Goal: Task Accomplishment & Management: Use online tool/utility

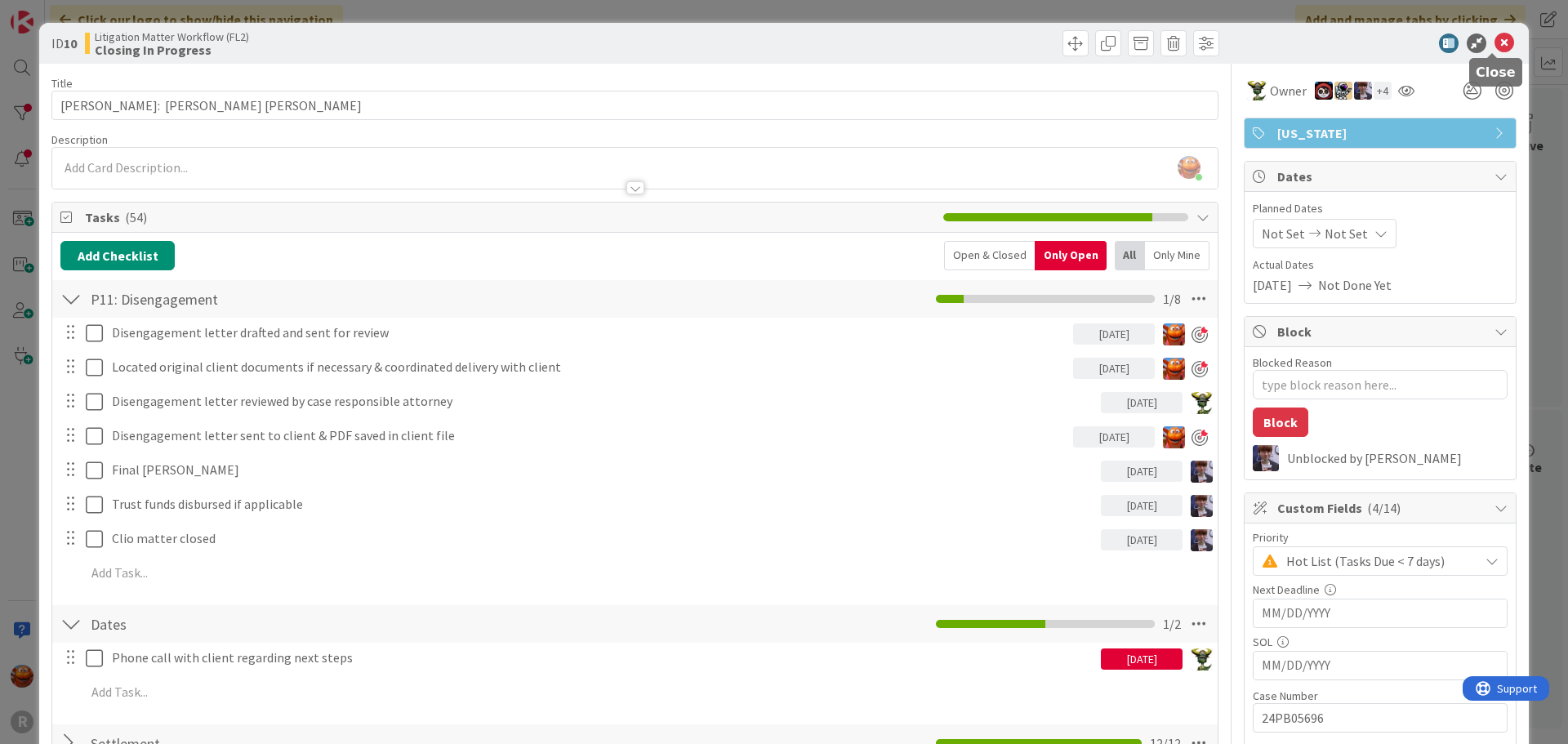
click at [1494, 50] on icon at bounding box center [1504, 43] width 20 height 20
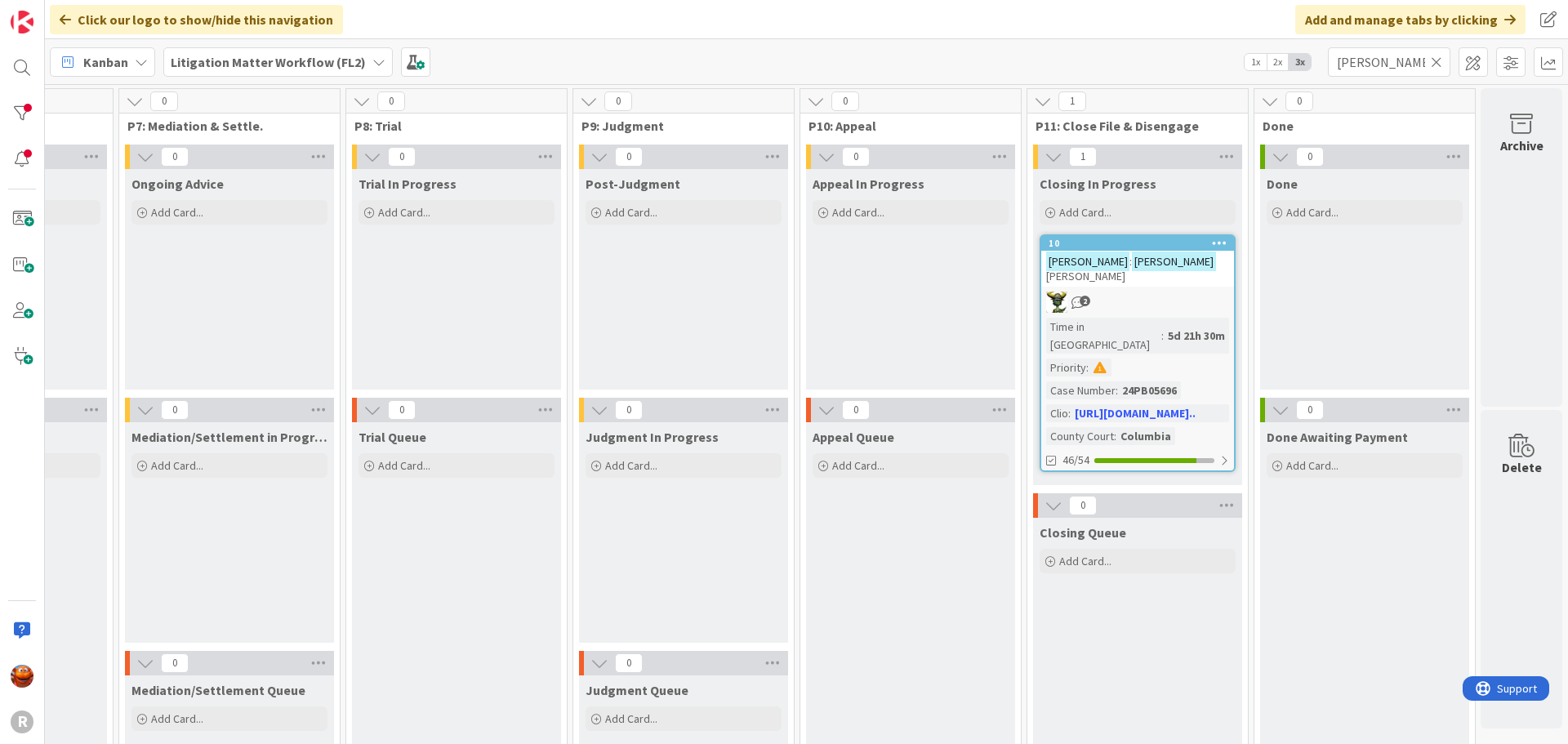
click at [1439, 59] on icon at bounding box center [1436, 62] width 11 height 15
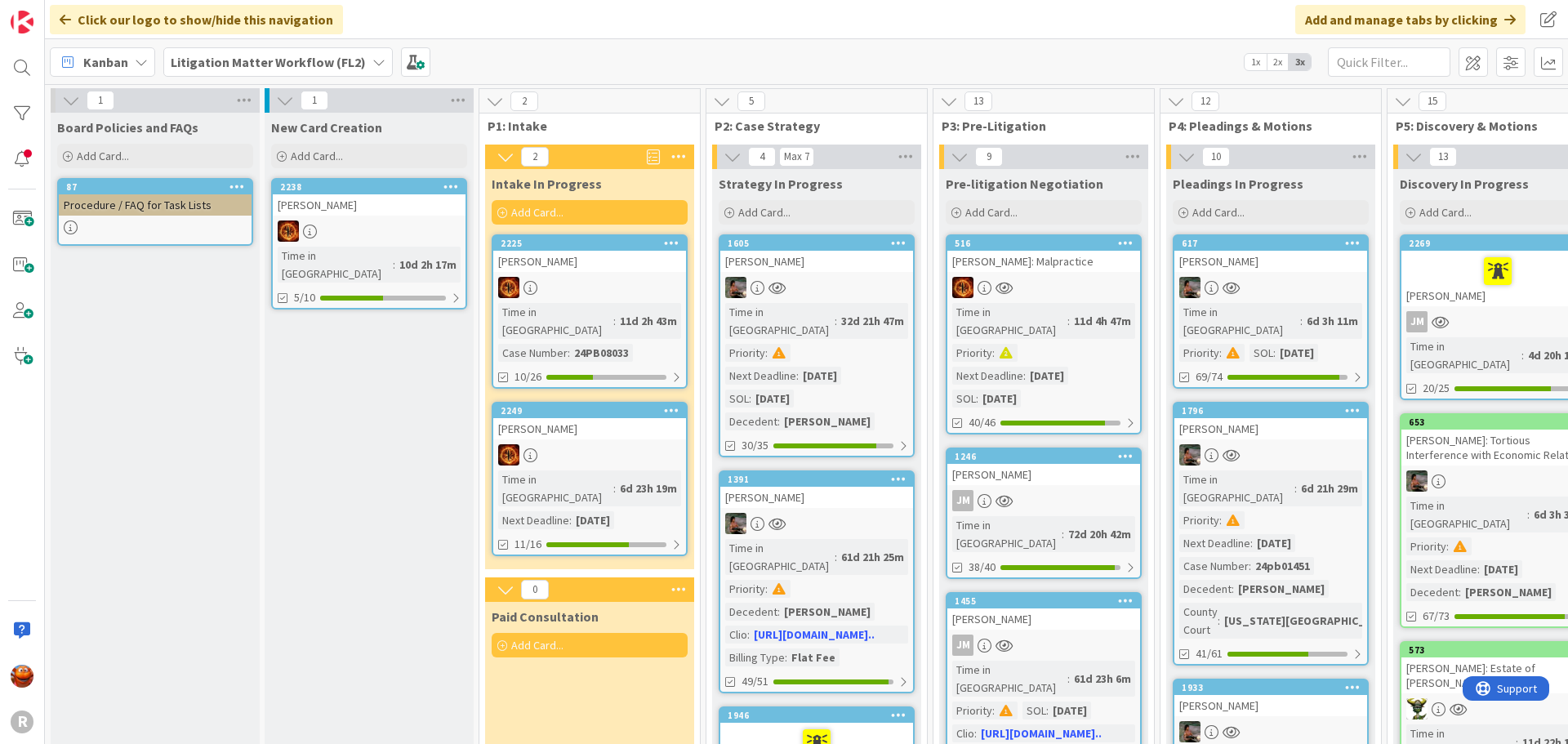
click at [298, 59] on b "Litigation Matter Workflow (FL2)" at bounding box center [268, 62] width 195 height 17
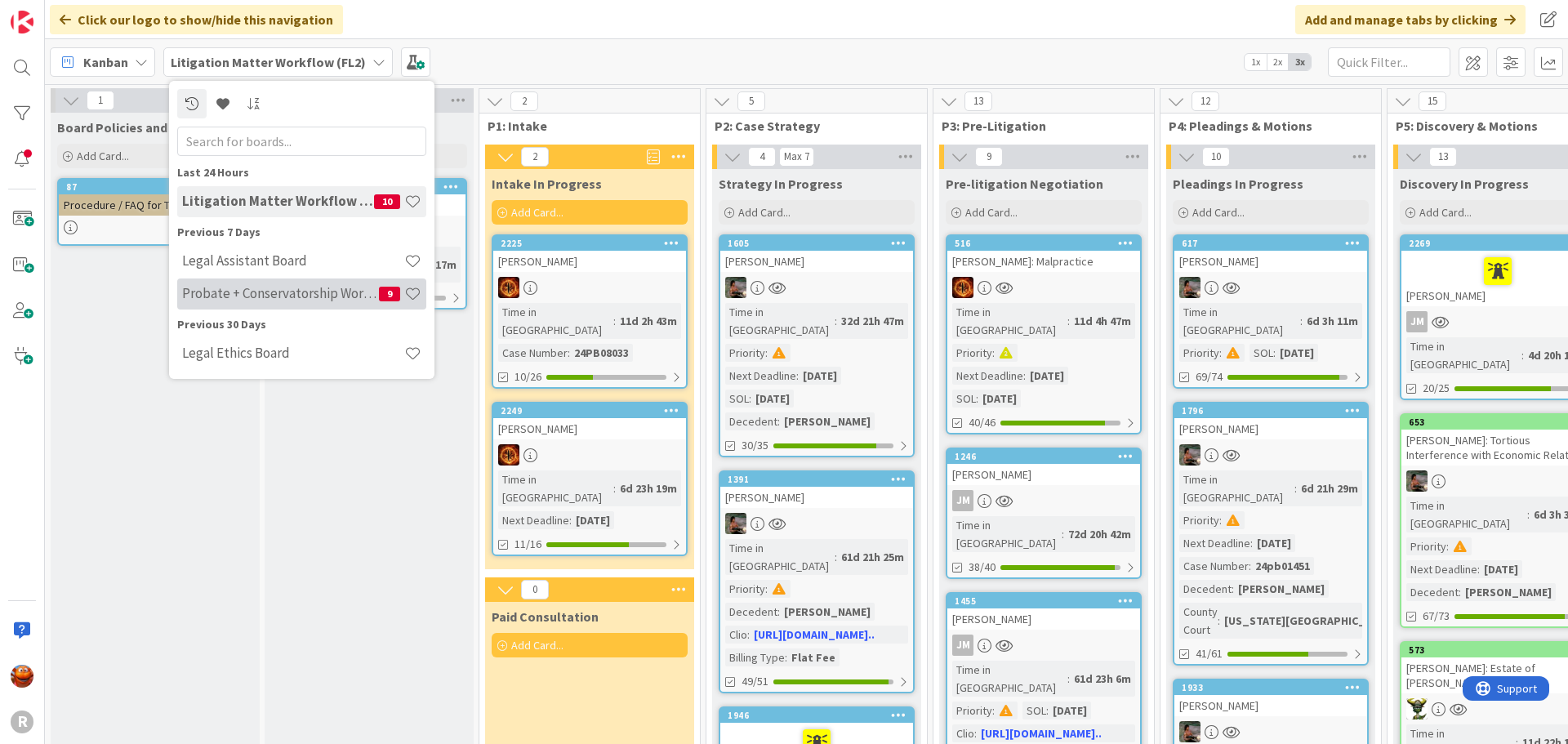
click at [277, 292] on h4 "Probate + Conservatorship Workflow (FL2)" at bounding box center [280, 293] width 197 height 17
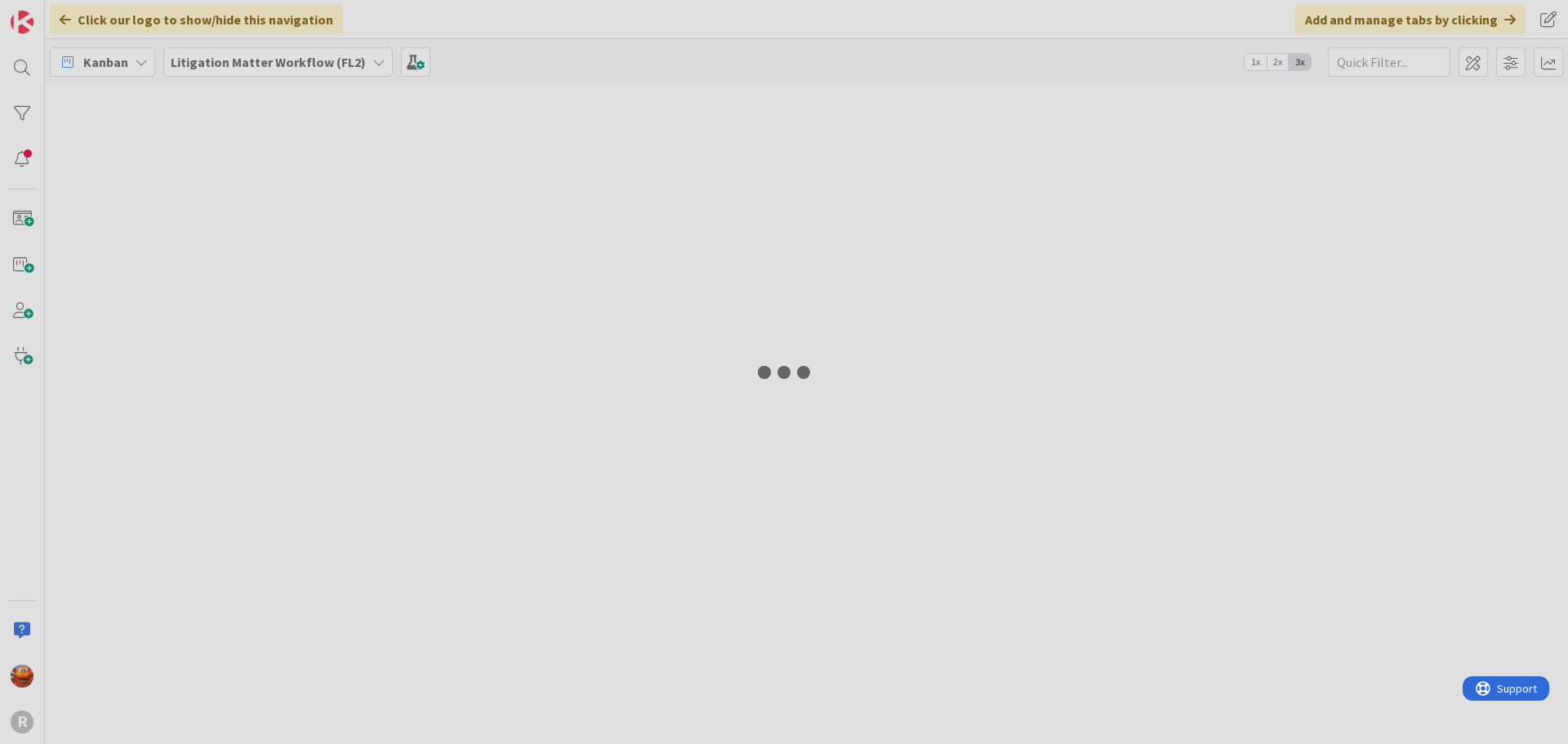
type input "brown"
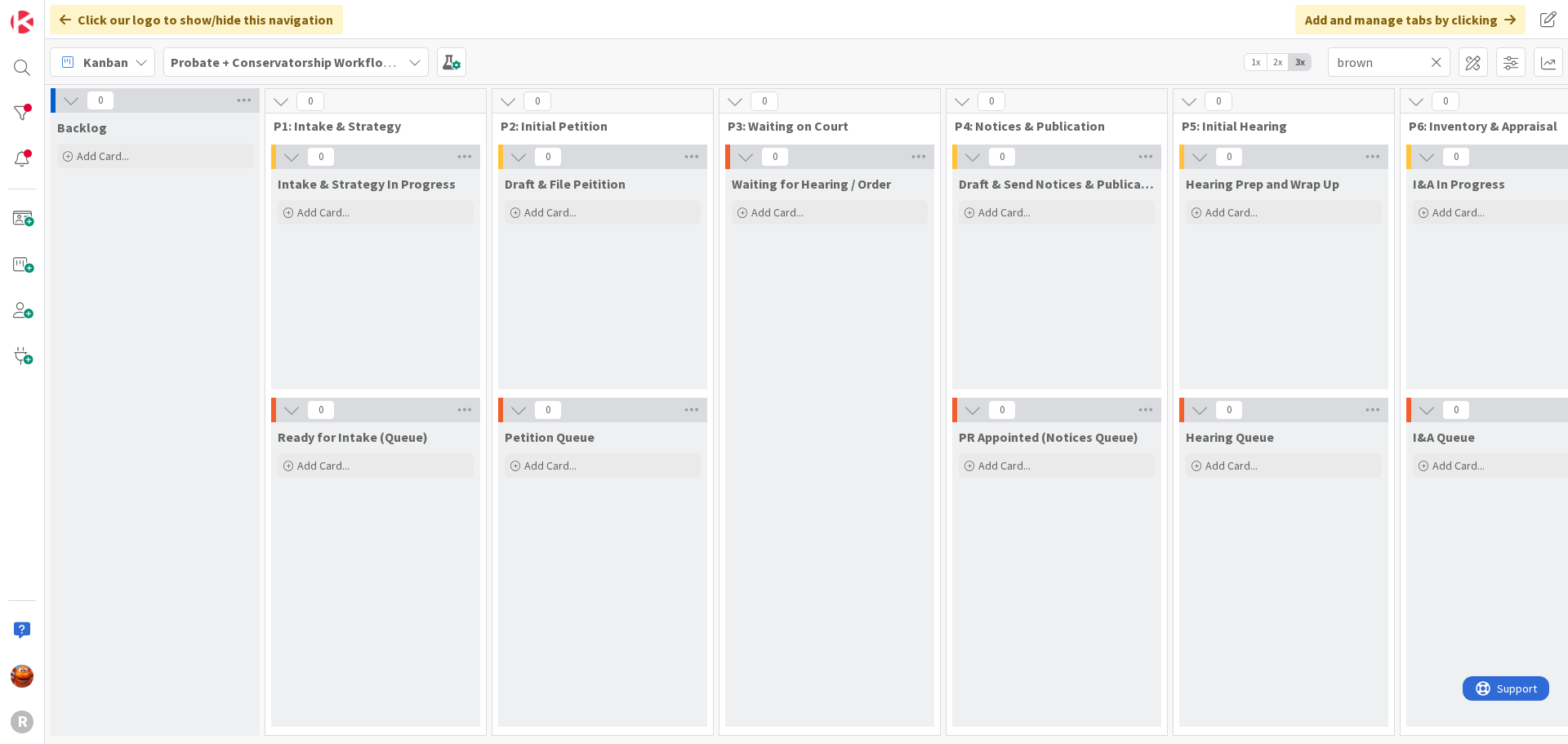
click at [1436, 61] on icon at bounding box center [1436, 62] width 11 height 15
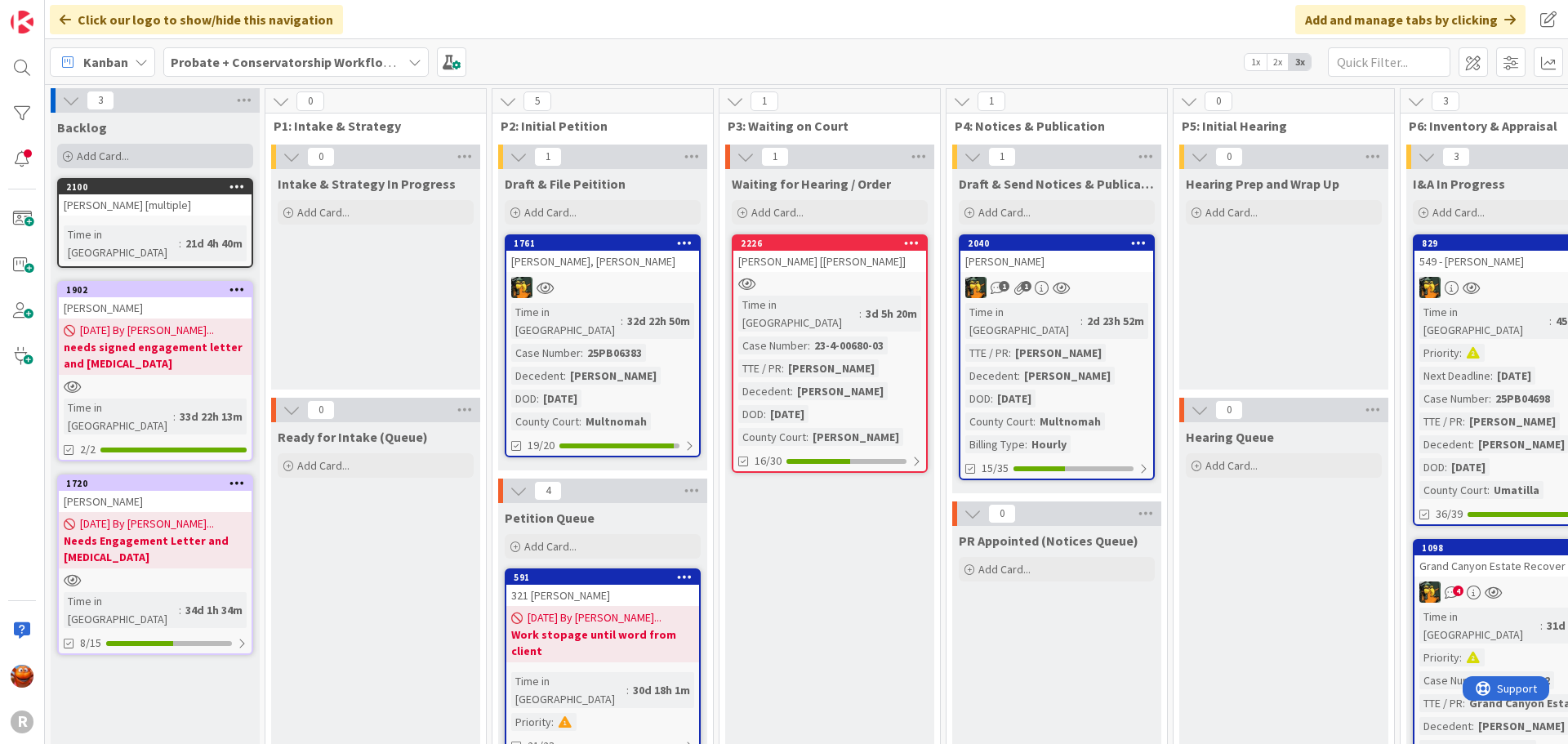
click at [130, 154] on div "Add Card..." at bounding box center [155, 156] width 196 height 24
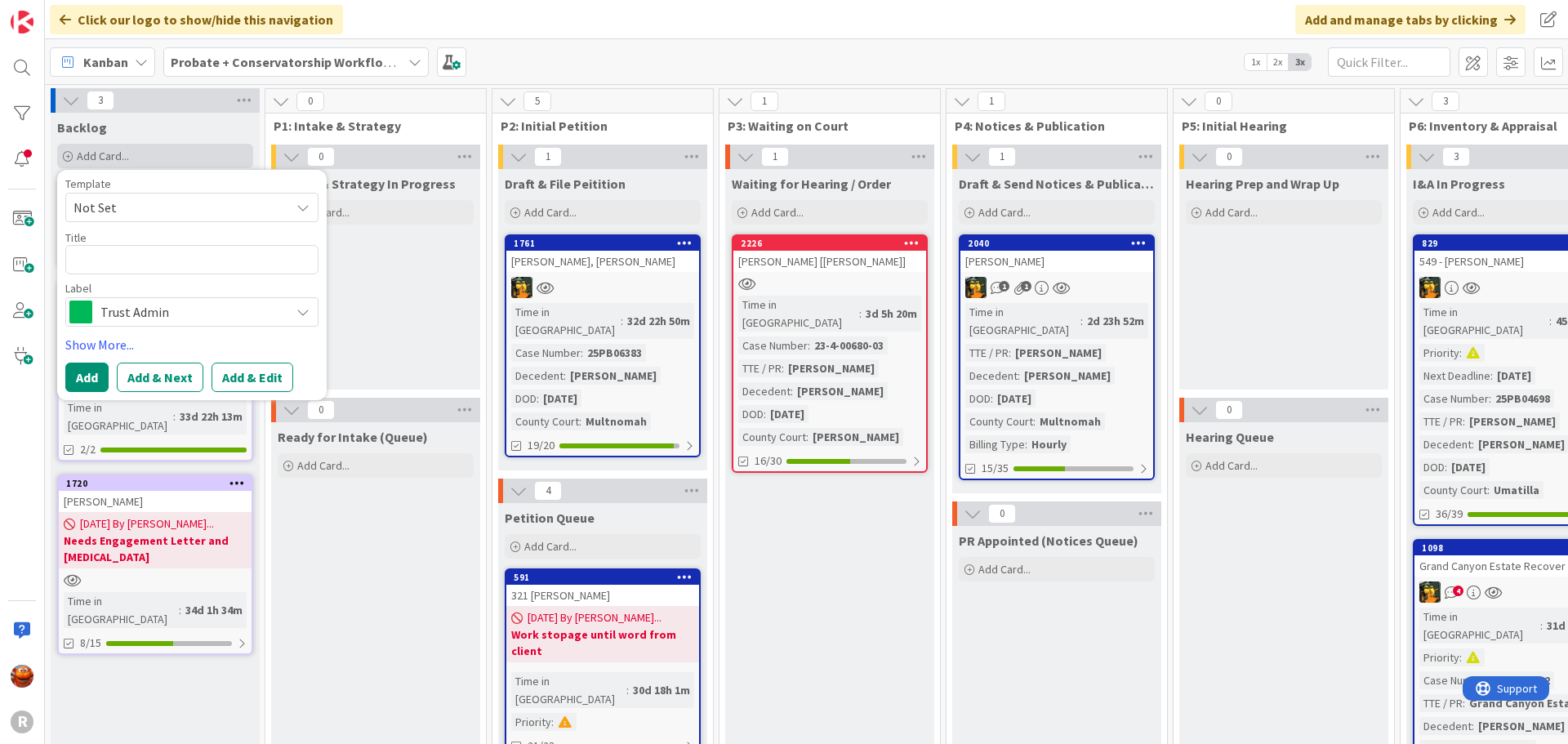
type textarea "x"
type textarea "L"
type textarea "x"
type textarea "LO"
type textarea "x"
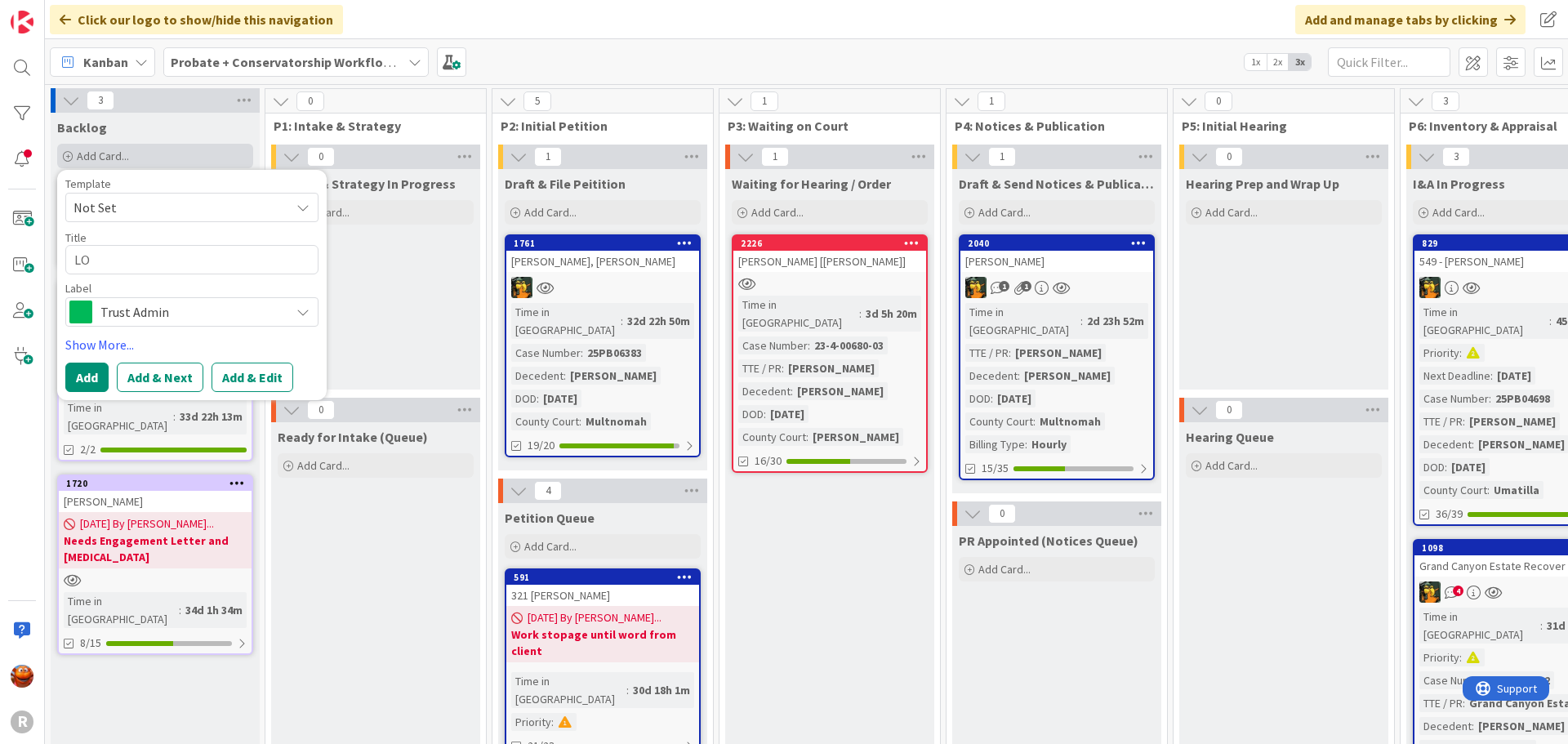
type textarea "LOV"
type textarea "x"
type textarea "LOVE"
type textarea "x"
type textarea "LOVE,"
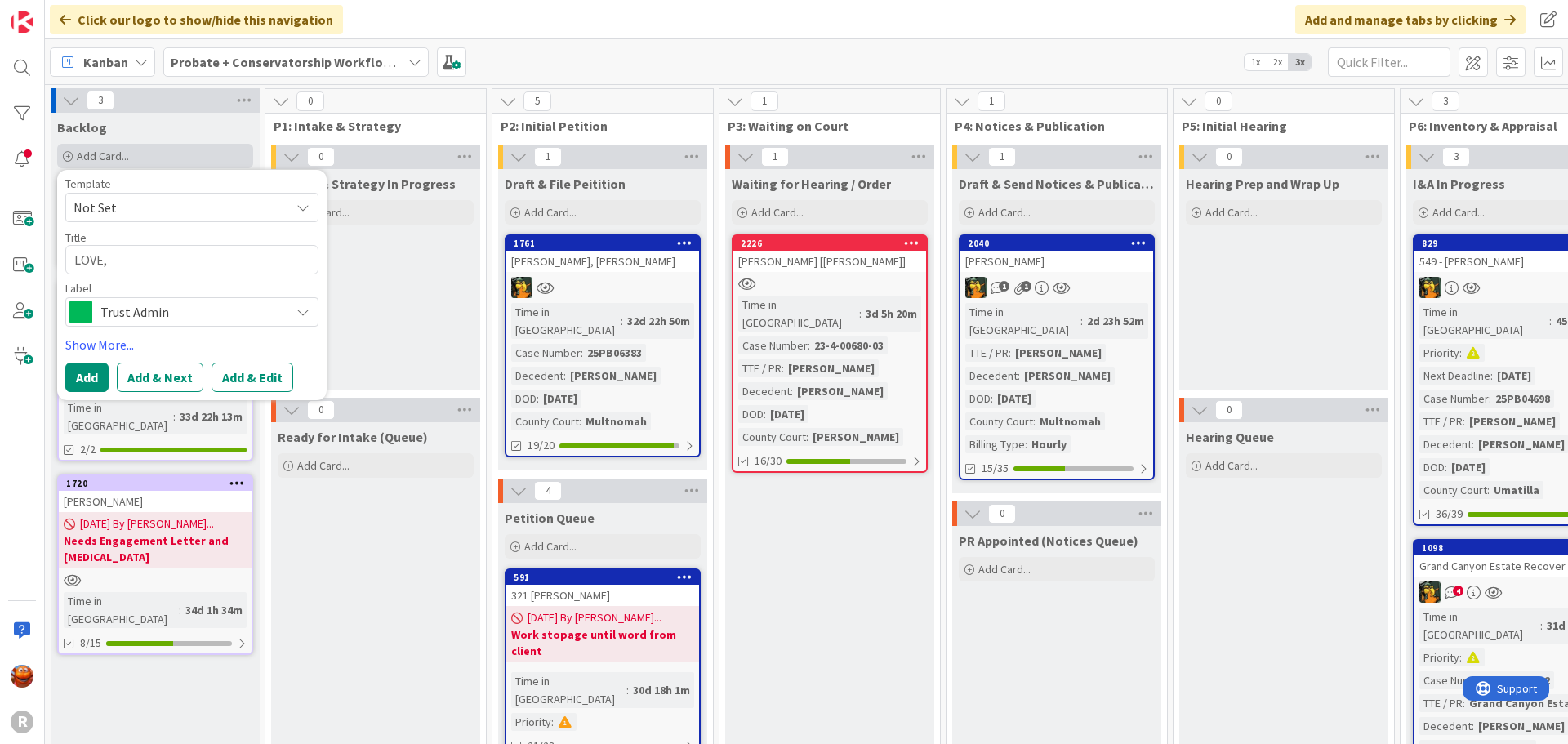
type textarea "x"
type textarea "LOVE,"
type textarea "x"
type textarea "LOVE, F"
type textarea "x"
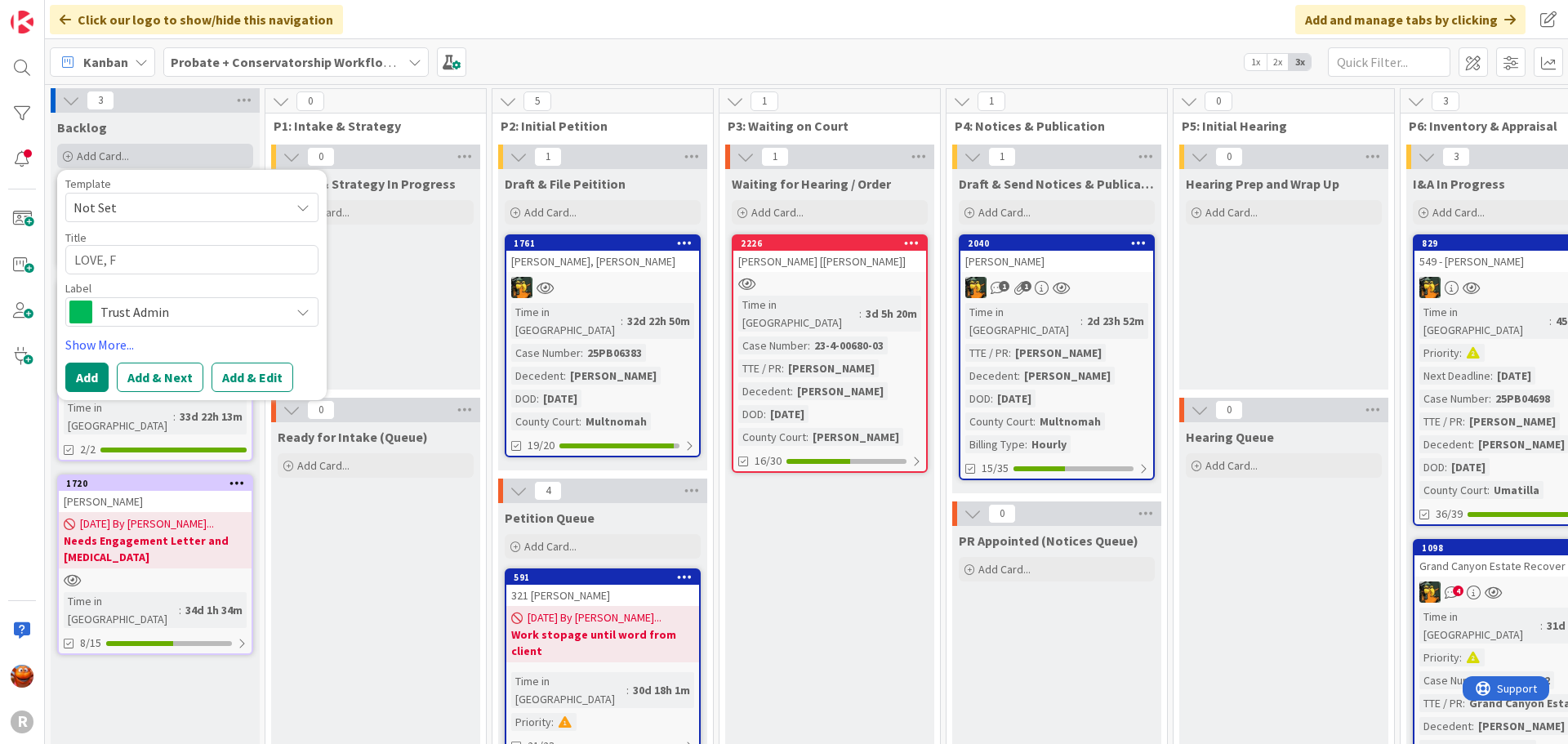
type textarea "LOVE, Fo"
type textarea "x"
type textarea "LOVE, For"
type textarea "x"
type textarea "LOVE, Forr"
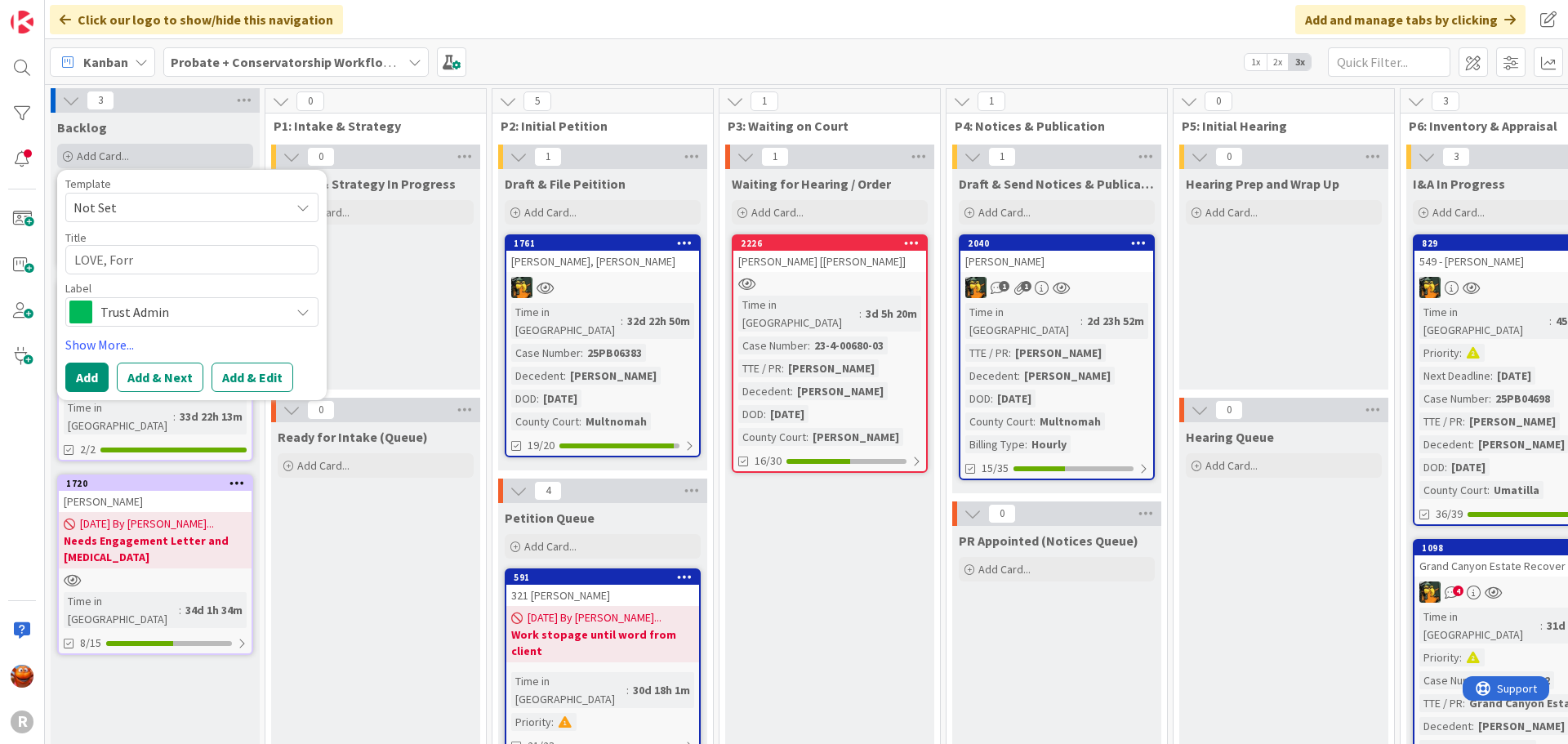
type textarea "x"
type textarea "LOVE, Forre"
type textarea "x"
type textarea "LOVE, [PERSON_NAME]"
type textarea "x"
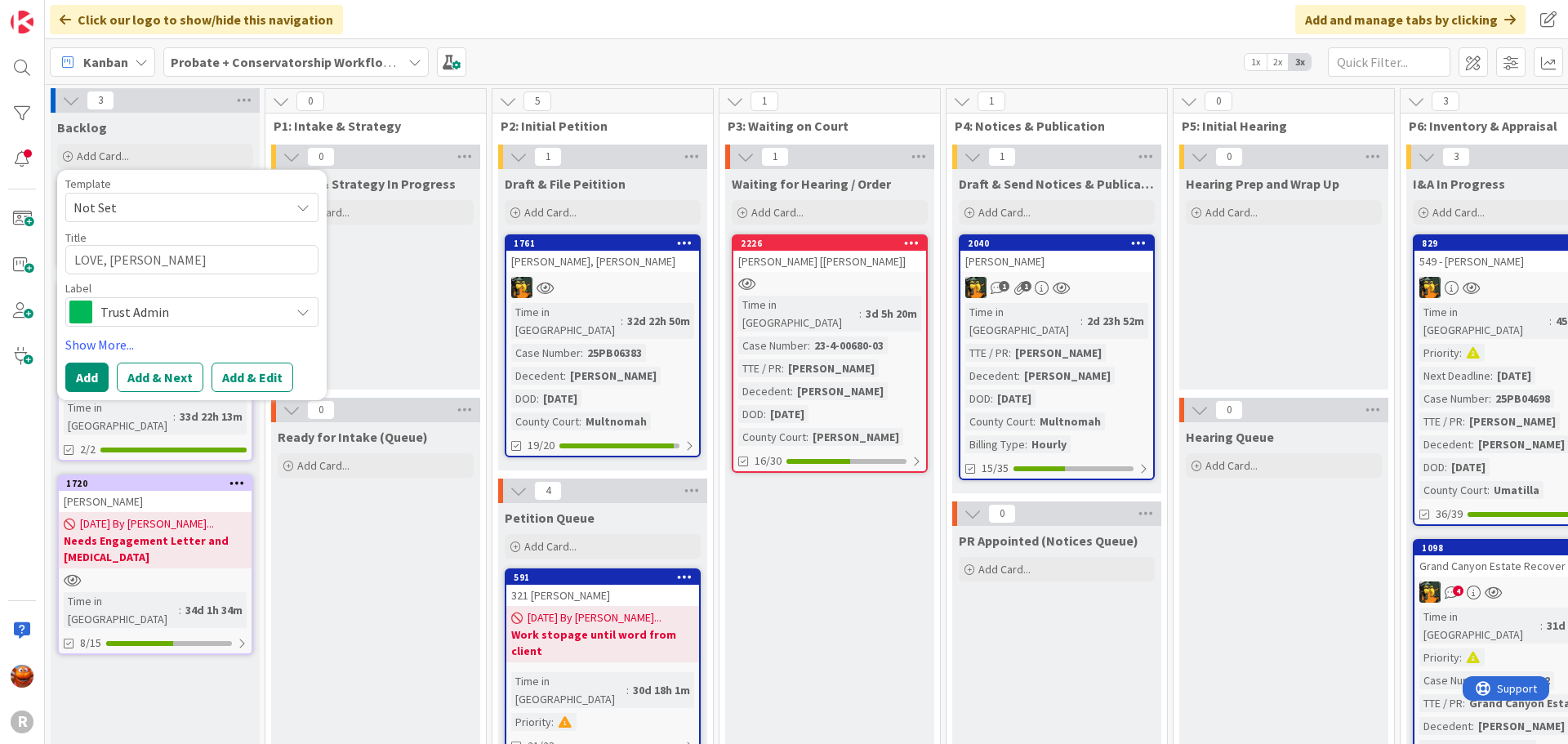
type textarea "LOVE, [PERSON_NAME]"
click at [110, 307] on span "Trust Admin" at bounding box center [190, 312] width 181 height 23
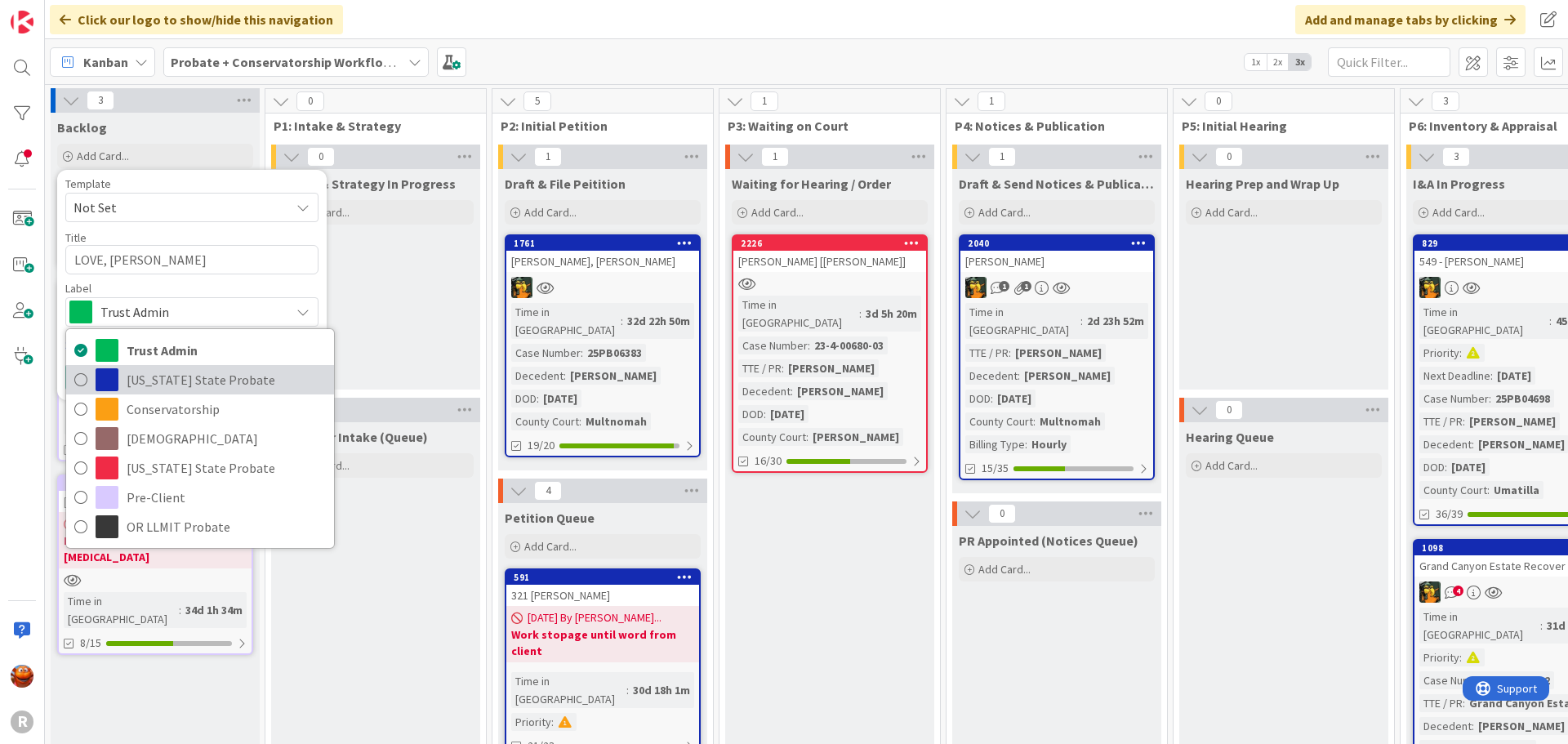
click at [200, 384] on span "[US_STATE] State Probate" at bounding box center [226, 379] width 199 height 24
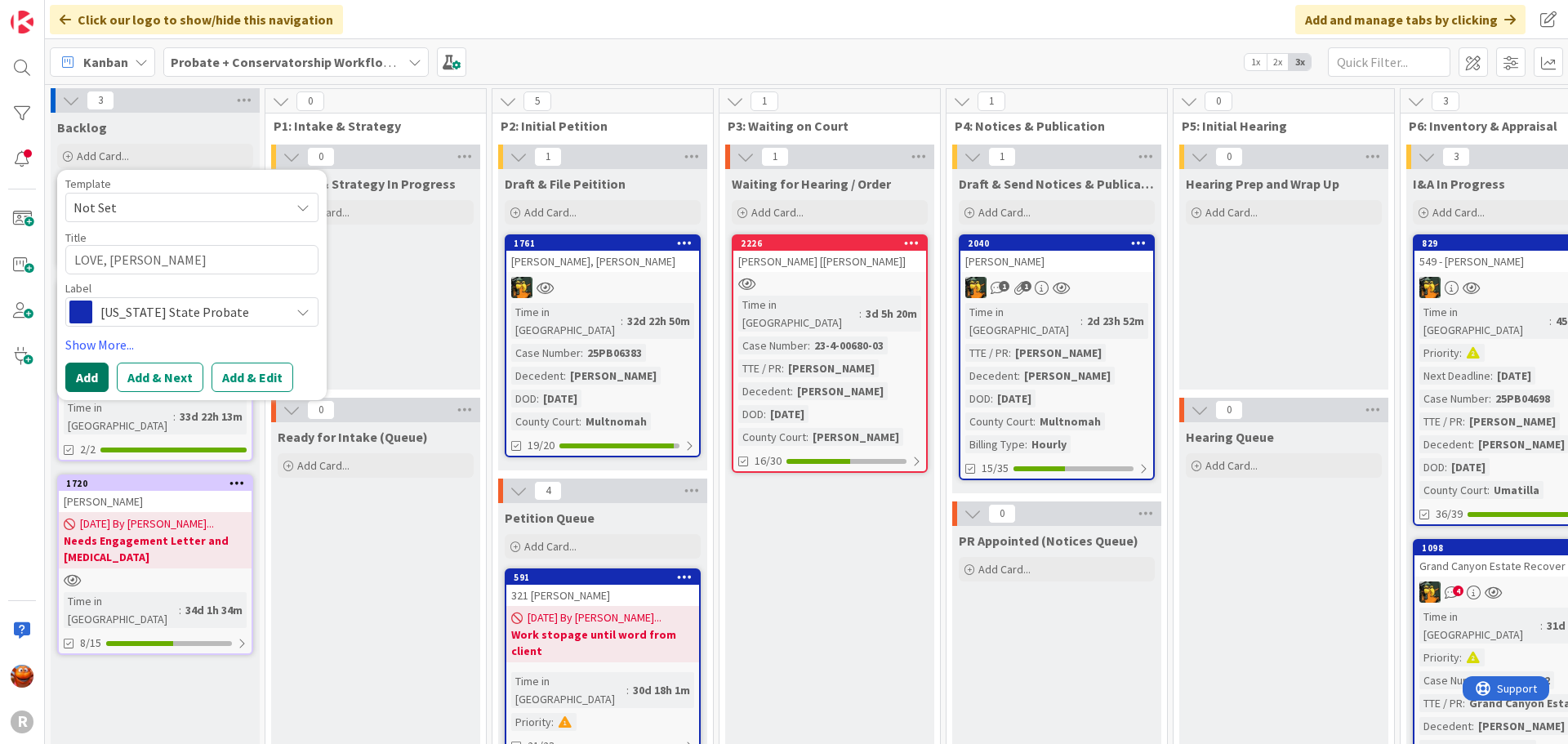
click at [86, 370] on button "Add" at bounding box center [87, 378] width 43 height 30
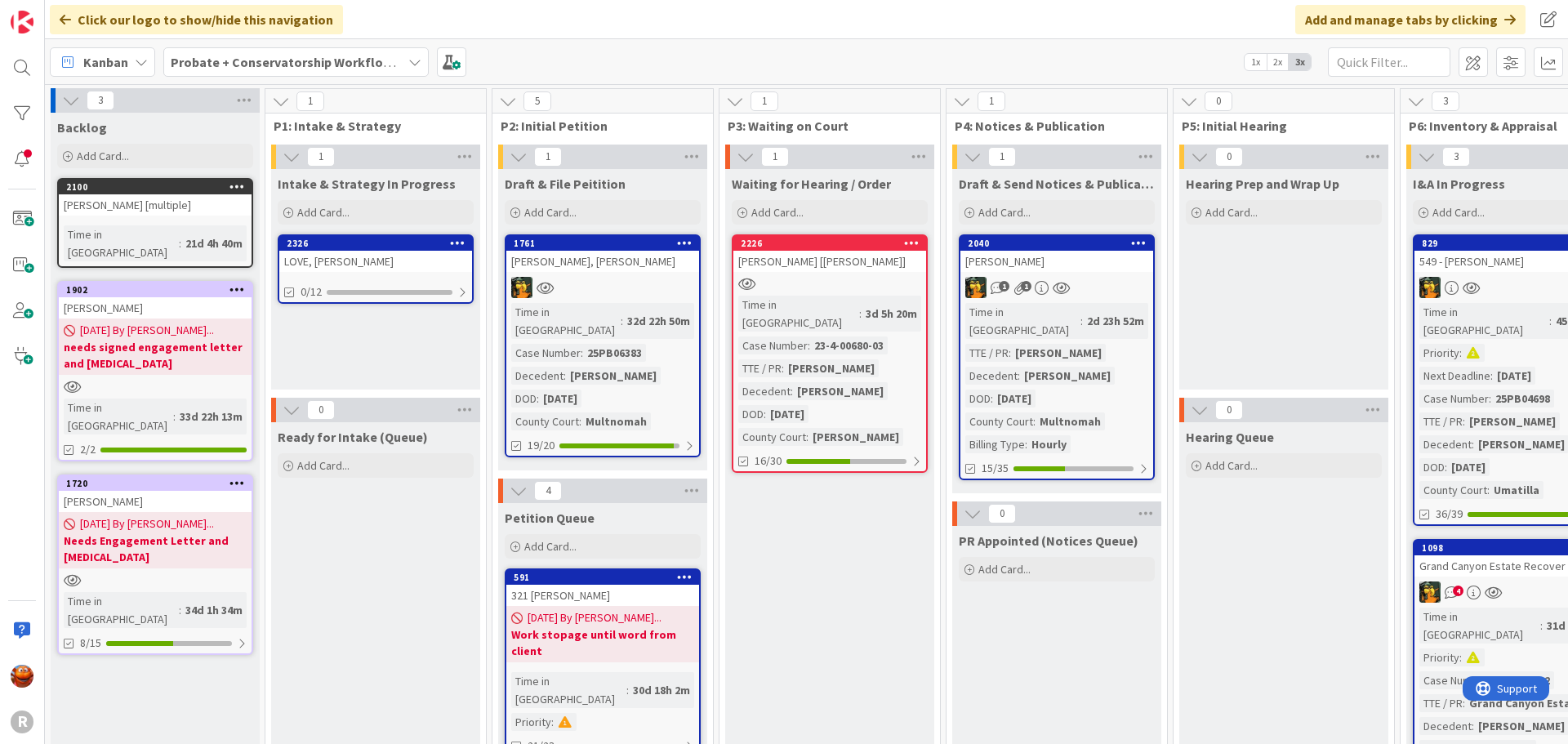
click at [413, 251] on div "LOVE, [PERSON_NAME]" at bounding box center [376, 261] width 193 height 21
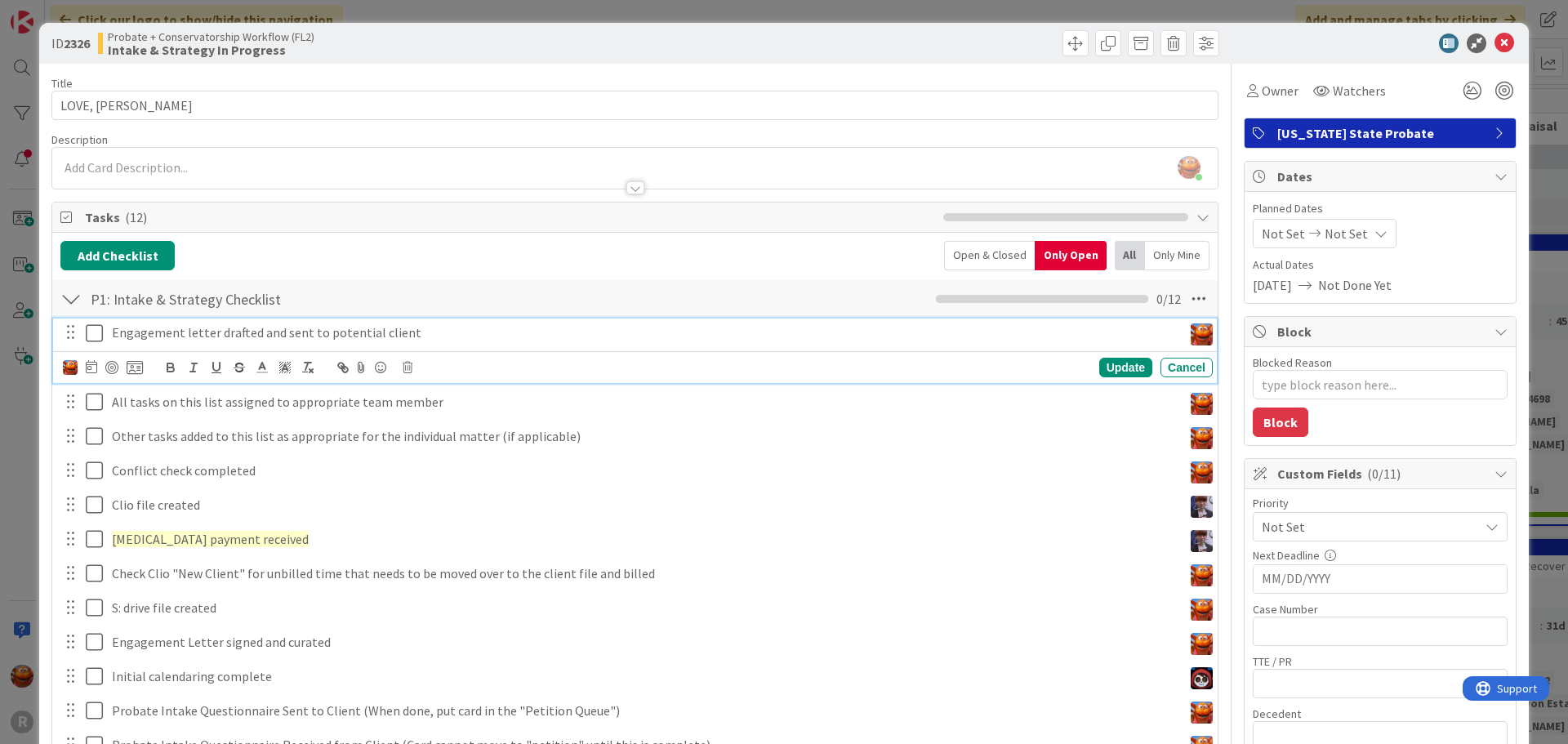
click at [97, 332] on icon at bounding box center [98, 333] width 24 height 20
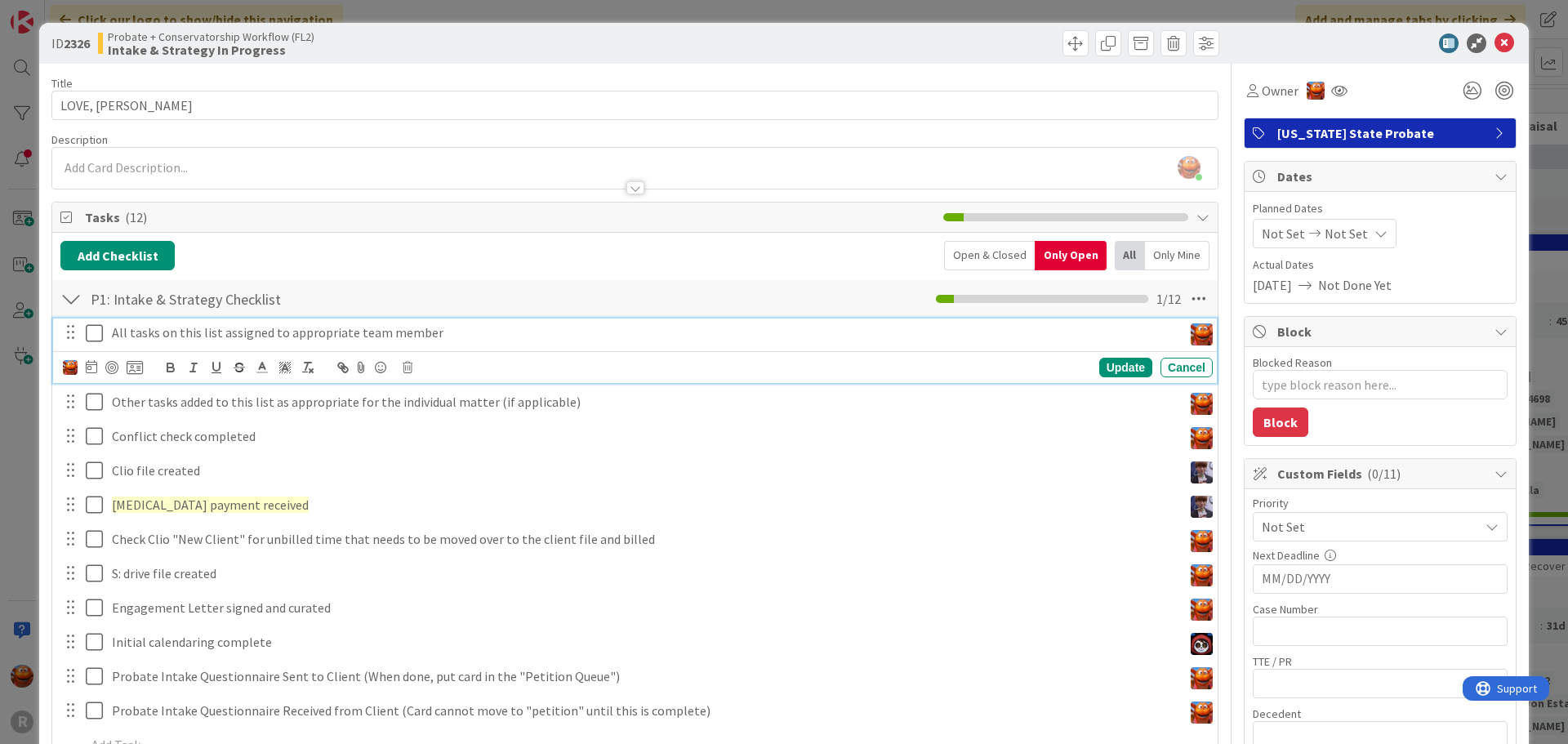
click at [97, 332] on icon at bounding box center [98, 333] width 24 height 20
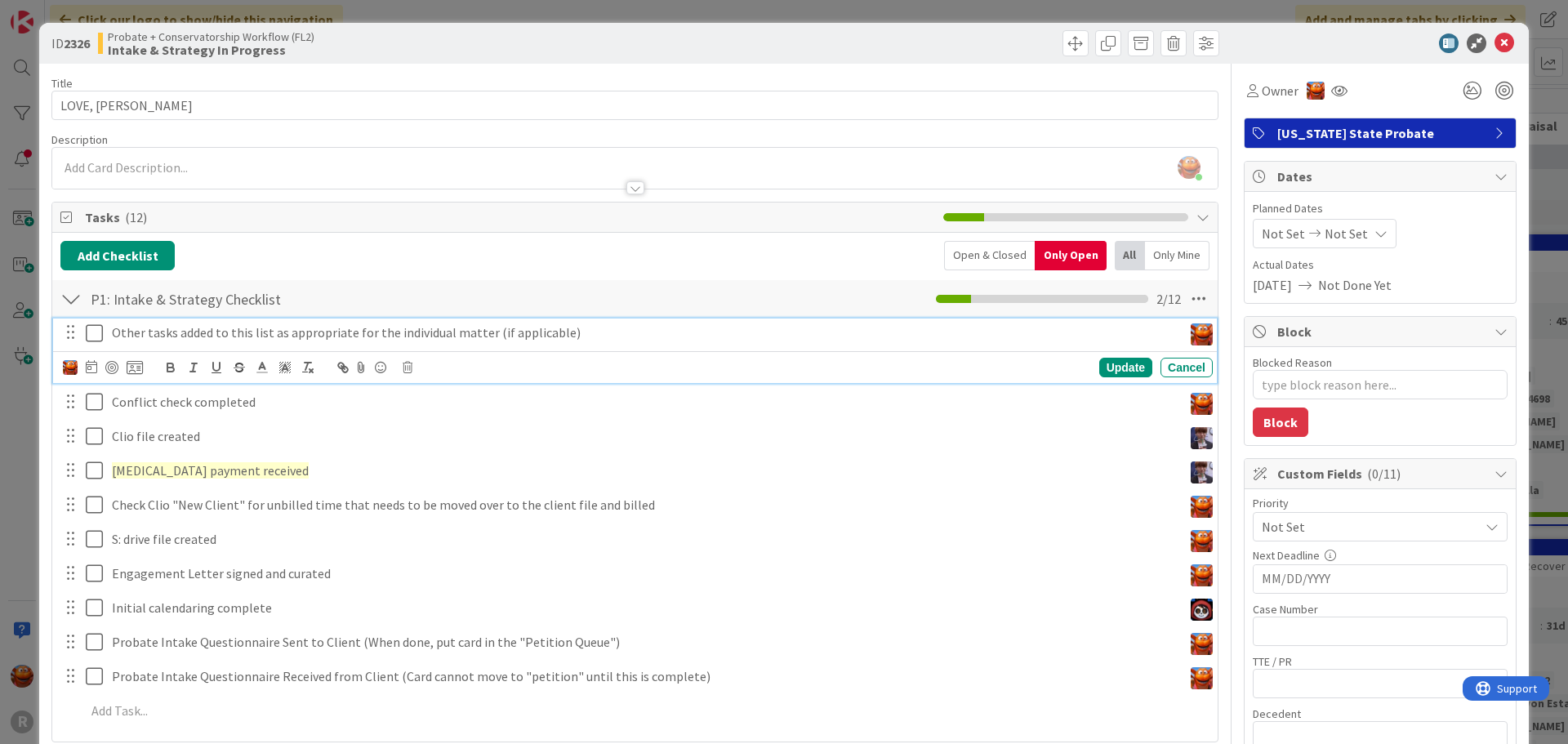
click at [96, 332] on icon at bounding box center [98, 333] width 24 height 20
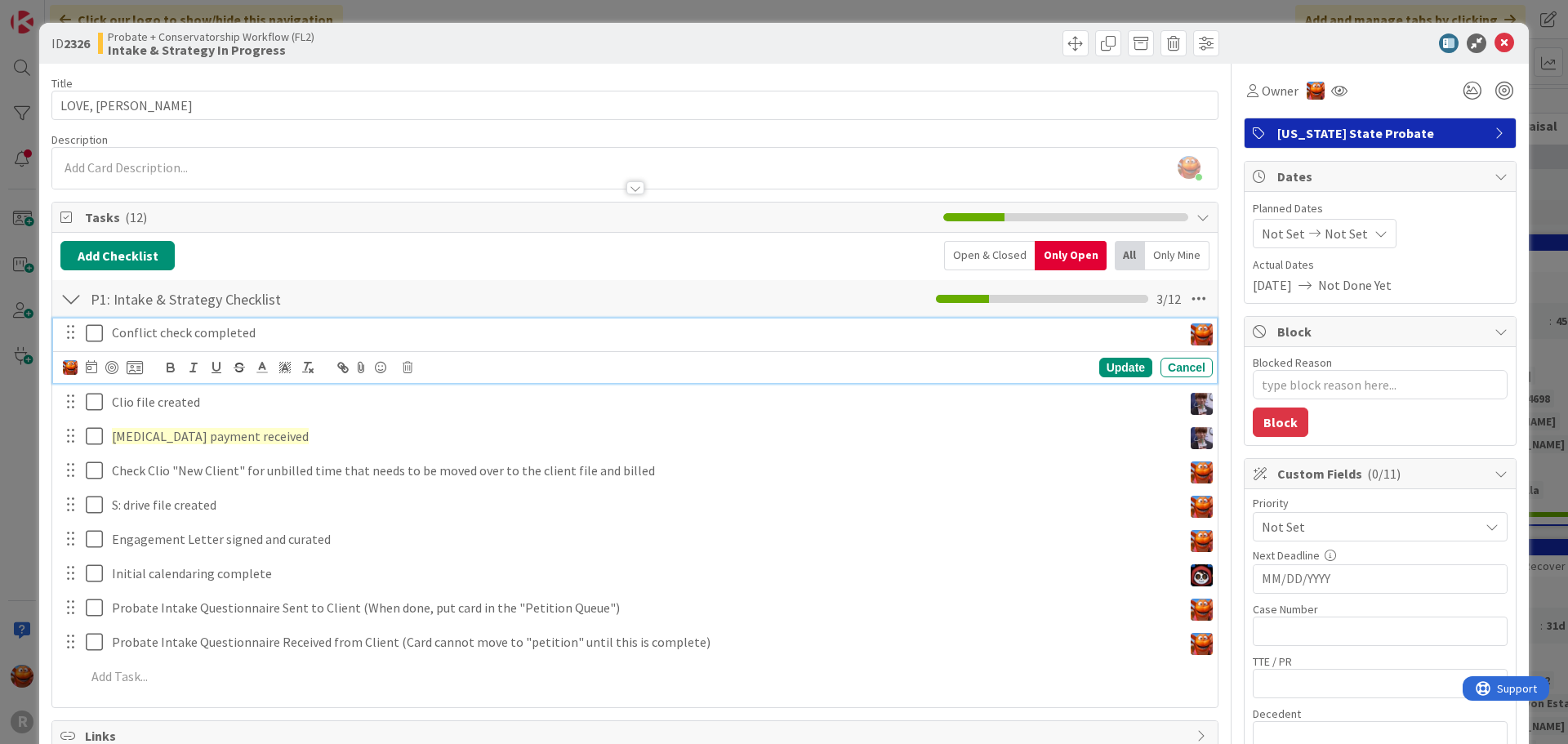
click at [95, 333] on icon at bounding box center [98, 333] width 24 height 20
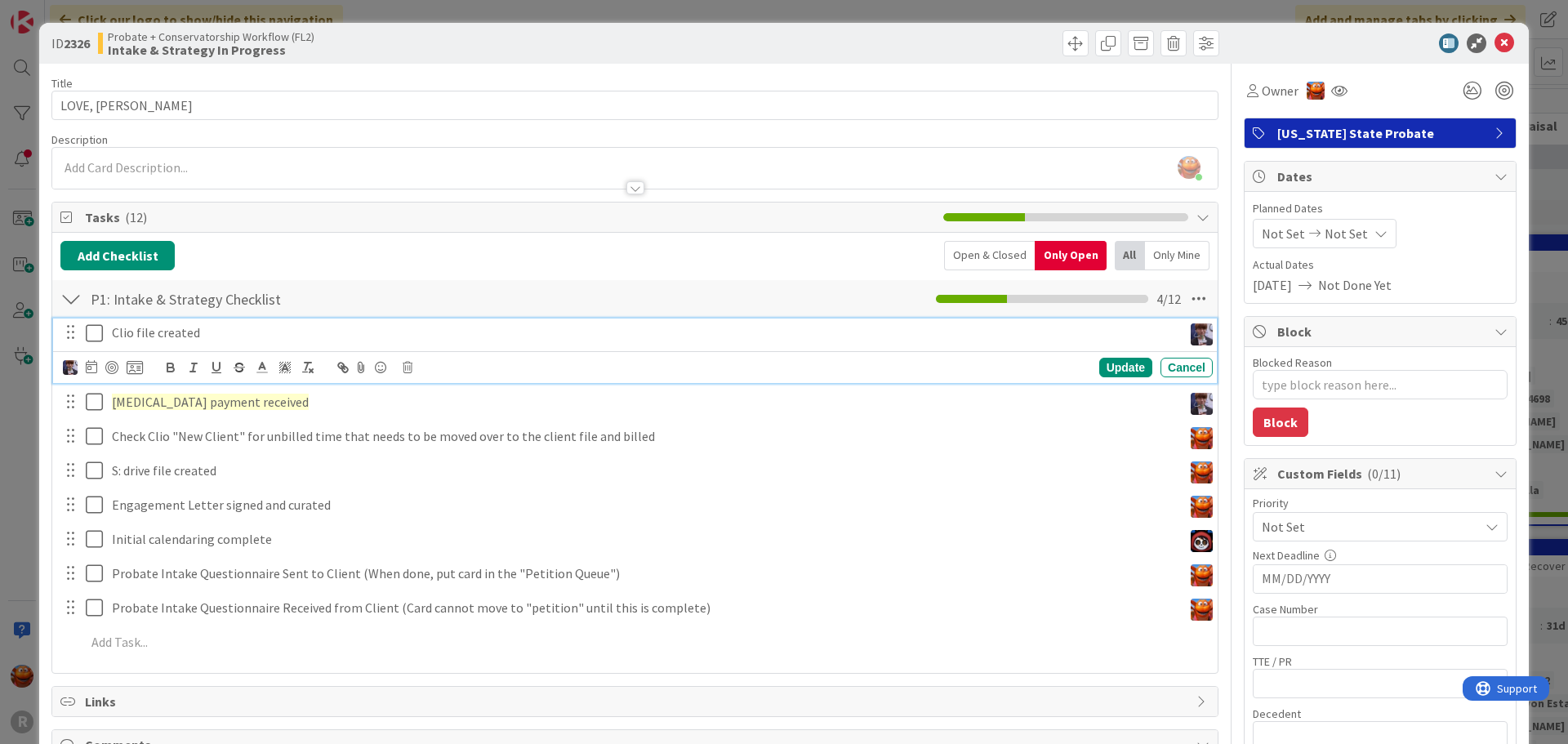
click at [95, 333] on icon at bounding box center [98, 333] width 24 height 20
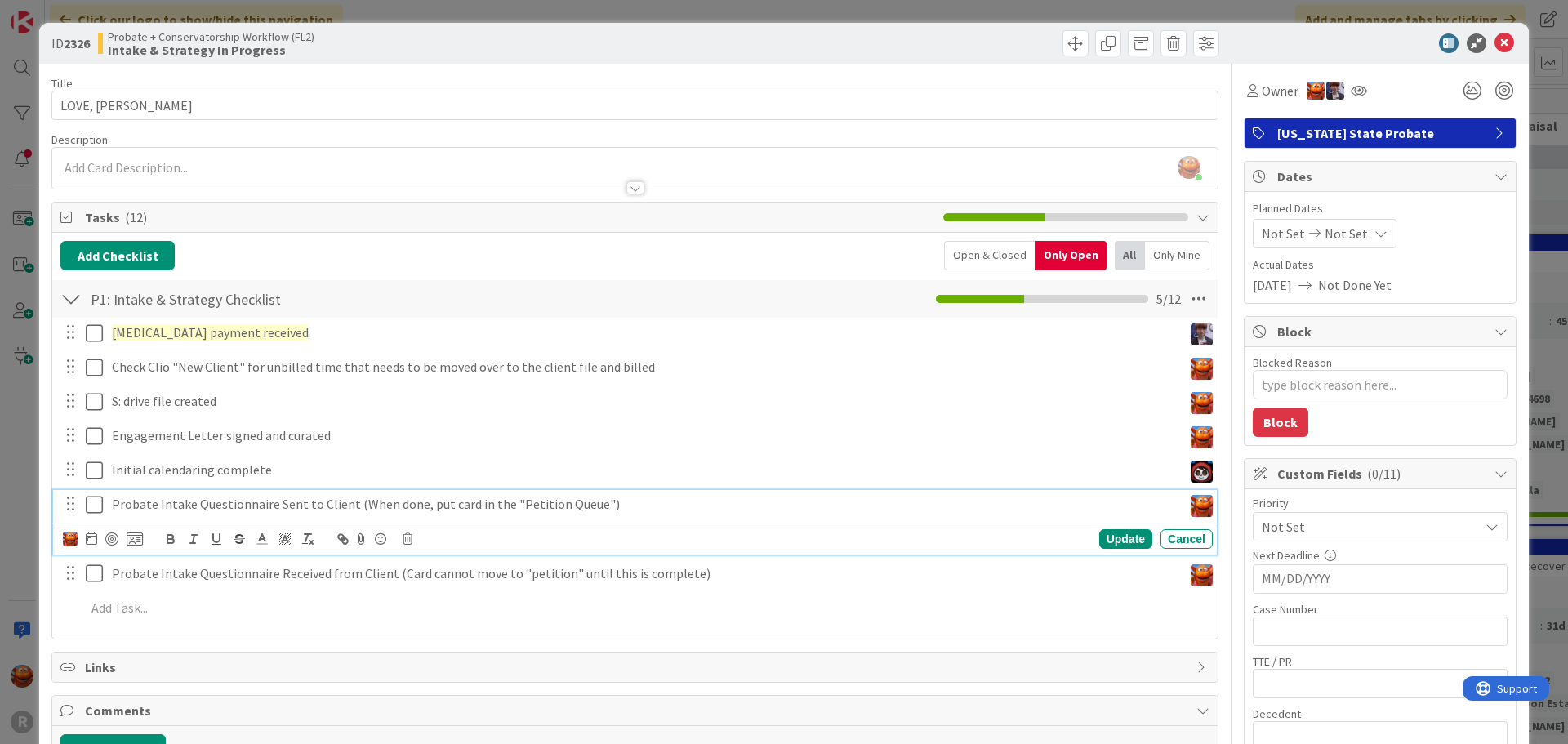
click at [90, 504] on icon at bounding box center [98, 505] width 24 height 20
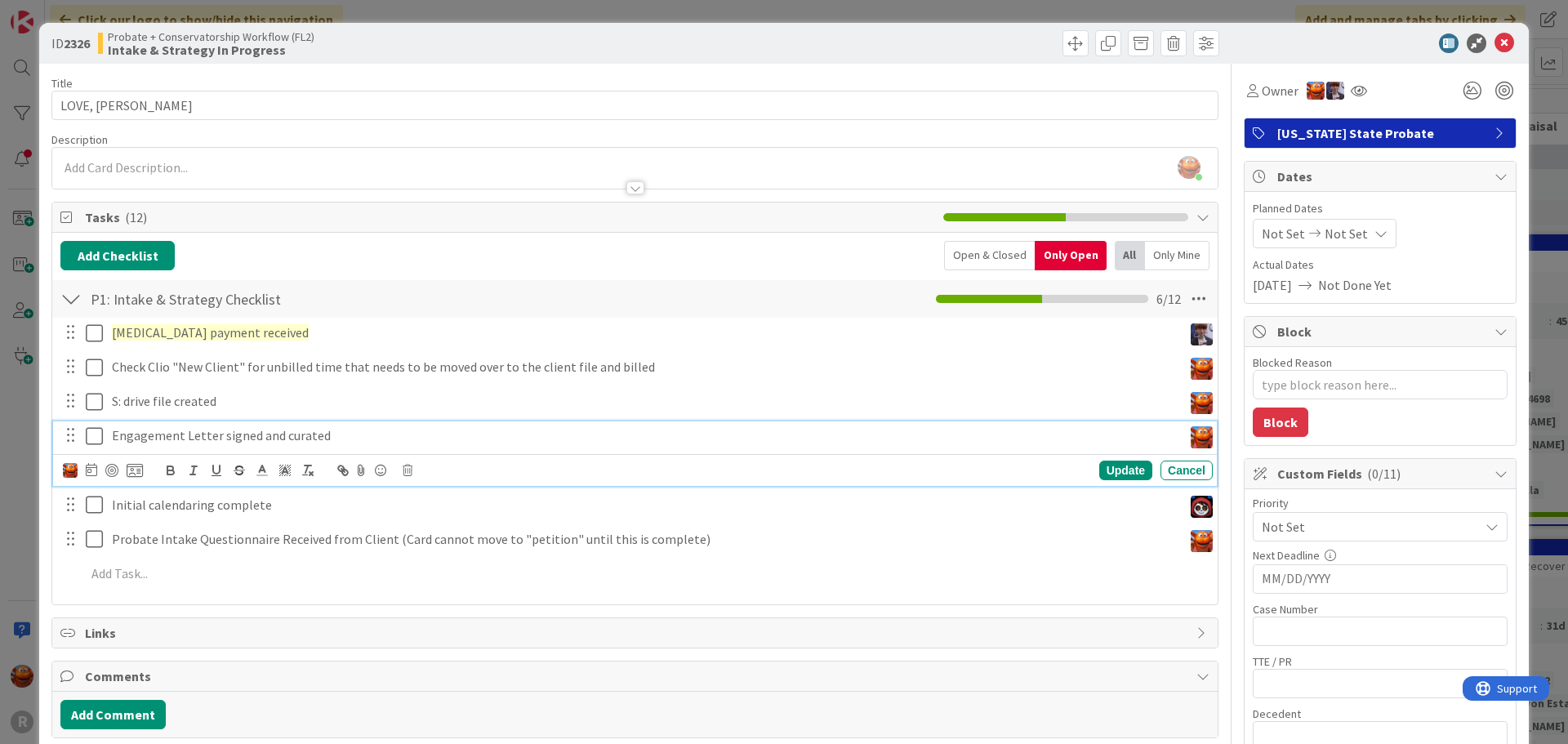
click at [98, 439] on icon at bounding box center [98, 436] width 24 height 20
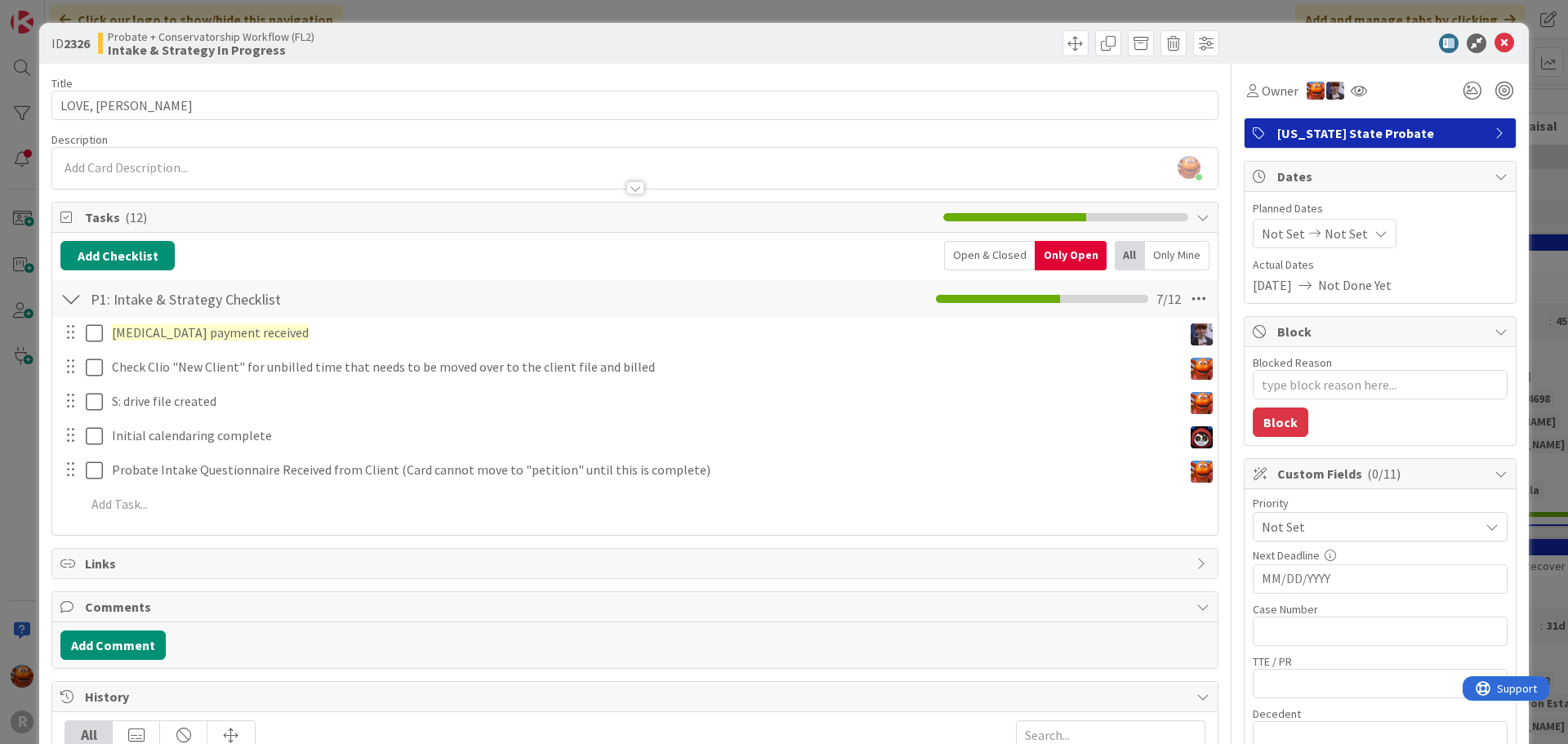
click at [17, 392] on div "ID 2326 Probate + Conservatorship Workflow (FL2) Intake & Strategy In Progress …" at bounding box center [784, 372] width 1568 height 744
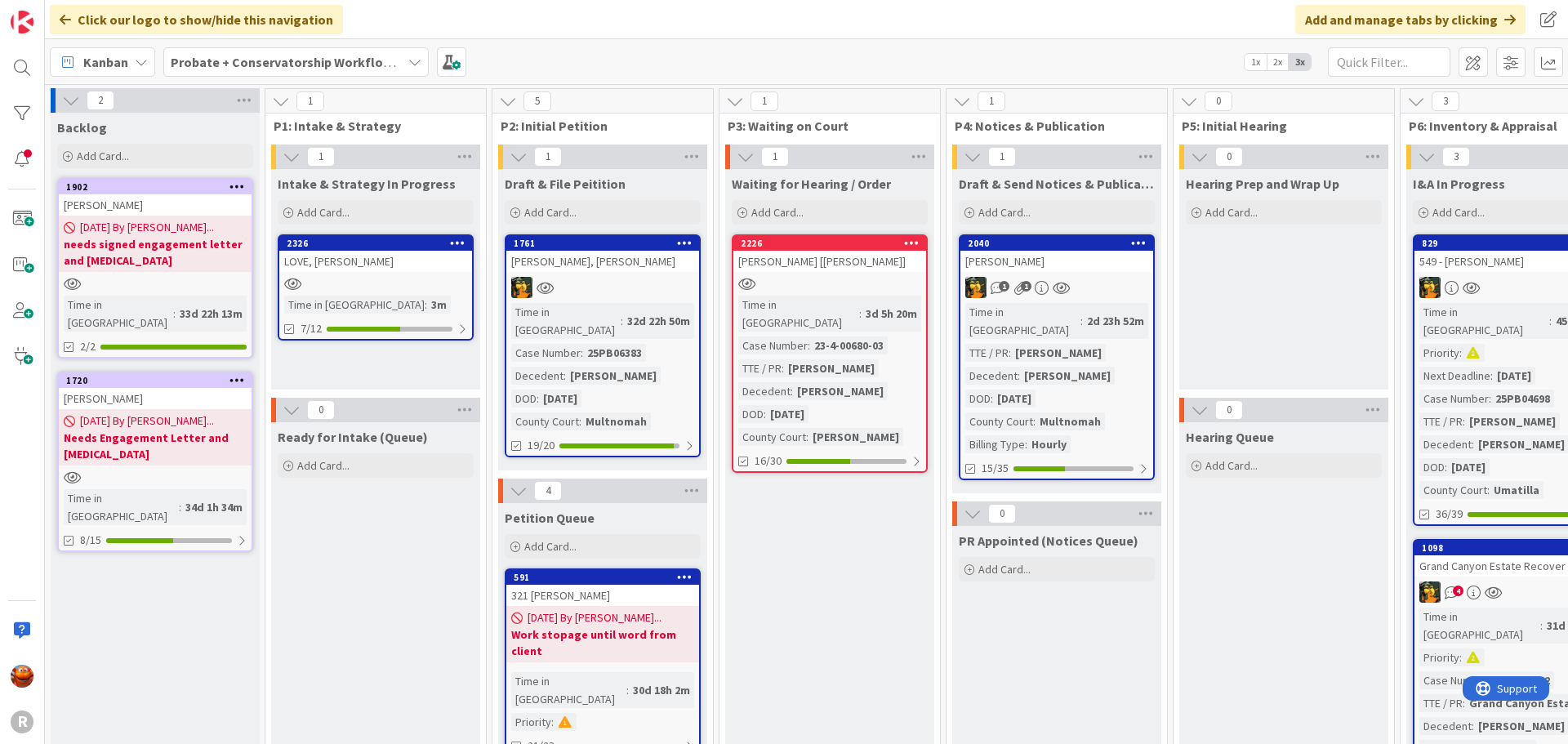
click at [390, 294] on link "2326 LOVE, [PERSON_NAME] Time in Column : 3m 7/12" at bounding box center [375, 287] width 196 height 106
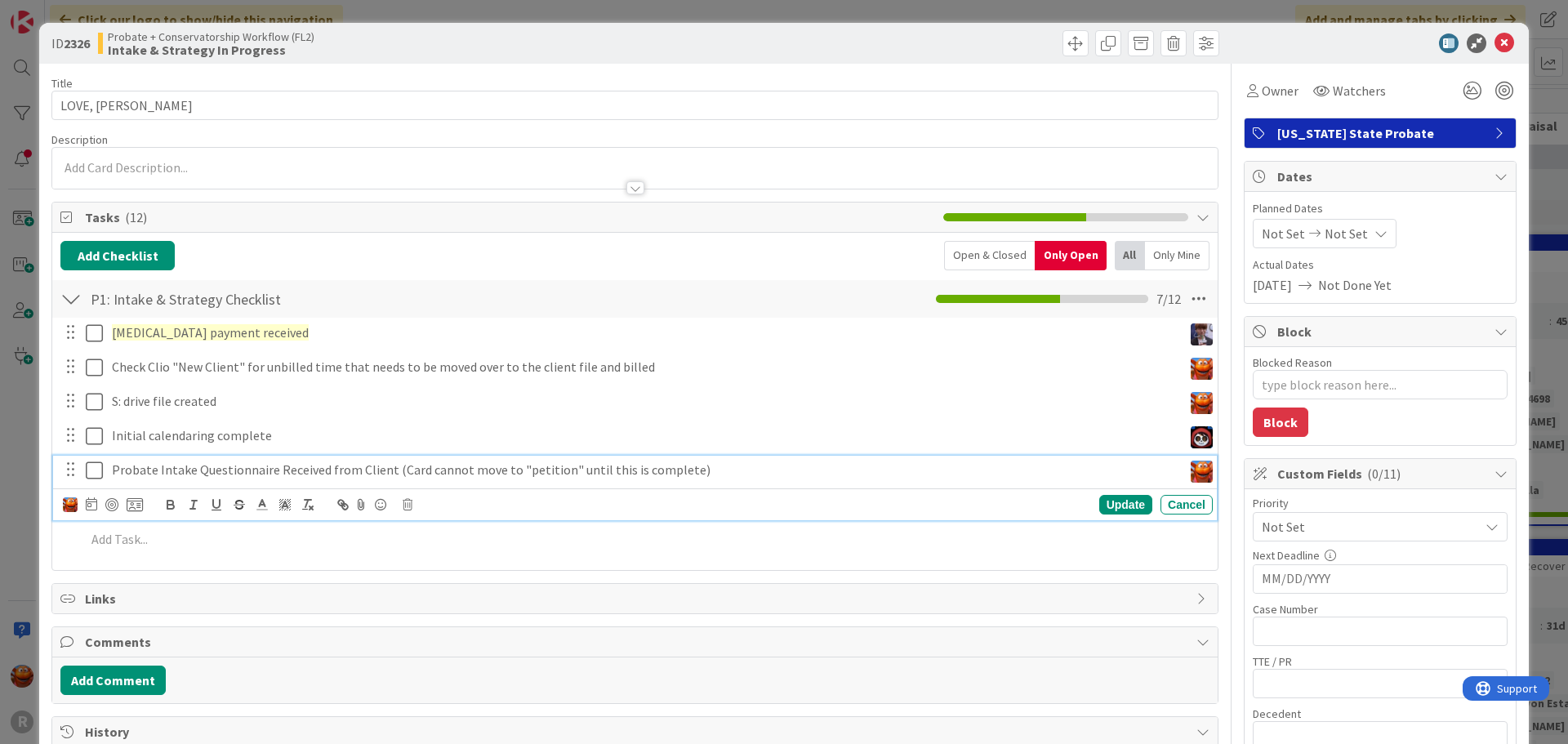
click at [174, 467] on p "Probate Intake Questionnaire Received from Client (Card cannot move to "petitio…" at bounding box center [644, 471] width 1064 height 19
click at [115, 506] on div at bounding box center [111, 505] width 13 height 13
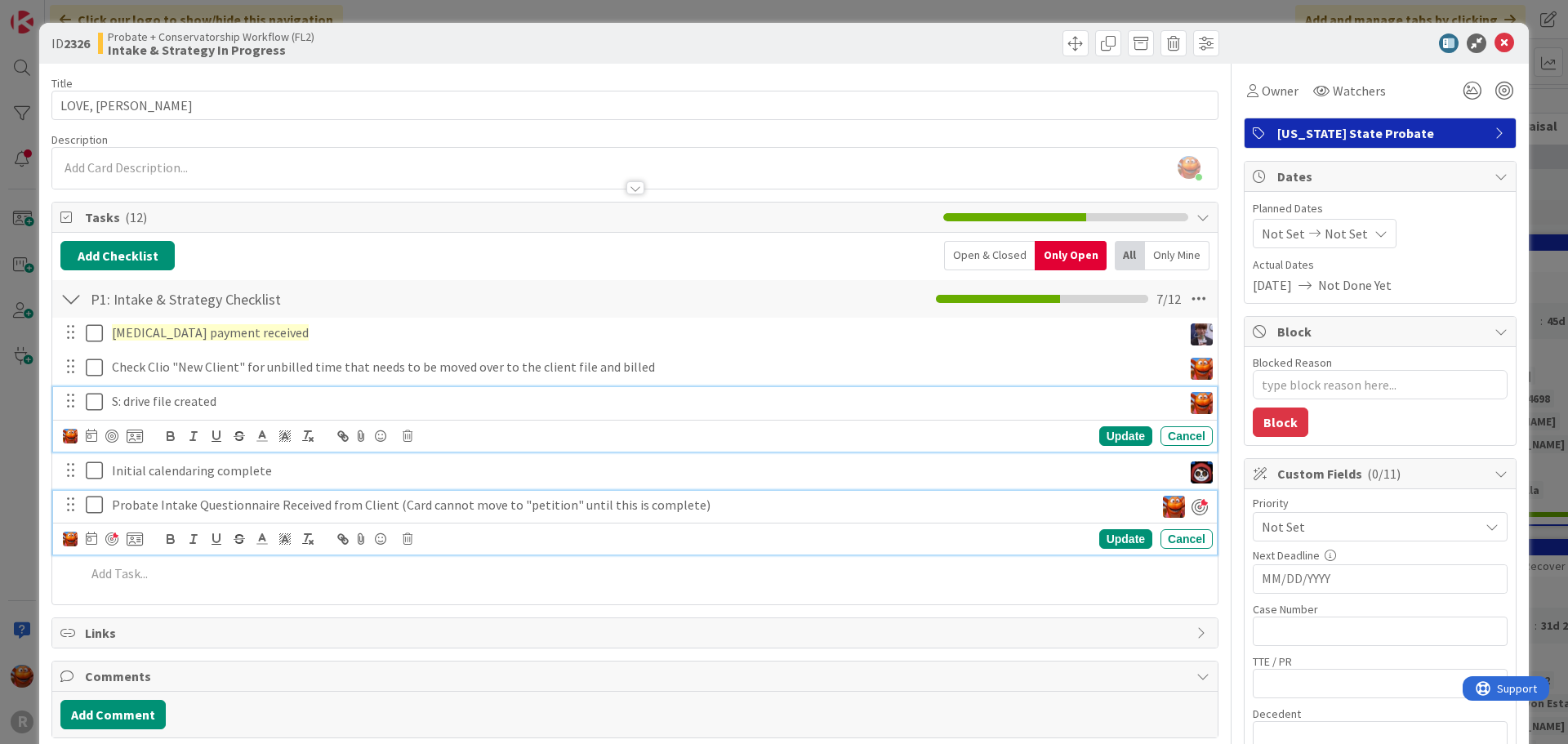
click at [140, 400] on p "S: drive file created" at bounding box center [644, 402] width 1064 height 19
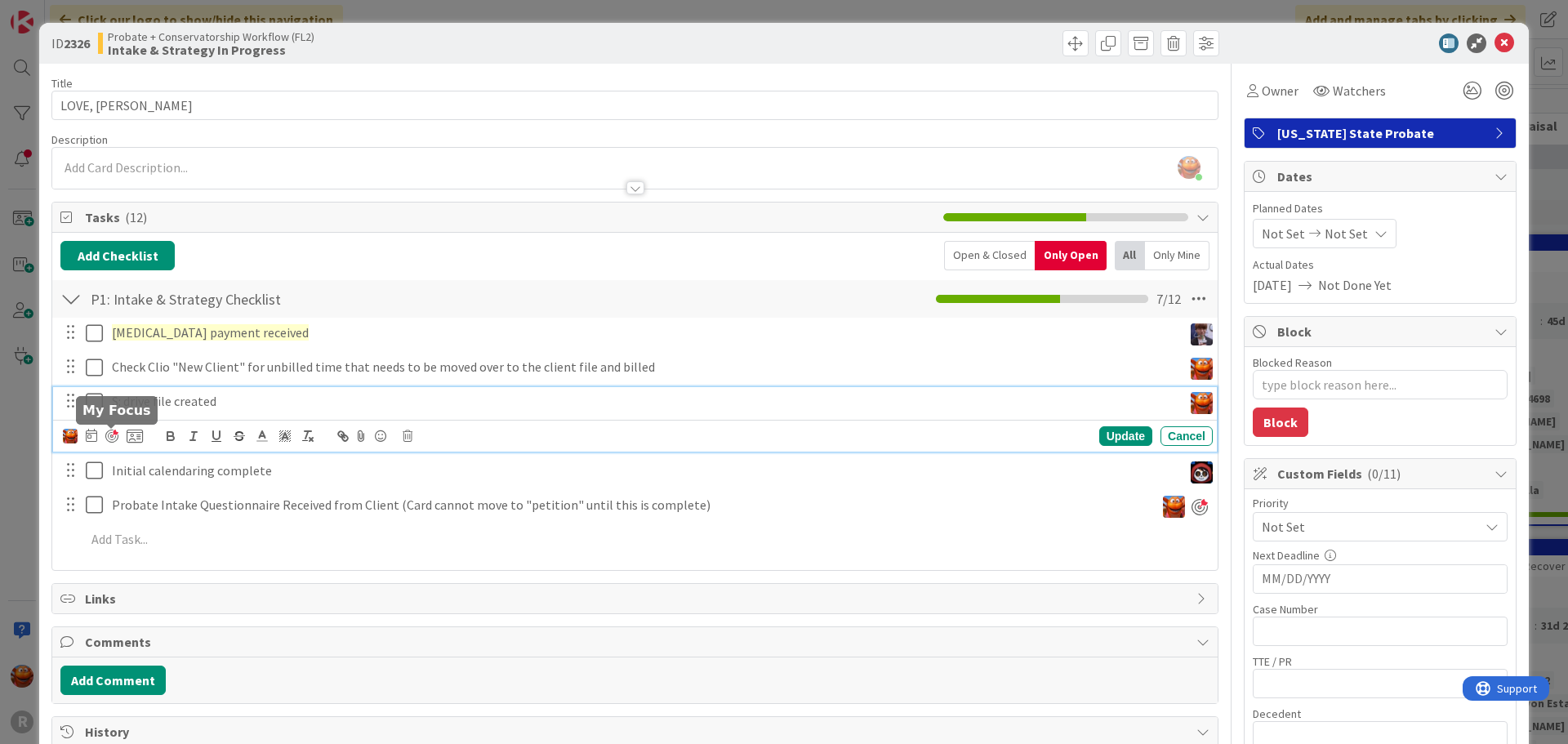
click at [110, 438] on div at bounding box center [111, 436] width 13 height 13
type textarea "x"
click at [93, 438] on icon at bounding box center [91, 435] width 11 height 13
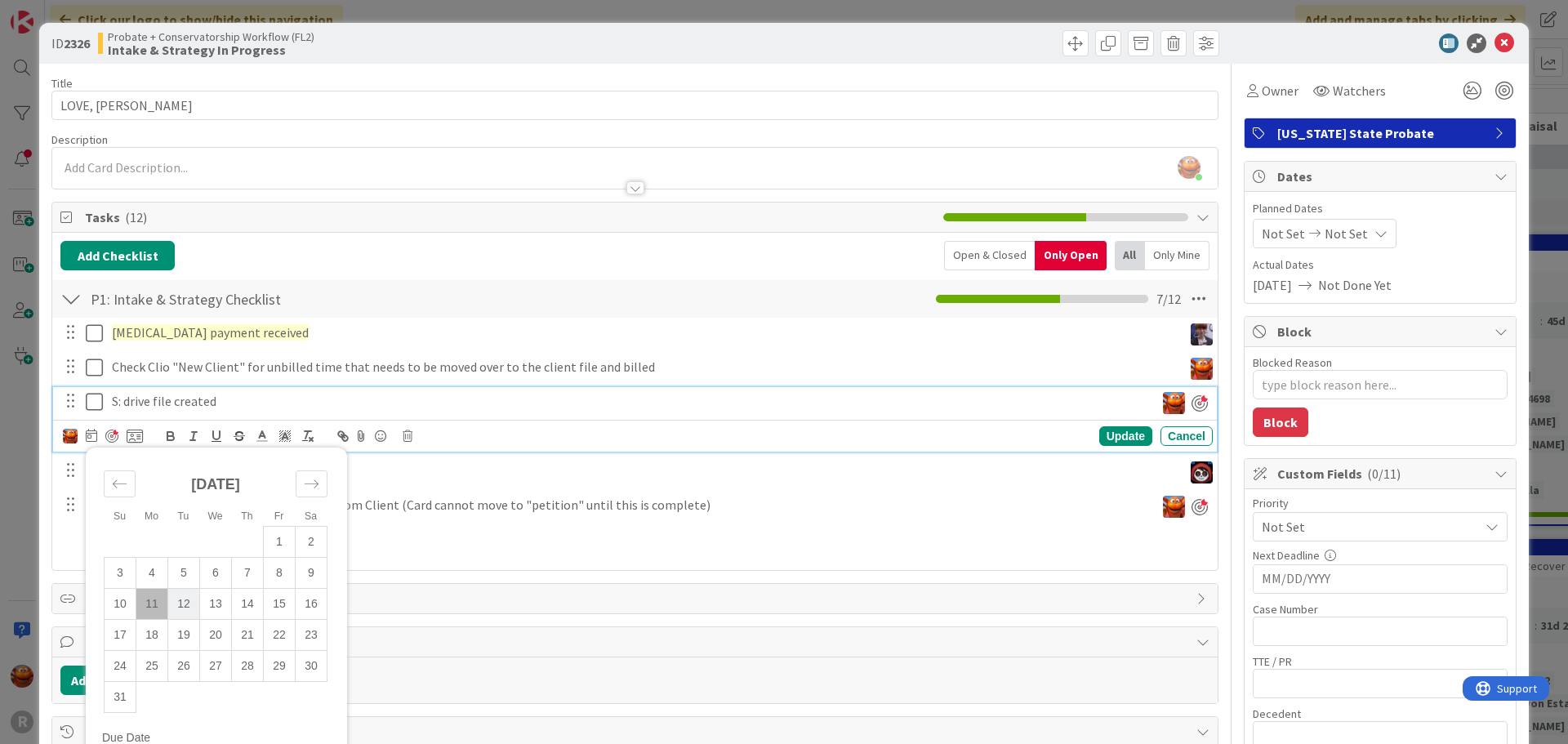
click at [186, 601] on td "12" at bounding box center [183, 604] width 32 height 31
type input "[DATE]"
type textarea "x"
click at [1099, 436] on div "Update" at bounding box center [1125, 436] width 53 height 20
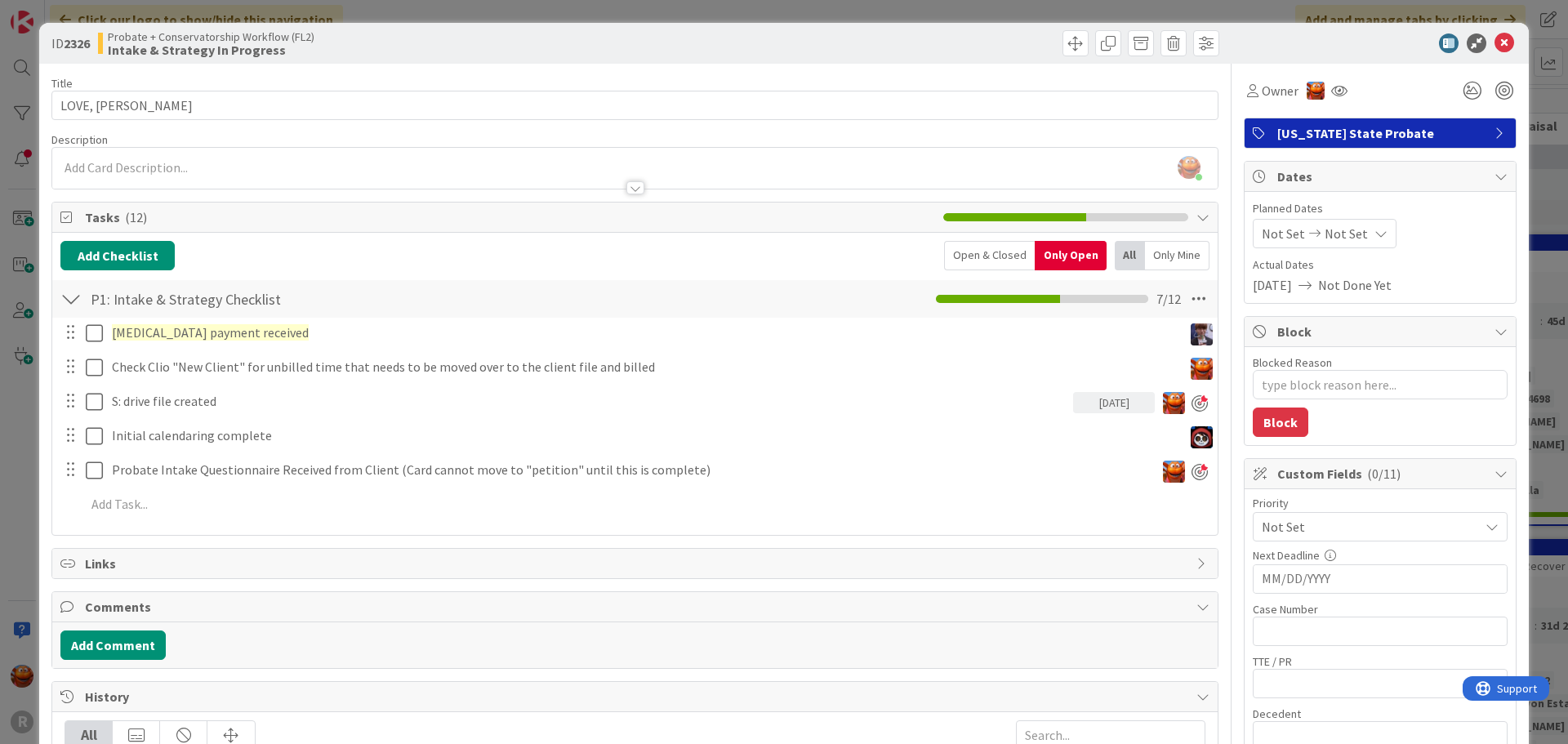
click at [33, 388] on div "ID 2326 Probate + Conservatorship Workflow (FL2) Intake & Strategy In Progress …" at bounding box center [784, 372] width 1568 height 744
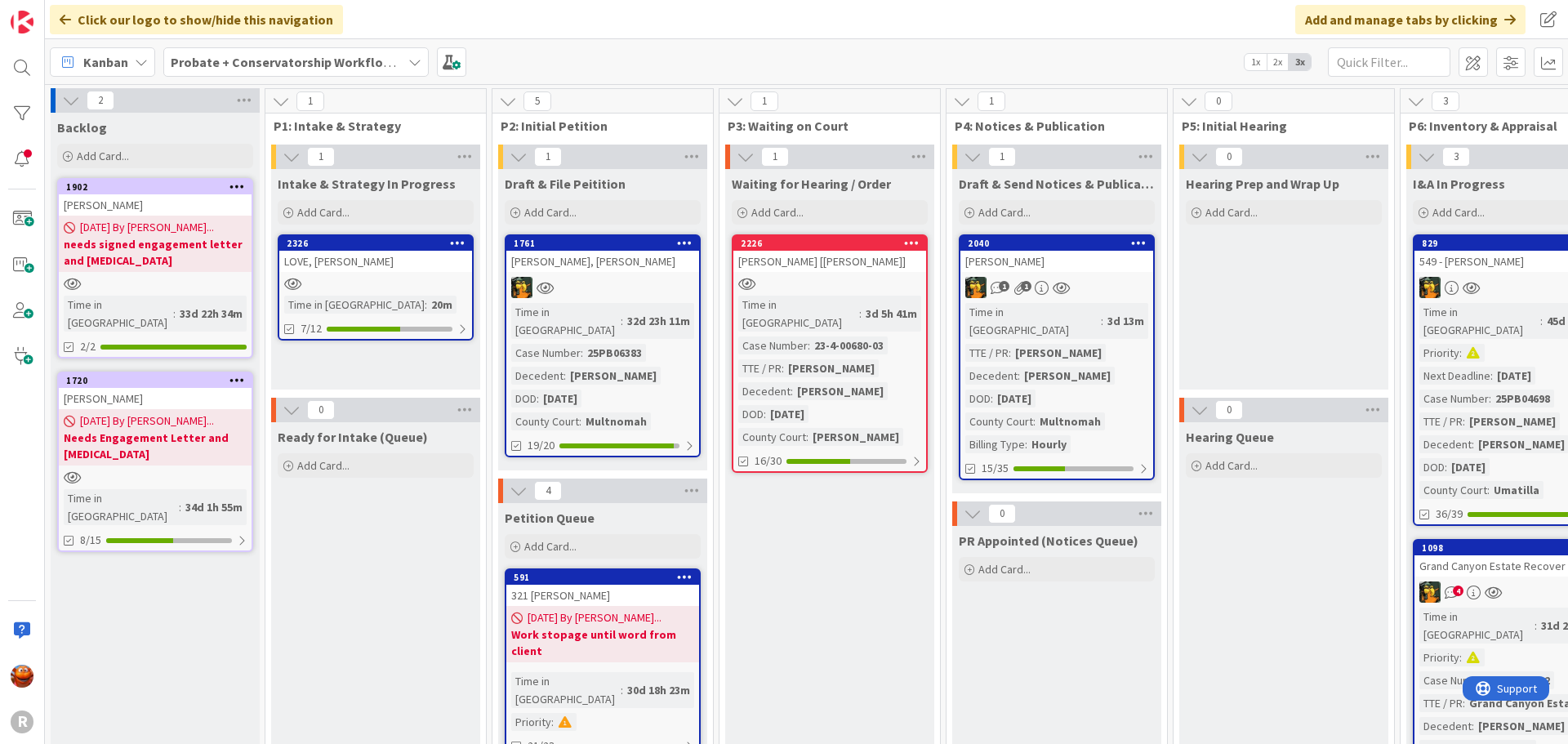
click at [307, 54] on b "Probate + Conservatorship Workflow (FL2)" at bounding box center [297, 62] width 254 height 17
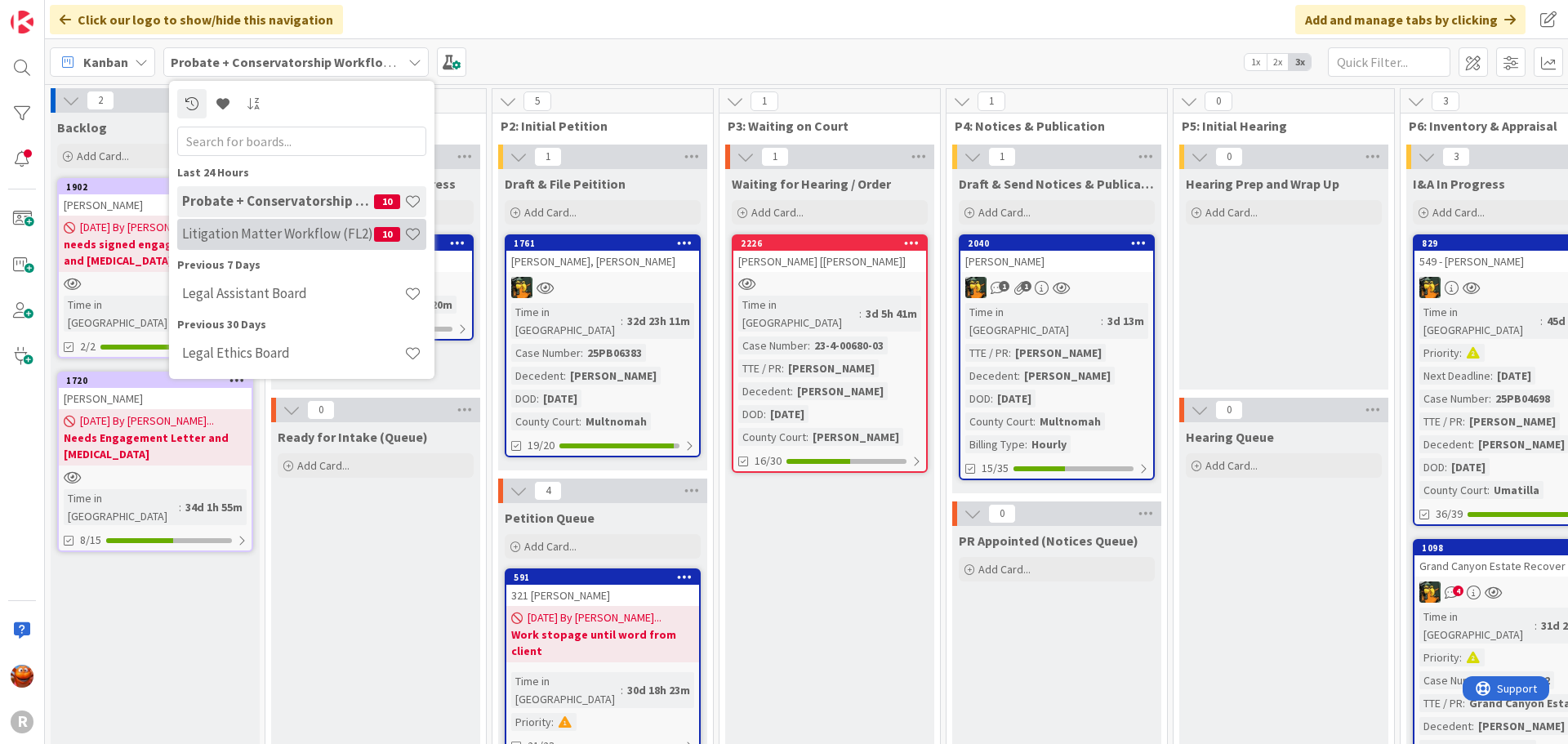
click at [255, 234] on h4 "Litigation Matter Workflow (FL2)" at bounding box center [277, 233] width 192 height 17
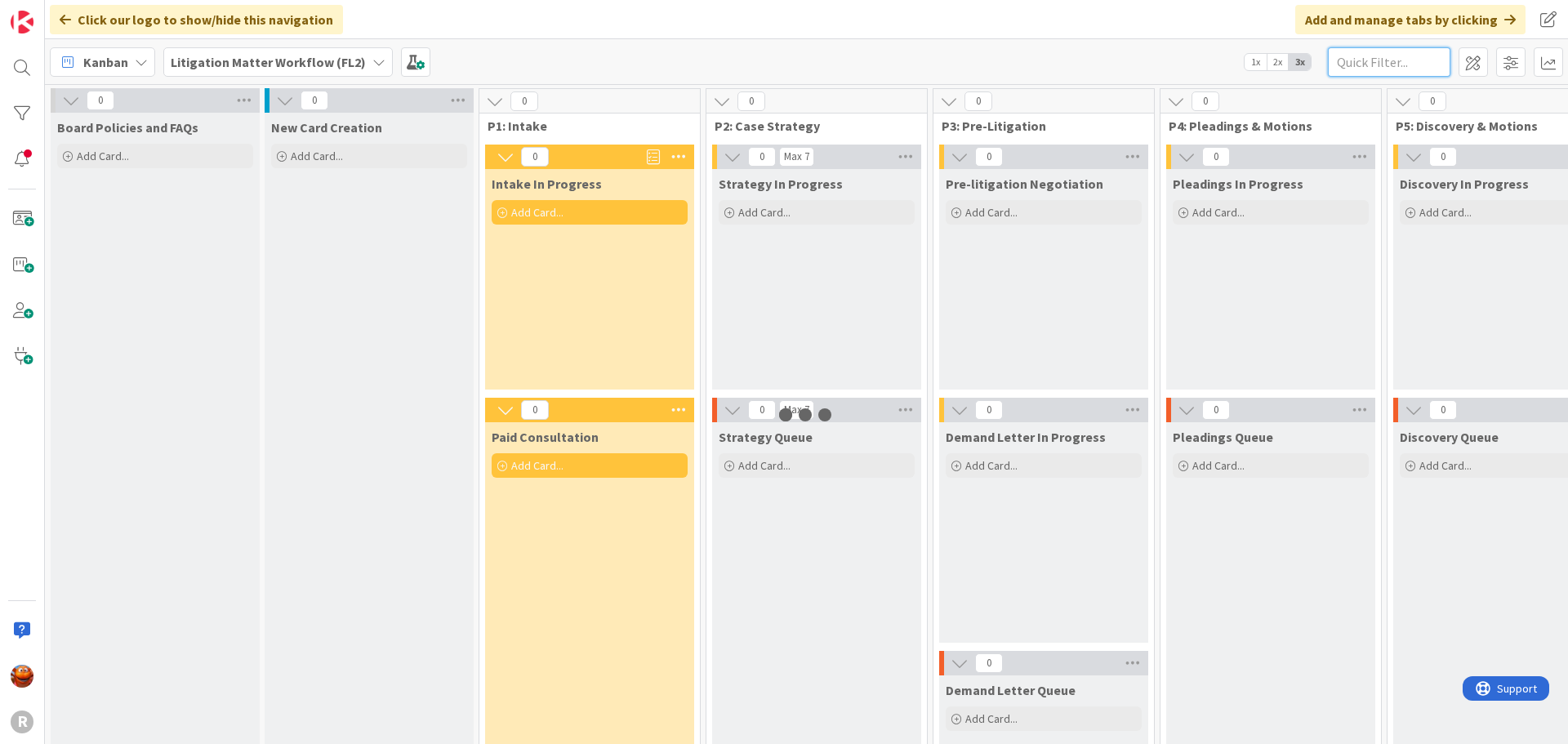
click at [1361, 58] on input "text" at bounding box center [1389, 62] width 123 height 30
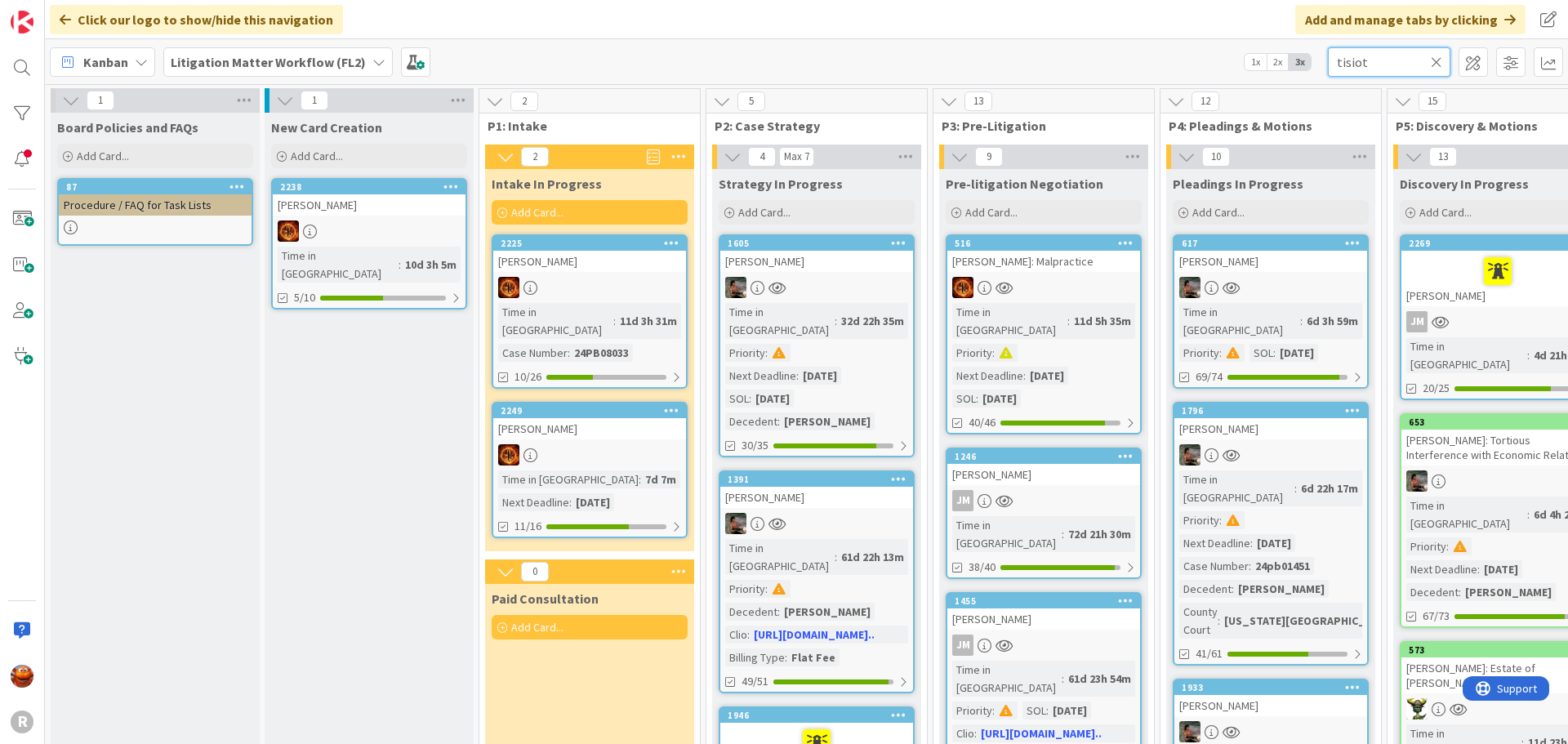
type input "tisiot"
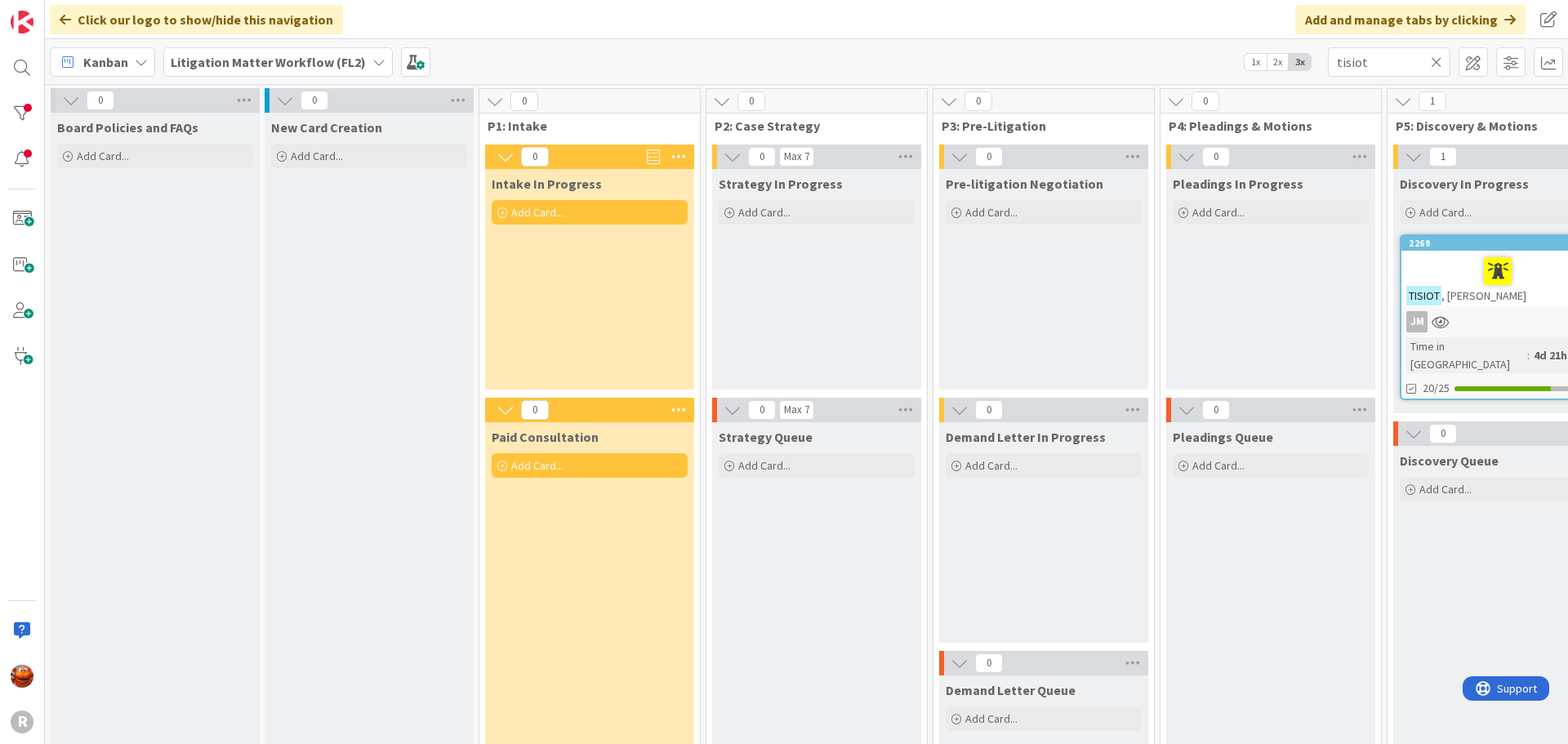
click at [1470, 307] on link "2269 [PERSON_NAME] Time in Column : 4d 21h 4m 20/25" at bounding box center [1497, 317] width 196 height 166
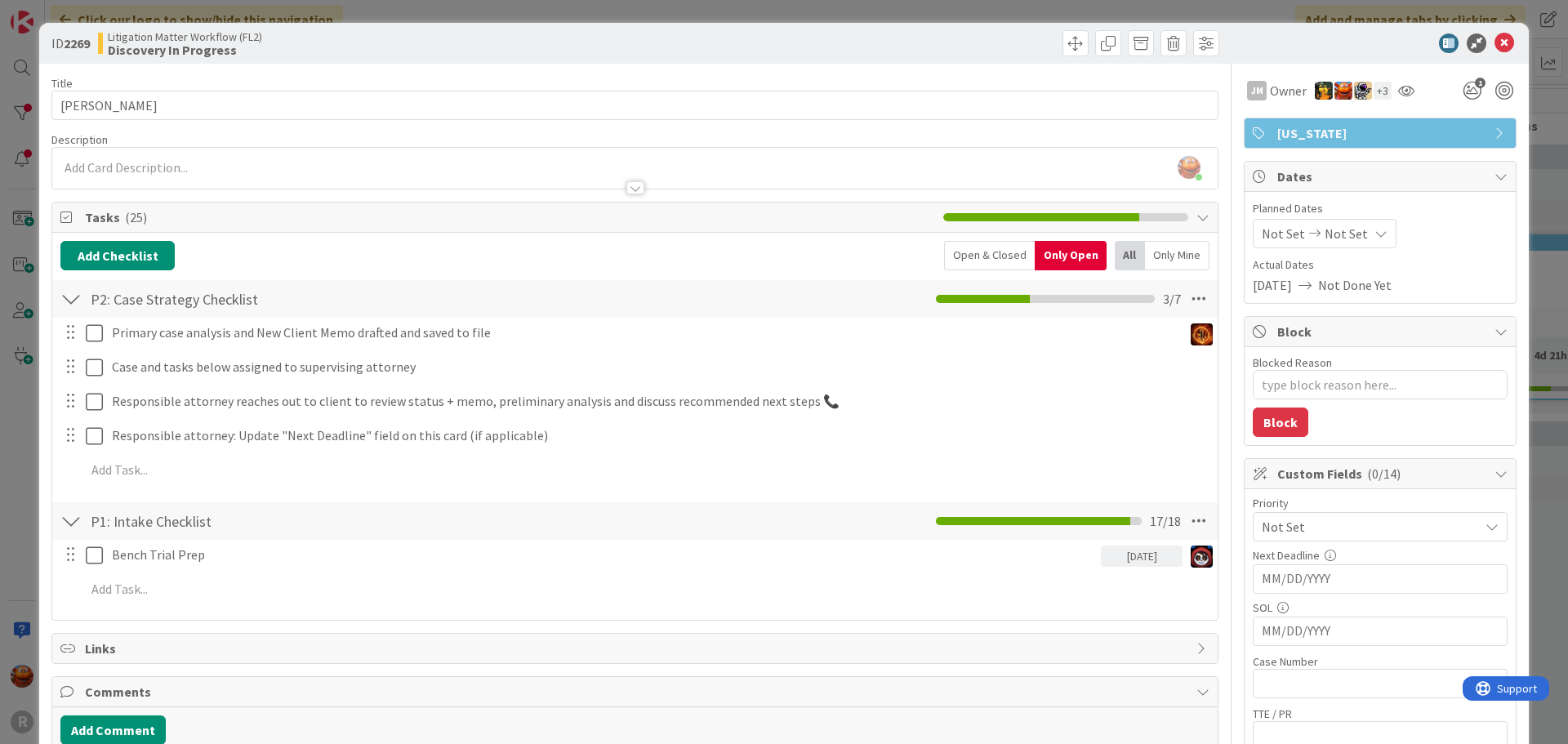
click at [1504, 46] on div at bounding box center [1371, 43] width 289 height 20
click at [1498, 44] on icon at bounding box center [1504, 43] width 20 height 20
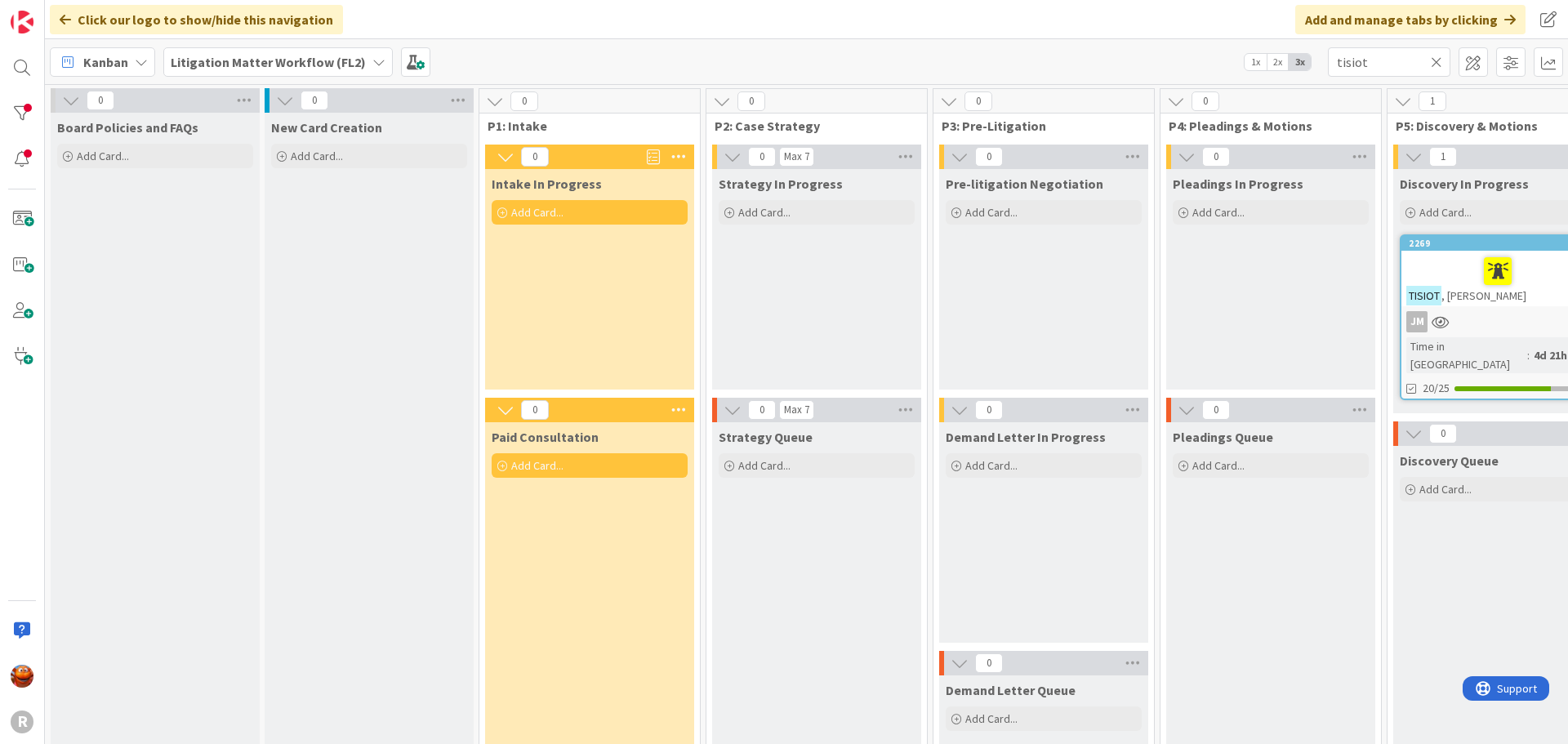
click at [1476, 314] on div "JM" at bounding box center [1498, 322] width 193 height 21
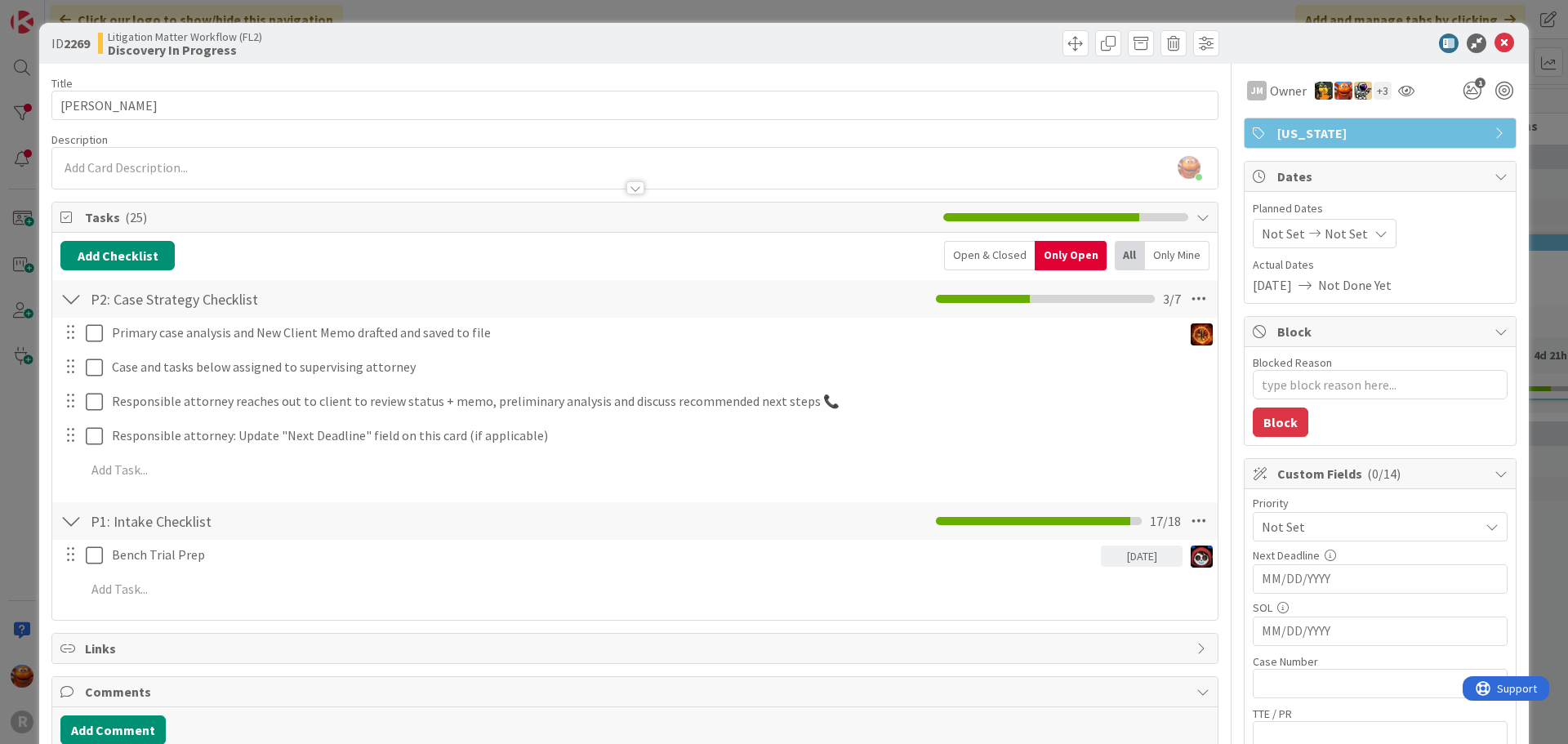
click at [244, 132] on div "Description" at bounding box center [635, 139] width 1167 height 15
click at [237, 151] on div "[PERSON_NAME] just joined" at bounding box center [635, 168] width 1165 height 41
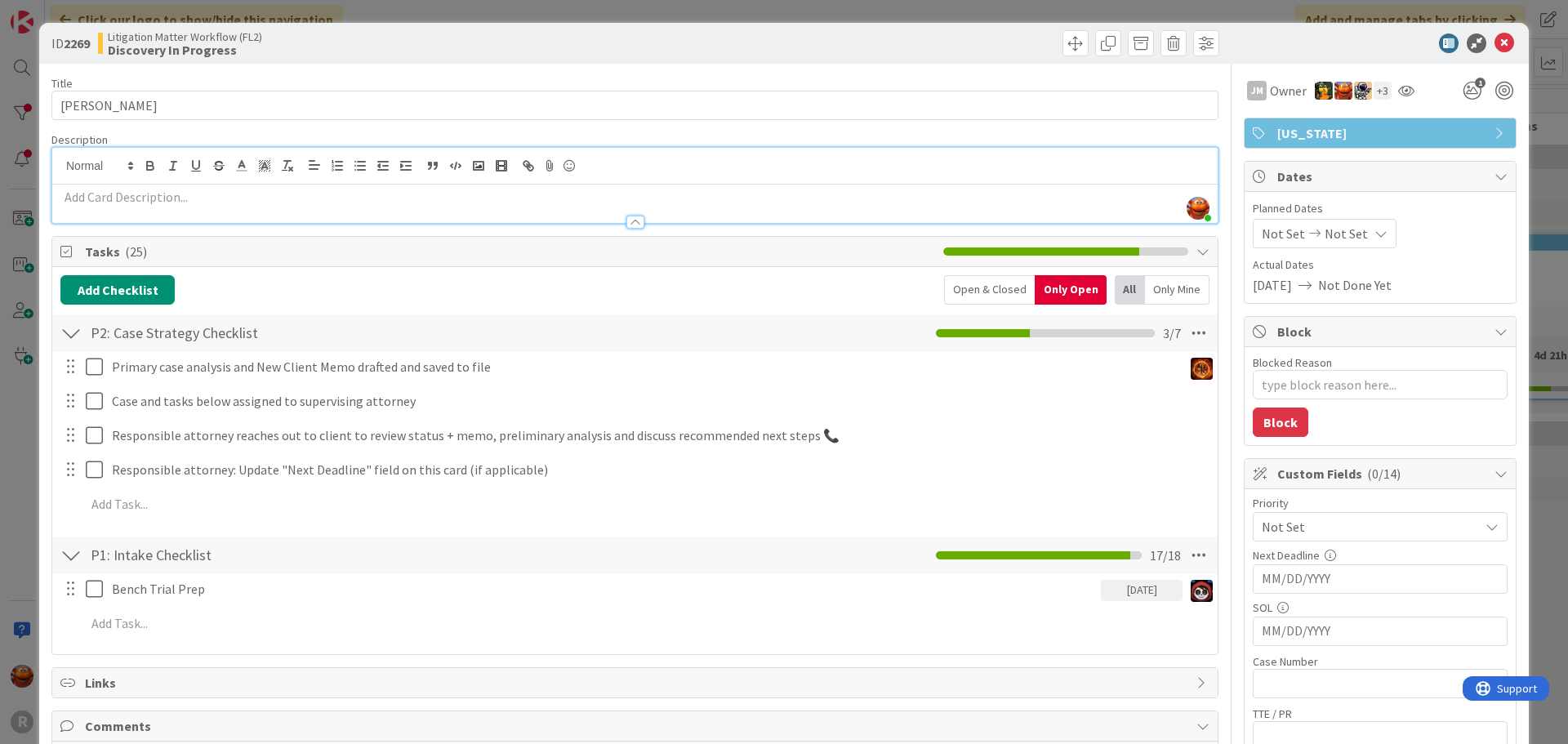
click at [177, 202] on p at bounding box center [634, 198] width 1149 height 19
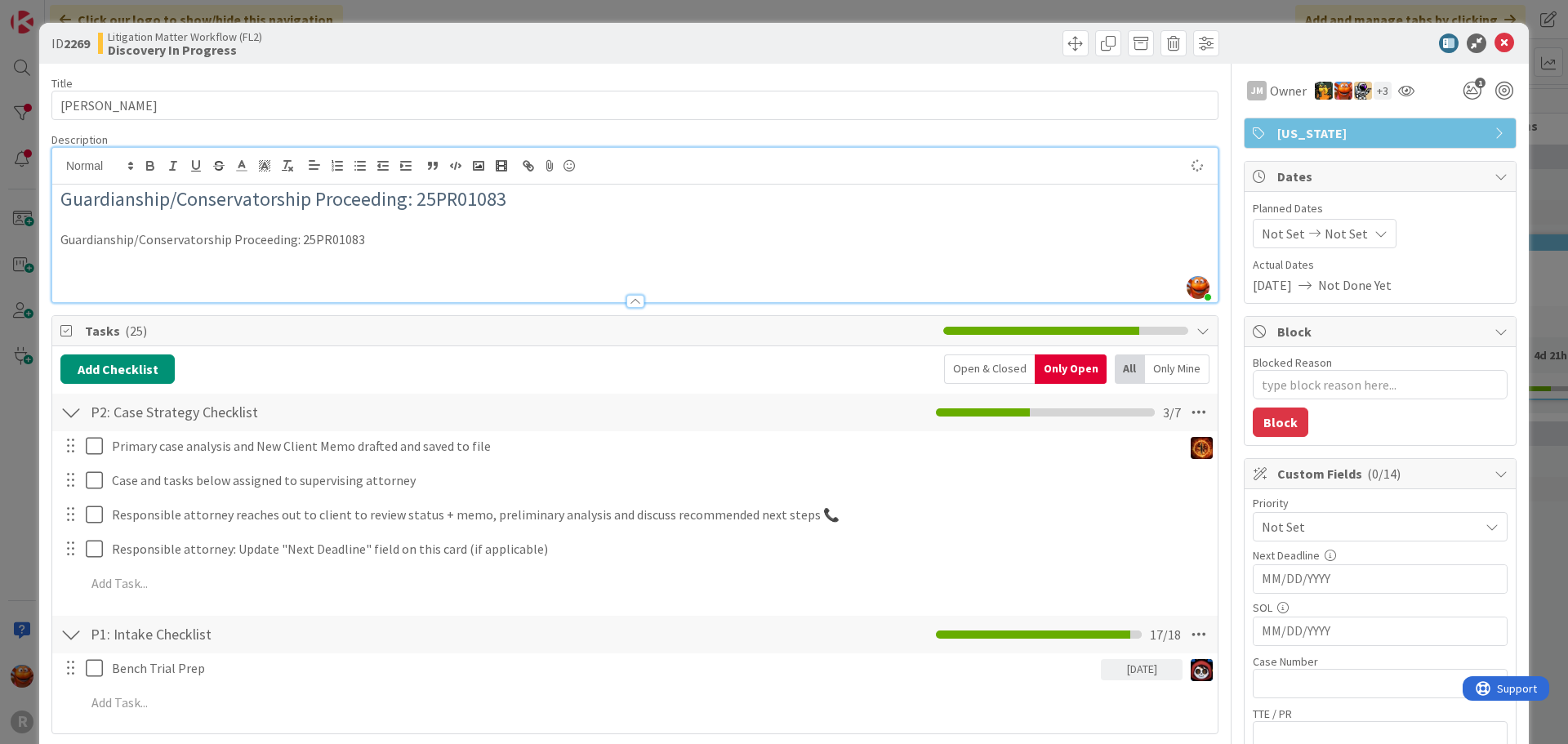
click at [177, 202] on span "Guardianship/Conservatorship Proceeding: 25PR01083" at bounding box center [283, 198] width 446 height 25
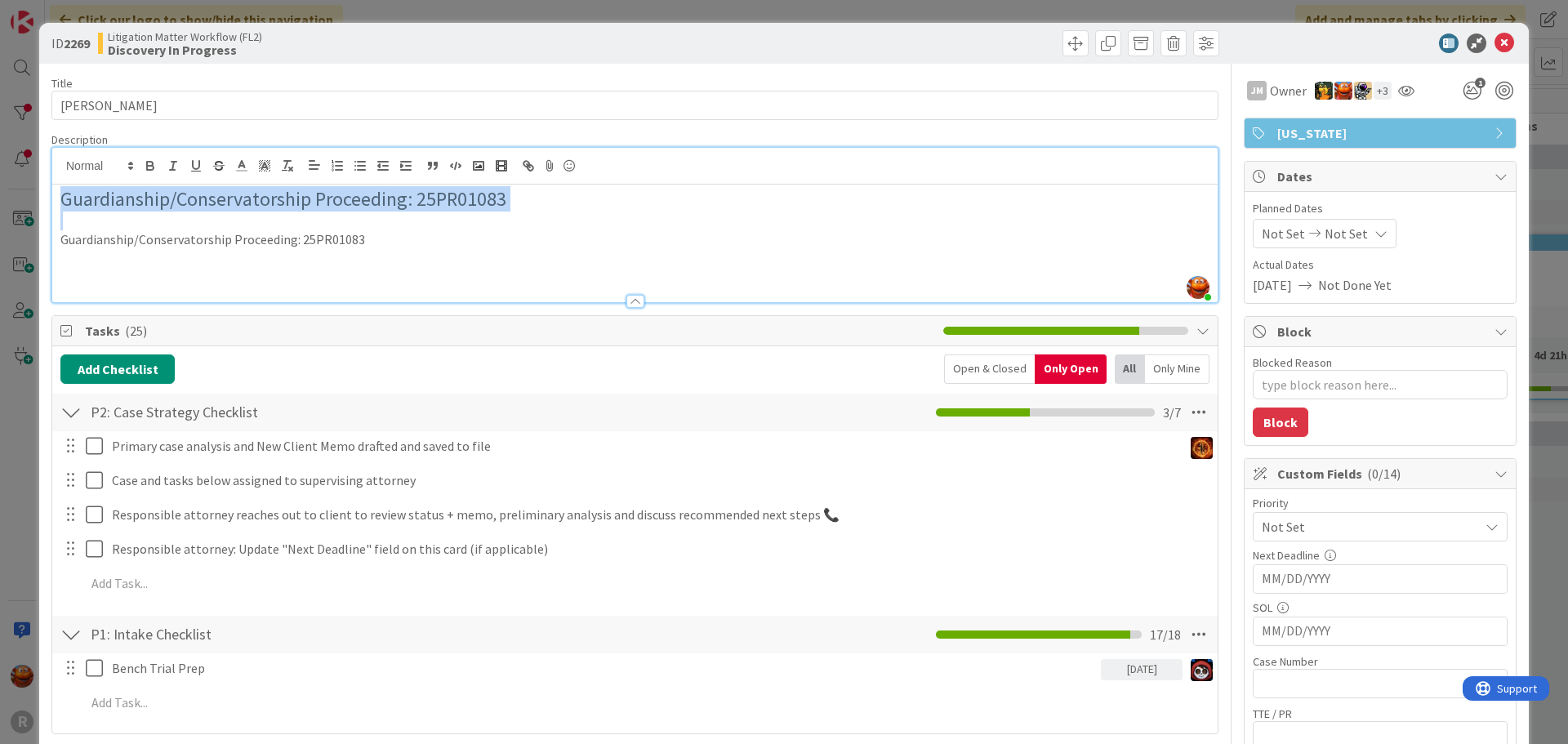
click at [177, 202] on span "Guardianship/Conservatorship Proceeding: 25PR01083" at bounding box center [283, 198] width 446 height 25
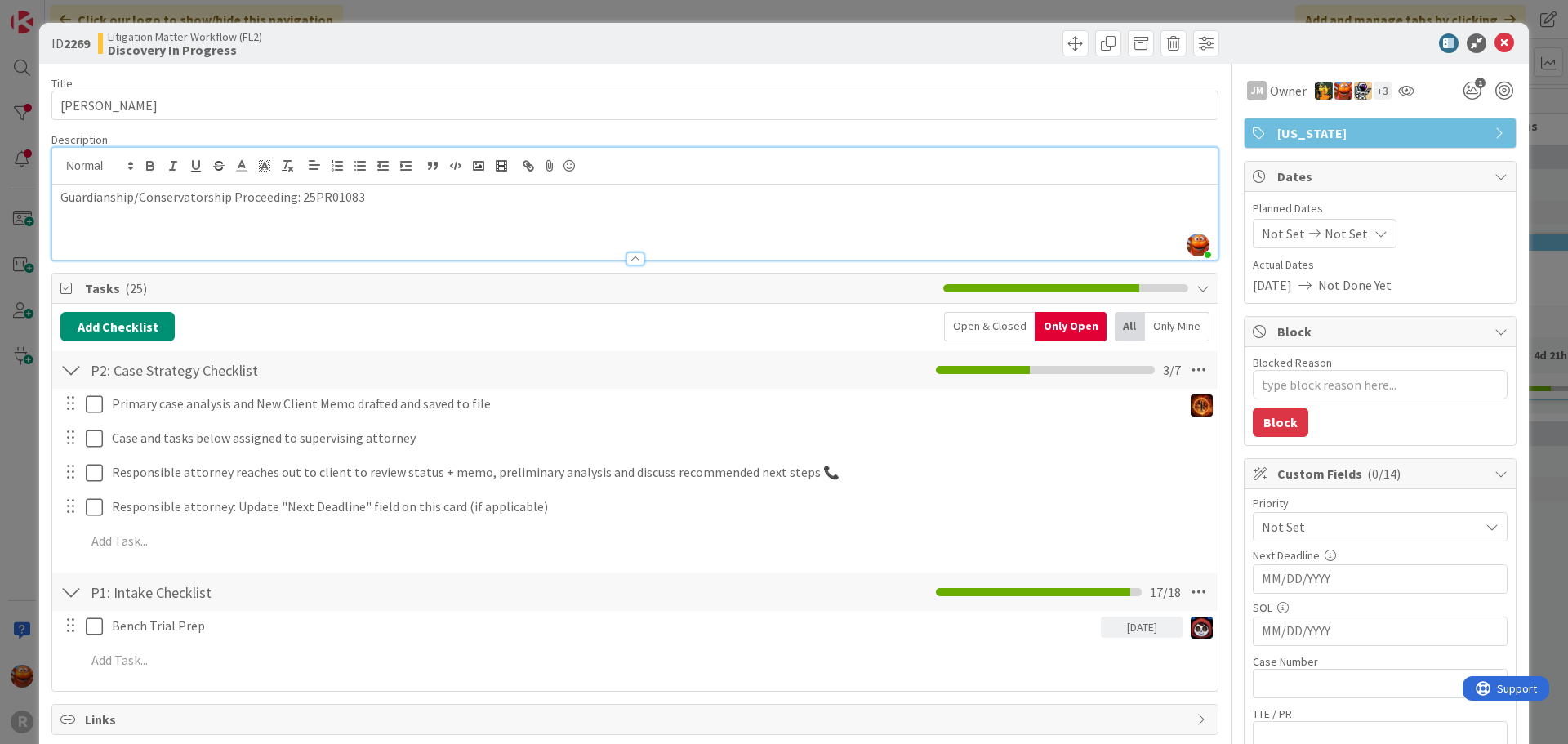
click at [164, 225] on p at bounding box center [634, 234] width 1149 height 19
type textarea "x"
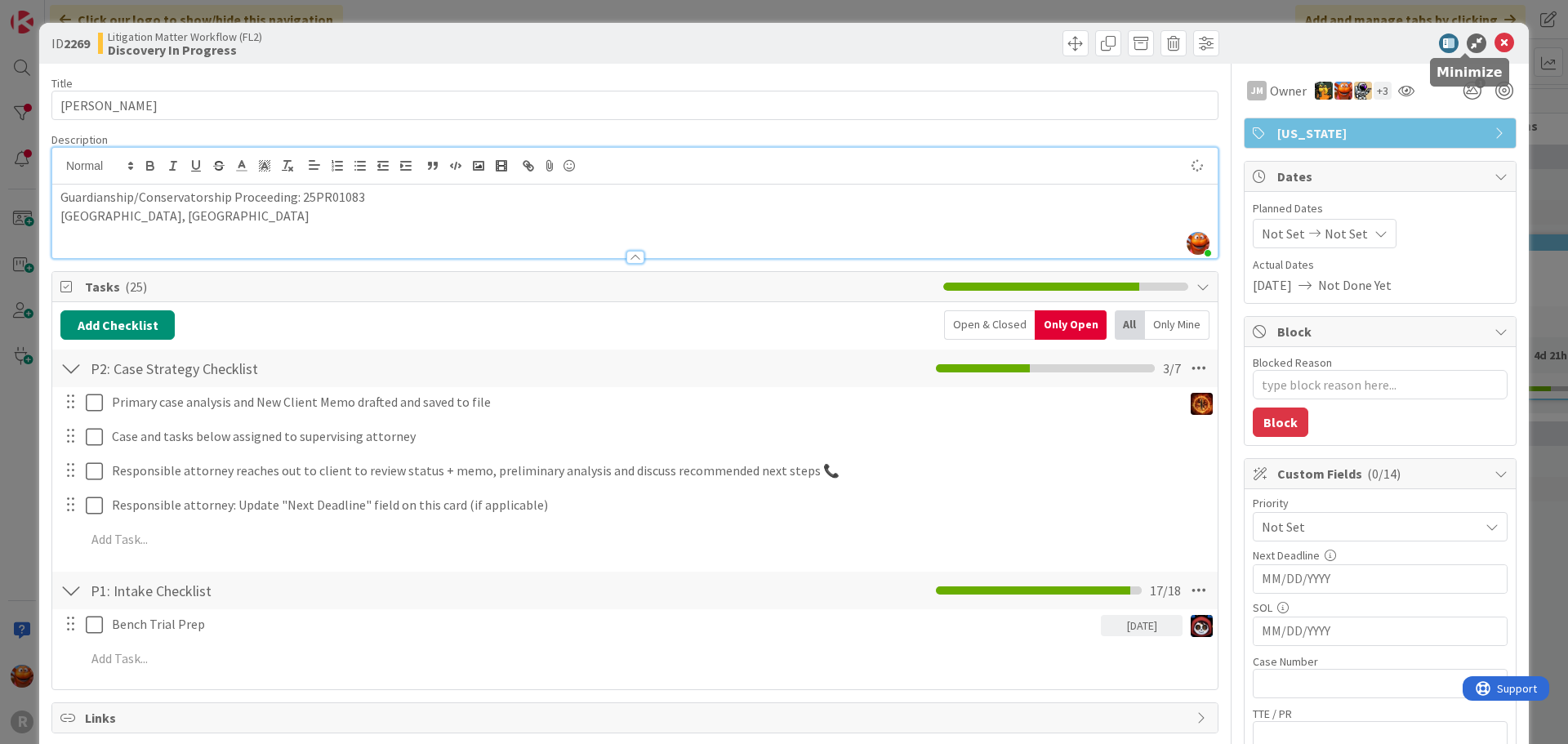
type textarea "x"
click at [1494, 38] on icon at bounding box center [1504, 43] width 20 height 20
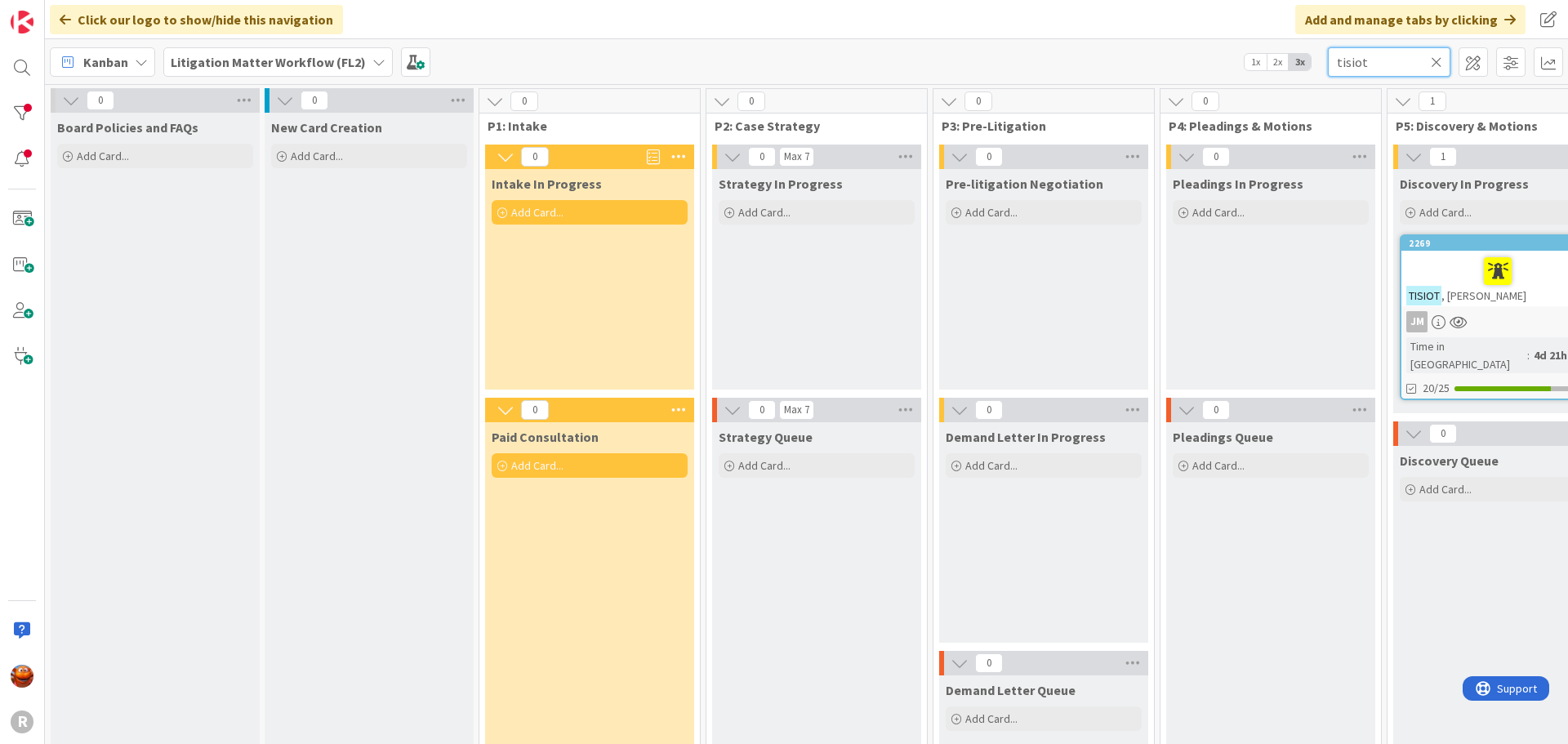
drag, startPoint x: 1406, startPoint y: 64, endPoint x: 1143, endPoint y: 47, distance: 263.5
click at [1143, 47] on div "Kanban Litigation Matter Workflow (FL2) 1x 2x 3x tisiot" at bounding box center [806, 62] width 1523 height 45
click at [1396, 49] on input "tisiot" at bounding box center [1389, 62] width 123 height 30
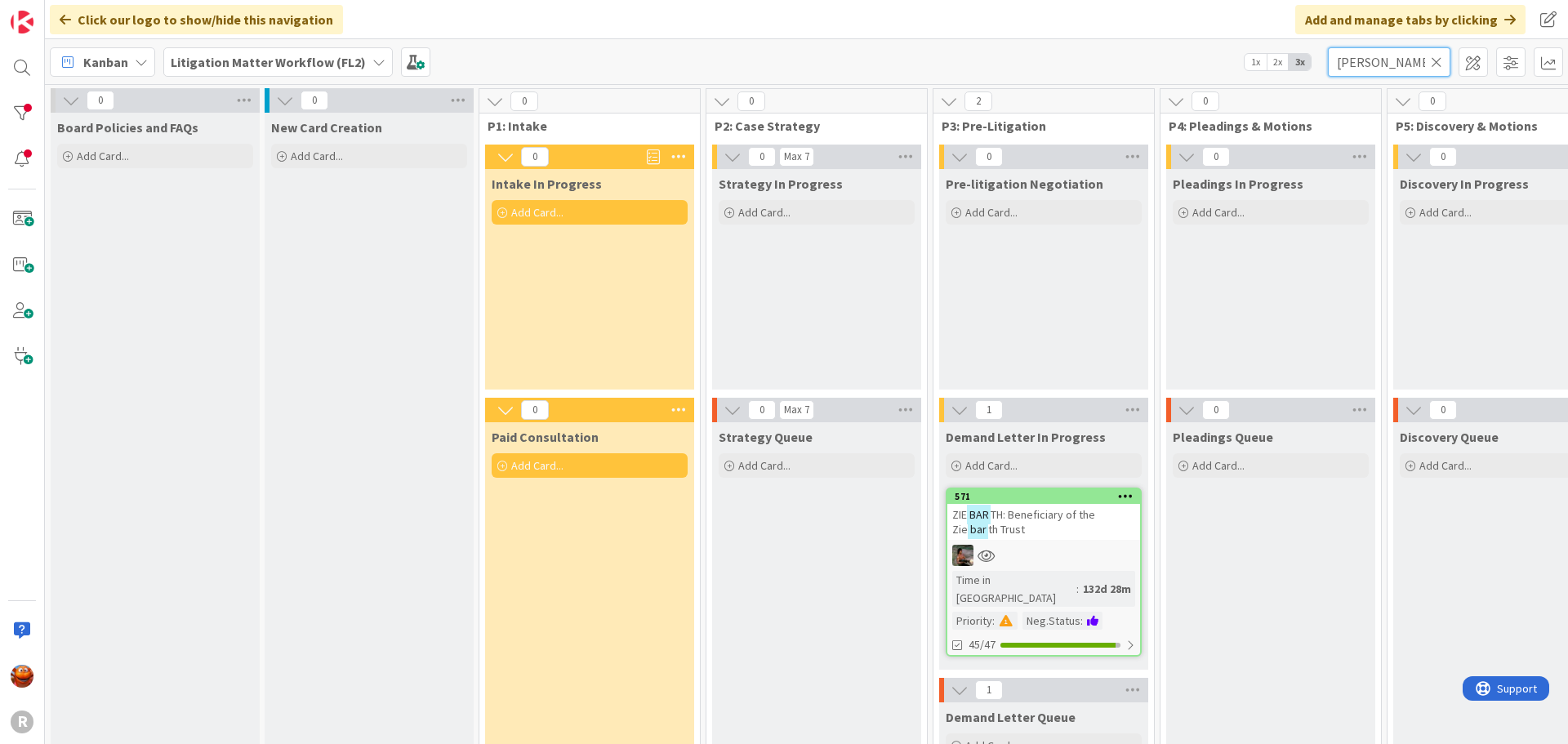
type input "[PERSON_NAME]"
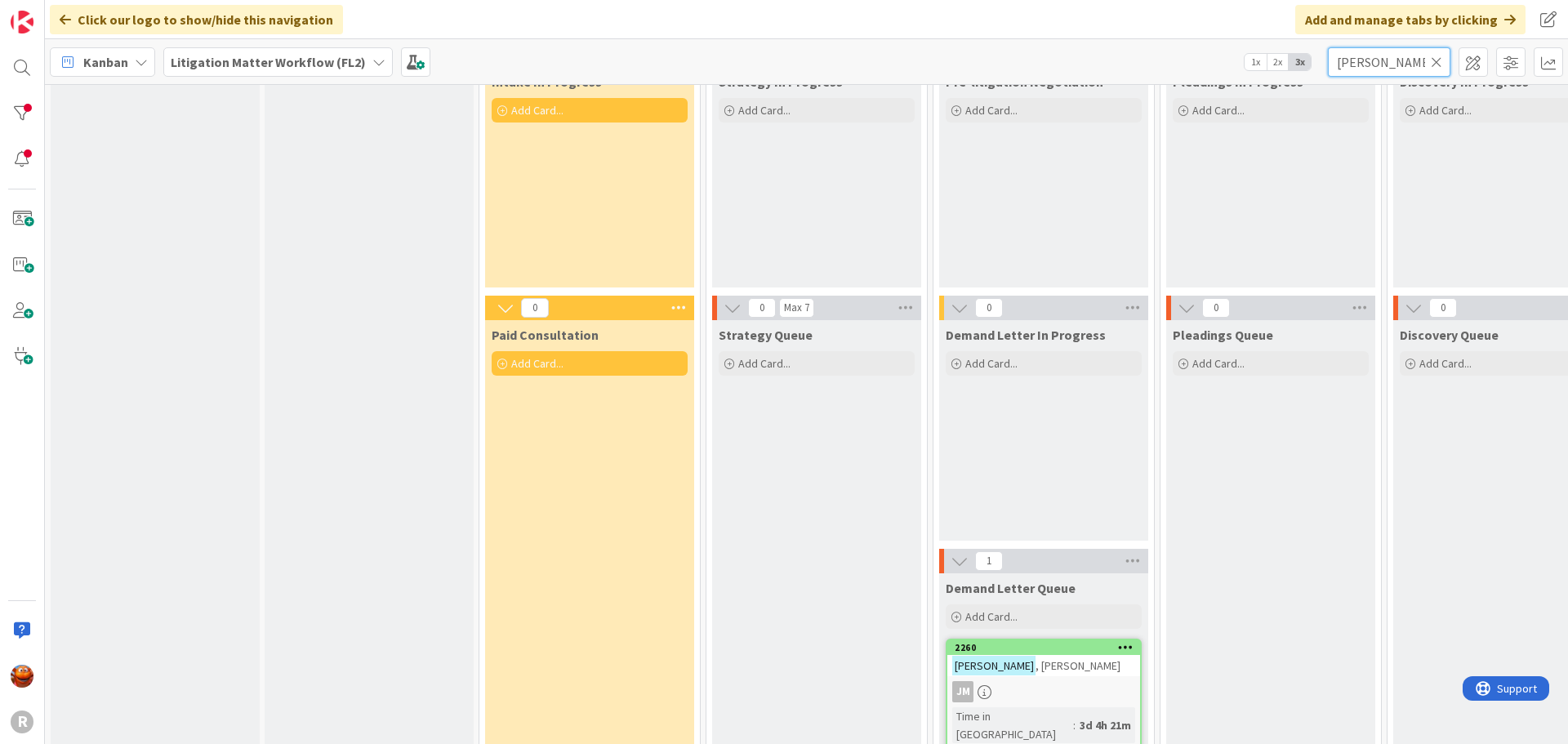
scroll to position [181, 0]
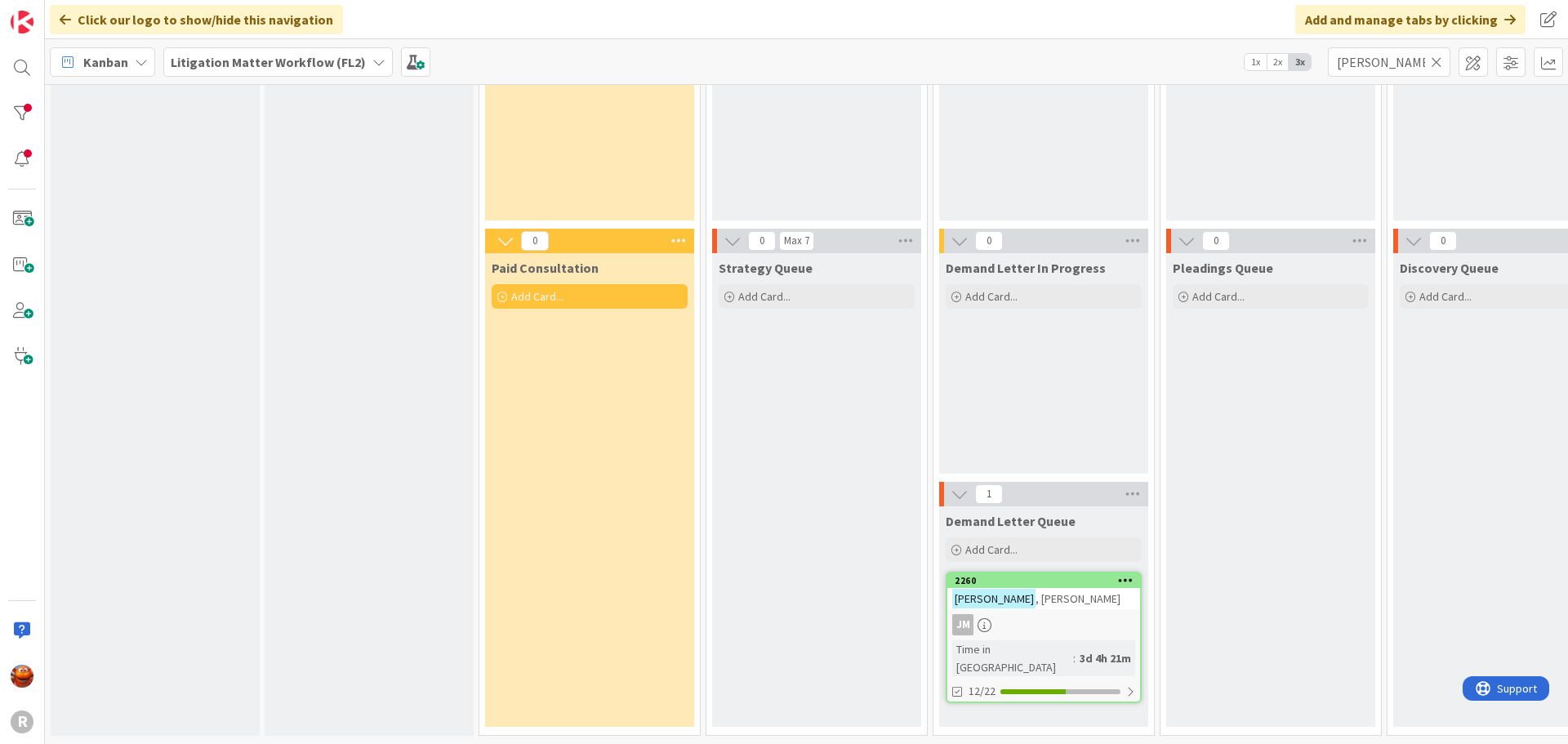
click at [1071, 596] on div "[PERSON_NAME]" at bounding box center [1044, 599] width 193 height 21
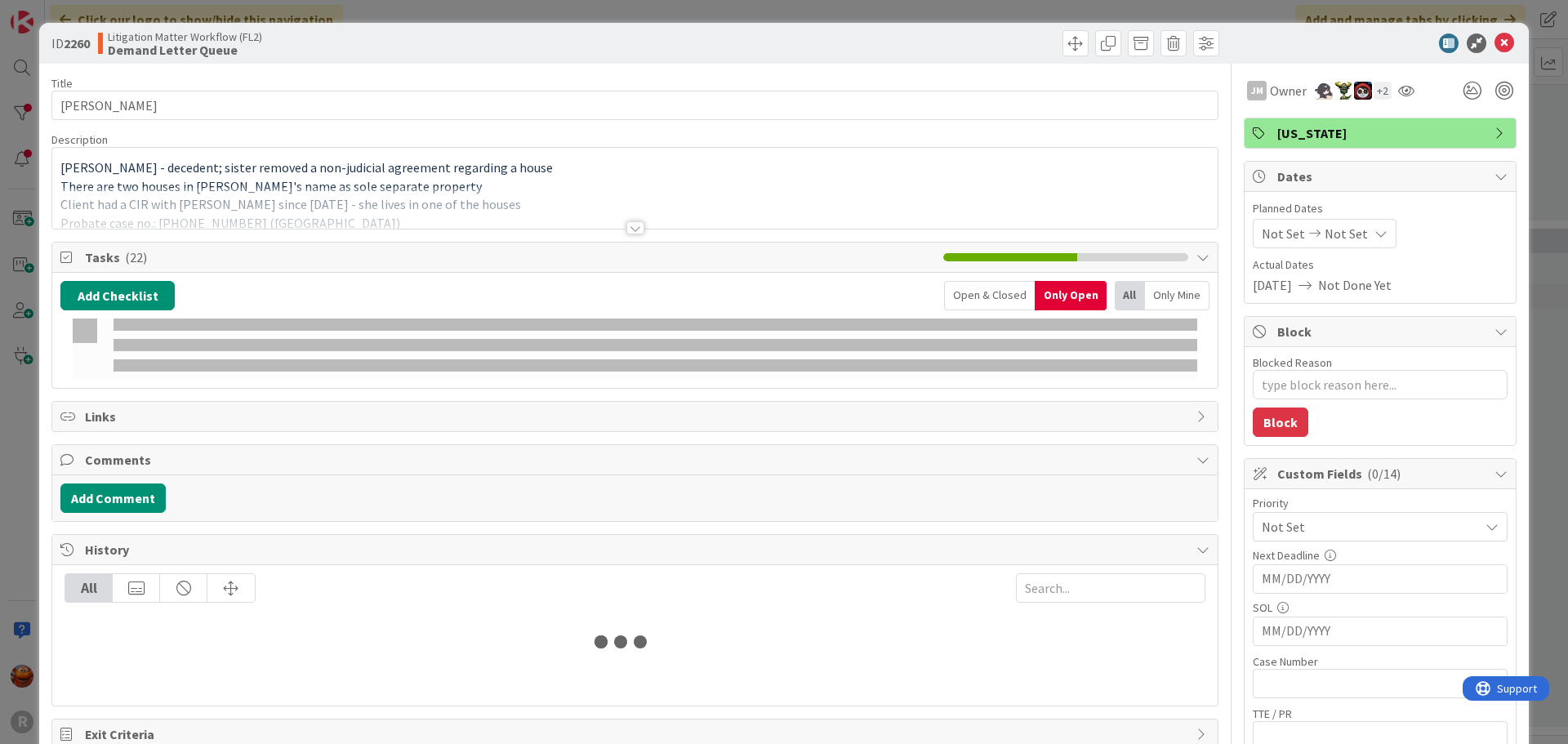
type textarea "x"
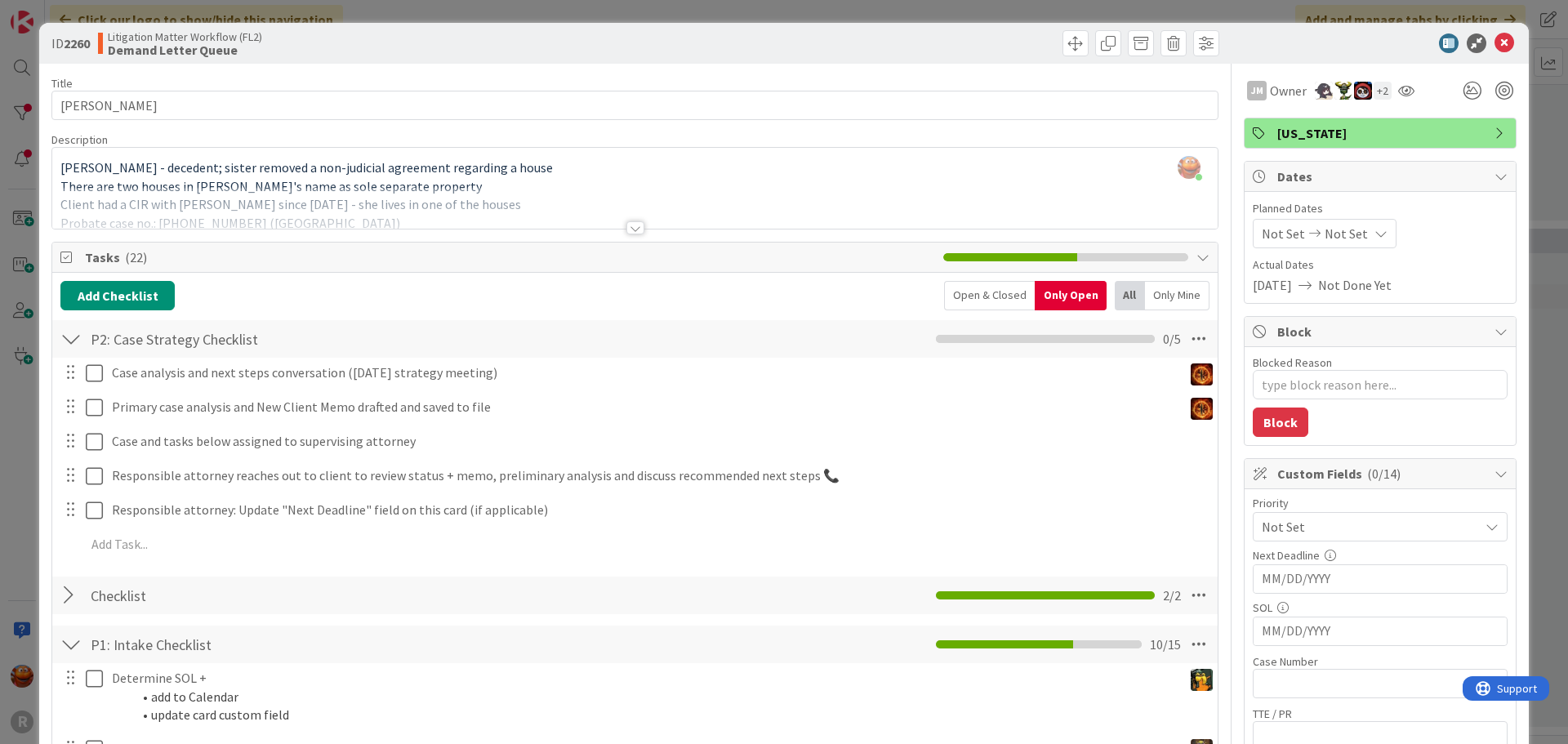
click at [627, 228] on div at bounding box center [635, 227] width 18 height 13
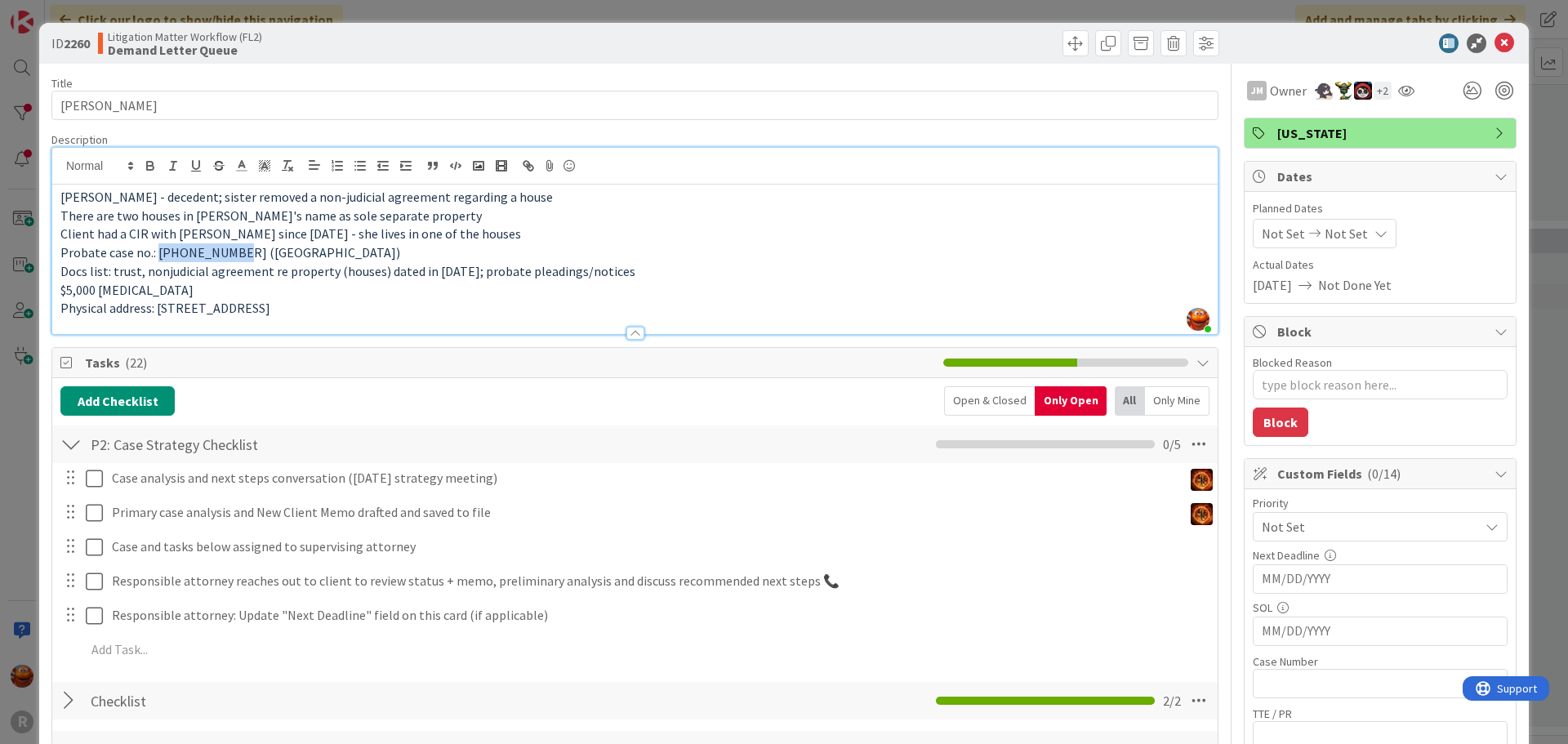
drag, startPoint x: 156, startPoint y: 251, endPoint x: 226, endPoint y: 255, distance: 70.1
click at [226, 255] on span "Probate case no.: [PHONE_NUMBER] ([GEOGRAPHIC_DATA])" at bounding box center [230, 252] width 340 height 17
copy span "[PHONE_NUMBER]"
click at [14, 198] on div "ID 2260 Litigation Matter Workflow (FL2) Demand Letter Queue Title 15 / 128 [PE…" at bounding box center [784, 372] width 1568 height 744
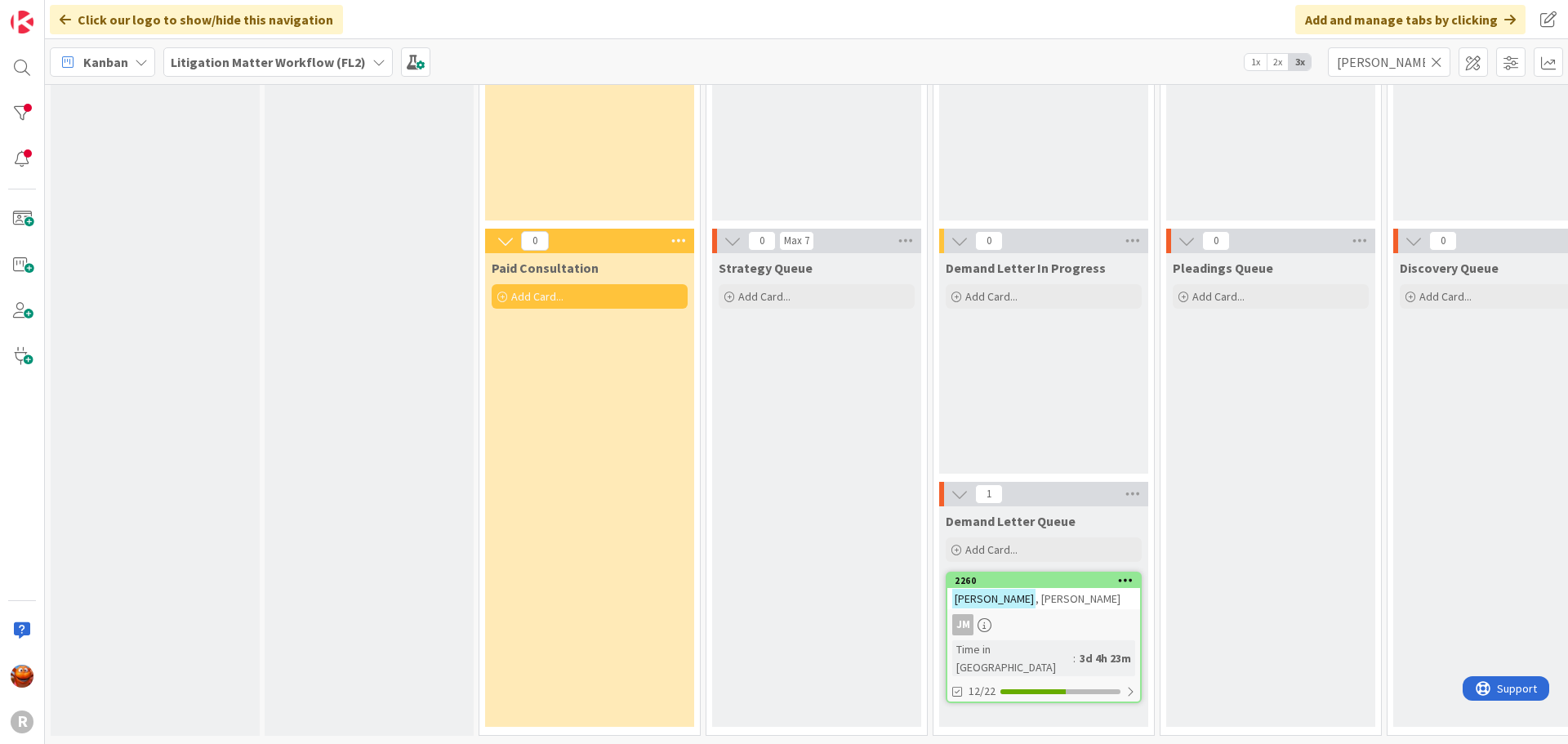
click at [244, 69] on span "Litigation Matter Workflow (FL2)" at bounding box center [268, 62] width 195 height 20
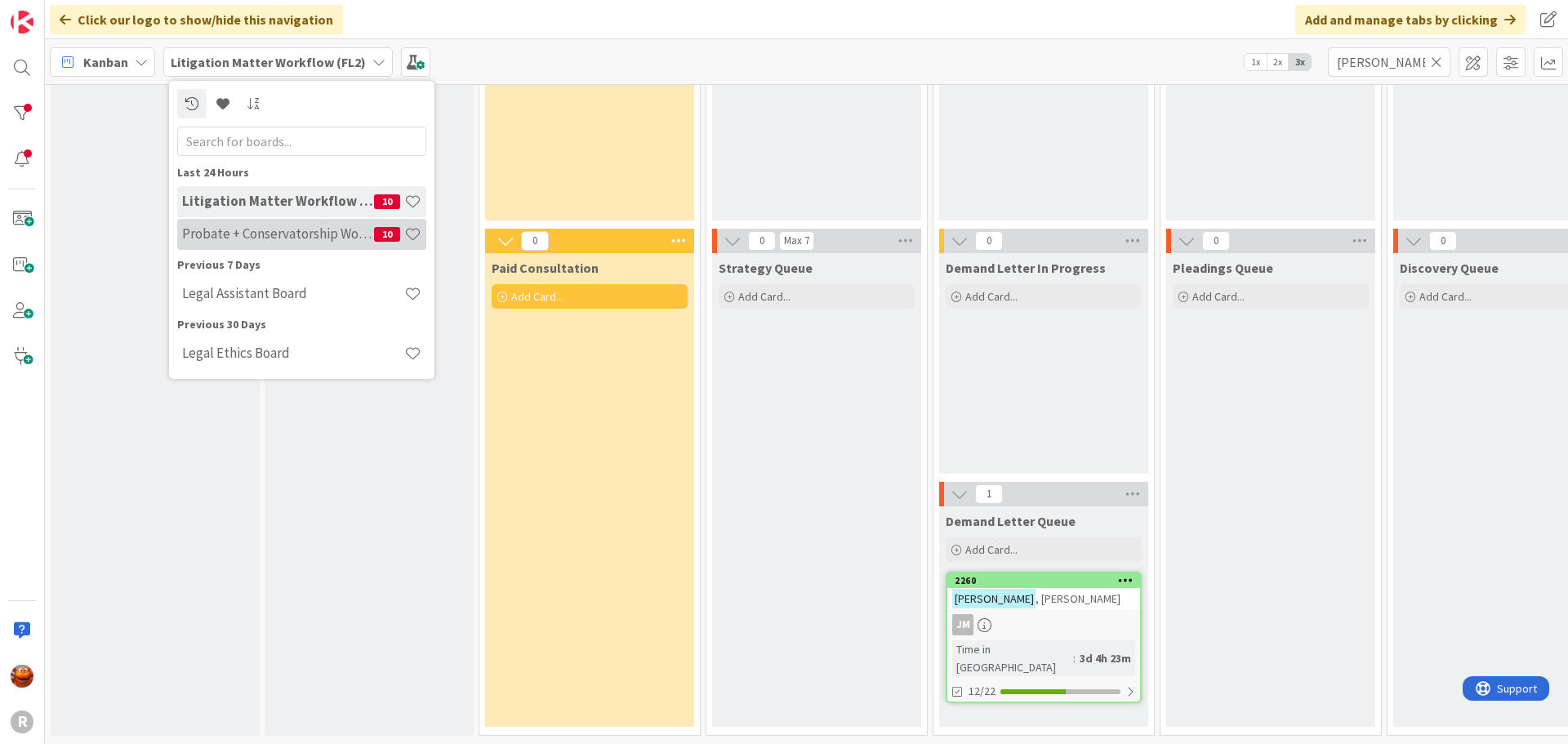
click at [229, 235] on h4 "Probate + Conservatorship Workflow (FL2)" at bounding box center [277, 233] width 192 height 17
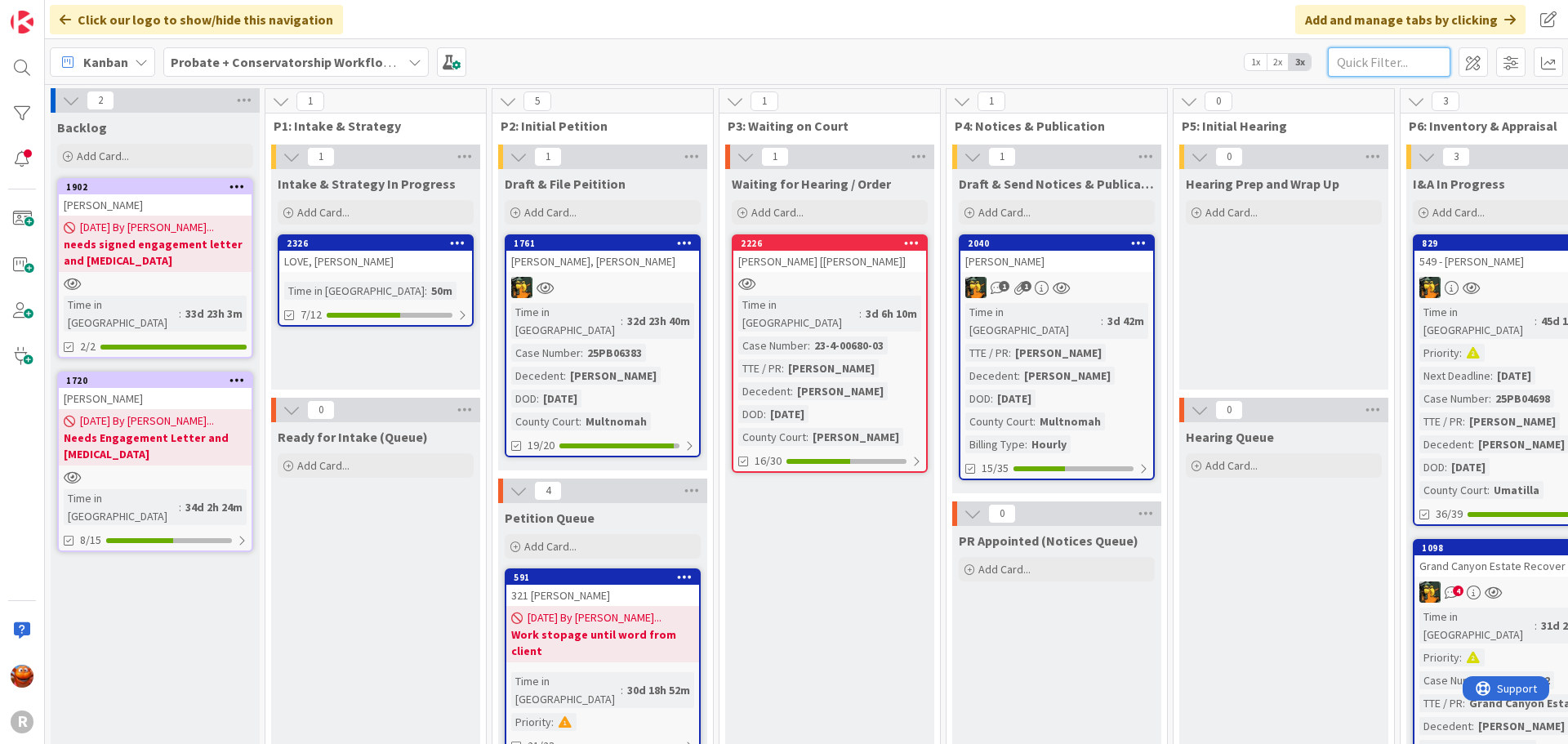
click at [1369, 60] on input "text" at bounding box center [1389, 62] width 123 height 30
type input "[PERSON_NAME]"
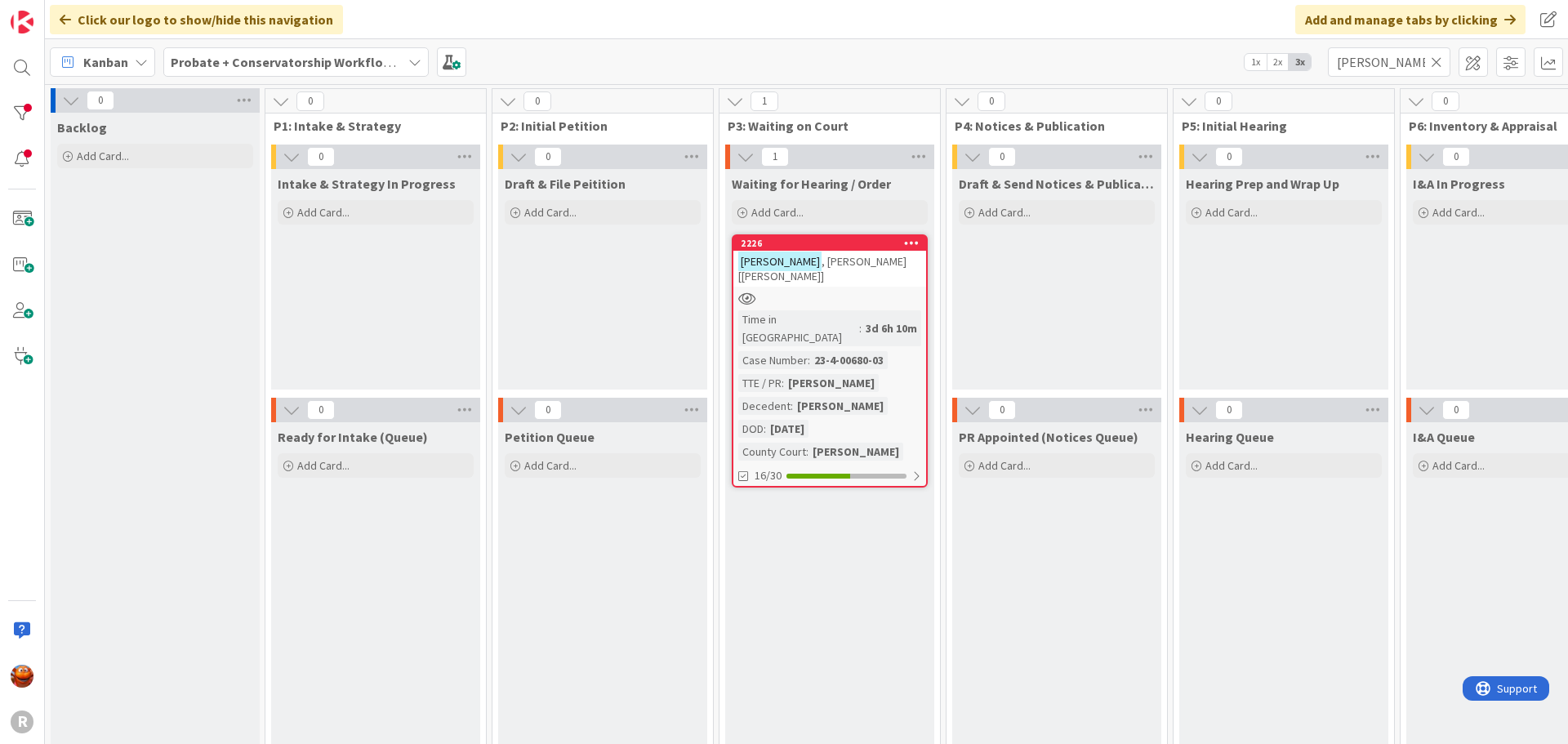
click at [860, 265] on div "[PERSON_NAME] [[PERSON_NAME]]" at bounding box center [830, 268] width 193 height 36
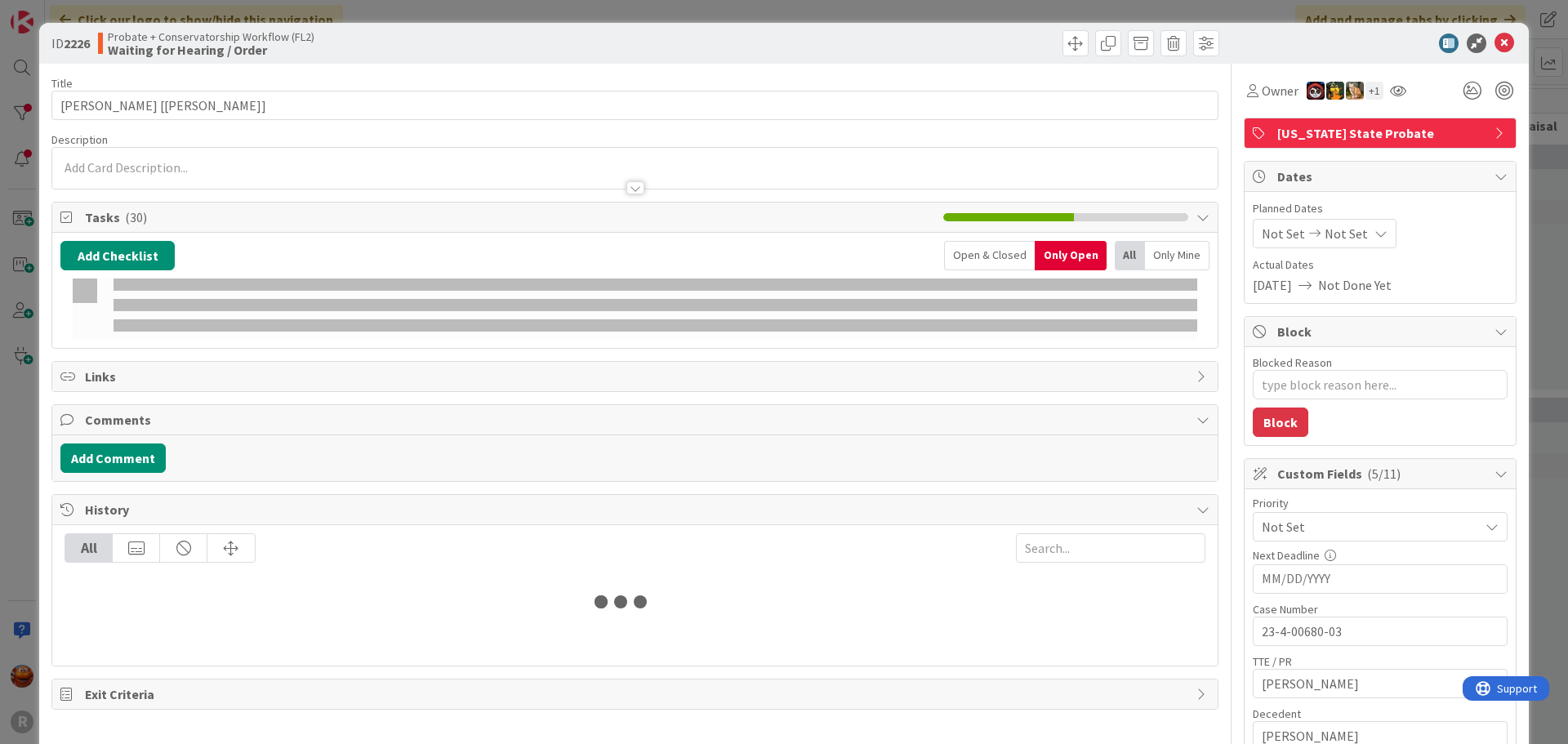
type textarea "x"
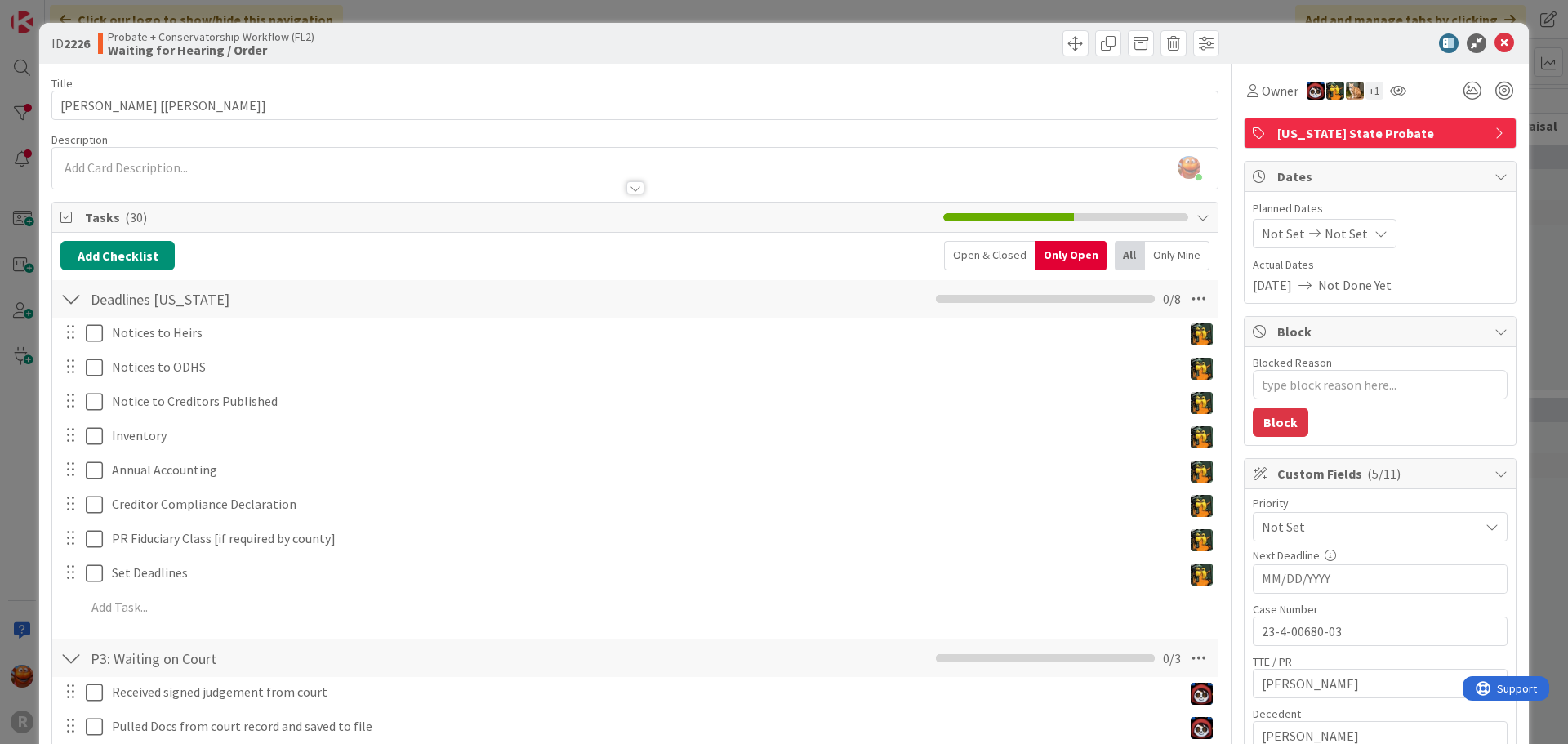
drag, startPoint x: 12, startPoint y: 252, endPoint x: 48, endPoint y: 251, distance: 36.0
click at [12, 252] on div "ID 2226 Probate + Conservatorship Workflow (FL2) Waiting for Hearing / Order Ti…" at bounding box center [784, 372] width 1568 height 744
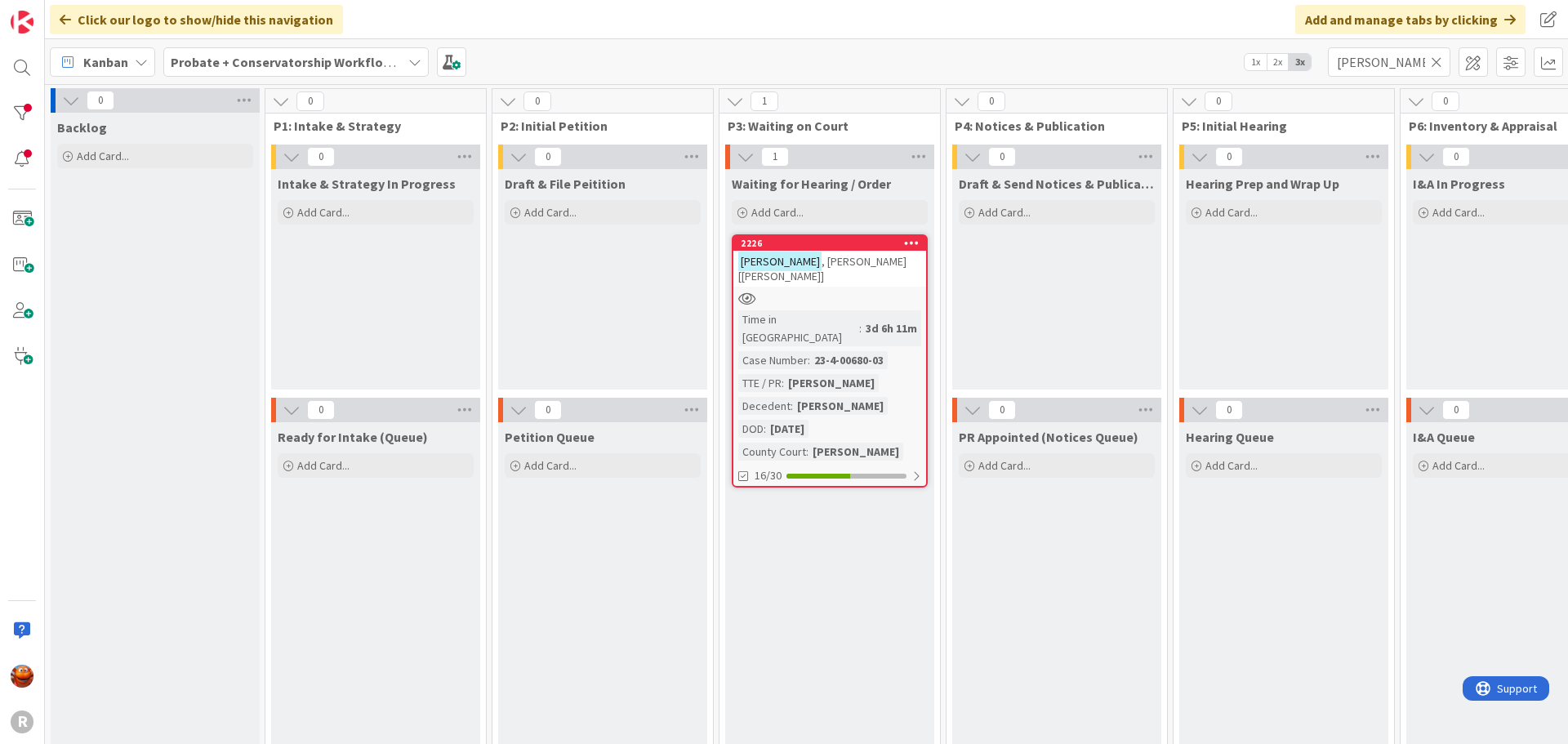
click at [354, 60] on b "Probate + Conservatorship Workflow (FL2)" at bounding box center [297, 62] width 254 height 17
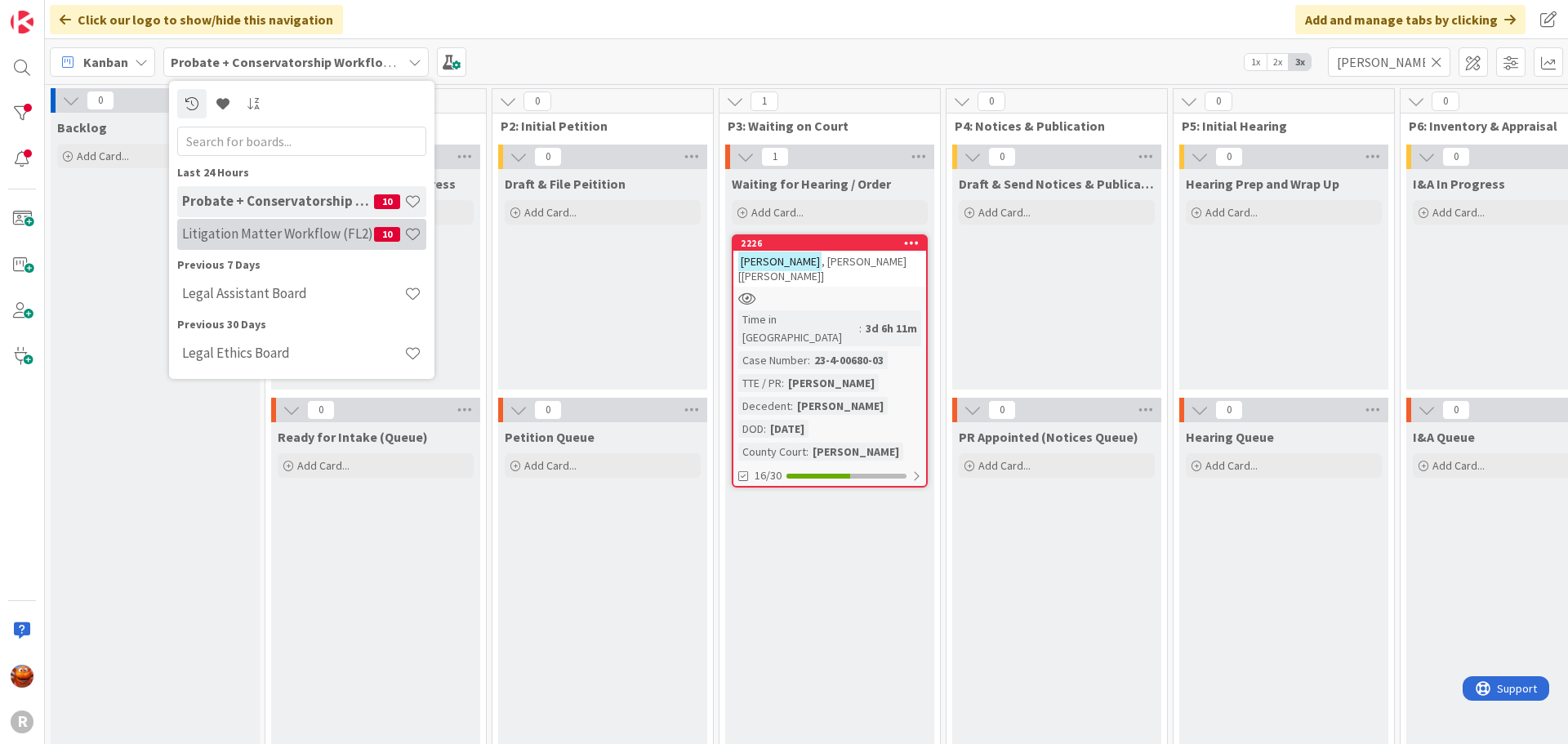
click at [272, 220] on div "Litigation Matter Workflow (FL2) 10" at bounding box center [302, 235] width 249 height 31
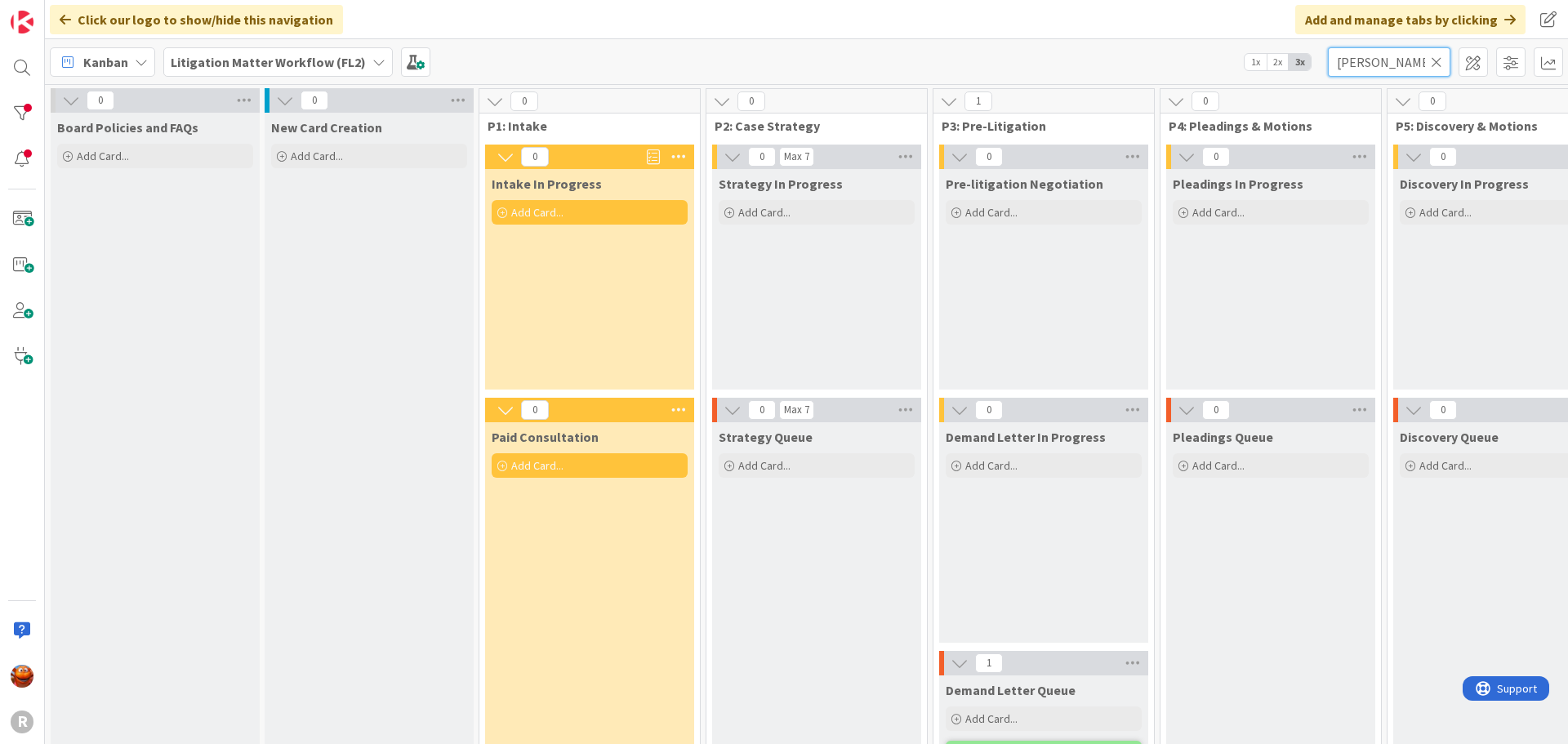
click at [1350, 60] on input "[PERSON_NAME]" at bounding box center [1389, 62] width 123 height 30
type input "[PERSON_NAME]"
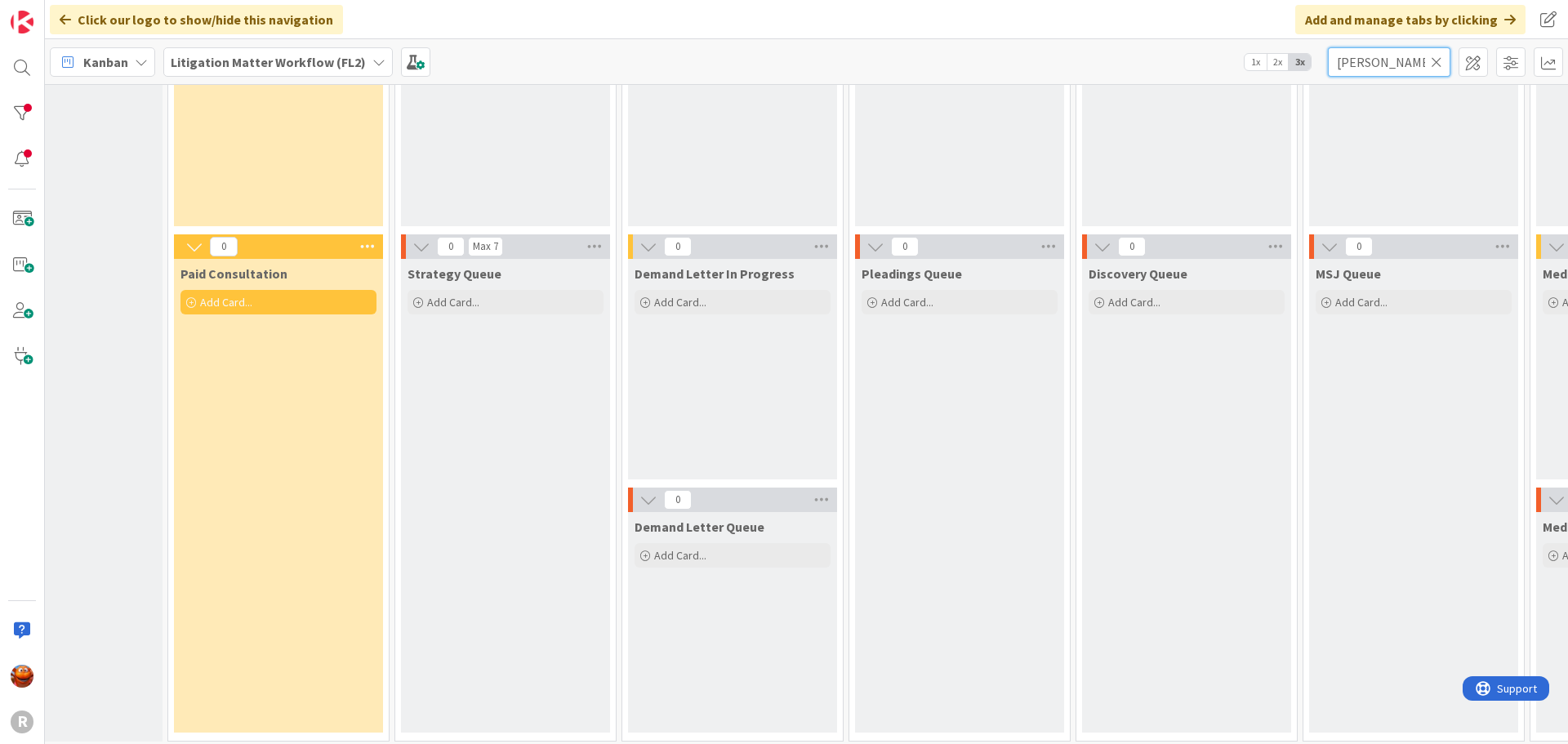
scroll to position [164, 239]
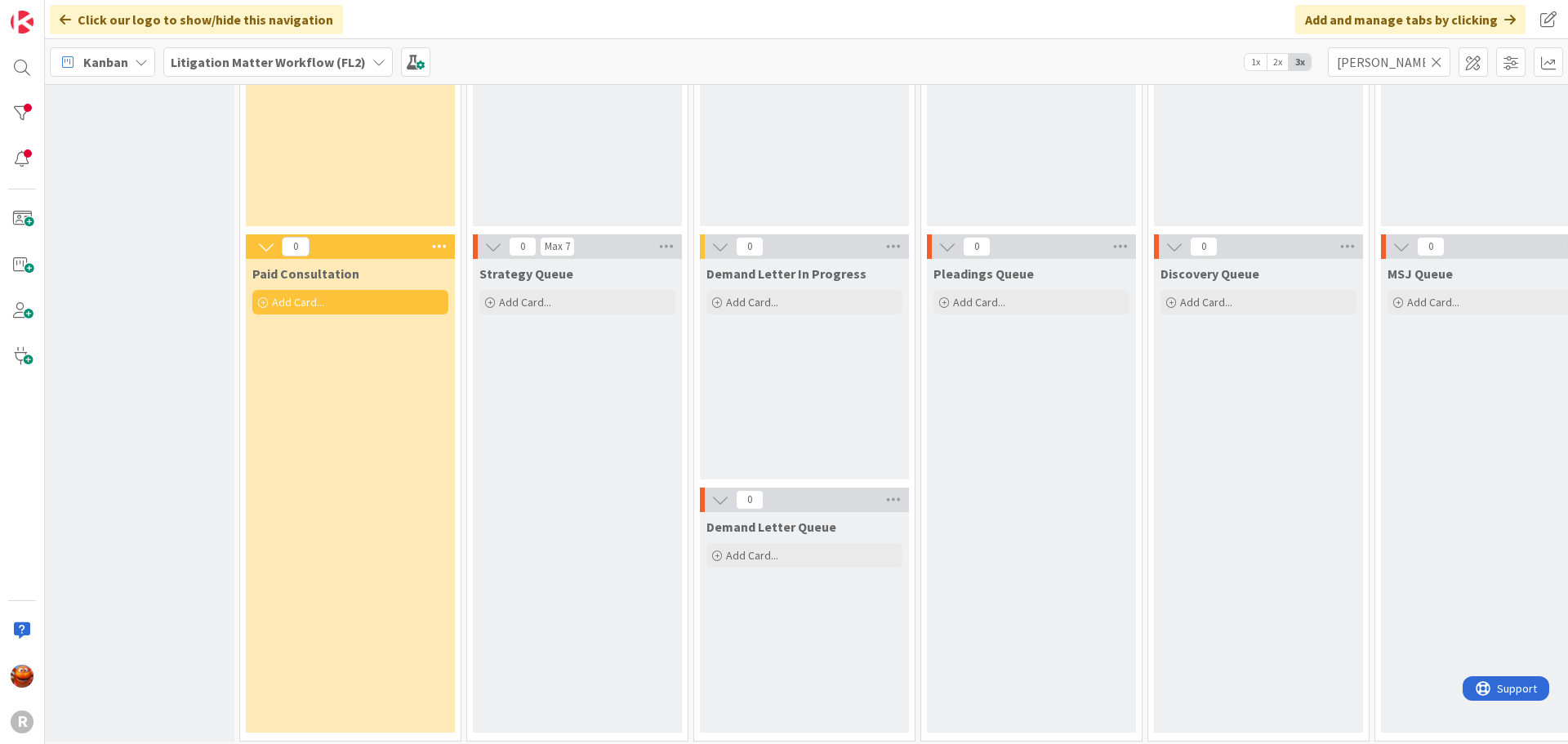
click at [291, 69] on b "Litigation Matter Workflow (FL2)" at bounding box center [268, 62] width 195 height 17
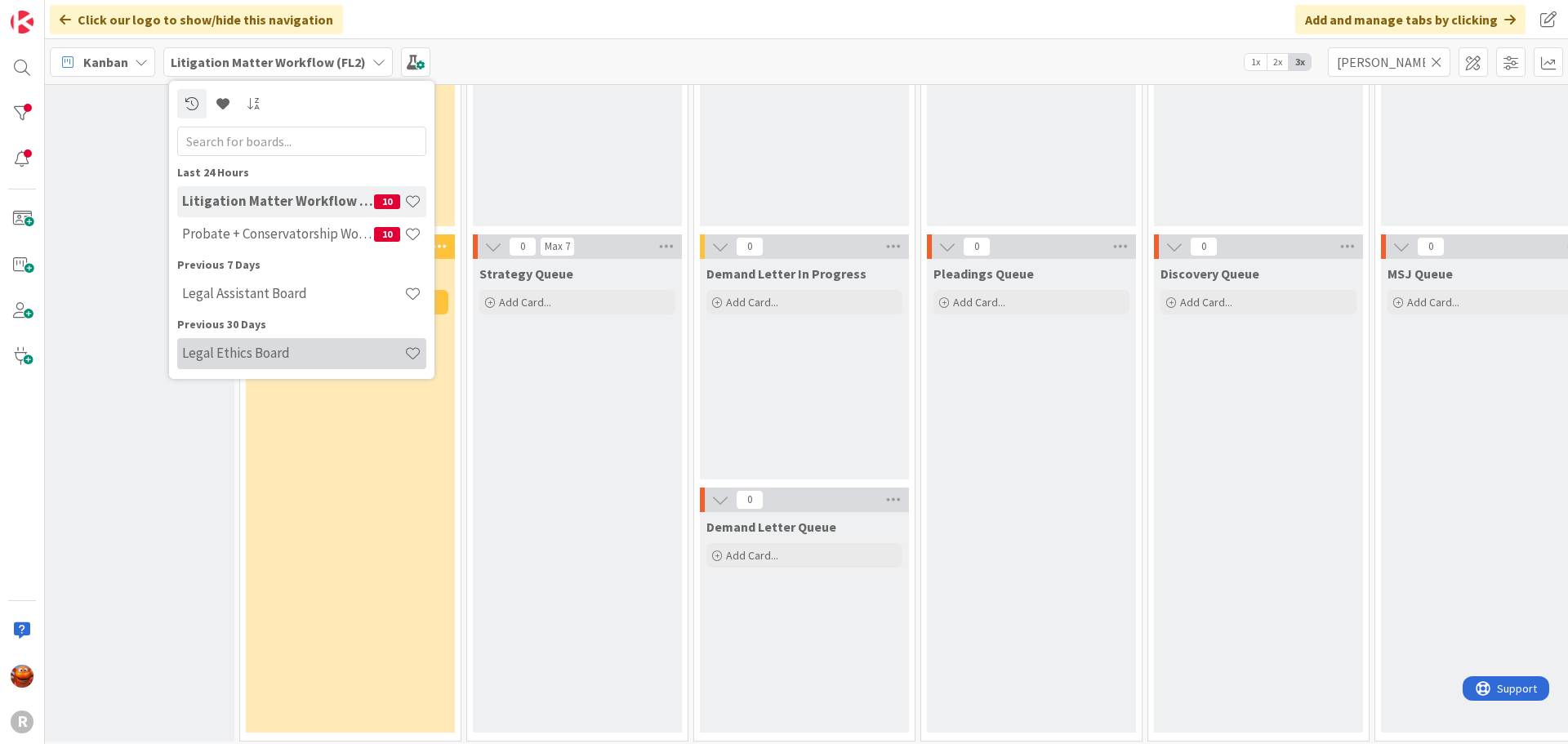
click at [251, 365] on div "Legal Ethics Board" at bounding box center [302, 354] width 249 height 31
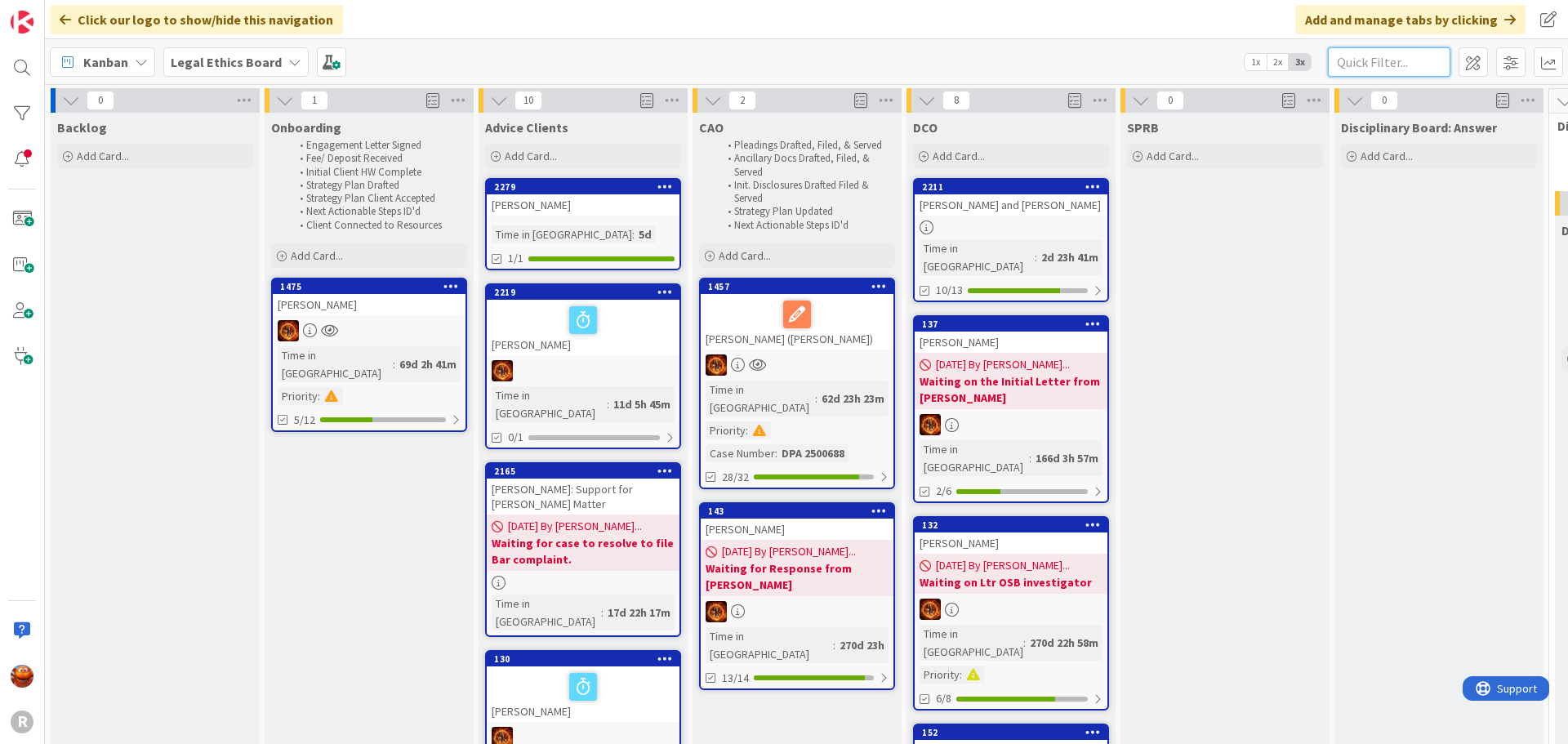
click at [1345, 60] on input "text" at bounding box center [1389, 62] width 123 height 30
click at [625, 365] on div at bounding box center [584, 371] width 193 height 21
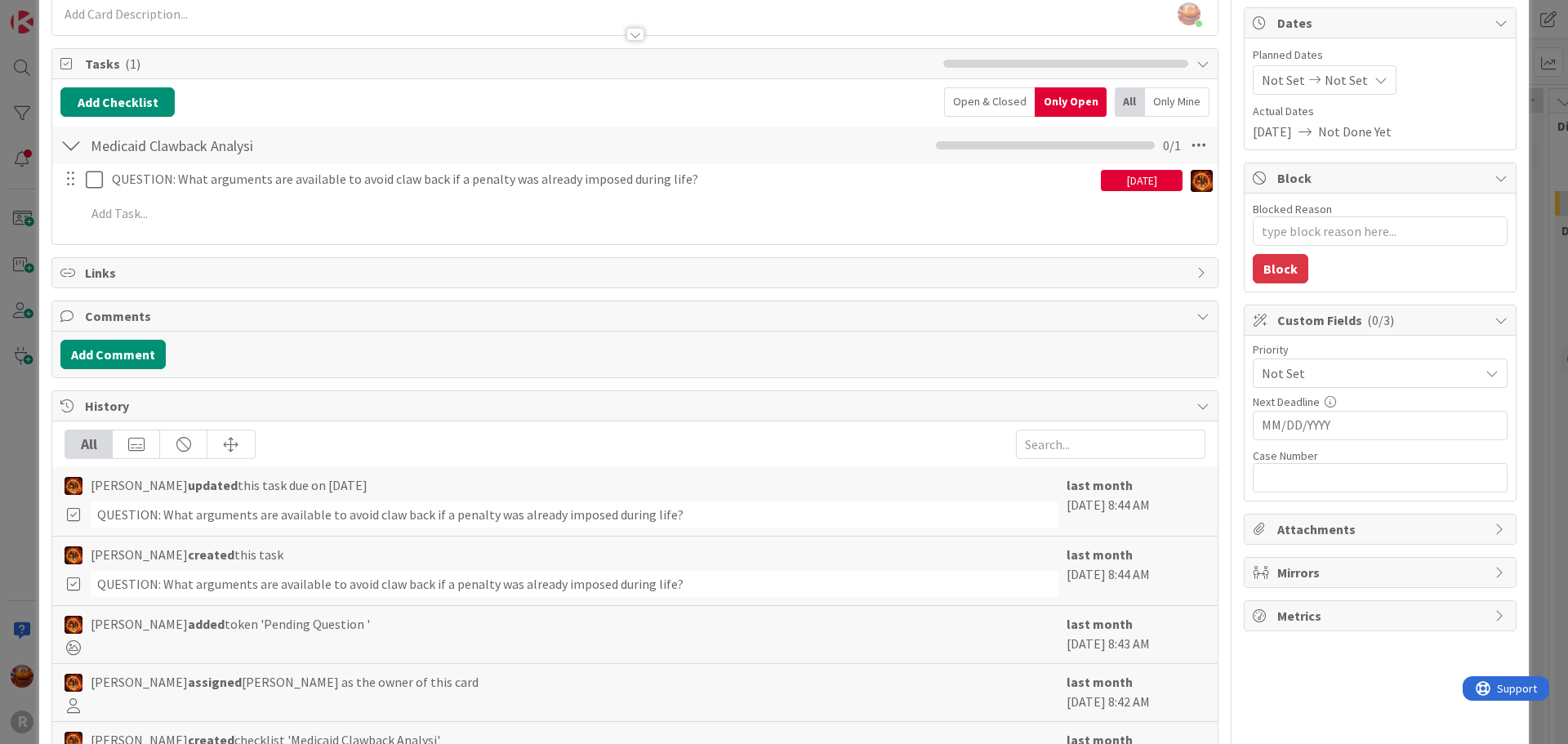
scroll to position [245, 0]
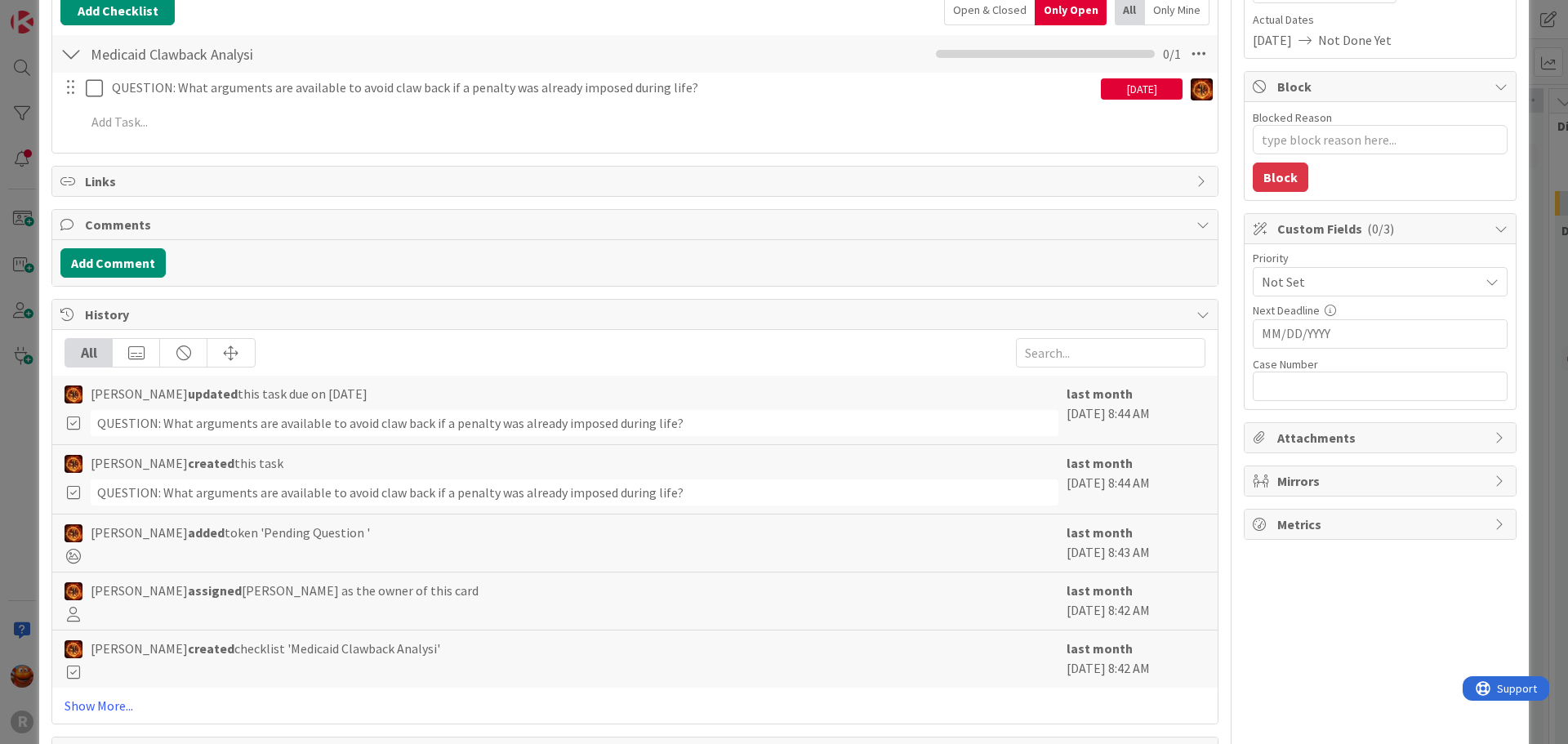
click at [404, 689] on div "All [PERSON_NAME] updated this task due on [DATE] QUESTION: What arguments are …" at bounding box center [635, 526] width 1165 height 394
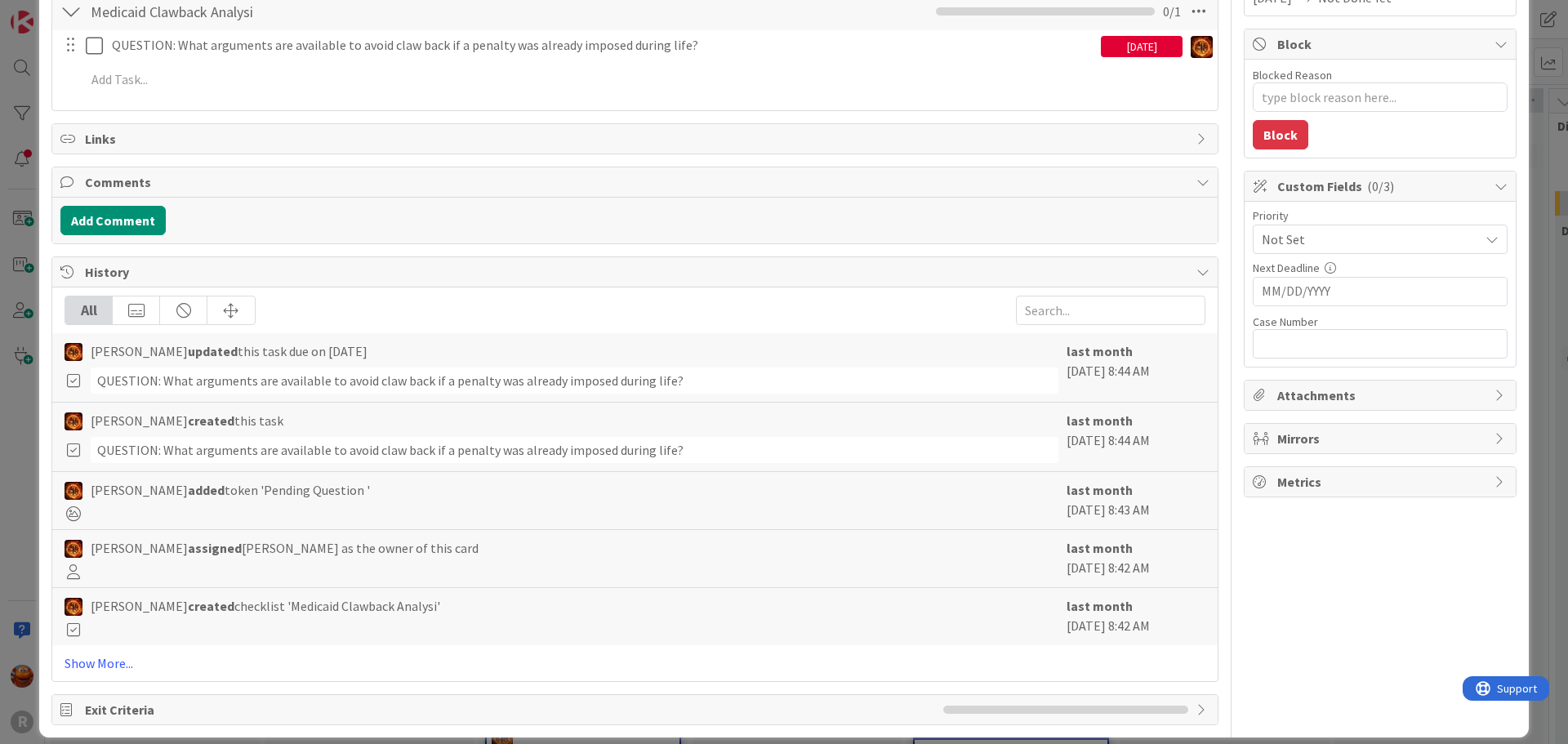
scroll to position [304, 0]
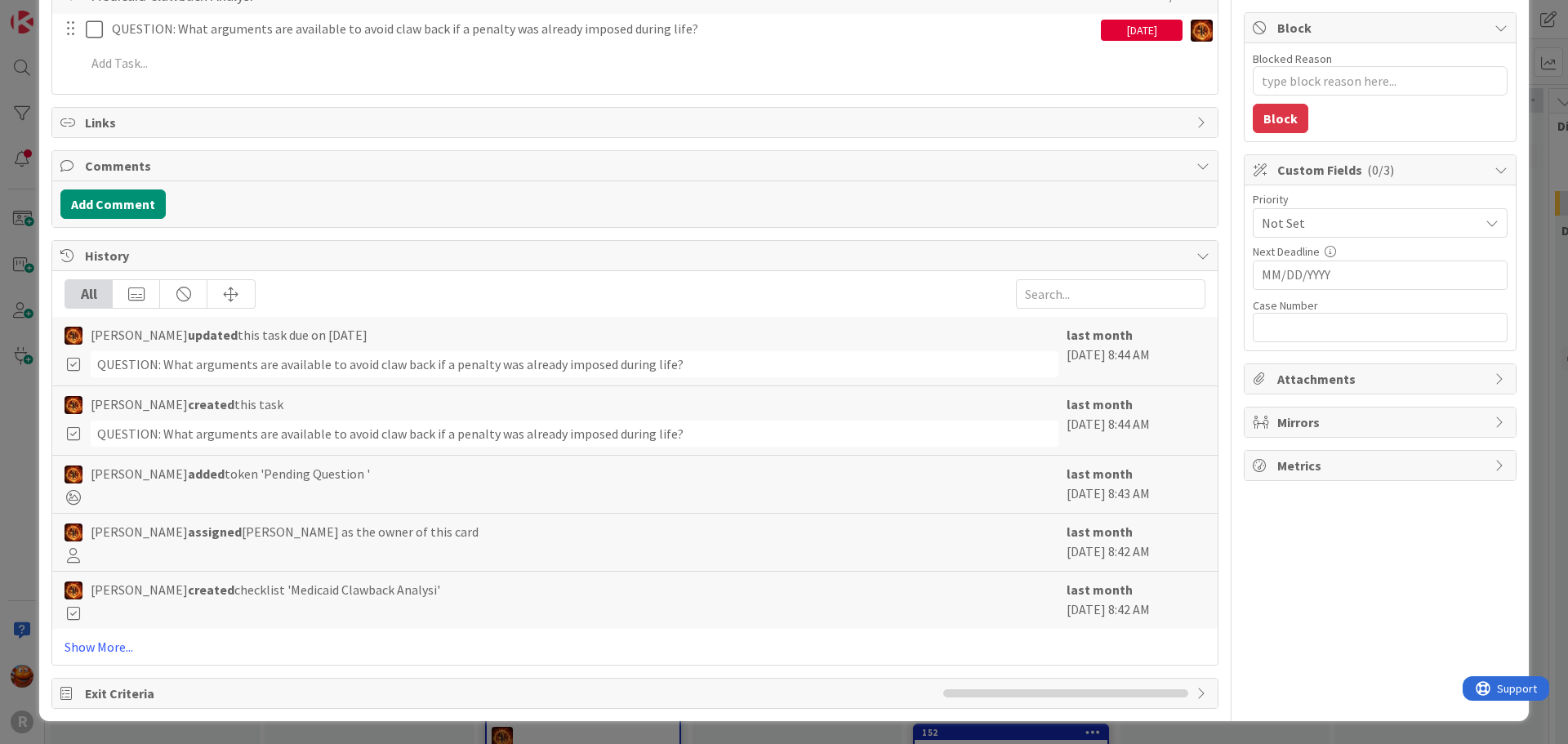
click at [21, 195] on div "ID 2219 Legal Ethics Board Advice Clients Title 13 / 128 [PERSON_NAME] Descript…" at bounding box center [784, 372] width 1568 height 744
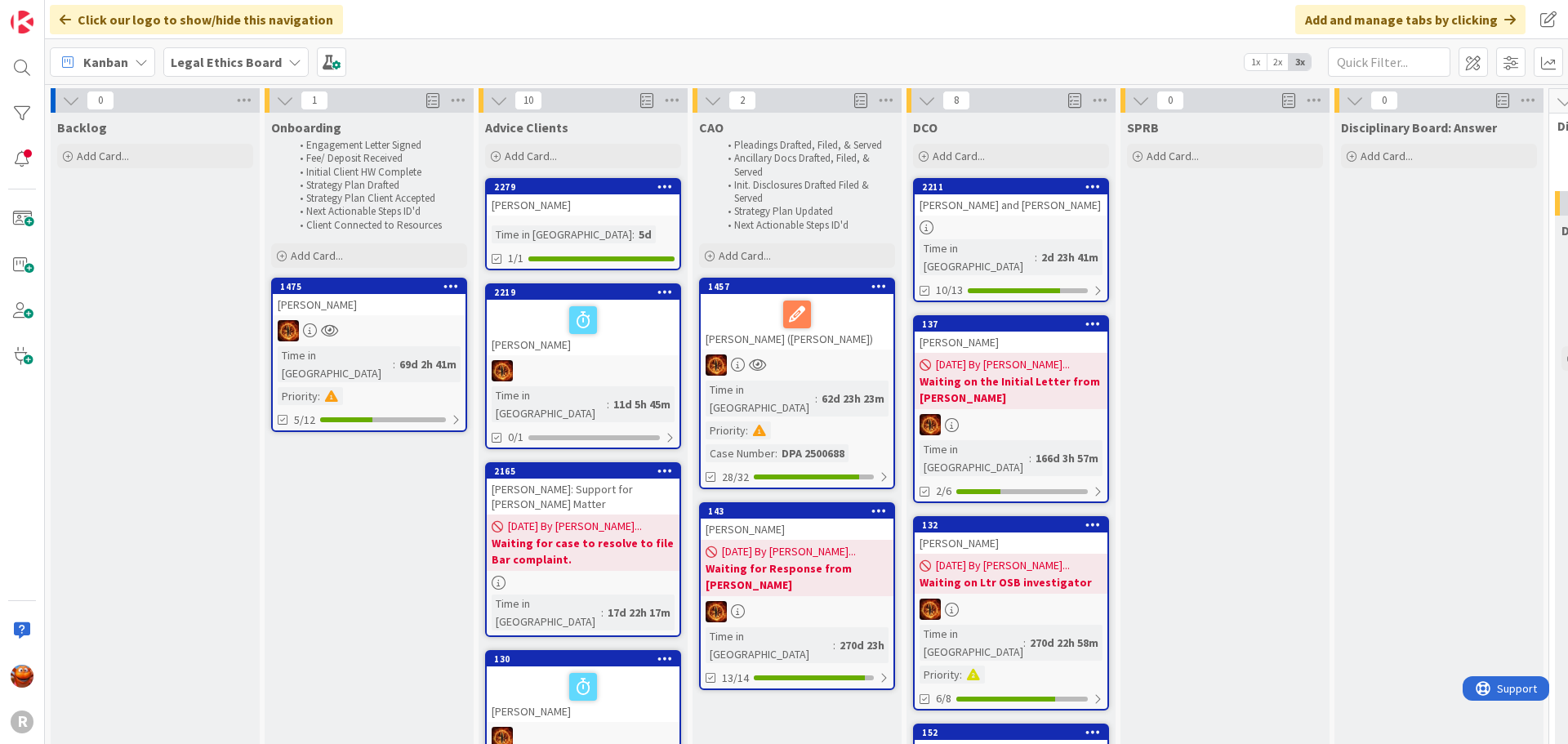
click at [1002, 212] on div "[PERSON_NAME] and [PERSON_NAME]" at bounding box center [1011, 204] width 193 height 21
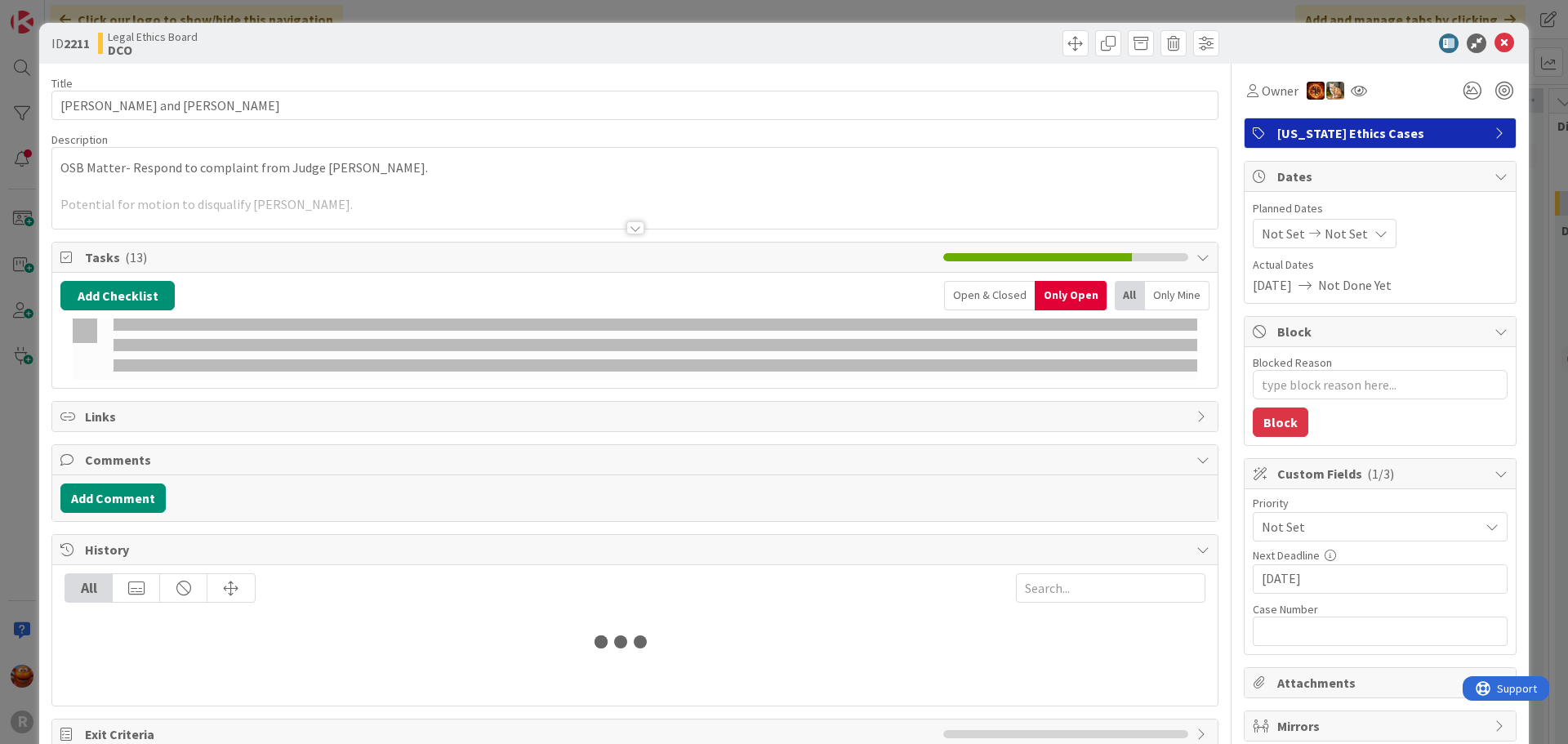
type textarea "x"
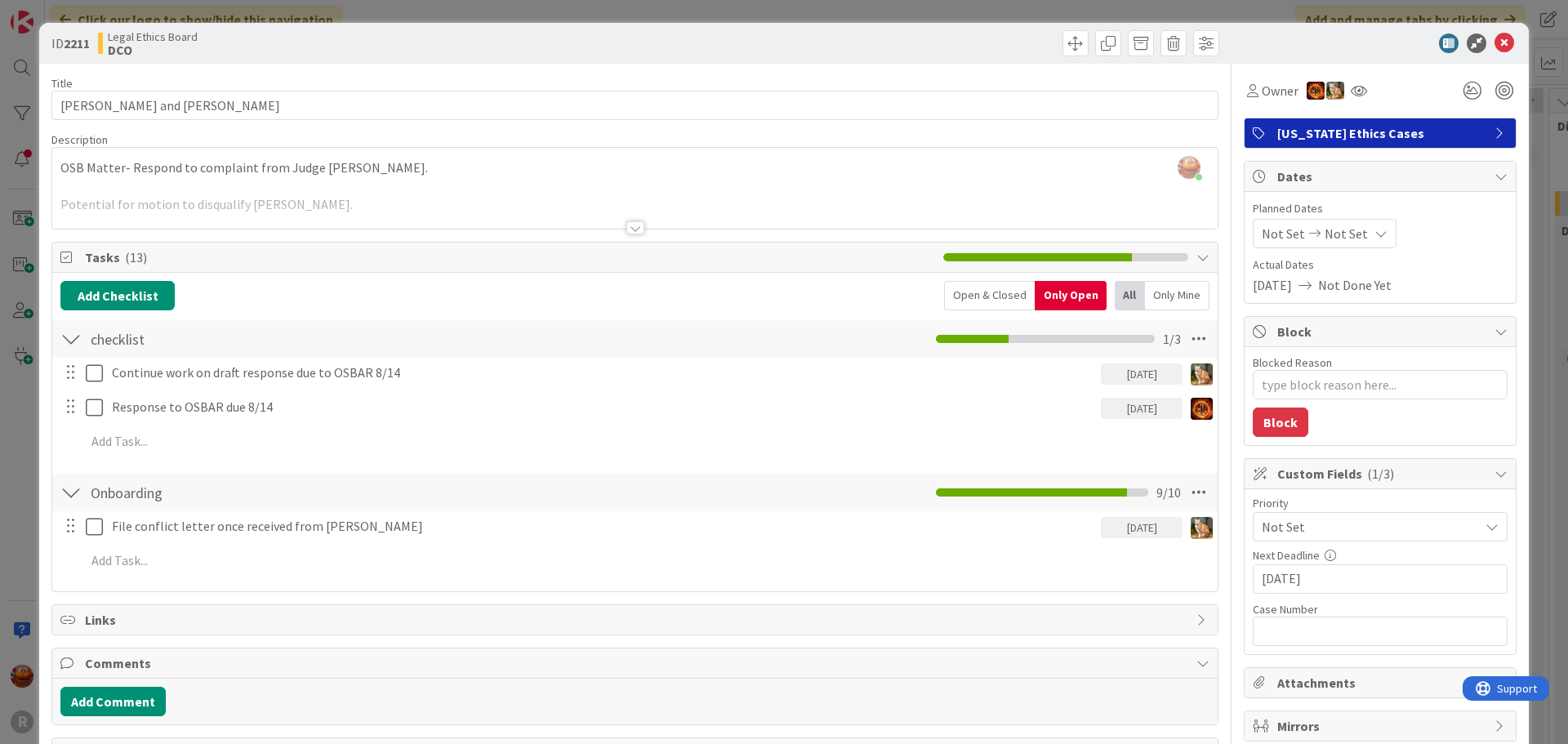
click at [277, 211] on div at bounding box center [635, 208] width 1165 height 42
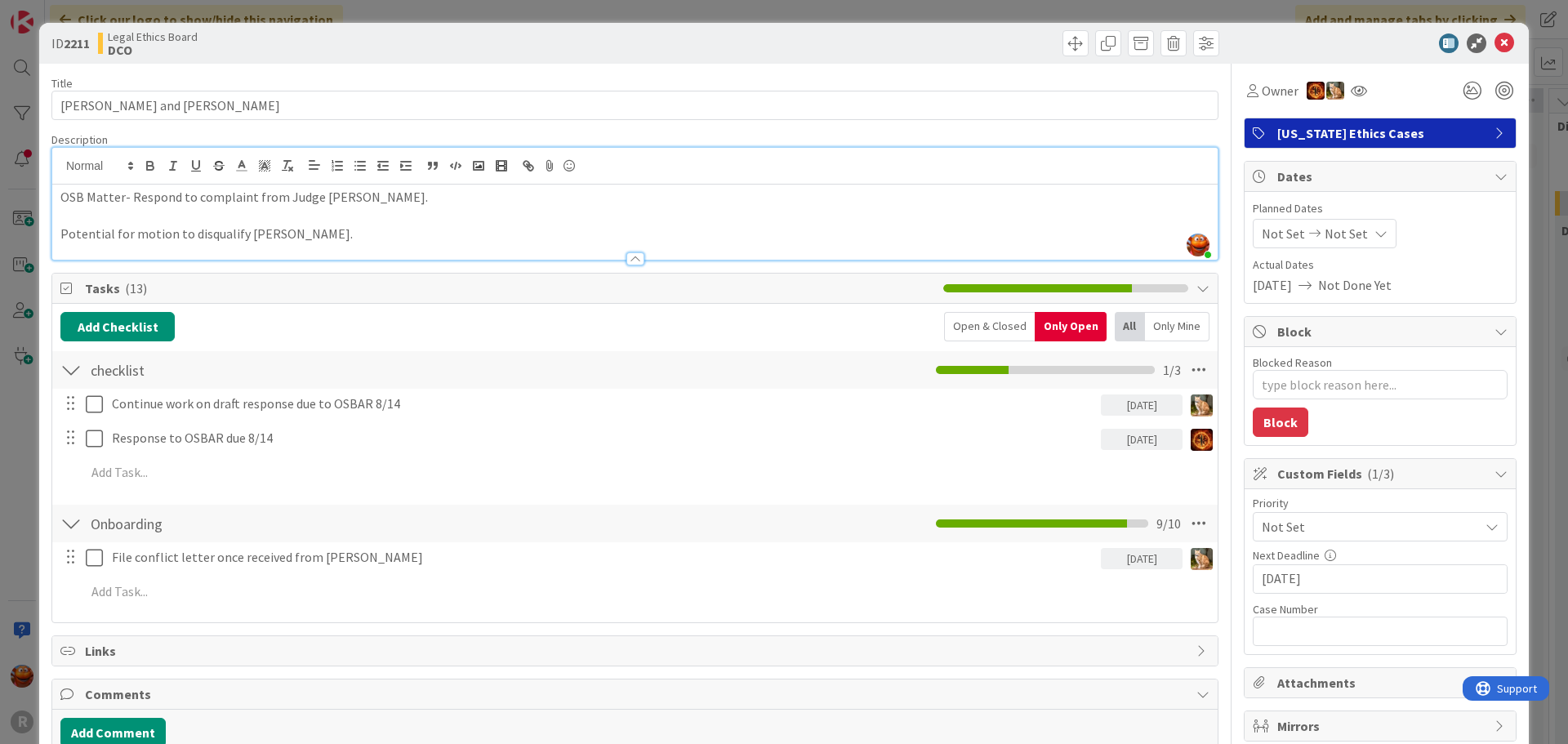
click at [27, 400] on div "ID 2211 Legal Ethics Board DCO Title 25 / 128 [PERSON_NAME] and [PERSON_NAME] D…" at bounding box center [784, 372] width 1568 height 744
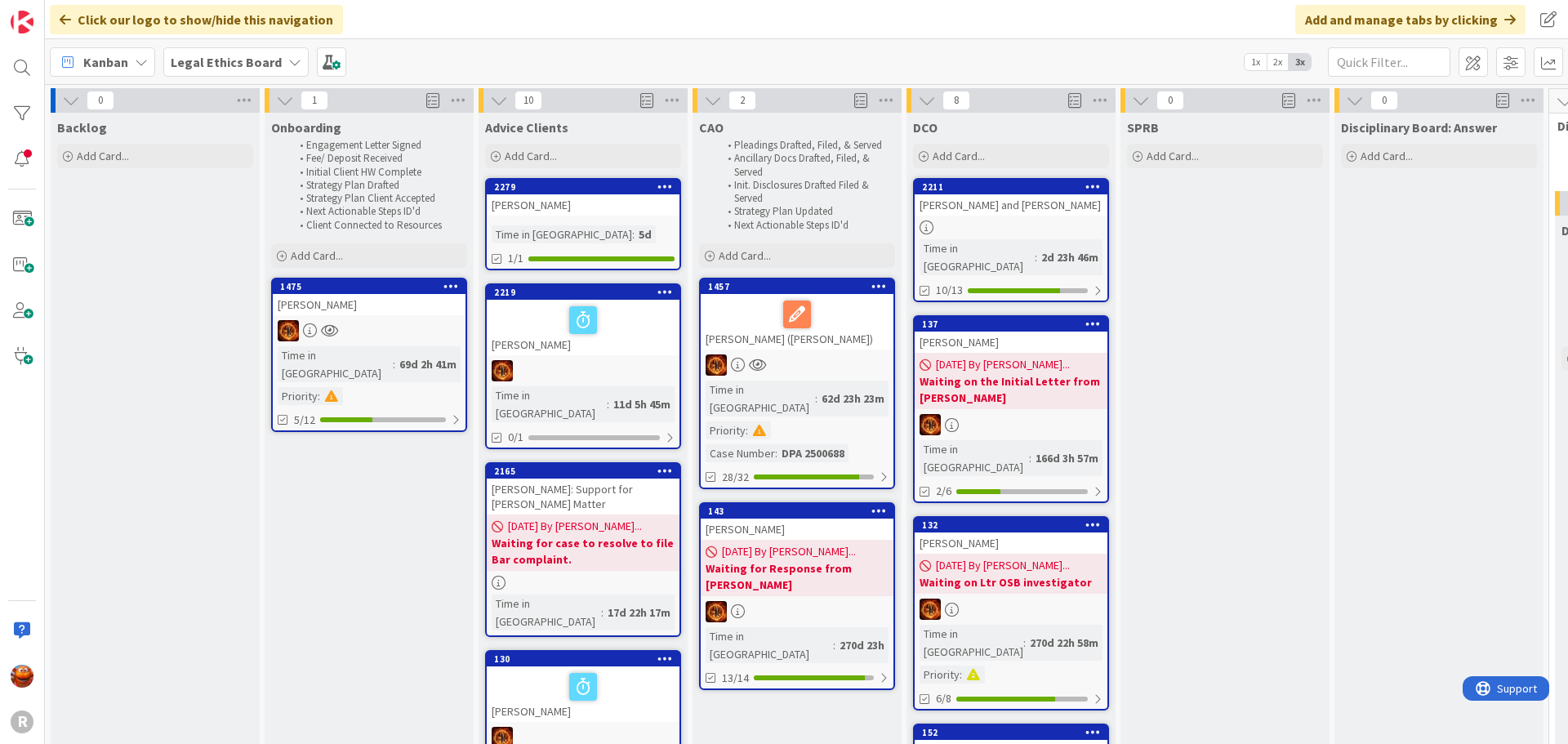
click at [236, 58] on b "Legal Ethics Board" at bounding box center [226, 62] width 111 height 17
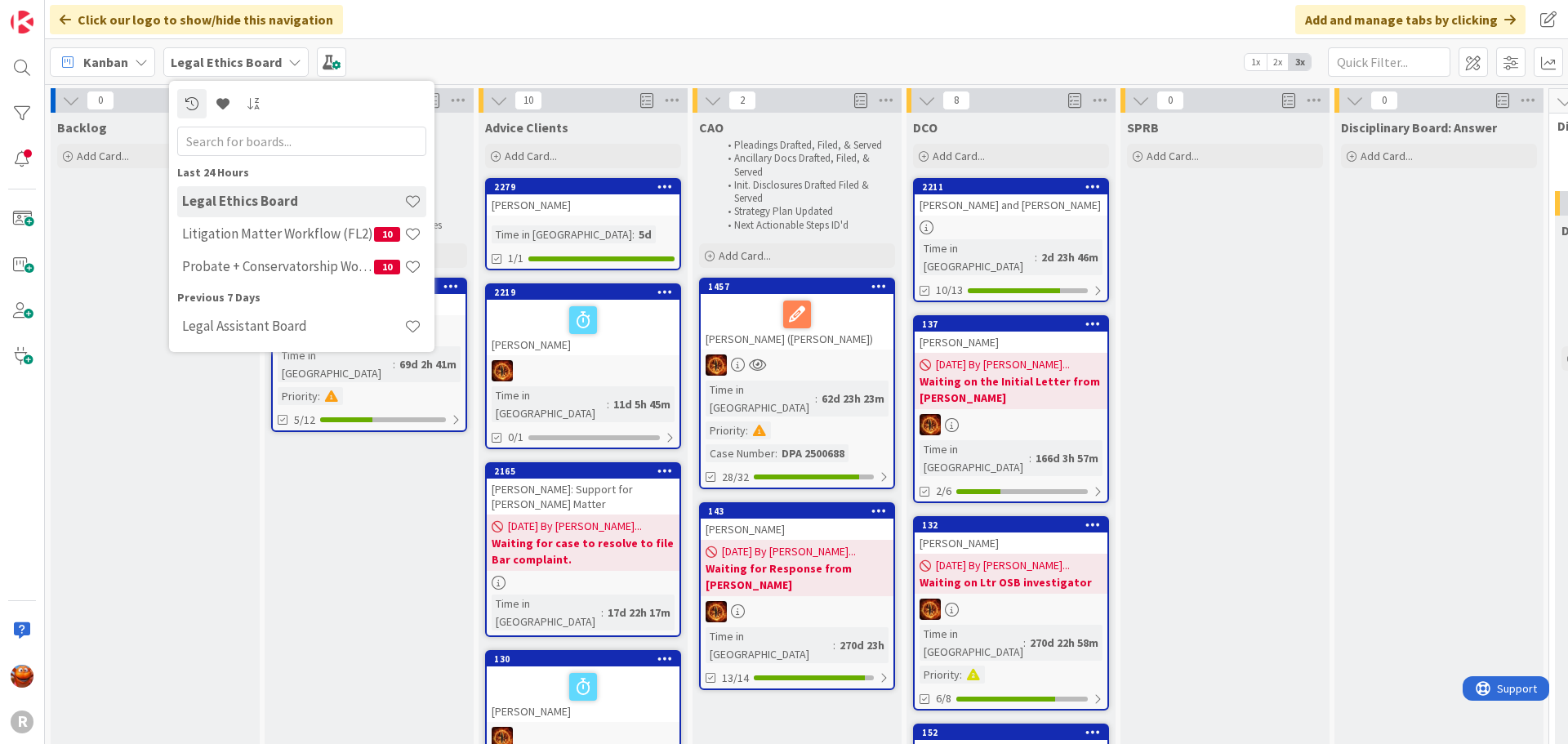
click at [233, 224] on div "Litigation Matter Workflow (FL2) 10" at bounding box center [302, 235] width 249 height 31
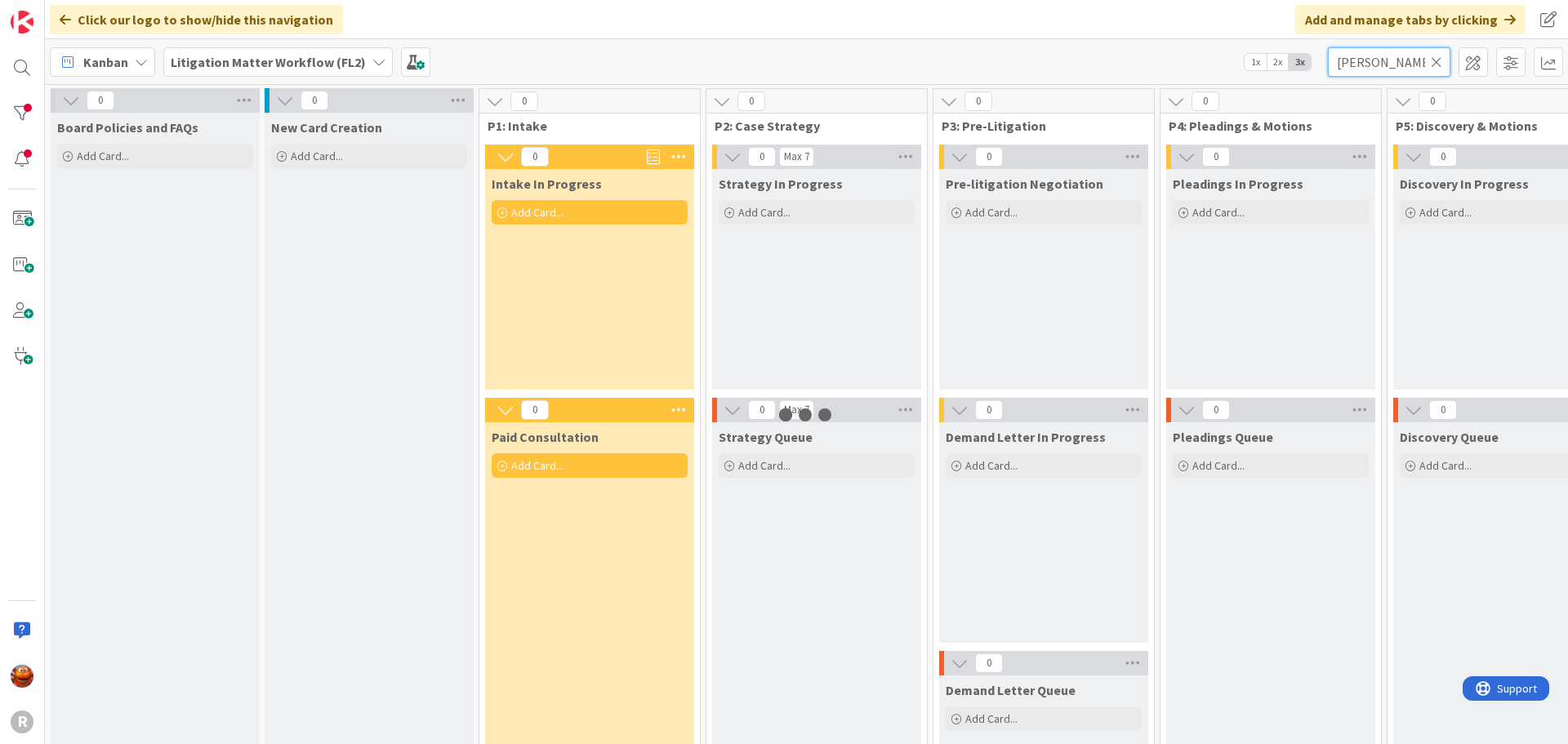
click at [1385, 73] on input "[PERSON_NAME]" at bounding box center [1389, 62] width 123 height 30
click at [1385, 61] on input "[PERSON_NAME]" at bounding box center [1389, 62] width 123 height 30
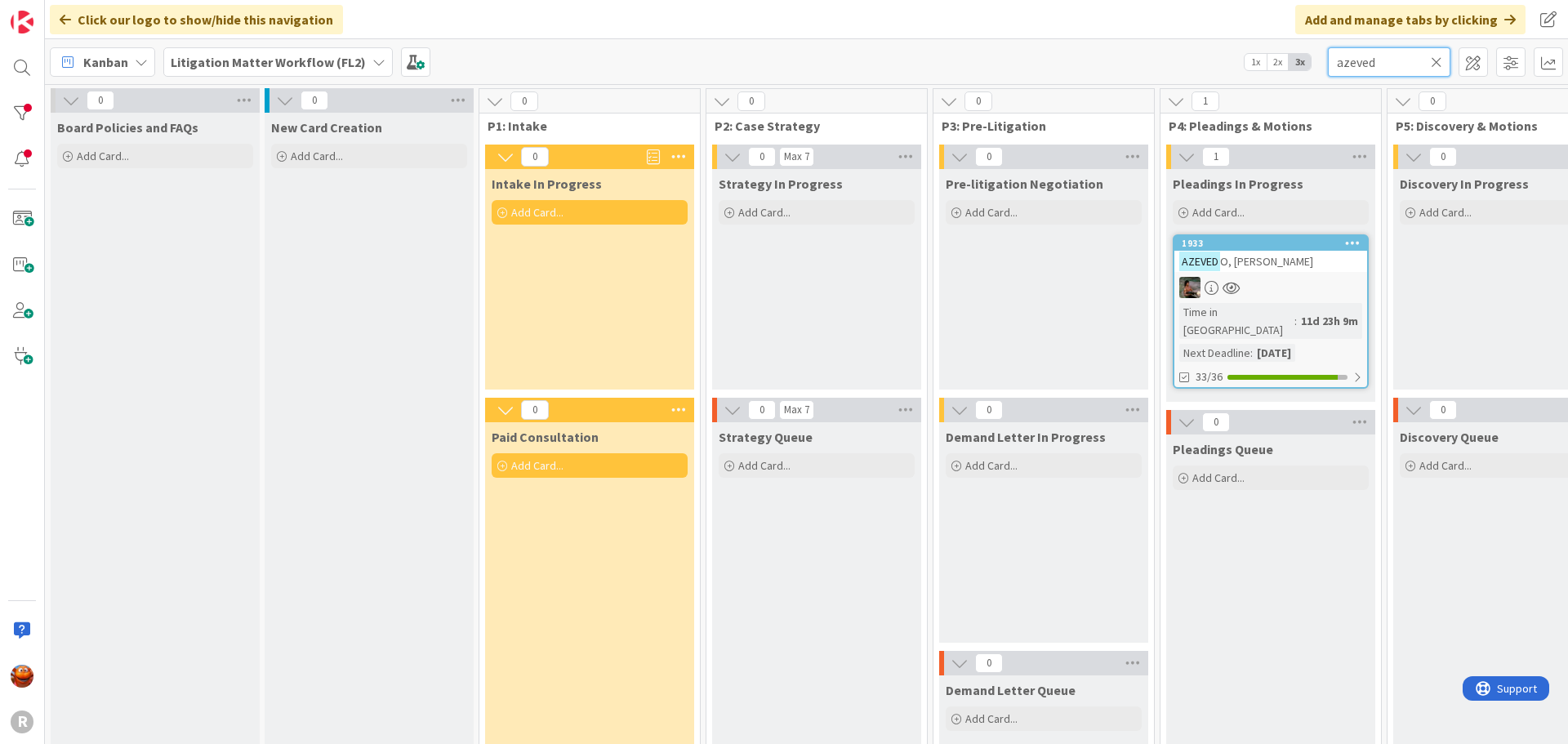
type input "azeved"
click at [1278, 290] on div at bounding box center [1271, 287] width 193 height 21
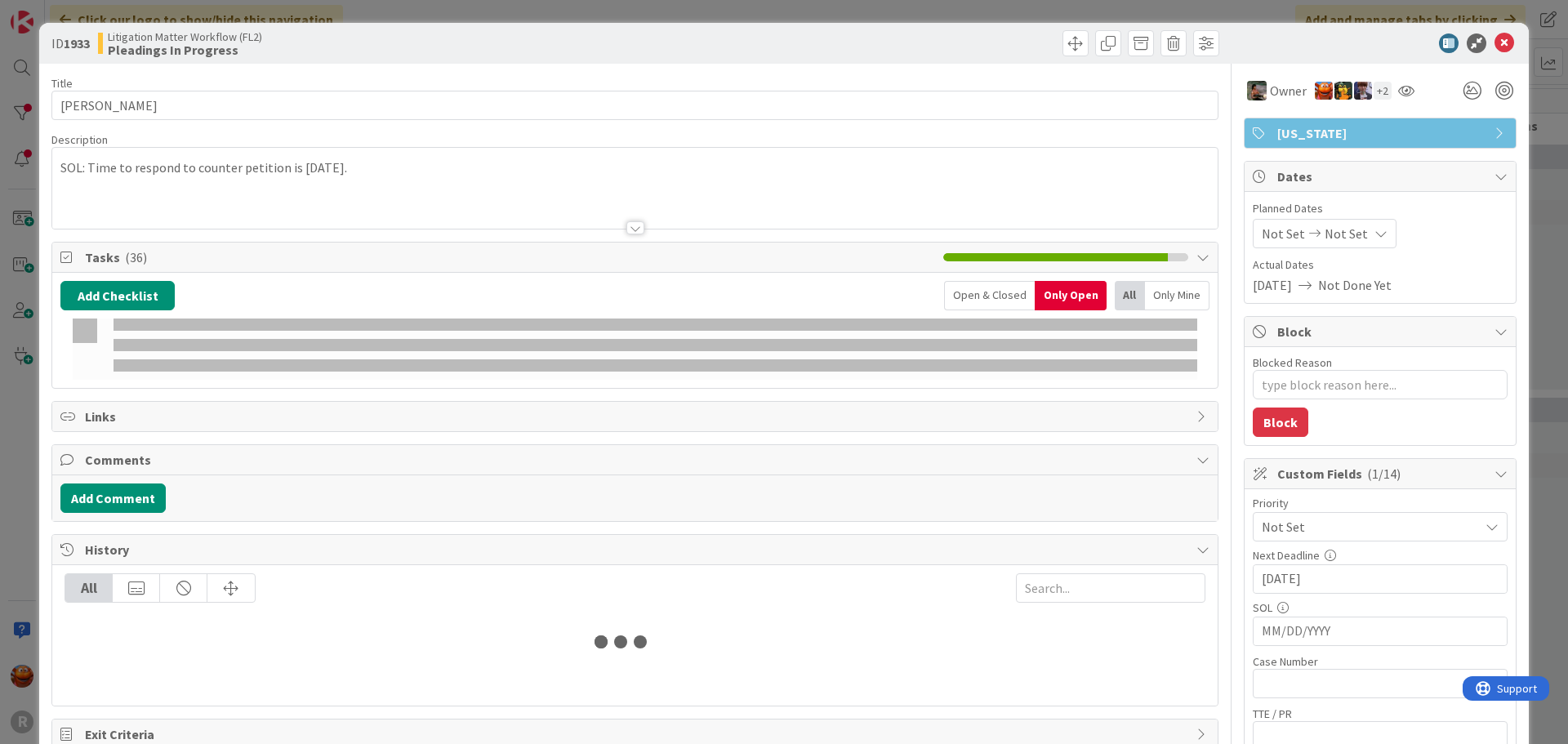
type textarea "x"
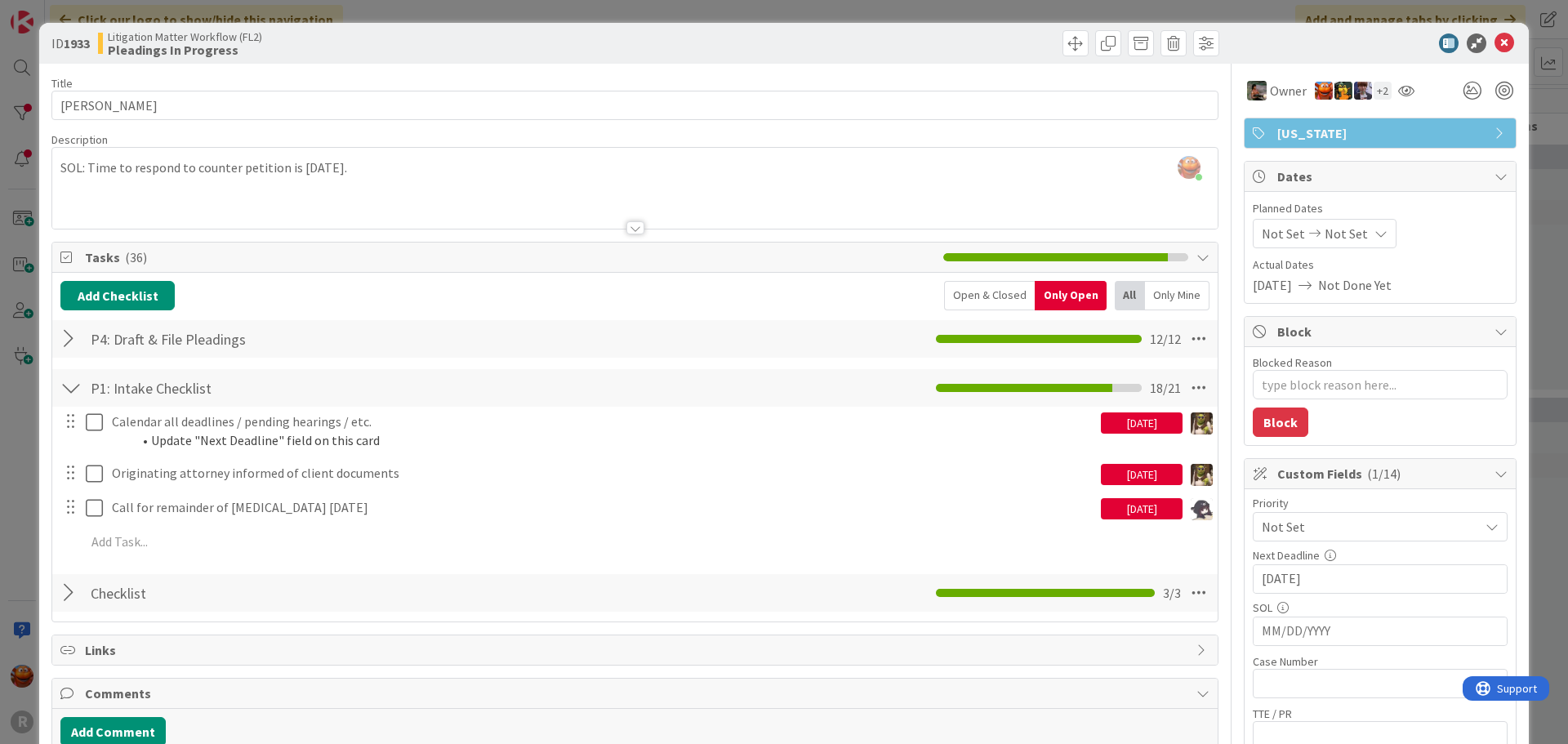
click at [389, 165] on div "[PERSON_NAME] just joined SOL: Time to respond to counter petition is [DATE]." at bounding box center [635, 188] width 1165 height 81
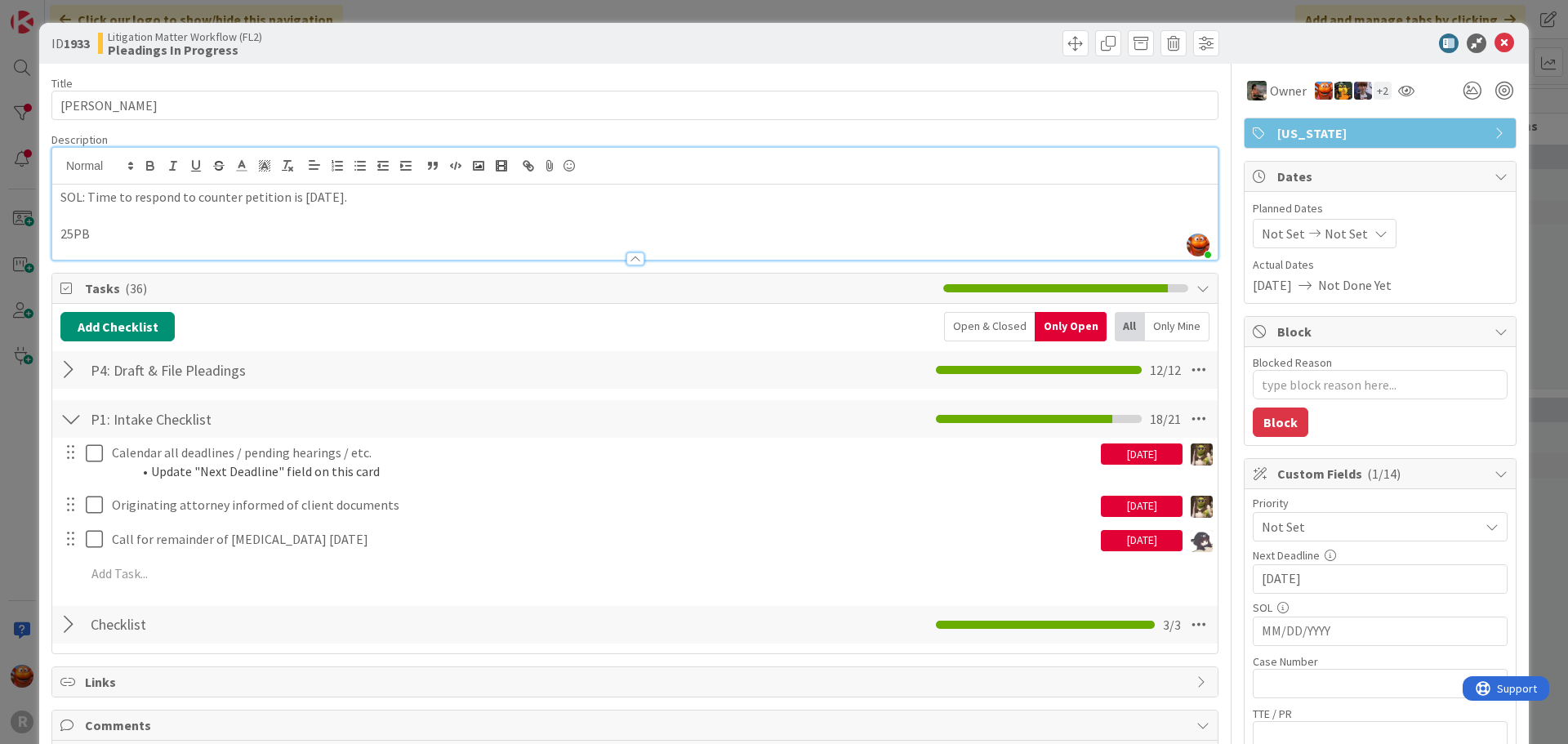
click at [166, 231] on p "25PB" at bounding box center [634, 234] width 1149 height 19
click at [136, 243] on div at bounding box center [635, 251] width 1165 height 17
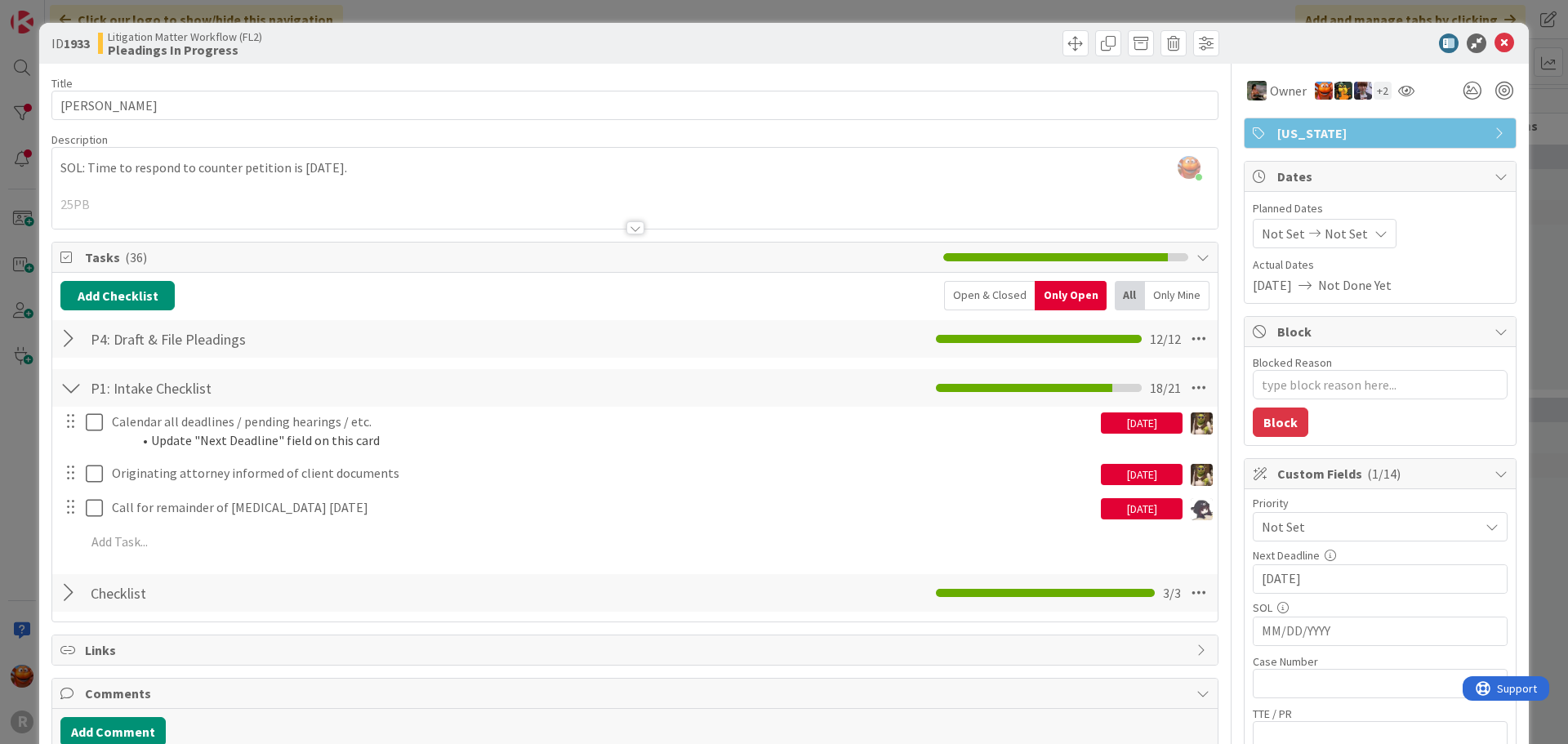
click at [123, 211] on div at bounding box center [635, 208] width 1165 height 42
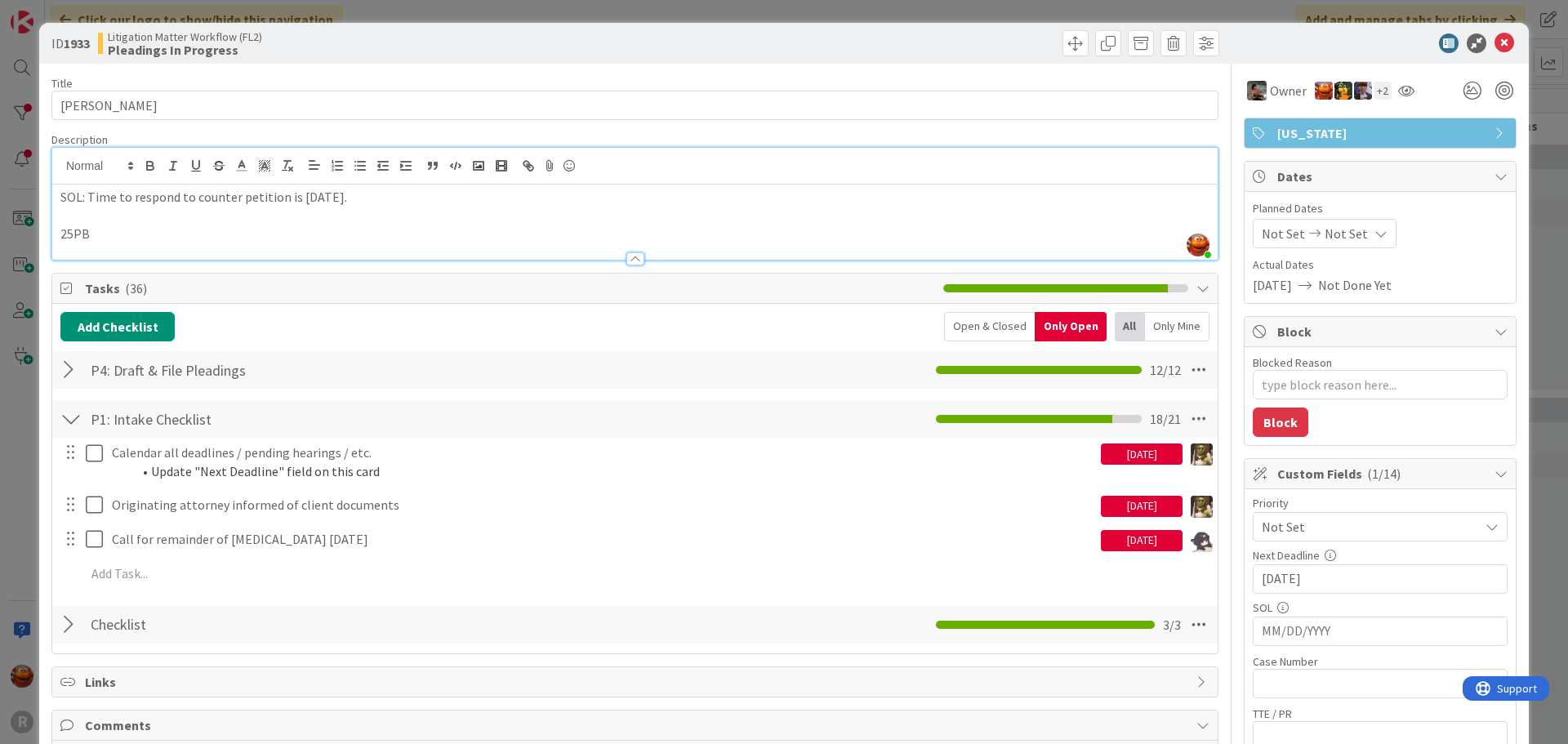
click at [112, 235] on p "25PB" at bounding box center [634, 234] width 1149 height 19
type textarea "x"
click at [22, 312] on div "ID 1933 Litigation Matter Workflow (FL2) Pleadings In Progress Title 16 / 128 […" at bounding box center [784, 372] width 1568 height 744
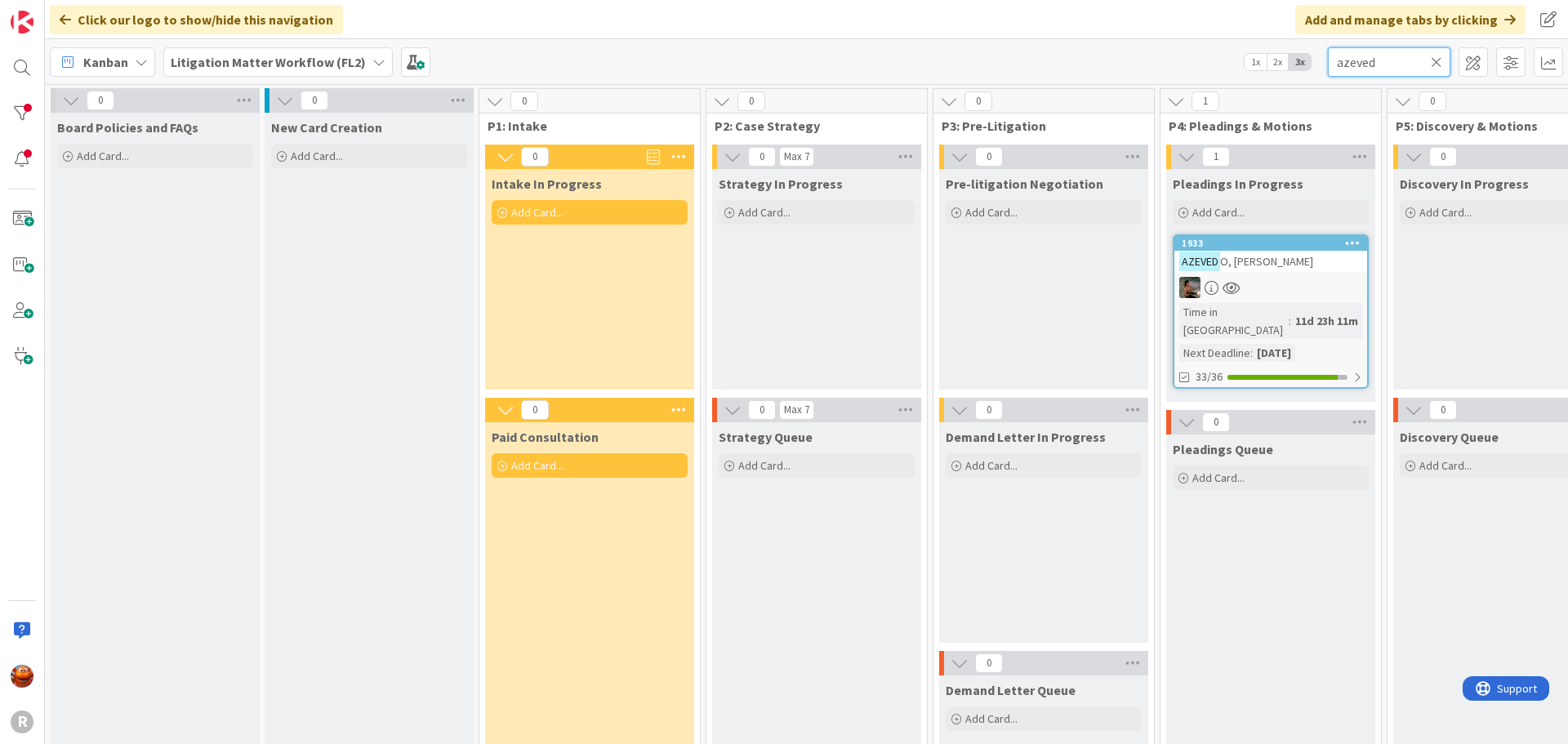
drag, startPoint x: 1386, startPoint y: 63, endPoint x: 1300, endPoint y: 58, distance: 86.1
click at [1300, 58] on div "Kanban Litigation Matter Workflow (FL2) 1x 2x 3x azeved" at bounding box center [806, 62] width 1523 height 45
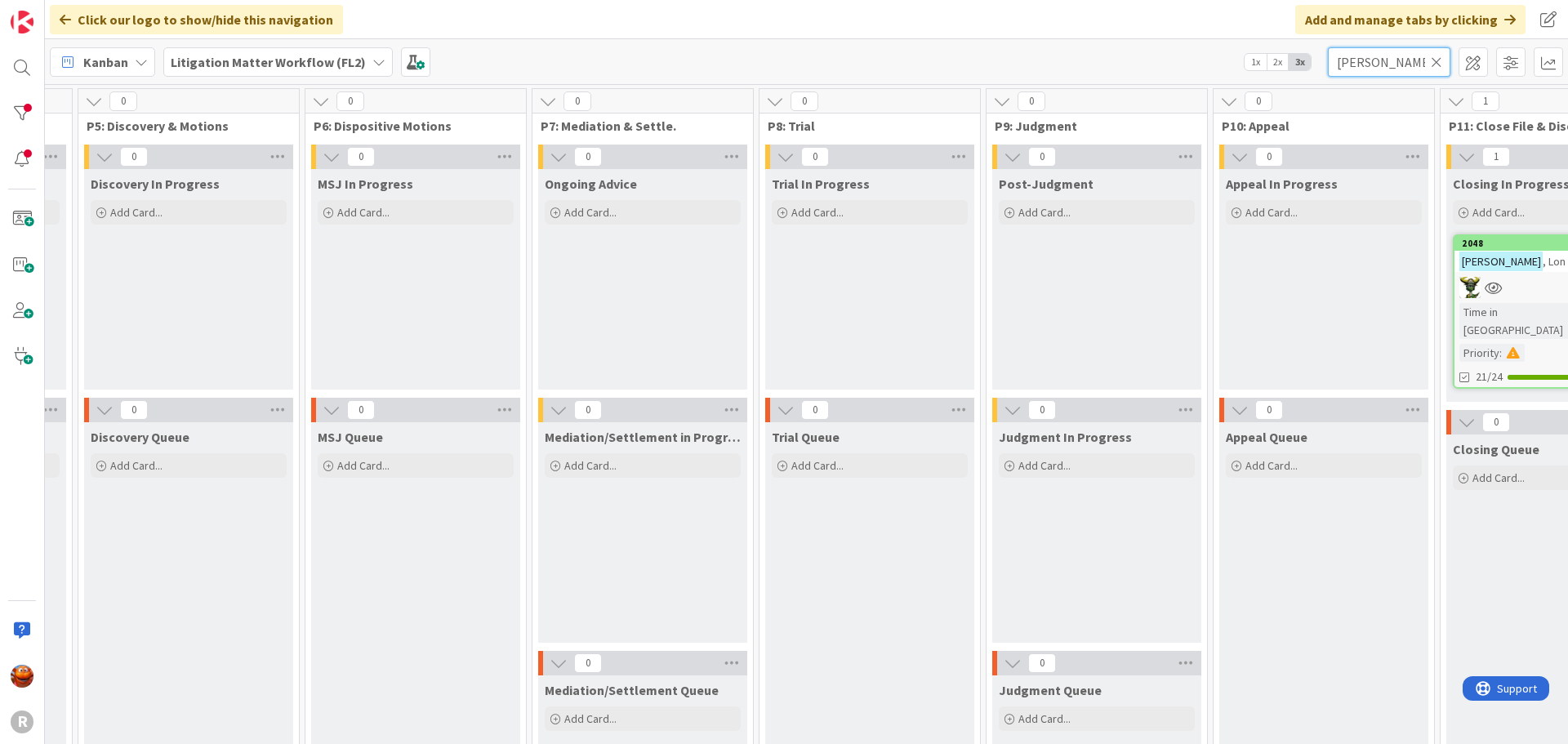
scroll to position [0, 1593]
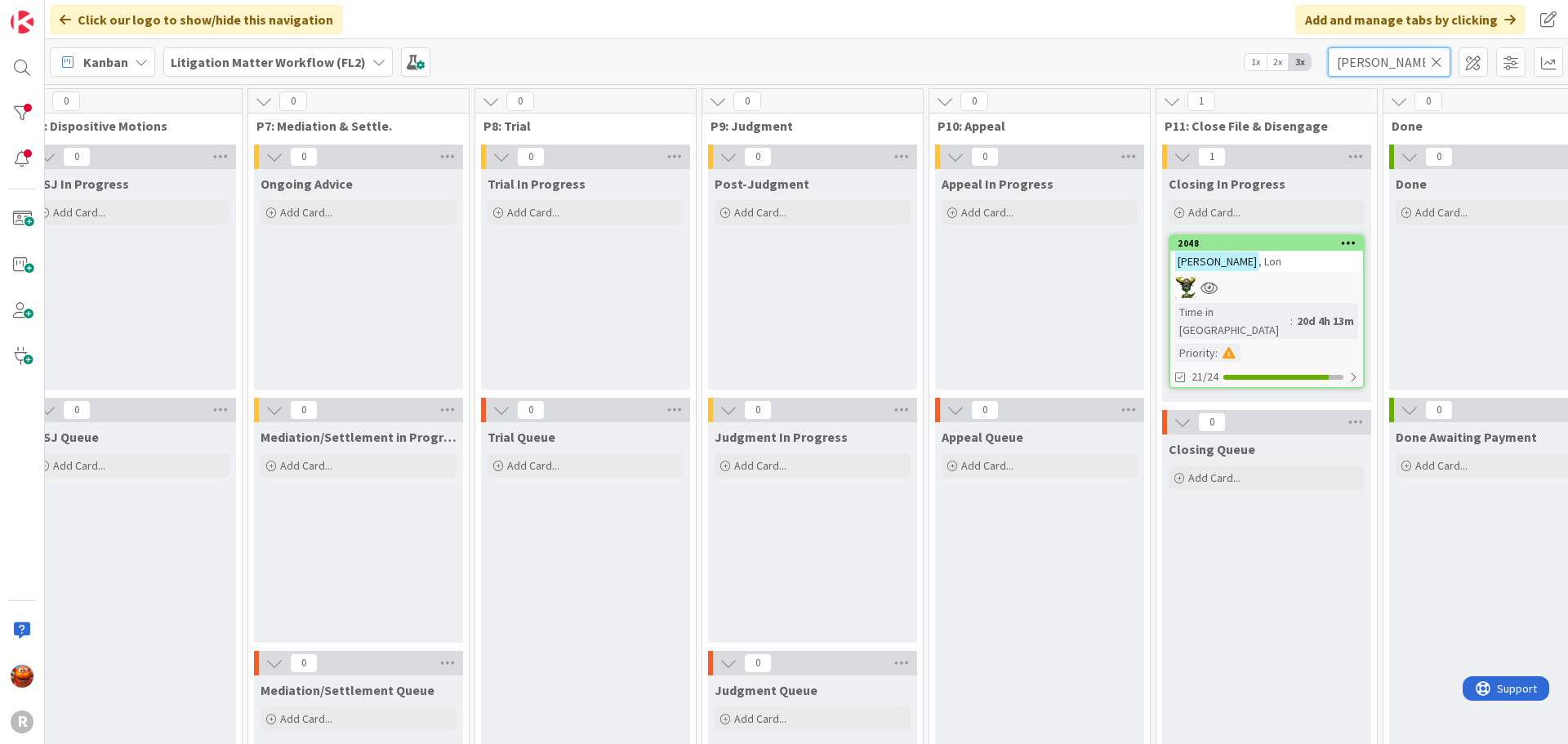
type input "[PERSON_NAME]"
click at [1297, 276] on link "2048 [PERSON_NAME] Time in [GEOGRAPHIC_DATA] : 20d 4h 13m Priority : 21/24" at bounding box center [1266, 311] width 196 height 154
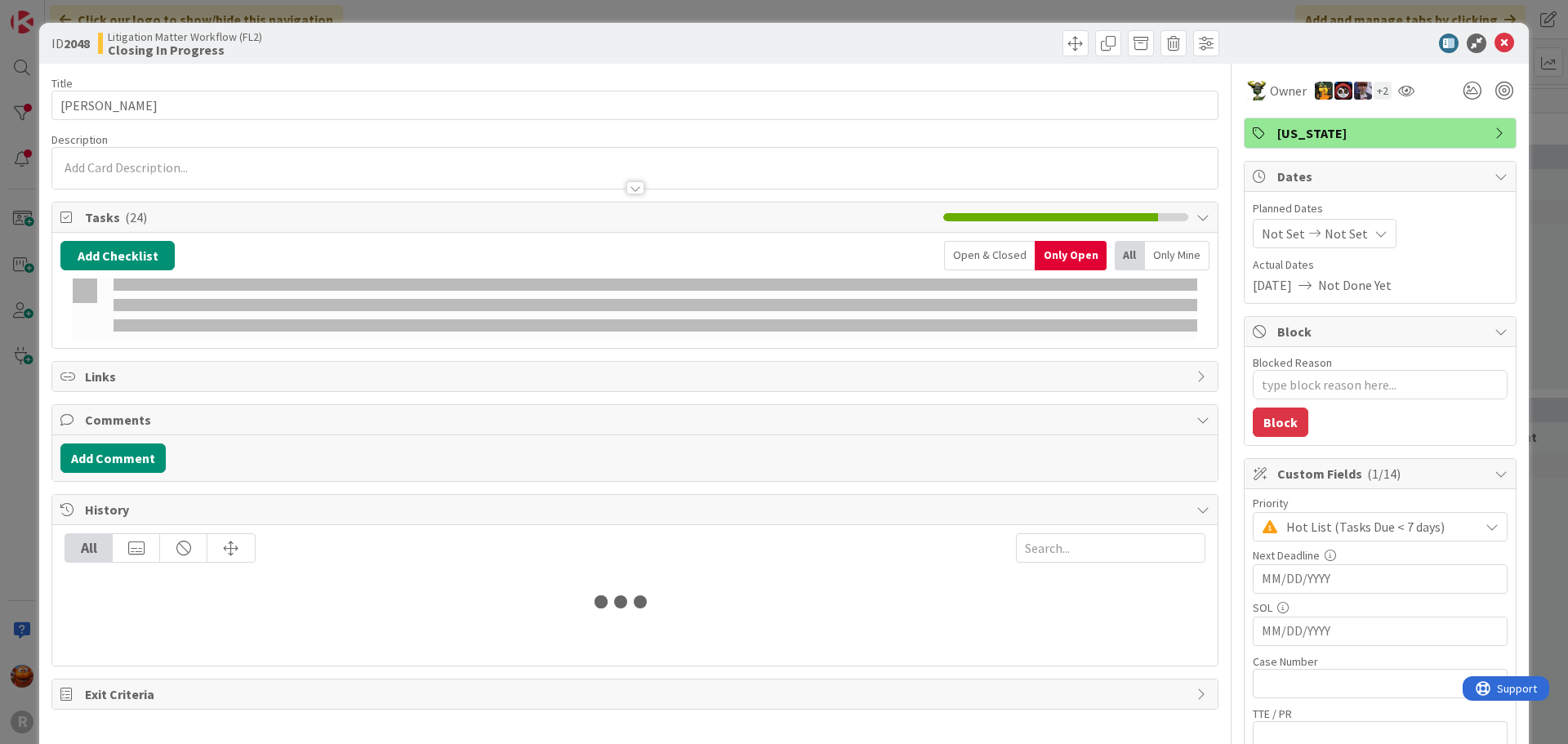
type textarea "x"
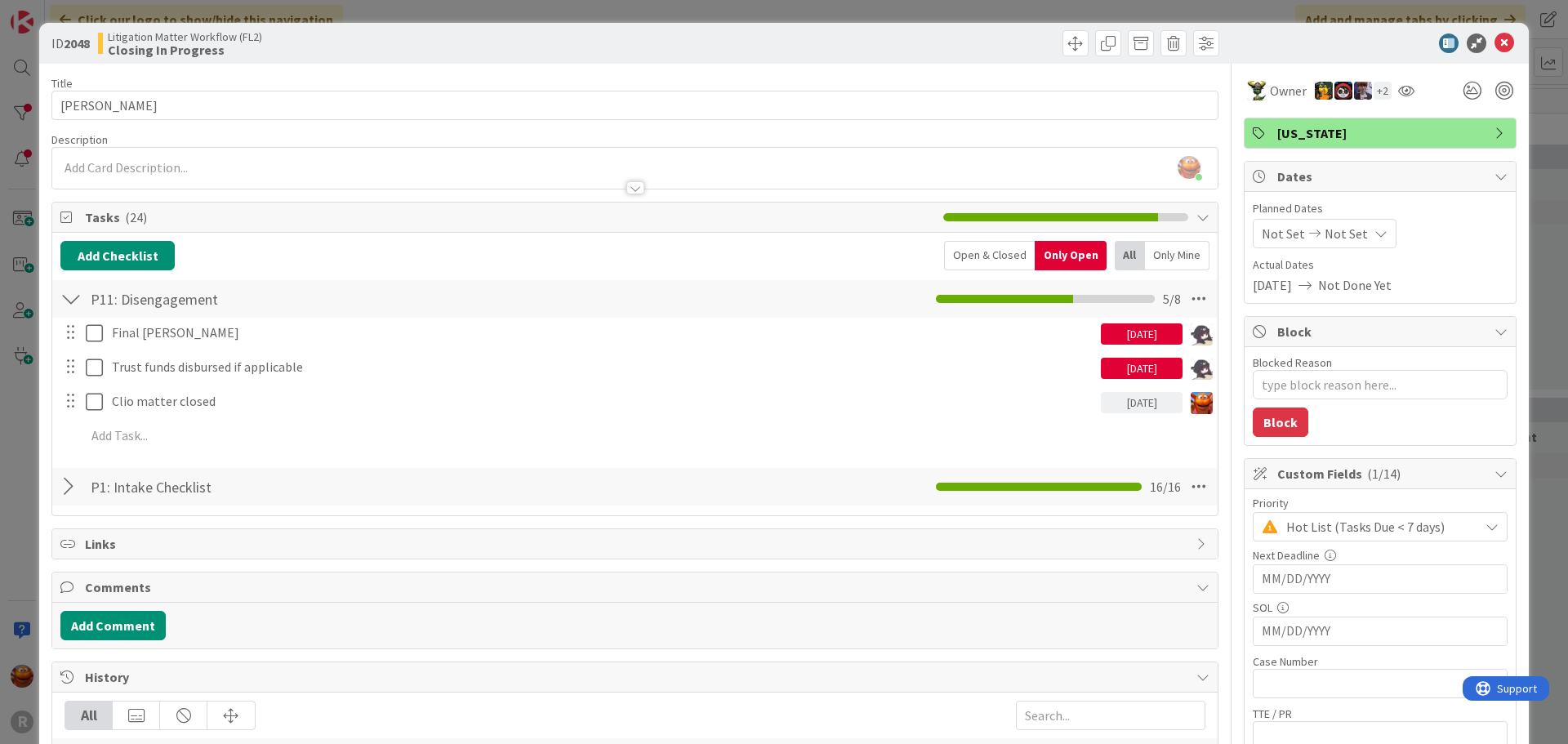
click at [21, 157] on div "ID 2048 Litigation Matter Workflow (FL2) Closing In Progress Title 10 / 128 [PE…" at bounding box center [784, 372] width 1568 height 744
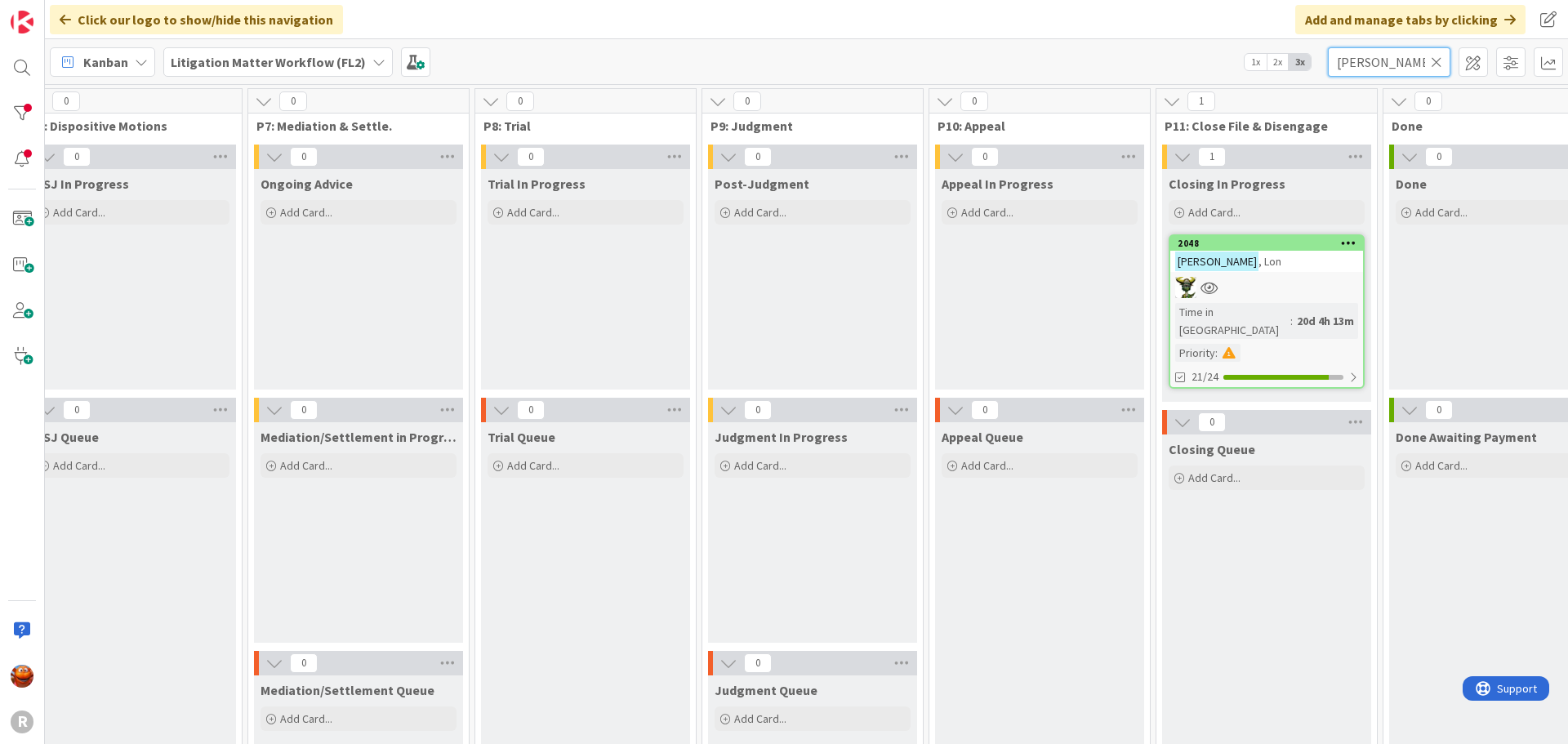
click at [1380, 66] on input "[PERSON_NAME]" at bounding box center [1389, 62] width 123 height 30
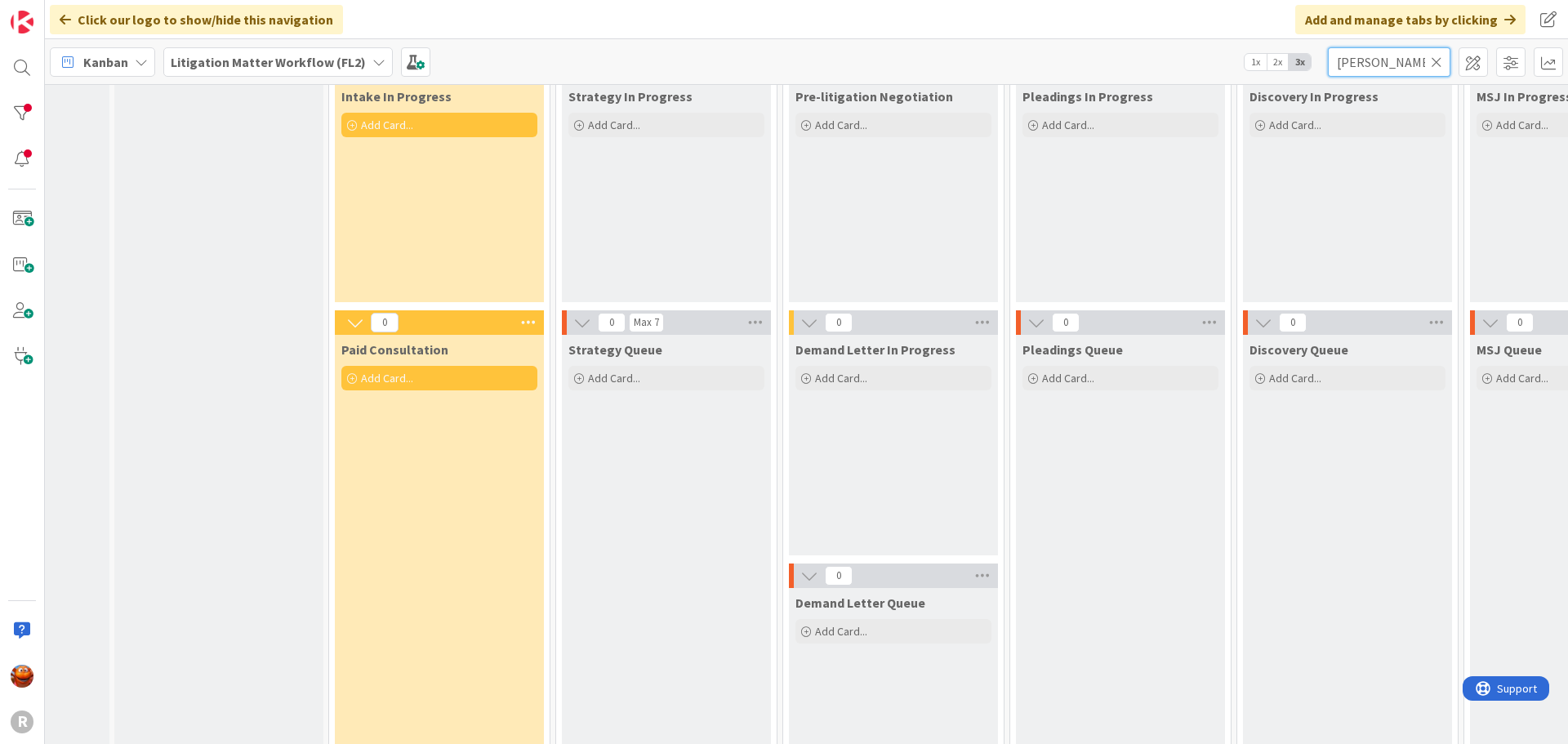
scroll to position [181, 150]
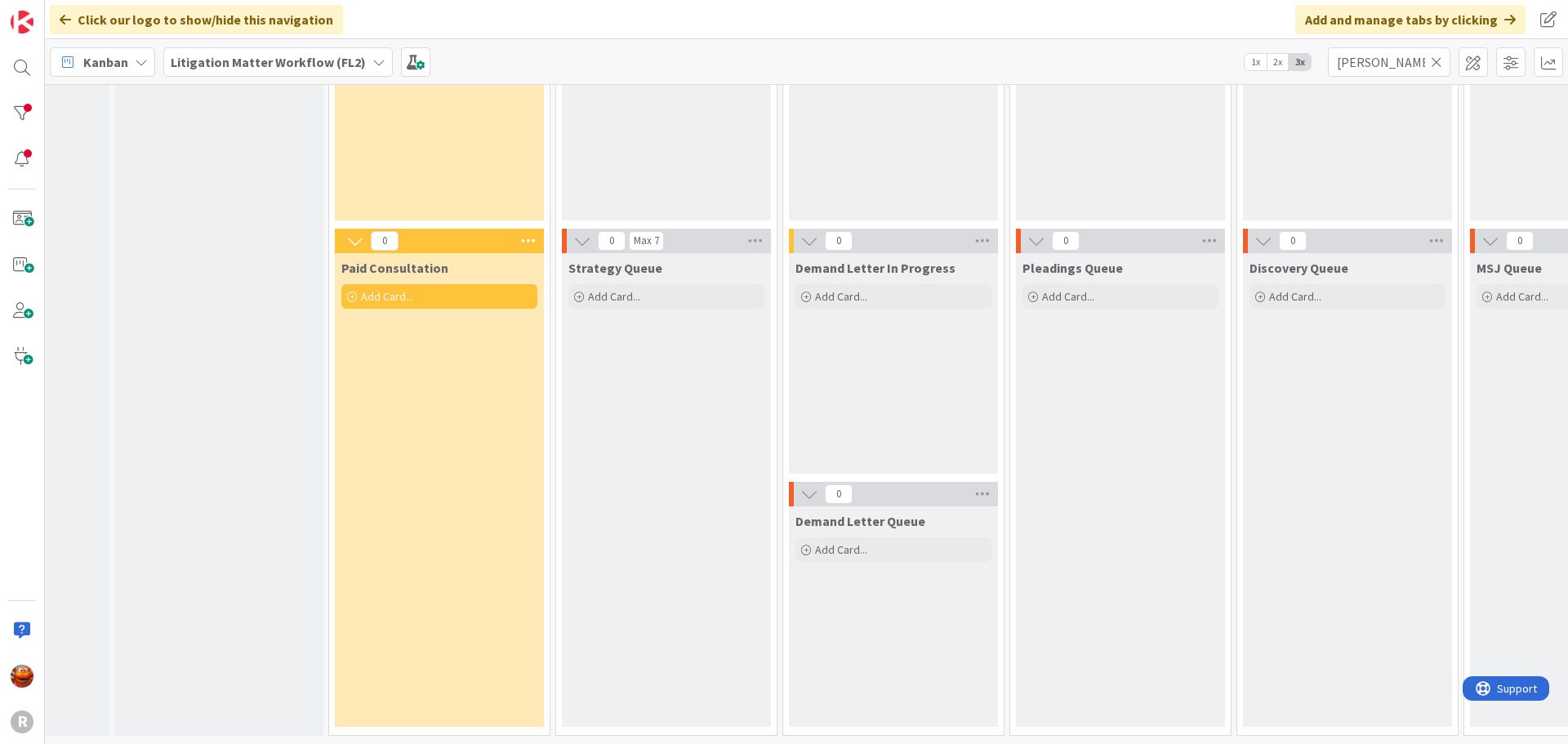
click at [258, 60] on b "Litigation Matter Workflow (FL2)" at bounding box center [268, 62] width 195 height 17
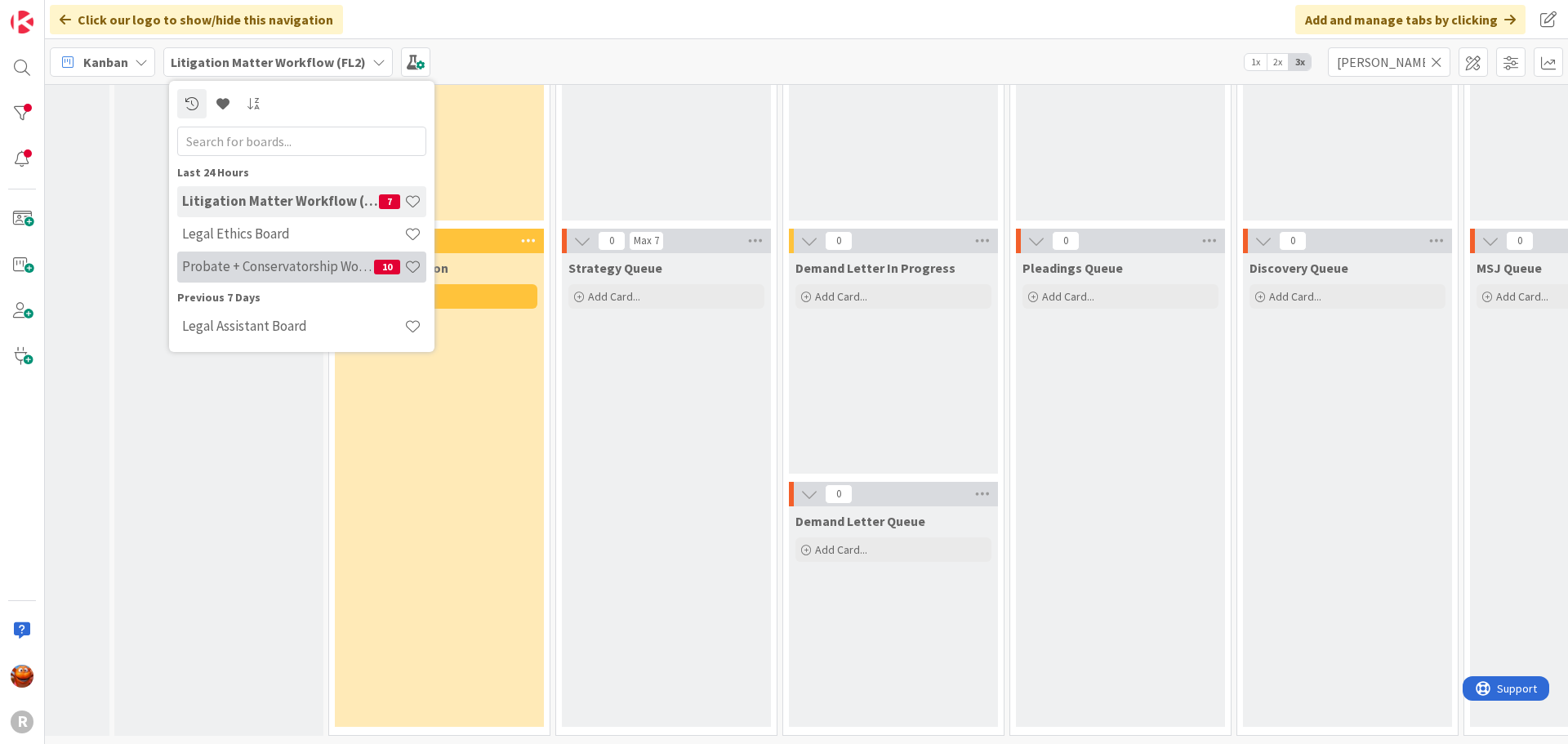
click at [210, 267] on h4 "Probate + Conservatorship Workflow (FL2)" at bounding box center [277, 266] width 192 height 17
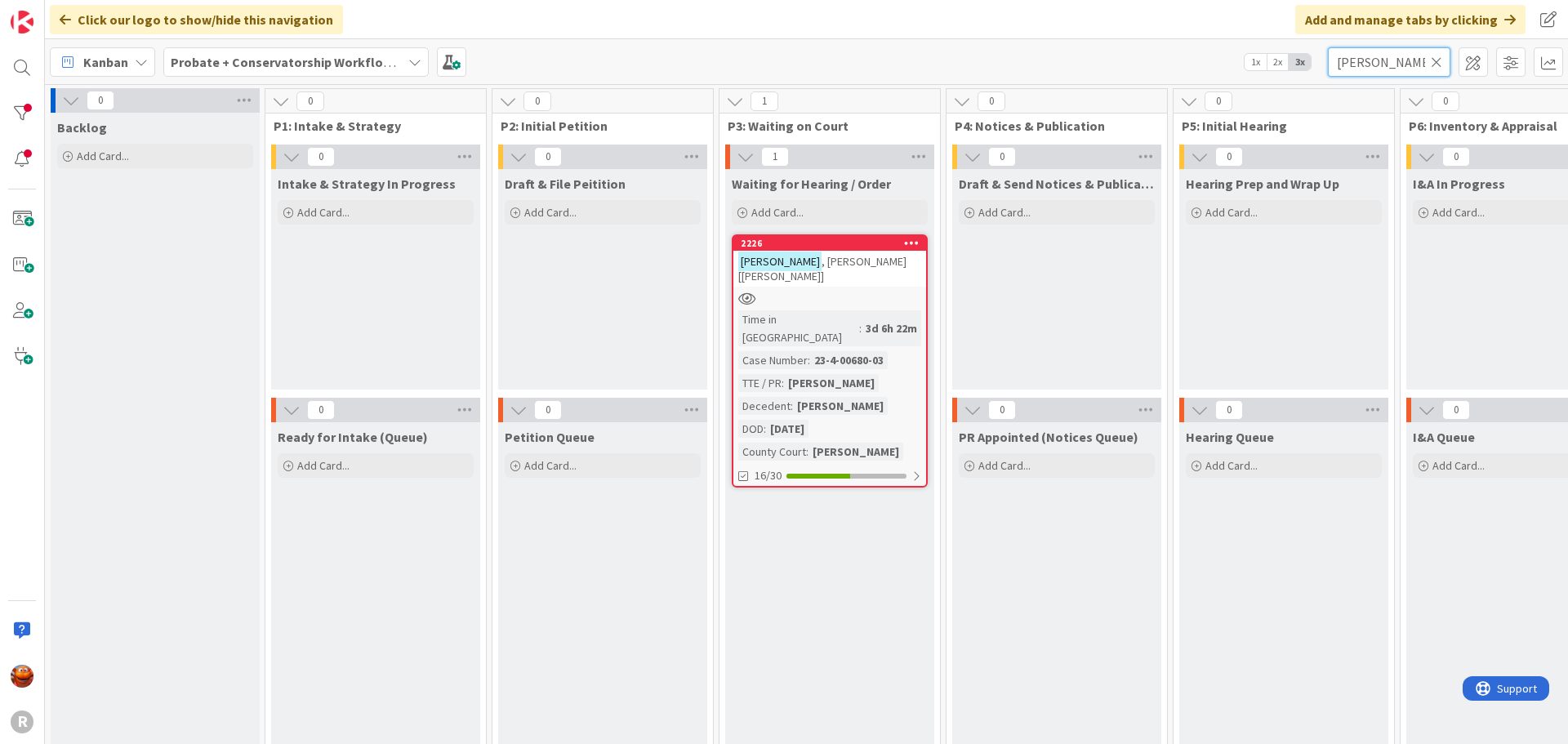
click at [1396, 62] on input "[PERSON_NAME]" at bounding box center [1389, 62] width 123 height 30
type input "[PERSON_NAME]"
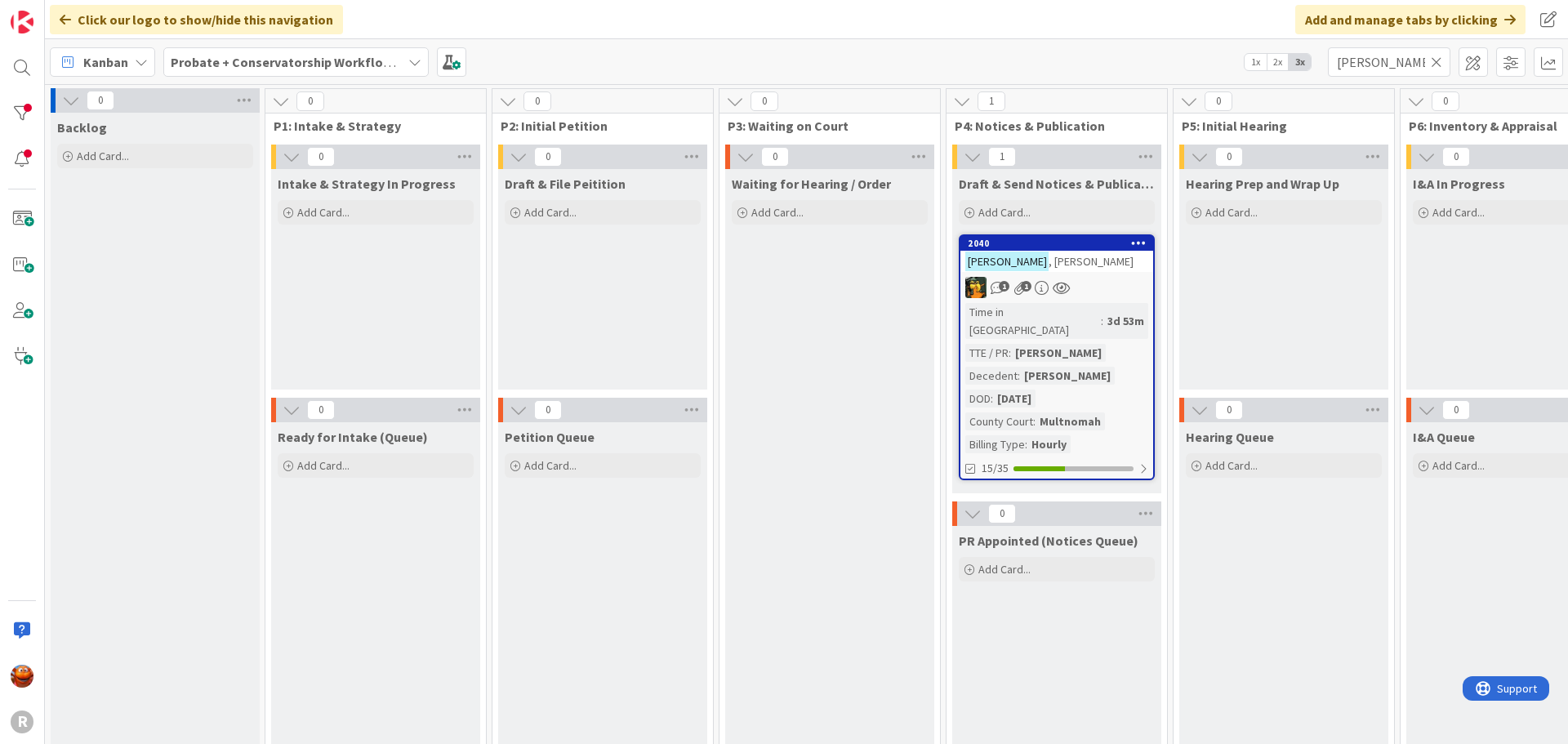
click at [1095, 259] on div "[PERSON_NAME]" at bounding box center [1057, 261] width 193 height 21
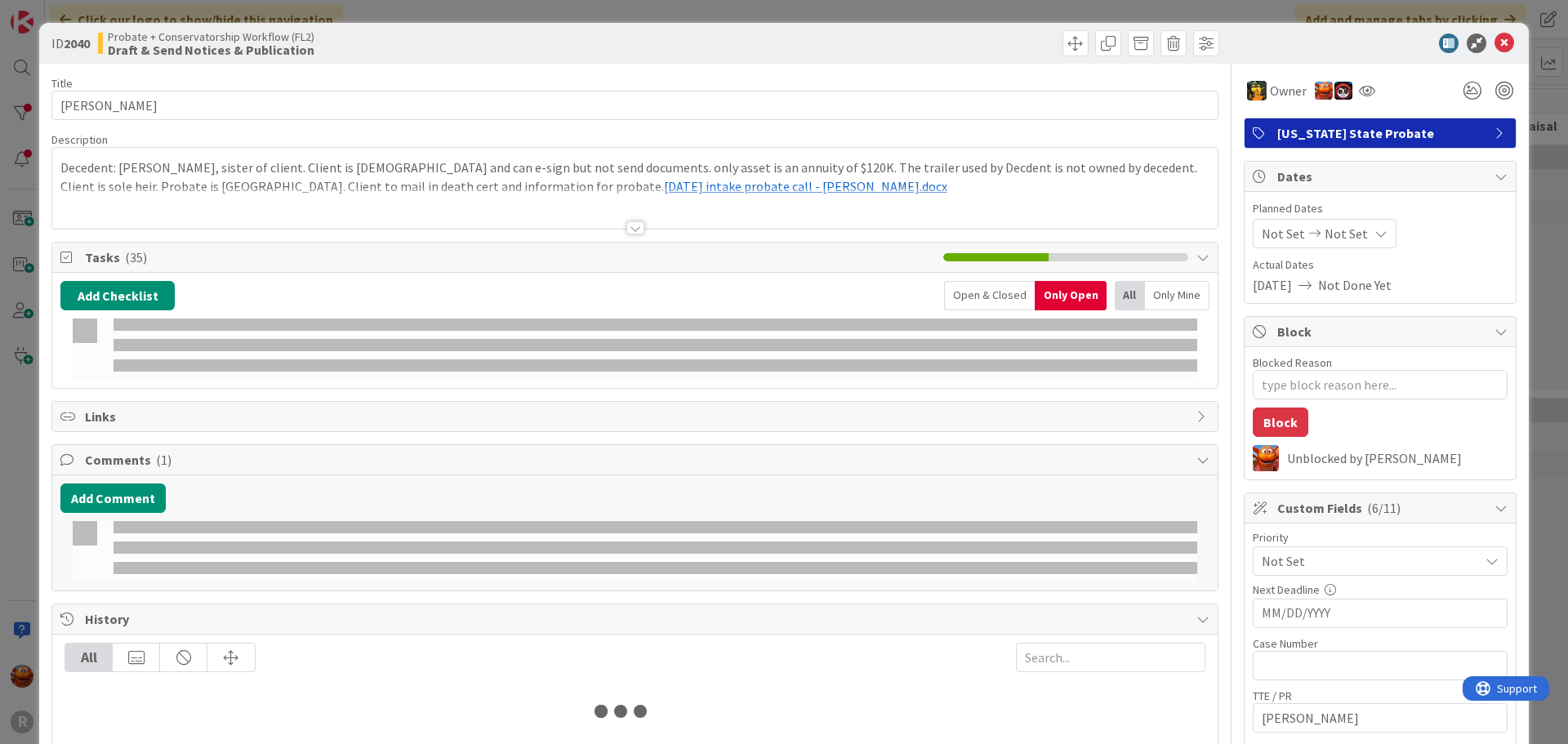
type textarea "x"
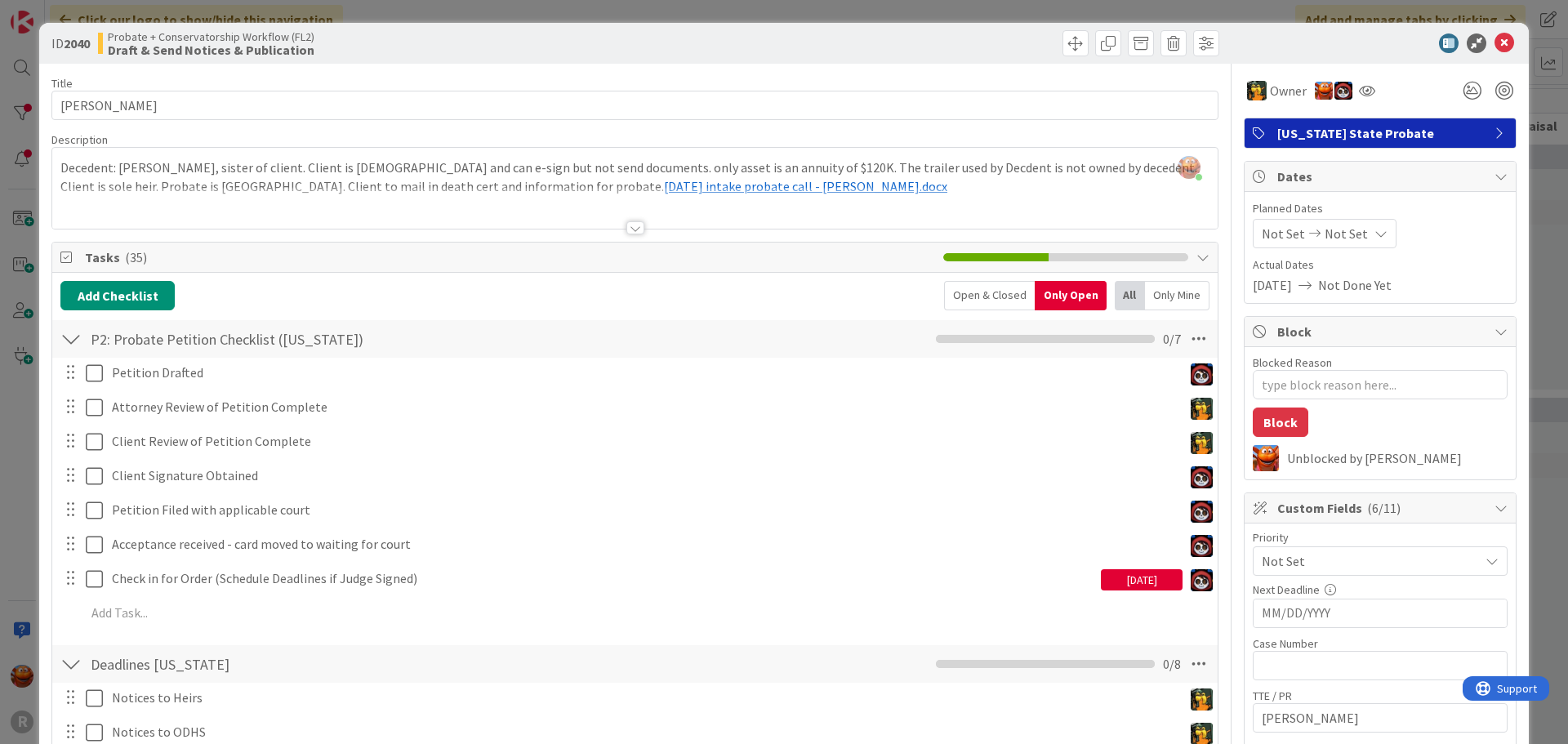
click at [628, 227] on div at bounding box center [635, 227] width 18 height 13
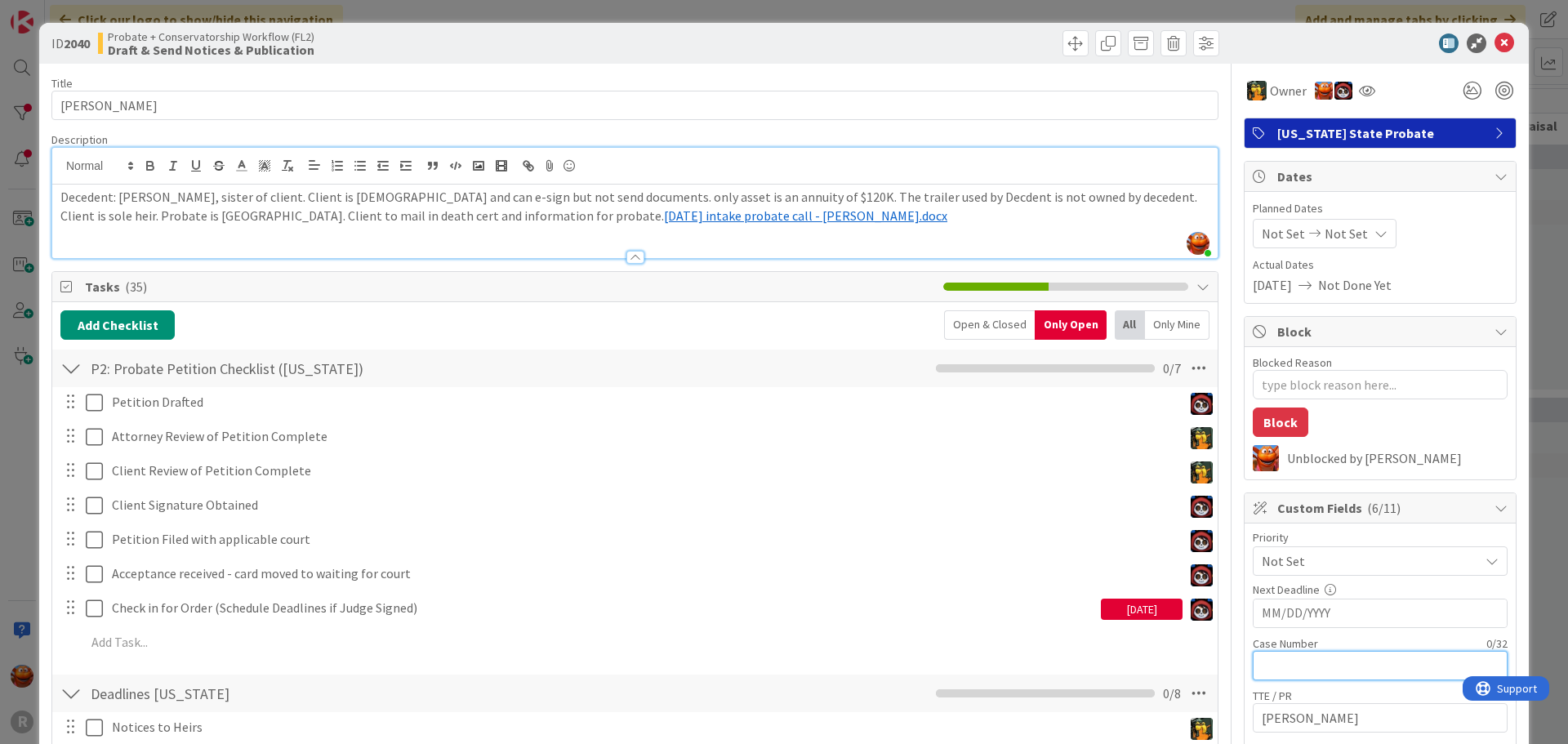
click at [1313, 663] on input "text" at bounding box center [1379, 666] width 255 height 30
paste input "25PB06644"
type input "25PB06644"
type textarea "x"
type input "25PB06644"
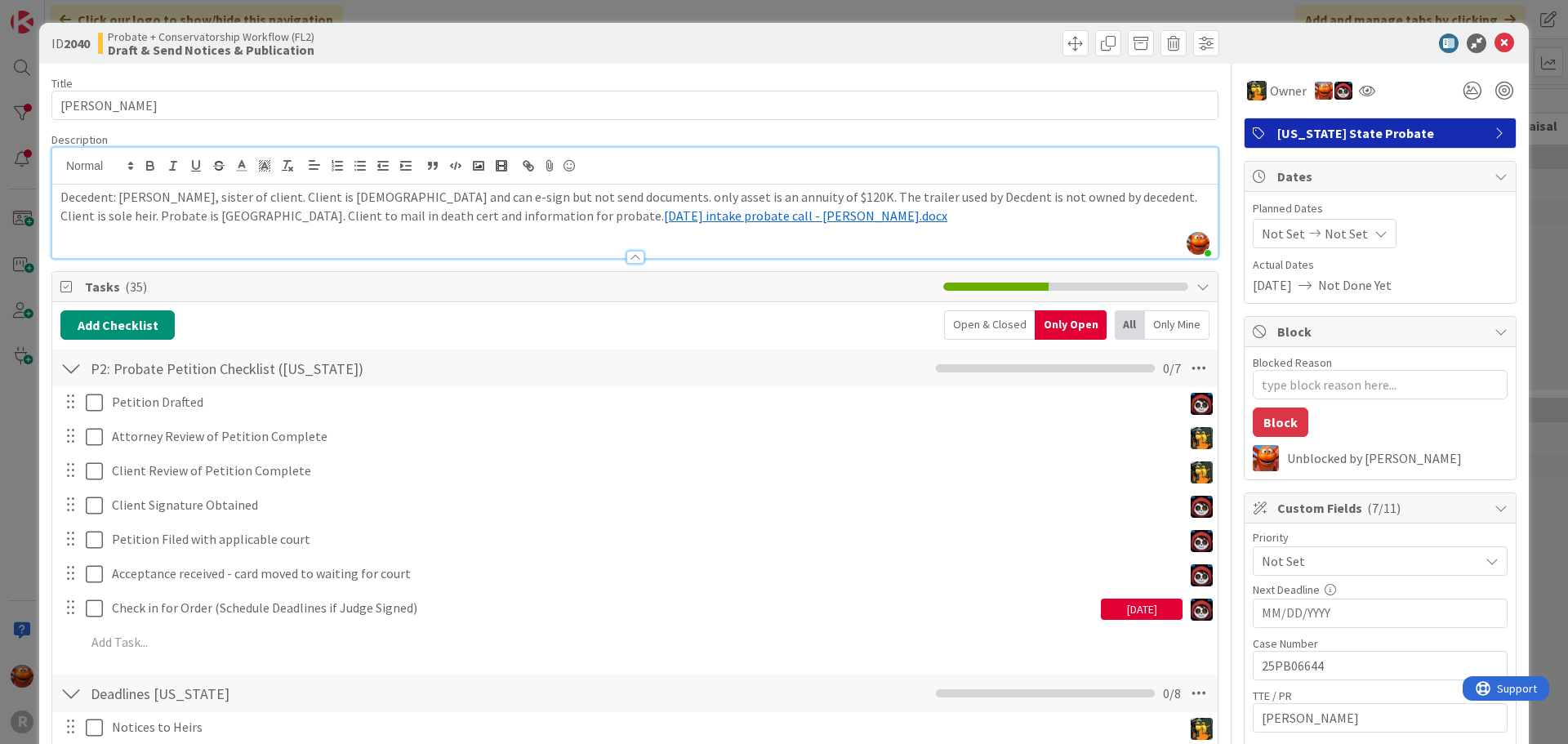
click at [871, 215] on p "Decedent: [PERSON_NAME], sister of client. Client is [DEMOGRAPHIC_DATA] and can…" at bounding box center [634, 206] width 1149 height 37
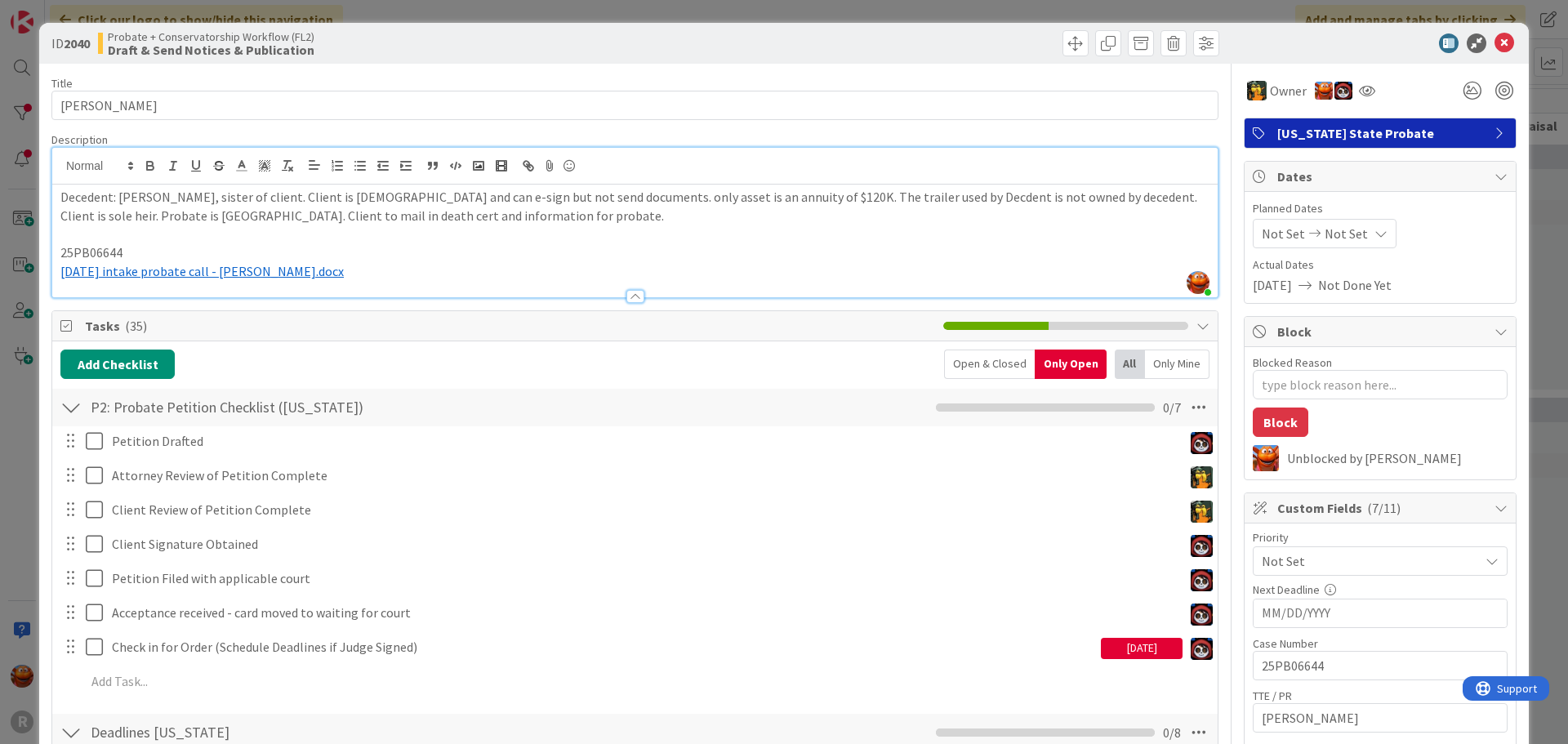
click at [170, 218] on p "Decedent: [PERSON_NAME], sister of client. Client is [DEMOGRAPHIC_DATA] and can…" at bounding box center [634, 206] width 1149 height 37
click at [937, 244] on p "25PB06644" at bounding box center [634, 253] width 1149 height 19
type textarea "x"
click at [470, 11] on div "ID 2040 Probate + Conservatorship Workflow (FL2) Draft & [PERSON_NAME] Notices …" at bounding box center [784, 372] width 1568 height 744
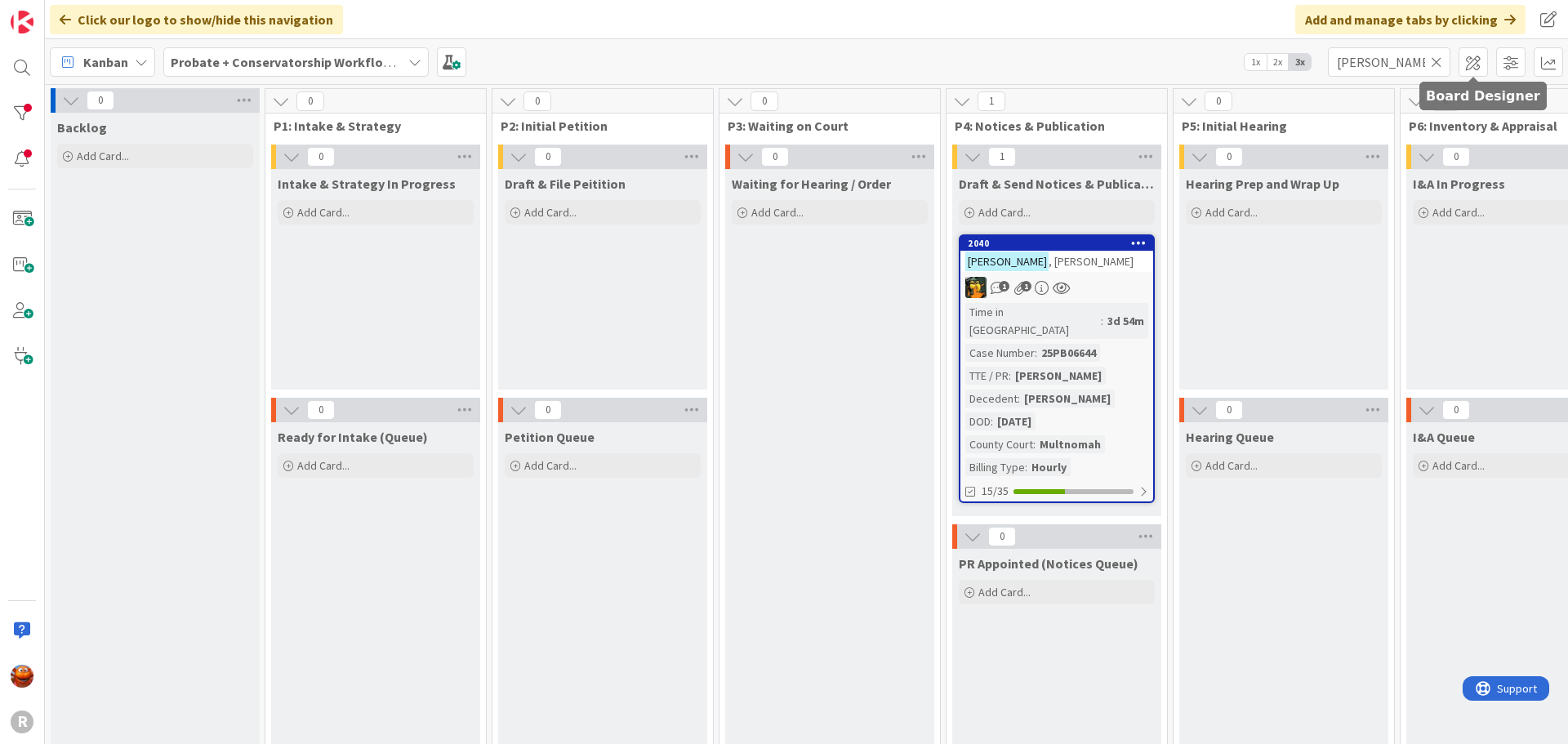
click at [1437, 66] on icon at bounding box center [1436, 62] width 11 height 15
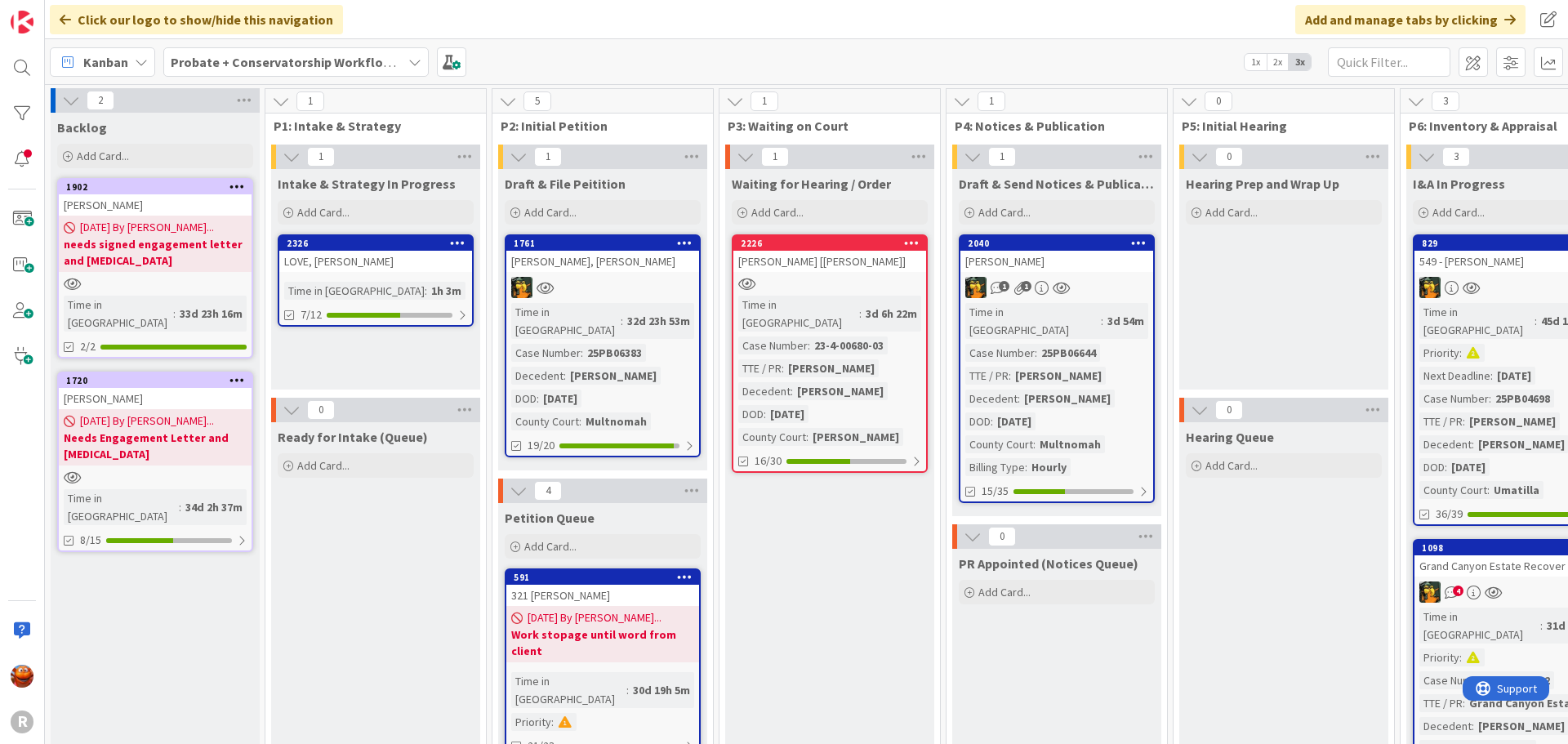
click at [220, 58] on b "Probate + Conservatorship Workflow (FL2)" at bounding box center [297, 62] width 254 height 17
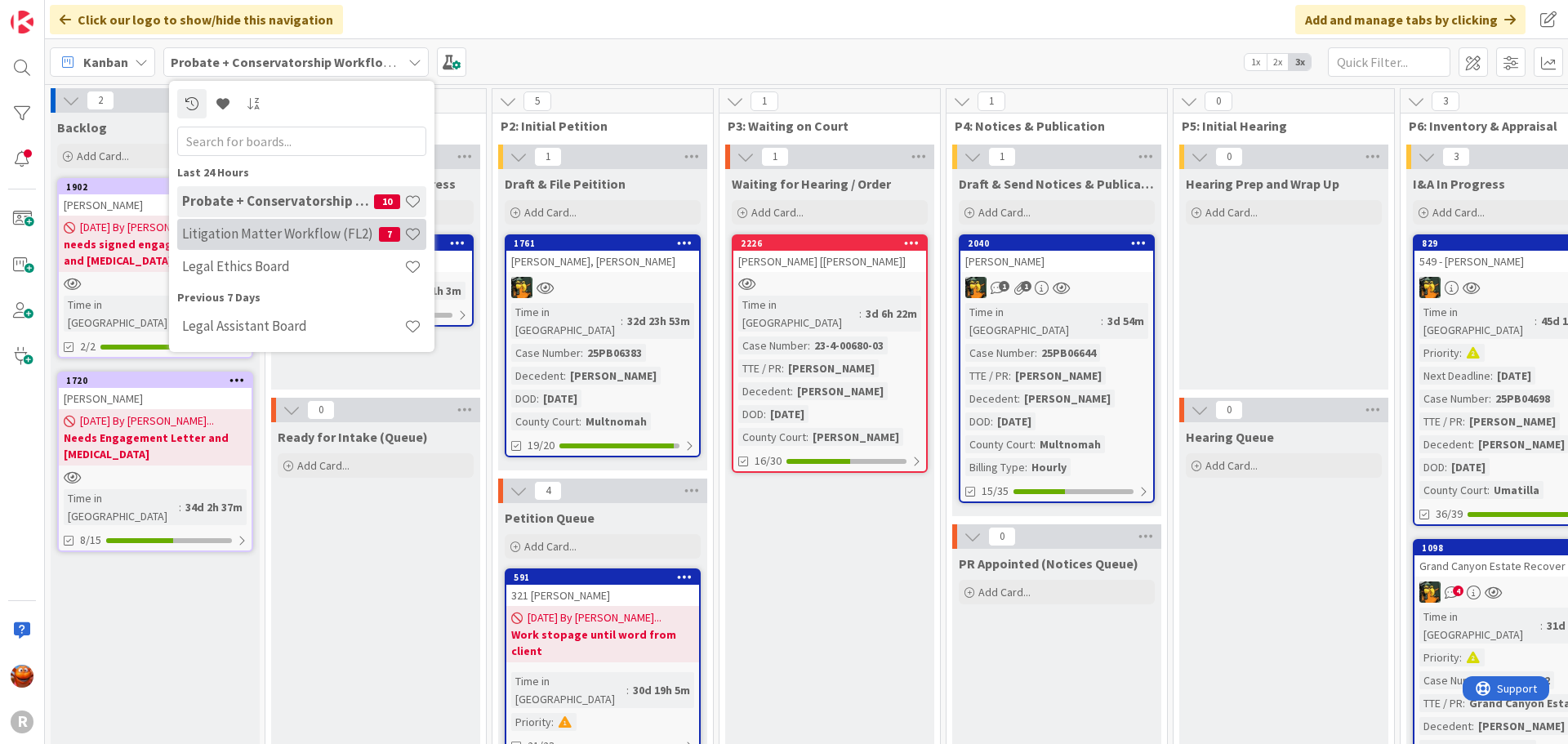
click at [228, 225] on h4 "Litigation Matter Workflow (FL2)" at bounding box center [280, 233] width 197 height 17
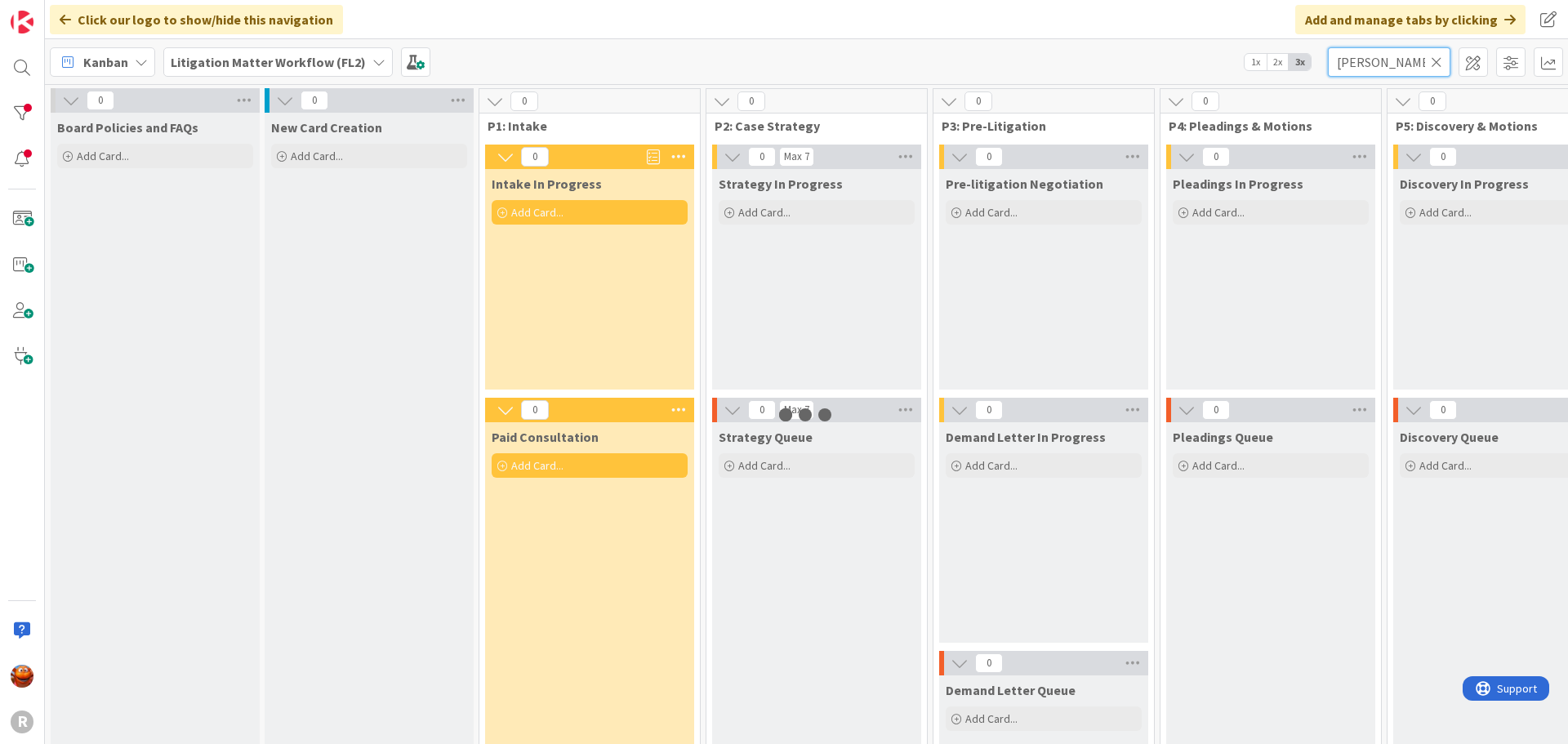
click at [1378, 51] on input "[PERSON_NAME]" at bounding box center [1389, 62] width 123 height 30
type input "hitz"
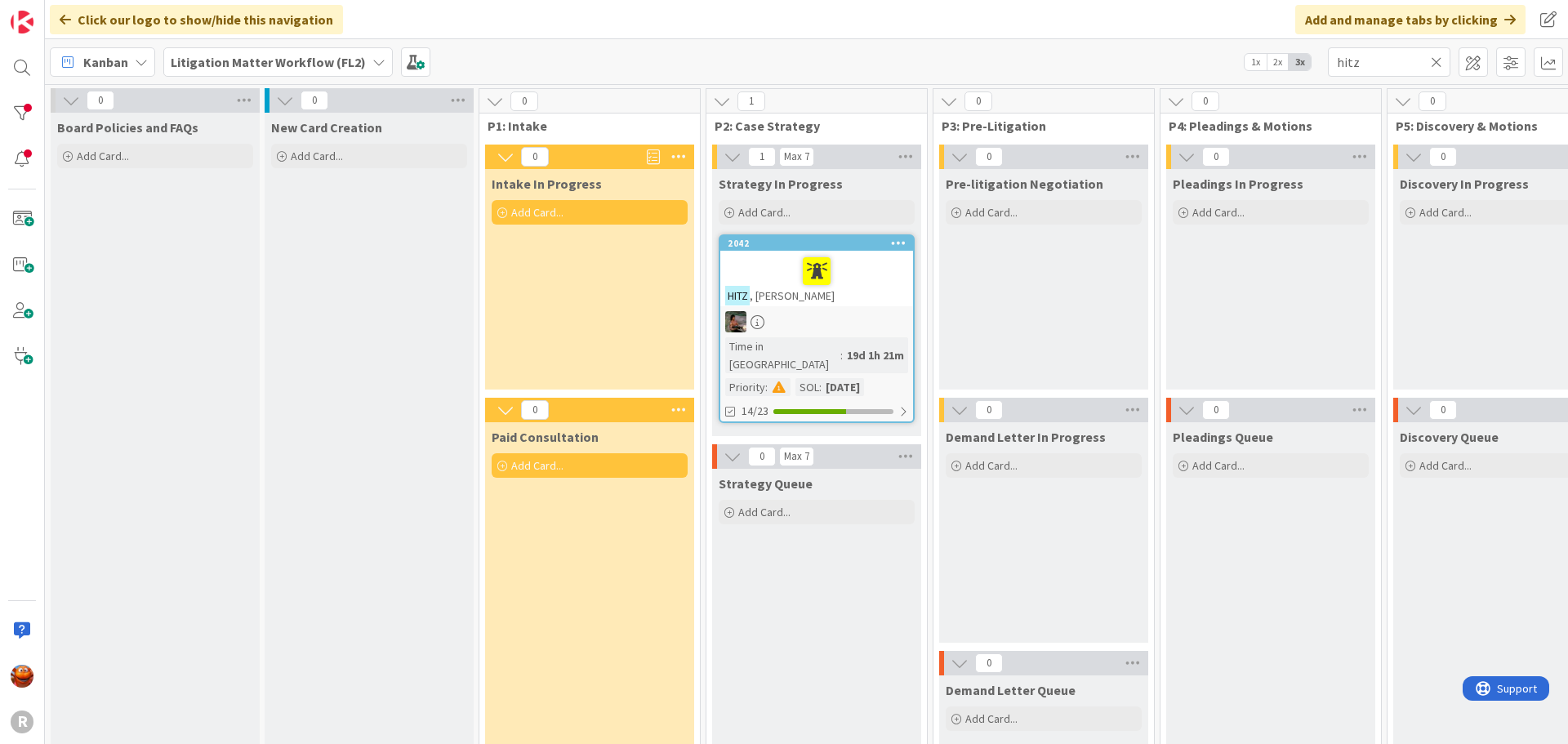
click at [862, 294] on div "[PERSON_NAME]" at bounding box center [817, 278] width 193 height 56
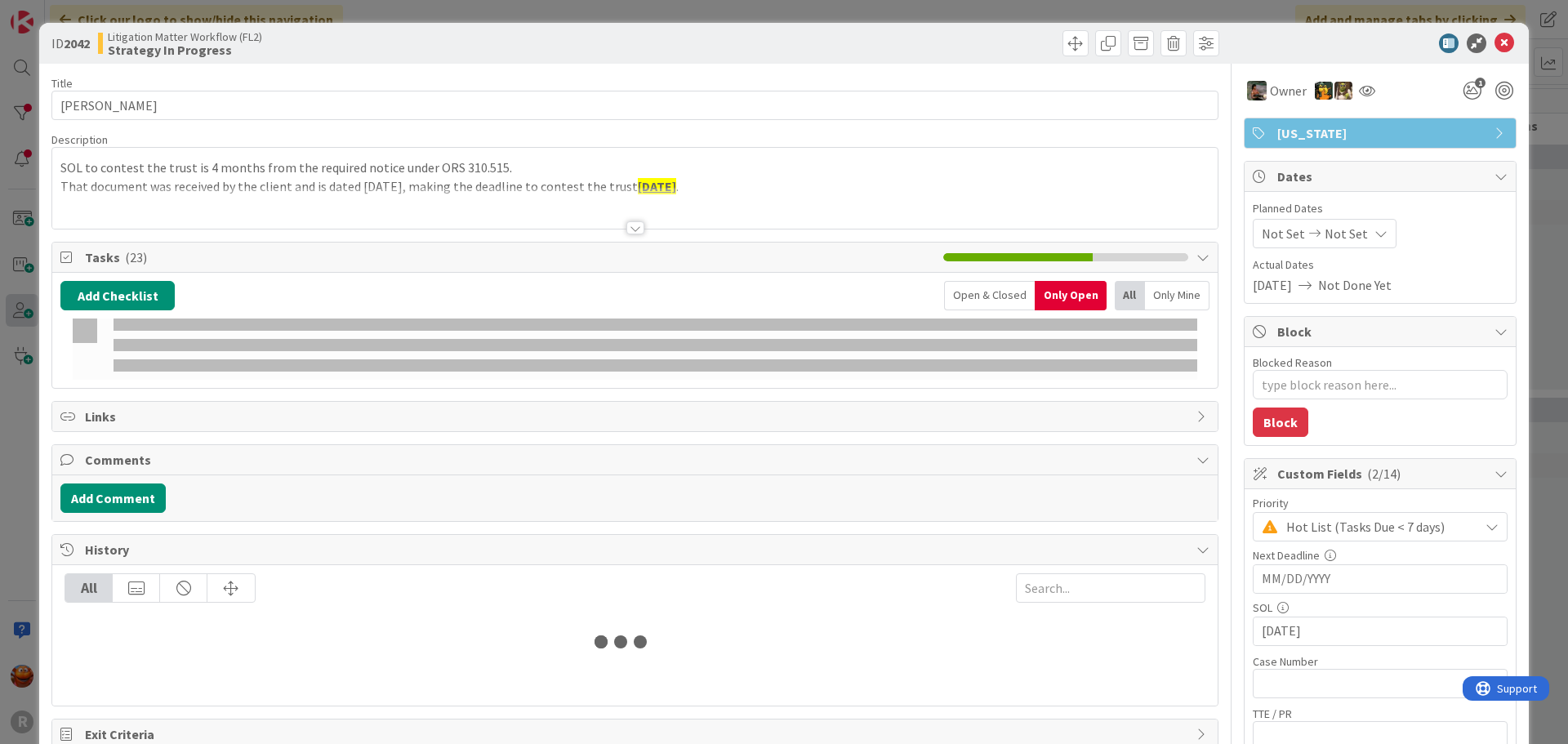
type textarea "x"
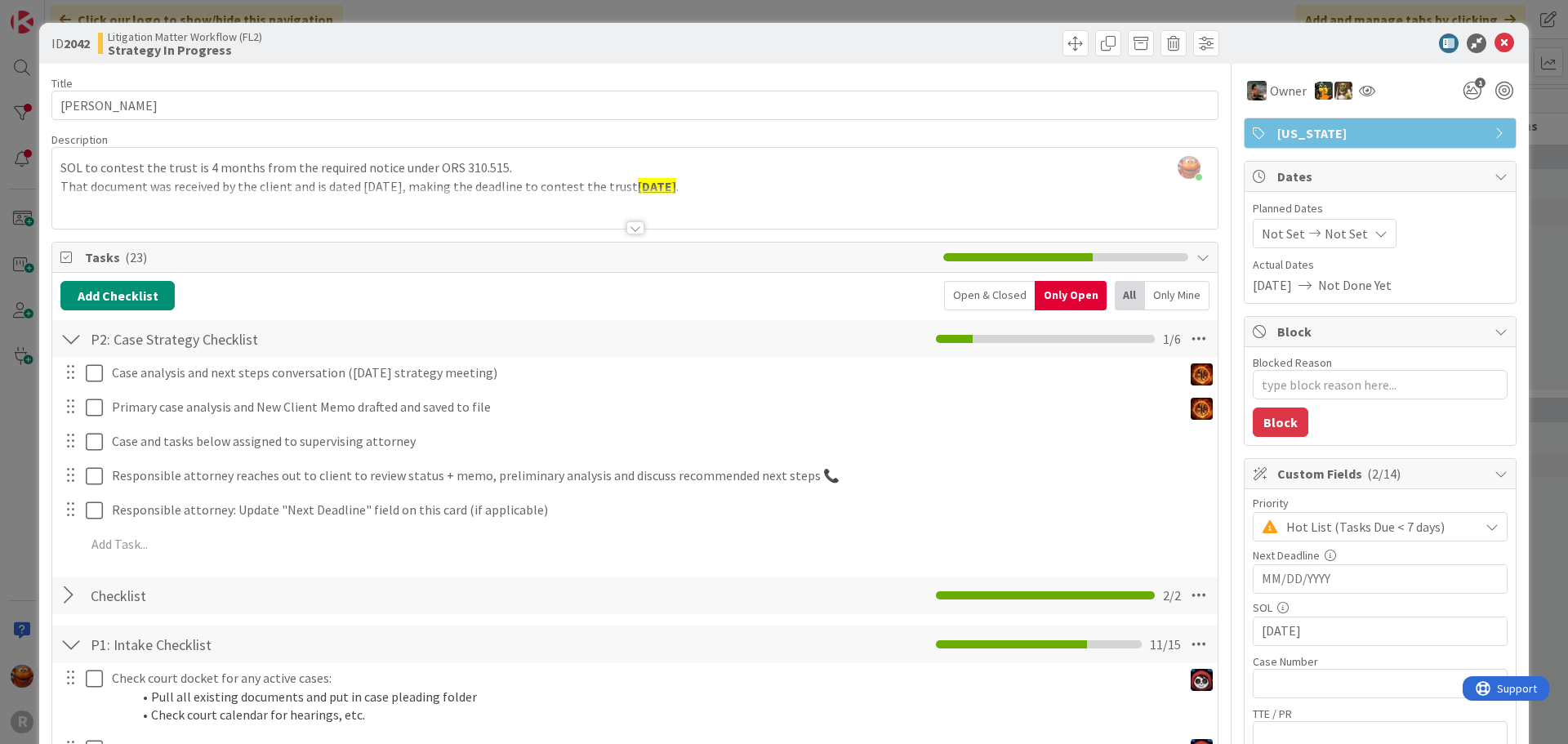
click at [632, 224] on div at bounding box center [635, 227] width 18 height 13
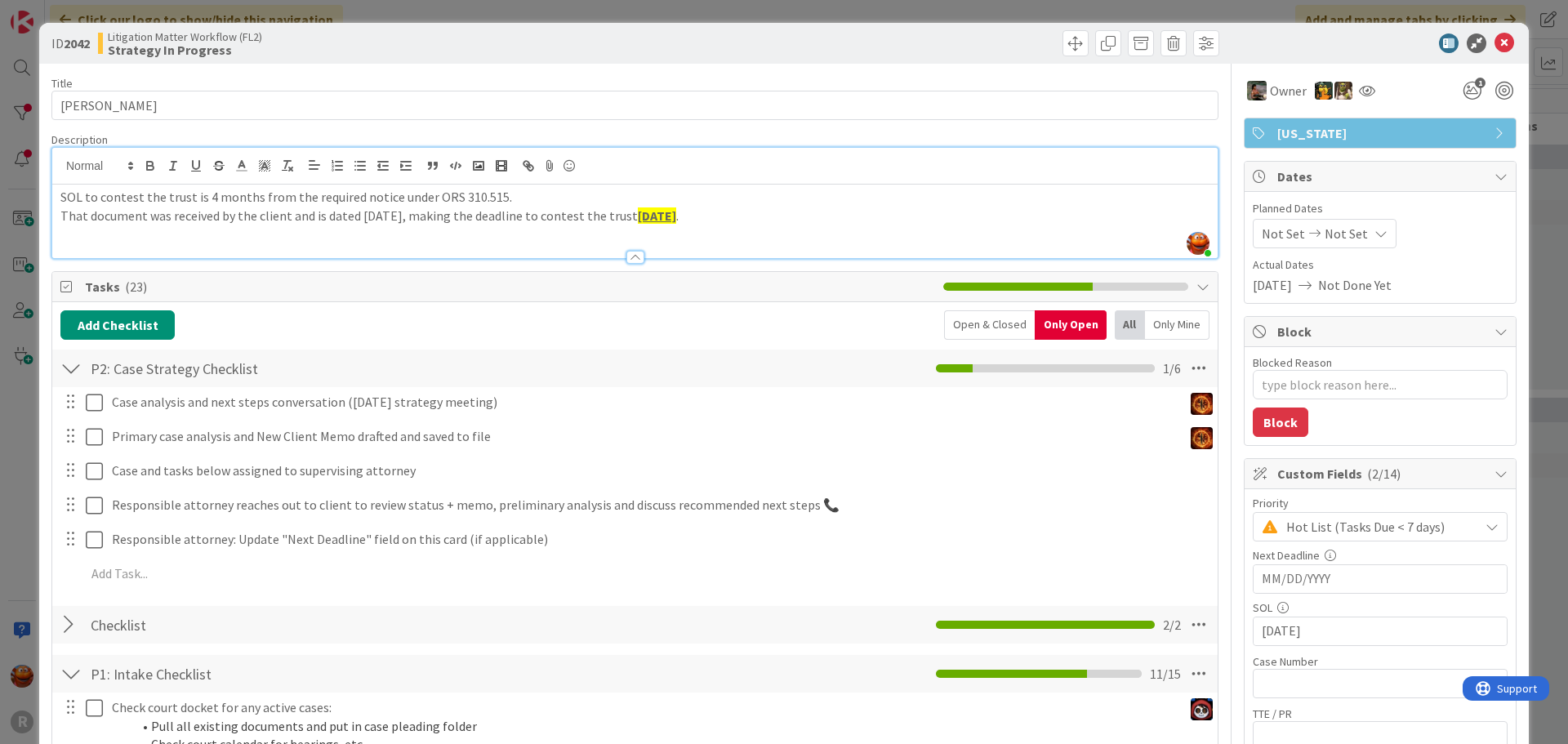
click at [19, 238] on div "ID 2042 Litigation Matter Workflow (FL2) Strategy In Progress Title 14 / 128 [P…" at bounding box center [784, 372] width 1568 height 744
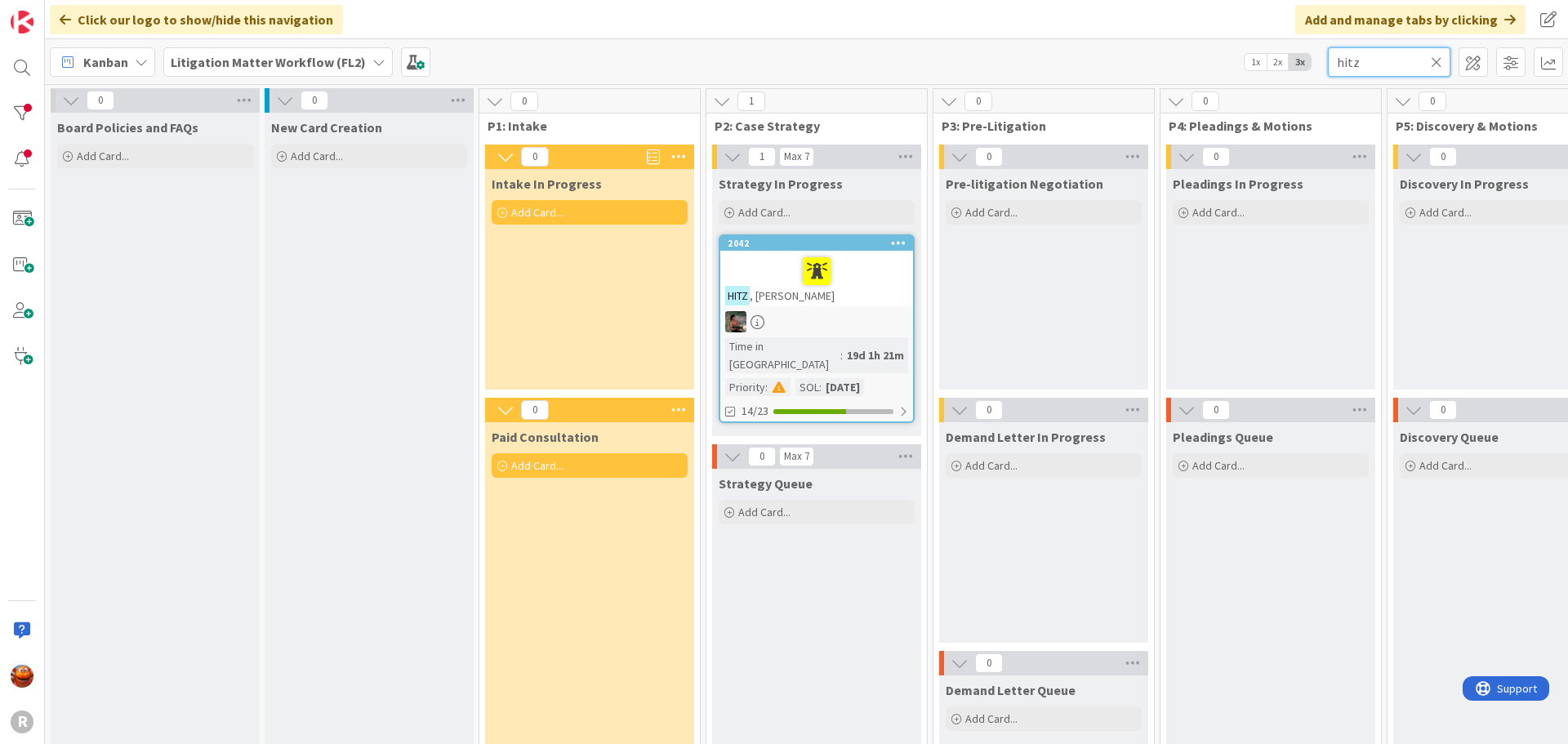
click at [1359, 57] on input "hitz" at bounding box center [1389, 62] width 123 height 30
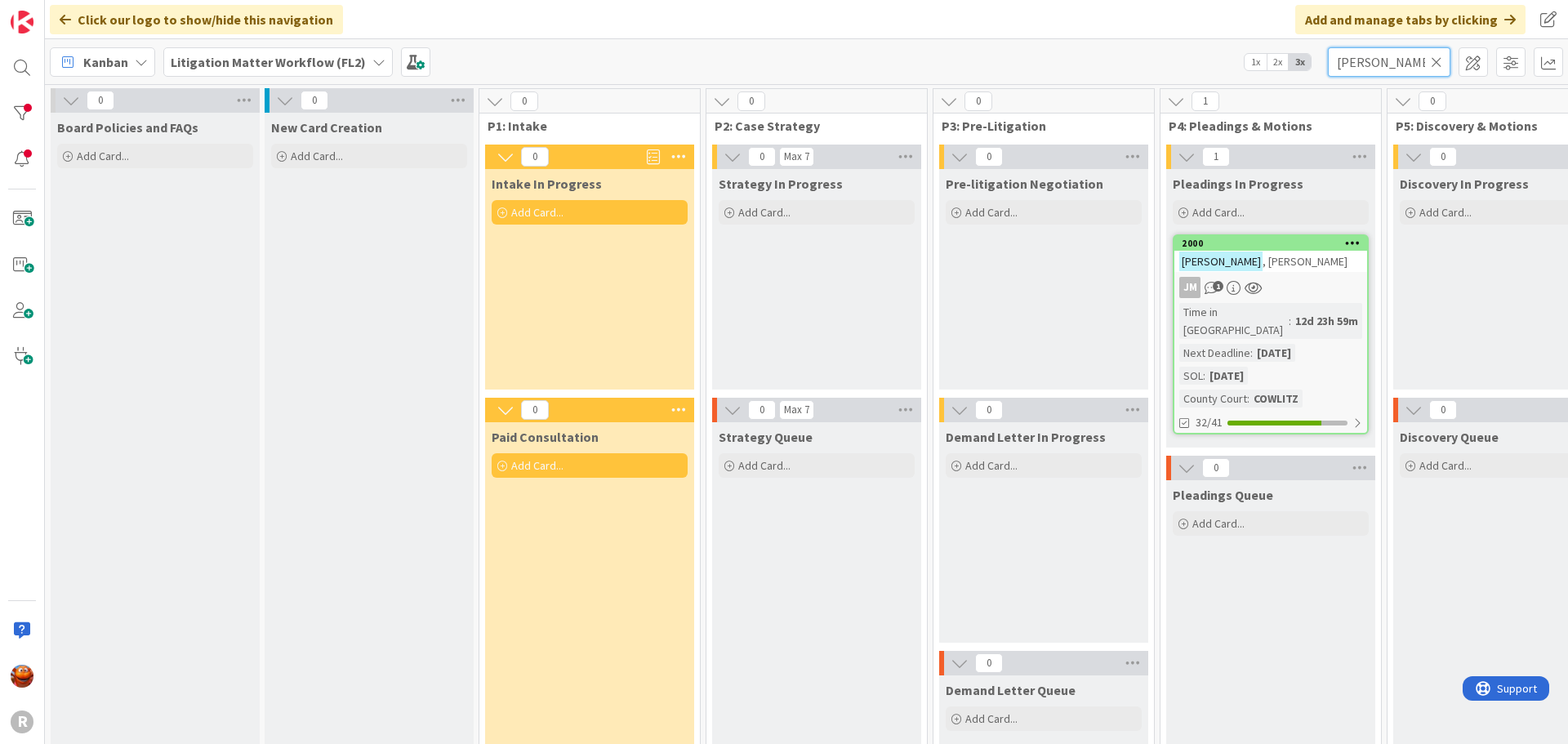
type input "[PERSON_NAME]"
click at [1303, 263] on div "[PERSON_NAME]" at bounding box center [1271, 261] width 193 height 21
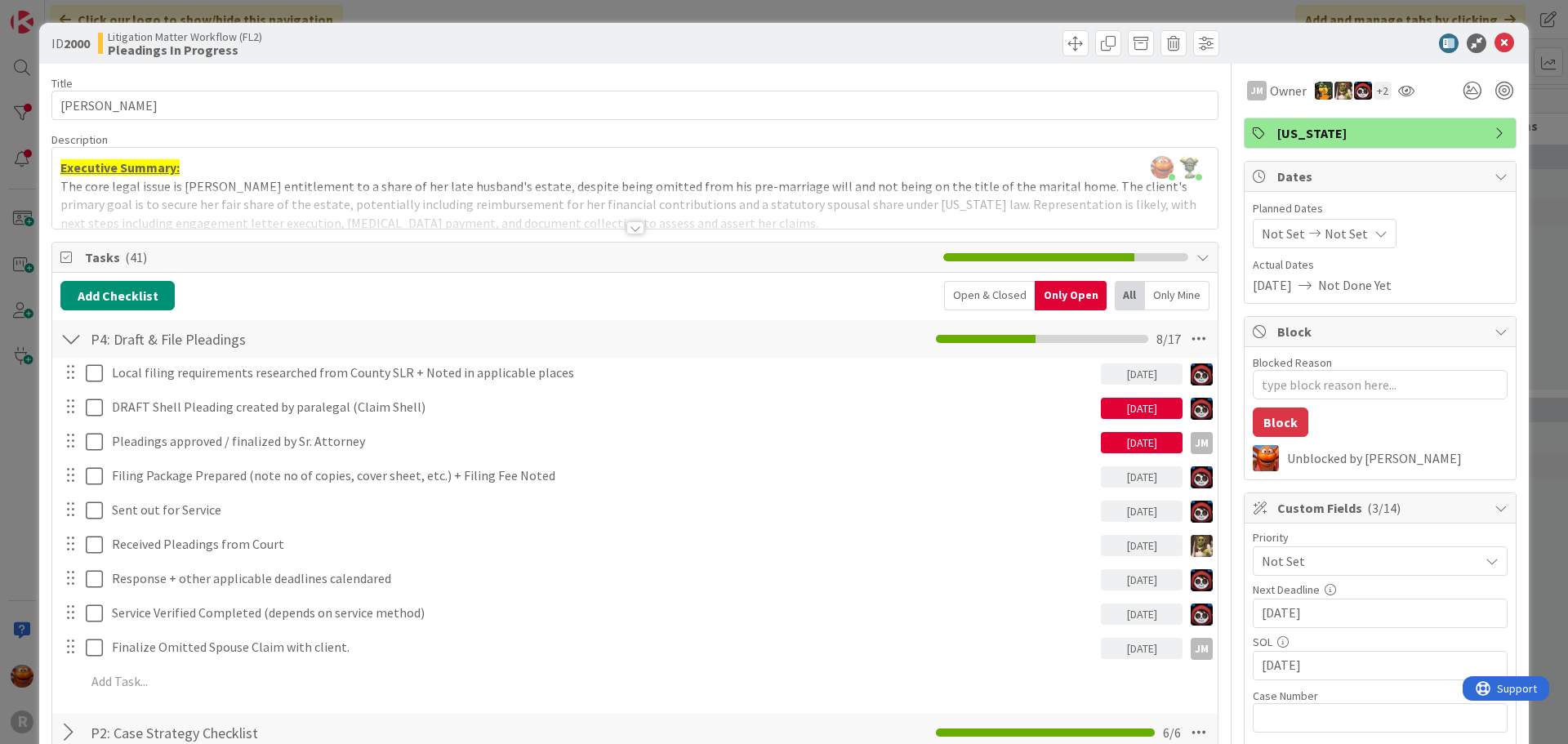
click at [627, 230] on div at bounding box center [635, 227] width 18 height 13
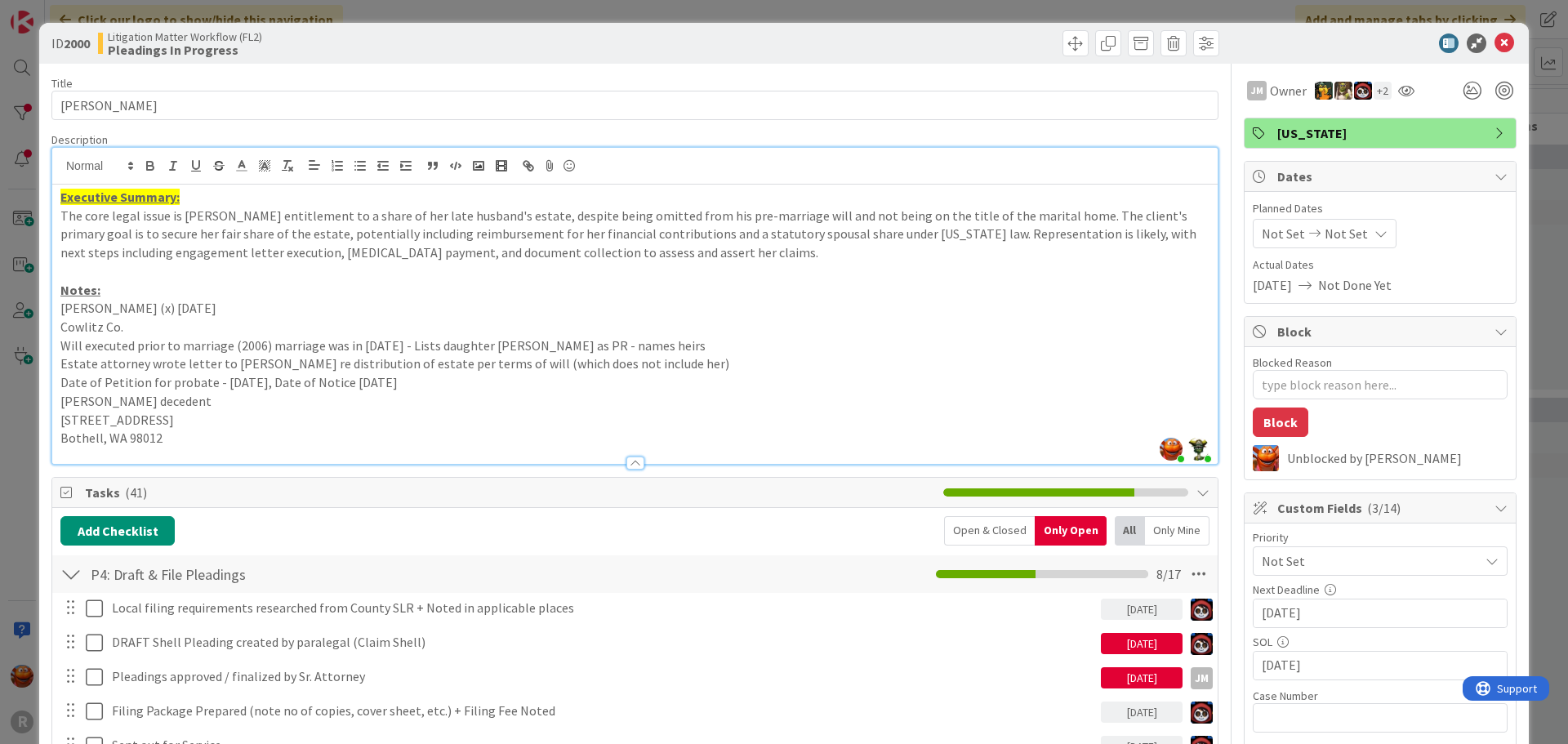
click at [666, 251] on p "The core legal issue is [PERSON_NAME] entitlement to a share of her late husban…" at bounding box center [634, 235] width 1149 height 56
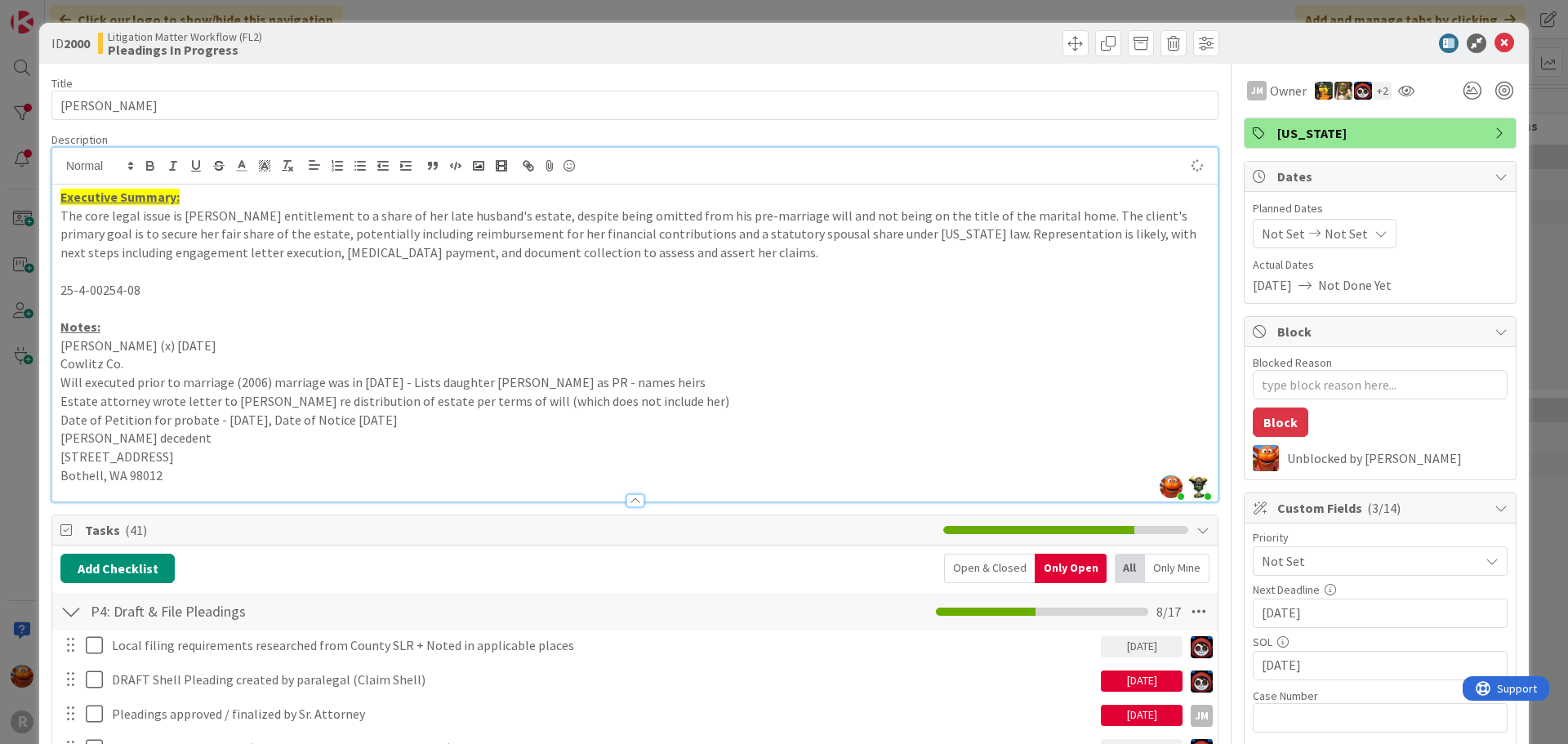
type textarea "x"
click at [1329, 710] on input "text" at bounding box center [1379, 718] width 255 height 30
paste input "25-4-00254-08"
type input "25-4-00254-08"
type textarea "x"
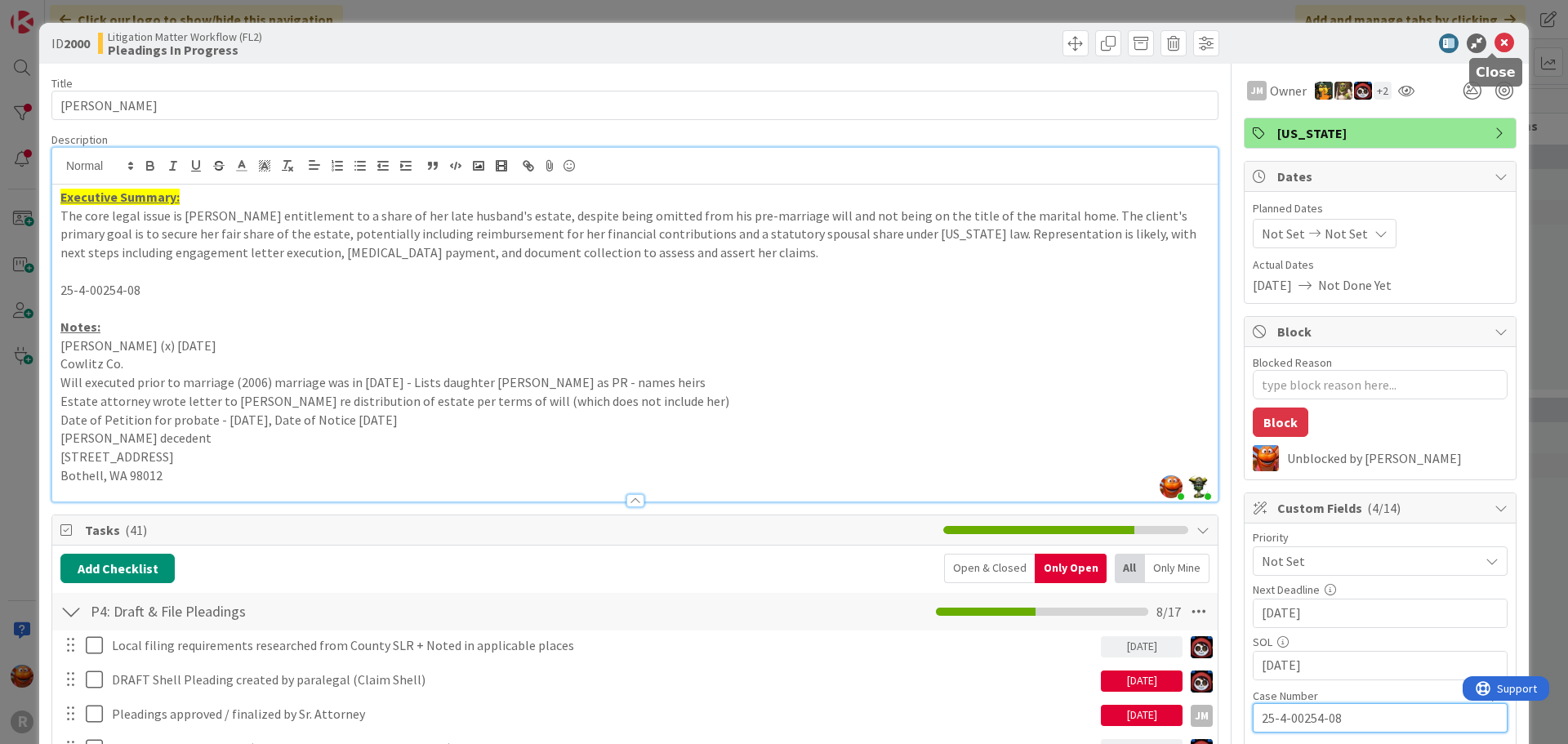
type input "25-4-00254-08"
click at [1494, 40] on icon at bounding box center [1504, 43] width 20 height 20
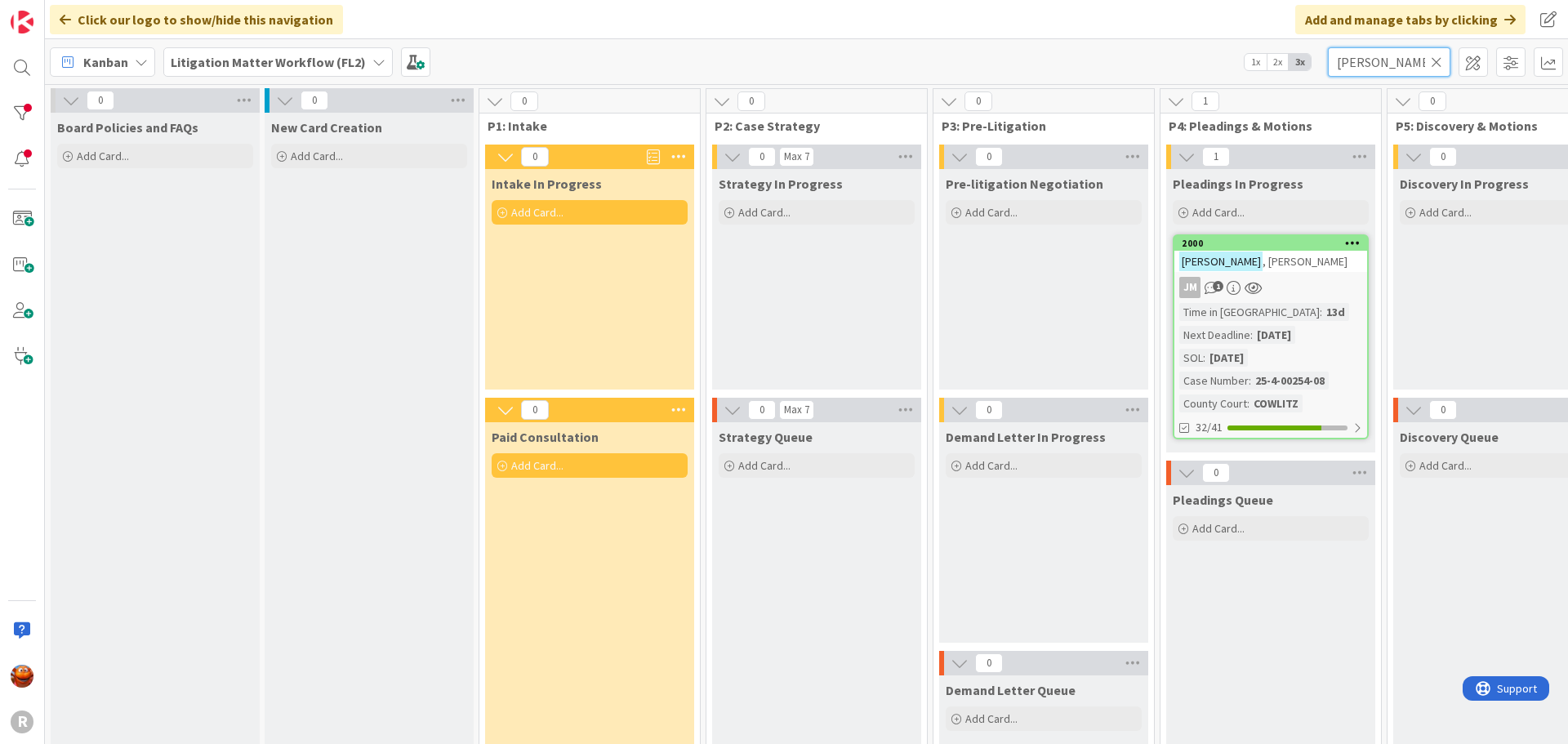
drag, startPoint x: 1375, startPoint y: 59, endPoint x: 1255, endPoint y: 61, distance: 120.0
click at [1255, 61] on div "Kanban Litigation Matter Workflow (FL2) 1x 2x 3x [PERSON_NAME]" at bounding box center [806, 62] width 1523 height 45
type input "[PERSON_NAME]"
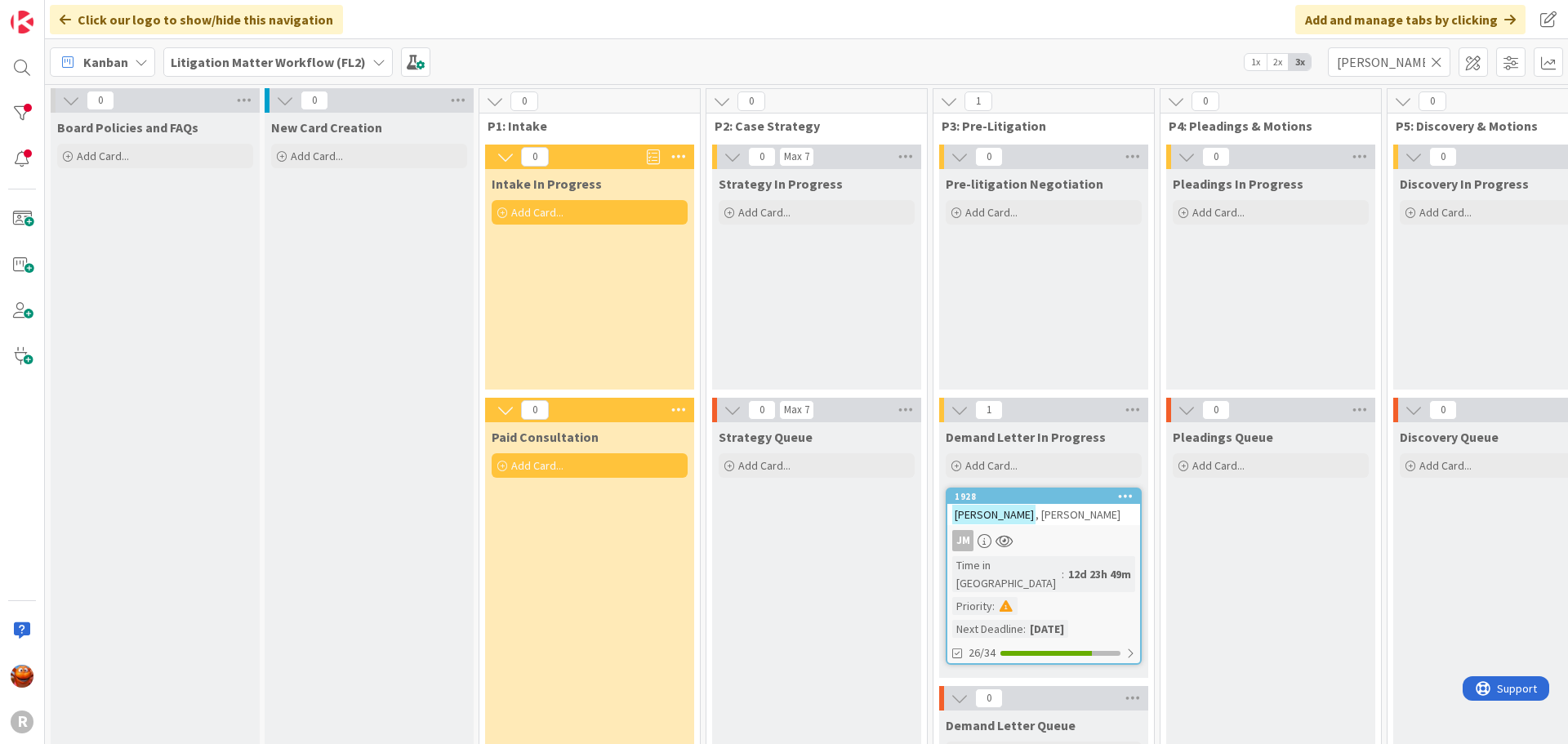
click at [1047, 521] on div "[PERSON_NAME]" at bounding box center [1044, 514] width 193 height 21
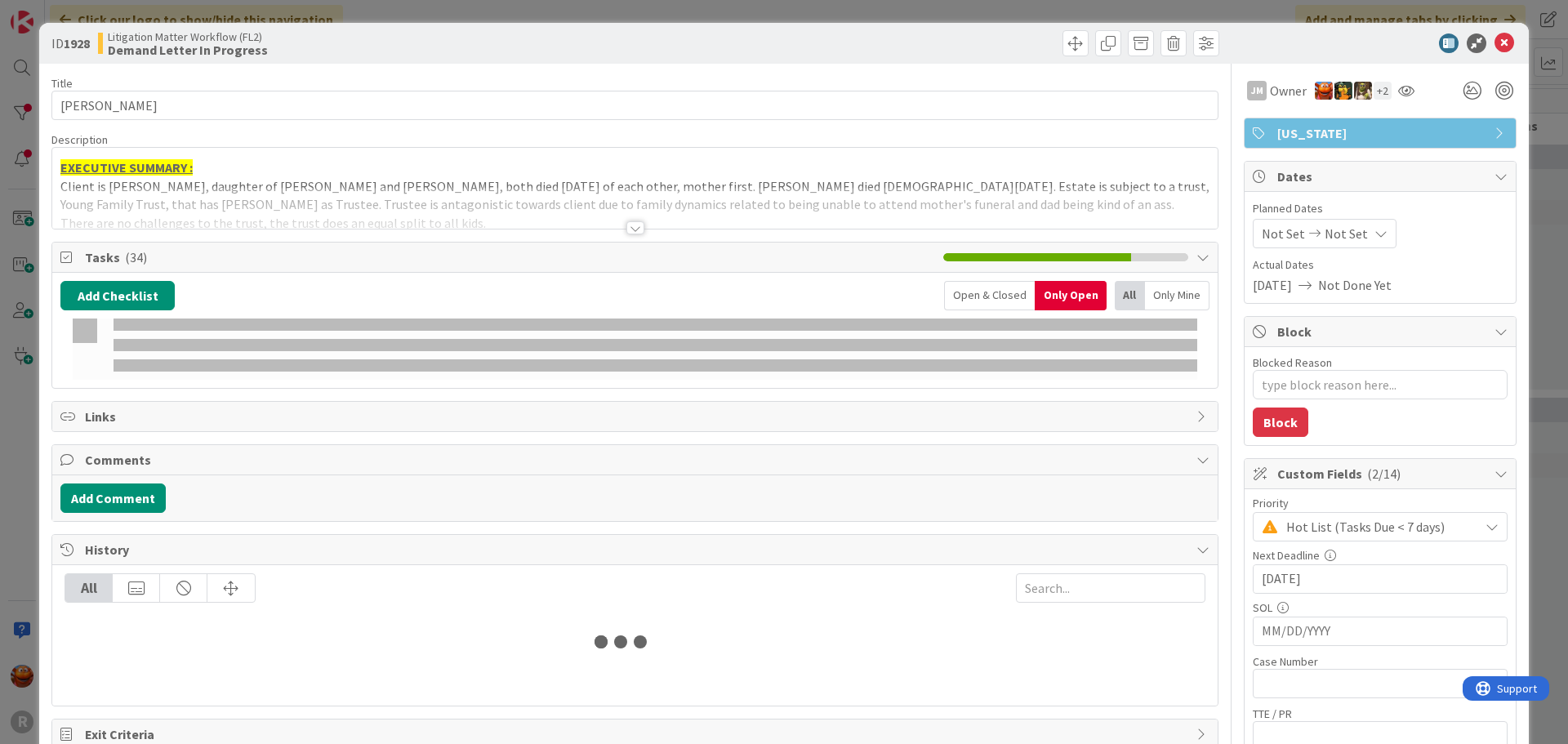
type textarea "x"
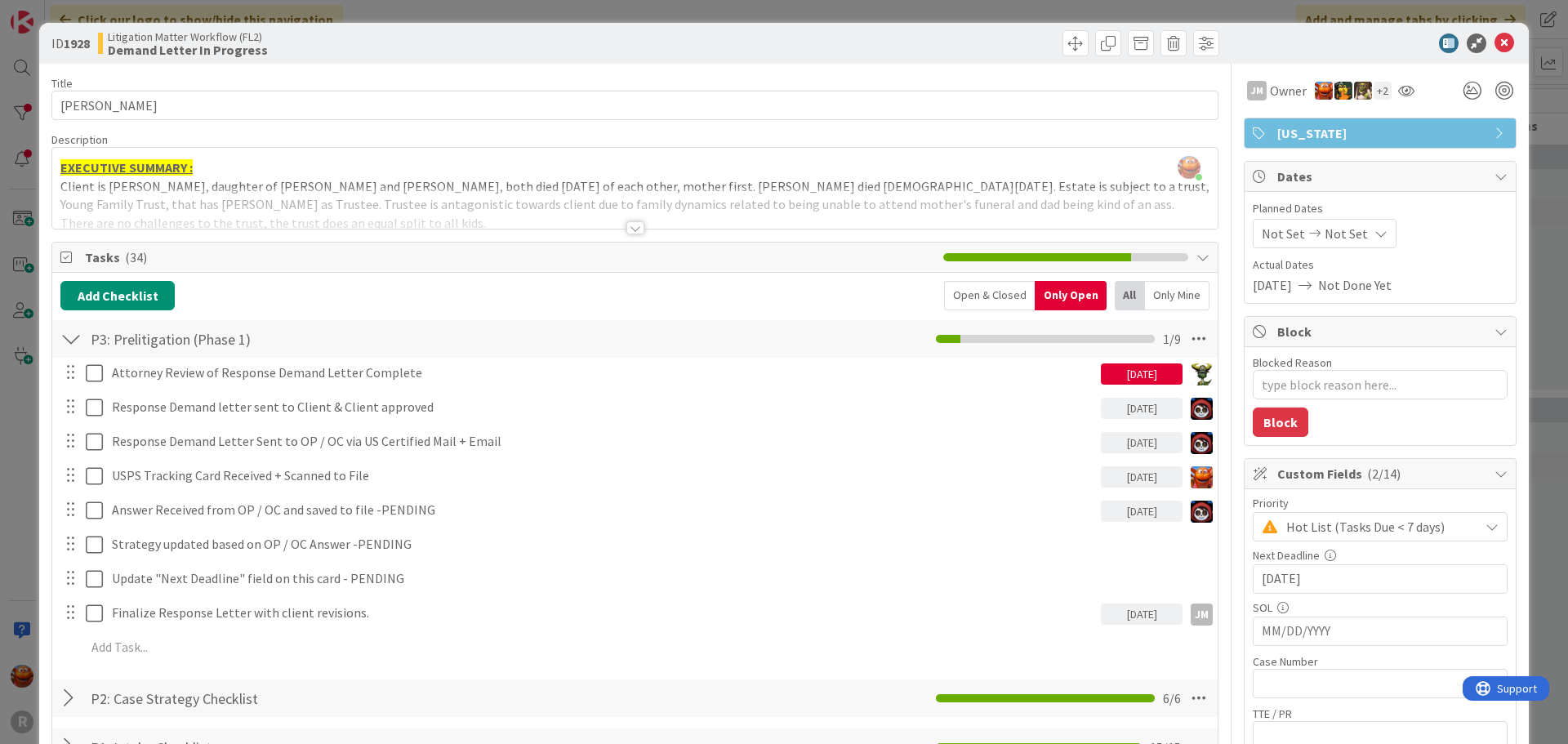
click at [627, 228] on div at bounding box center [635, 227] width 18 height 13
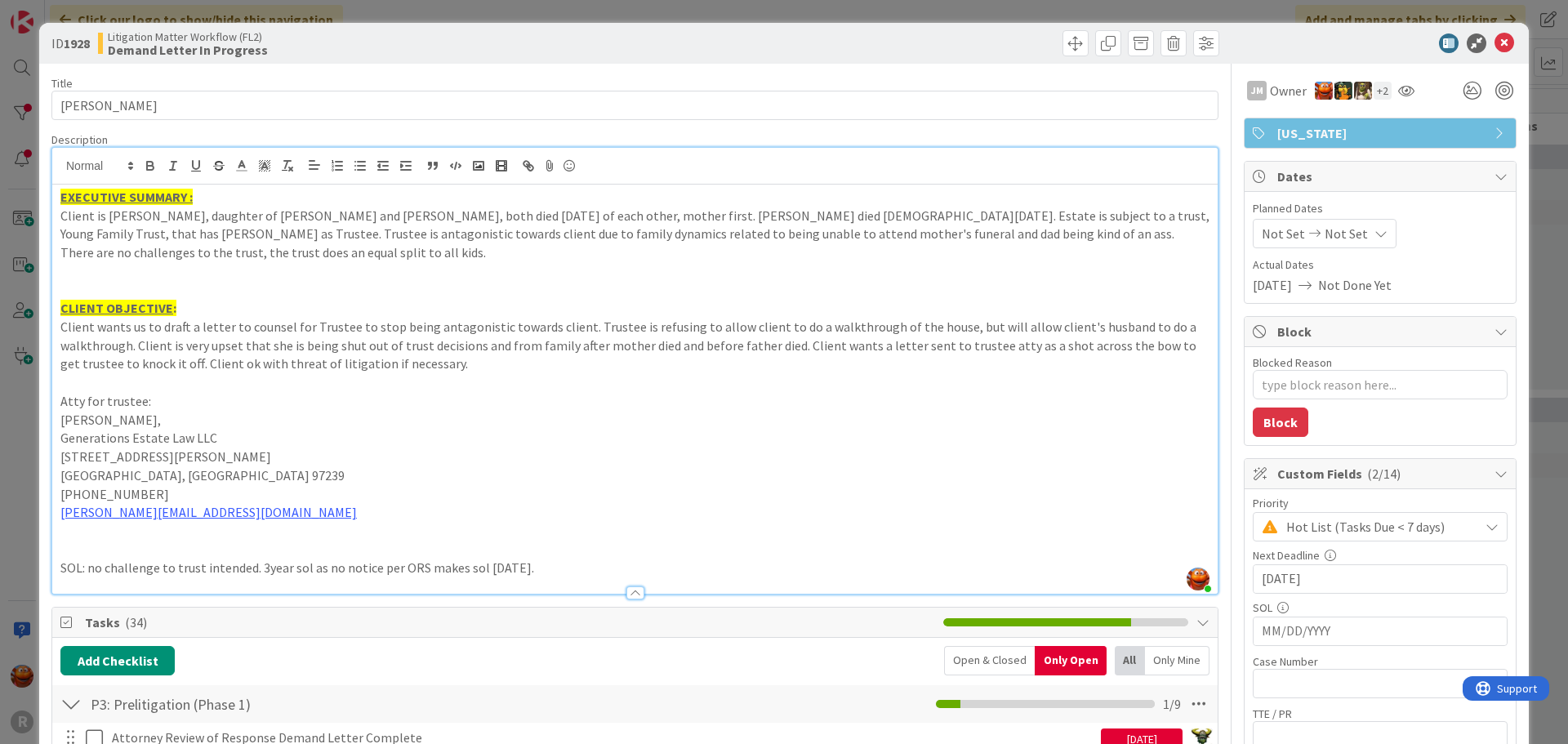
click at [20, 238] on div "ID 1928 Litigation Matter Workflow (FL2) Demand Letter In Progress Title 13 / 1…" at bounding box center [784, 372] width 1568 height 744
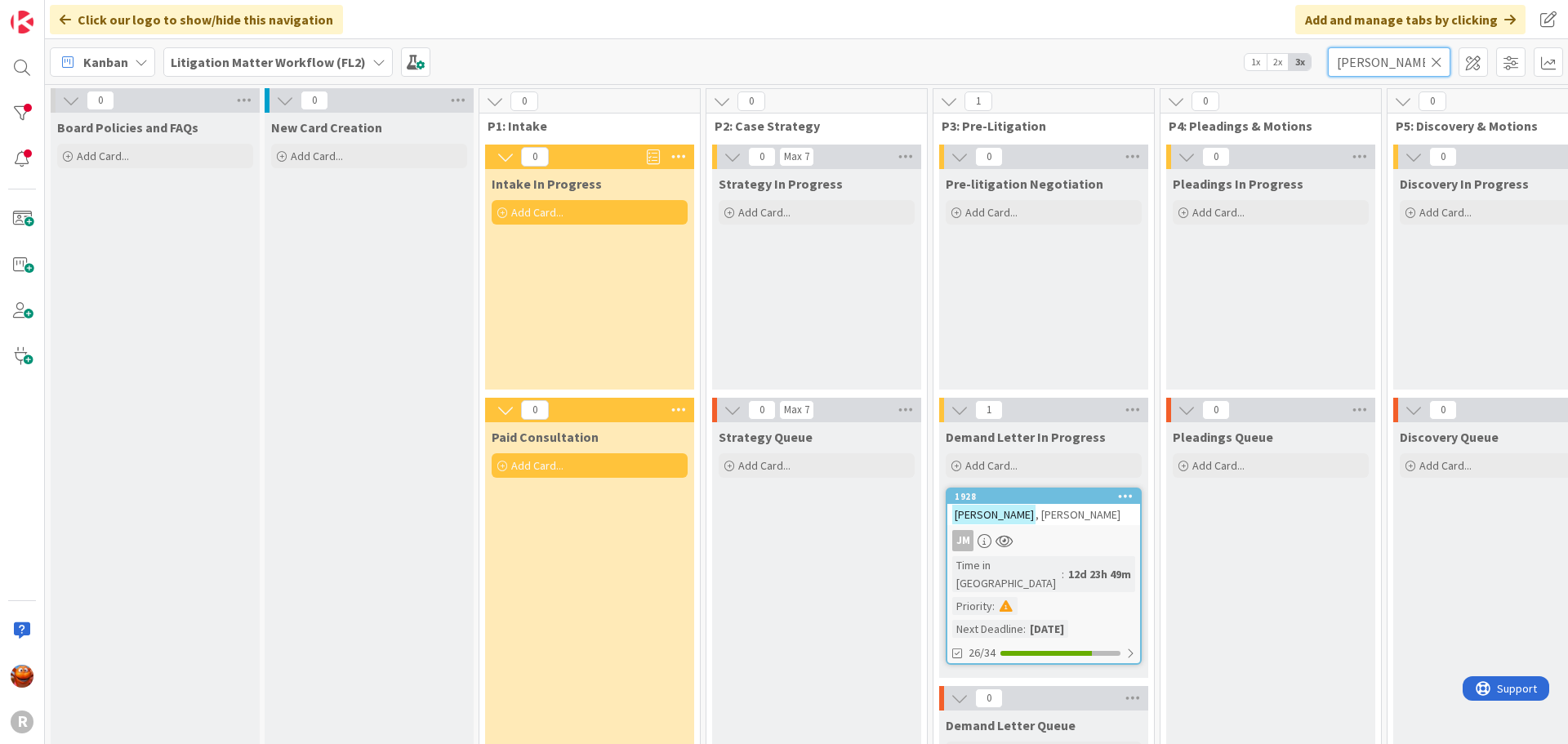
click at [1353, 54] on input "[PERSON_NAME]" at bounding box center [1389, 62] width 123 height 30
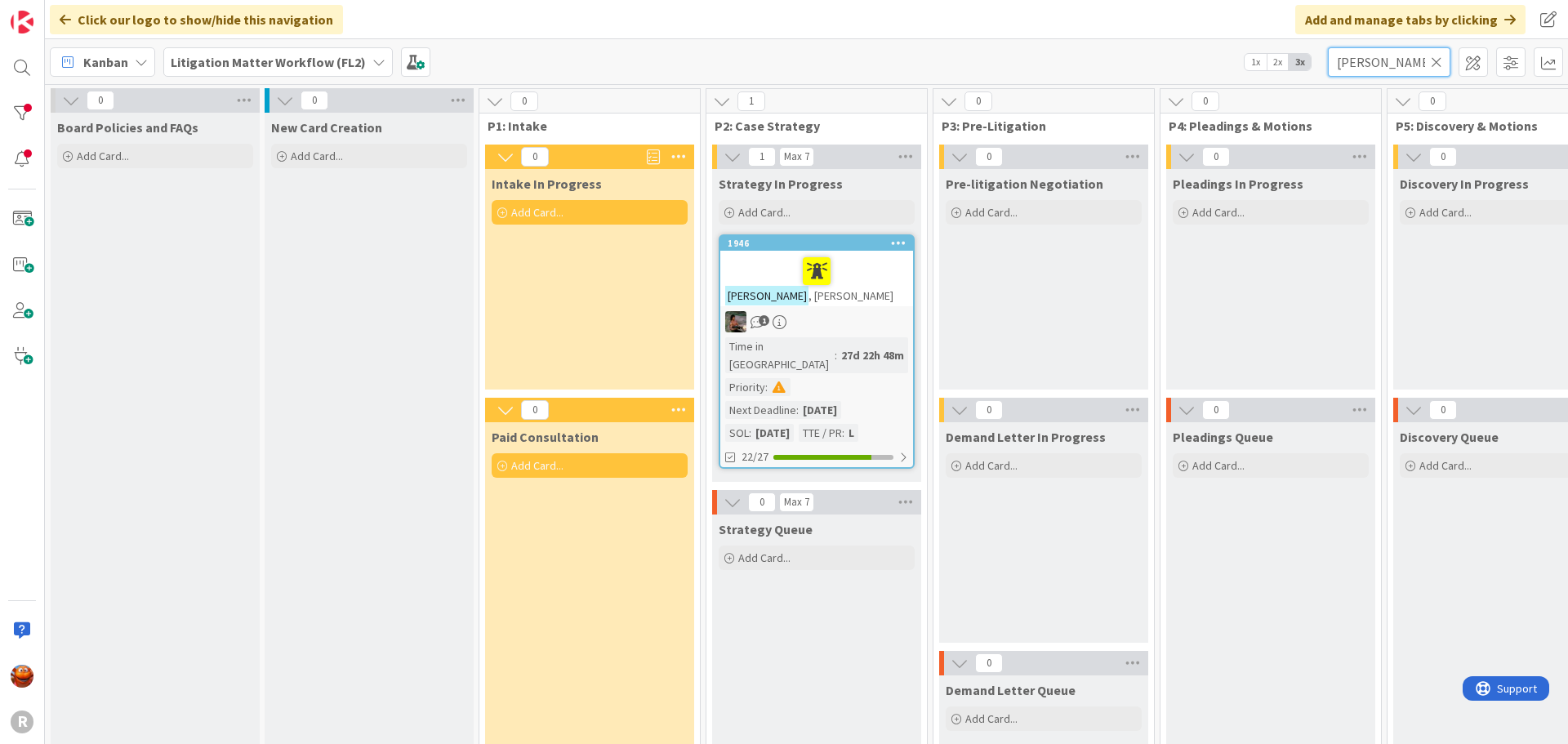
type input "[PERSON_NAME]"
click at [868, 298] on div "[PERSON_NAME]" at bounding box center [817, 278] width 193 height 56
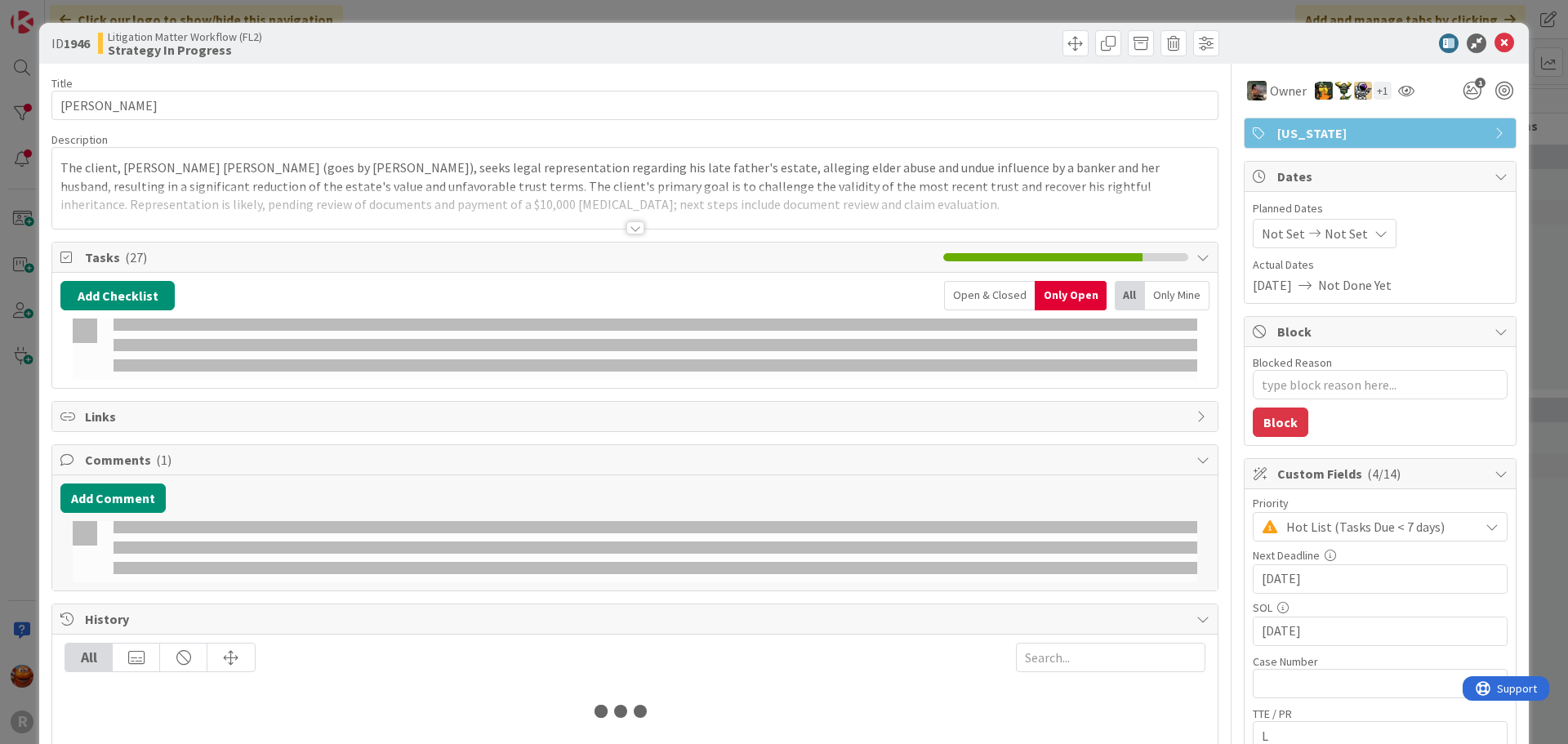
type textarea "x"
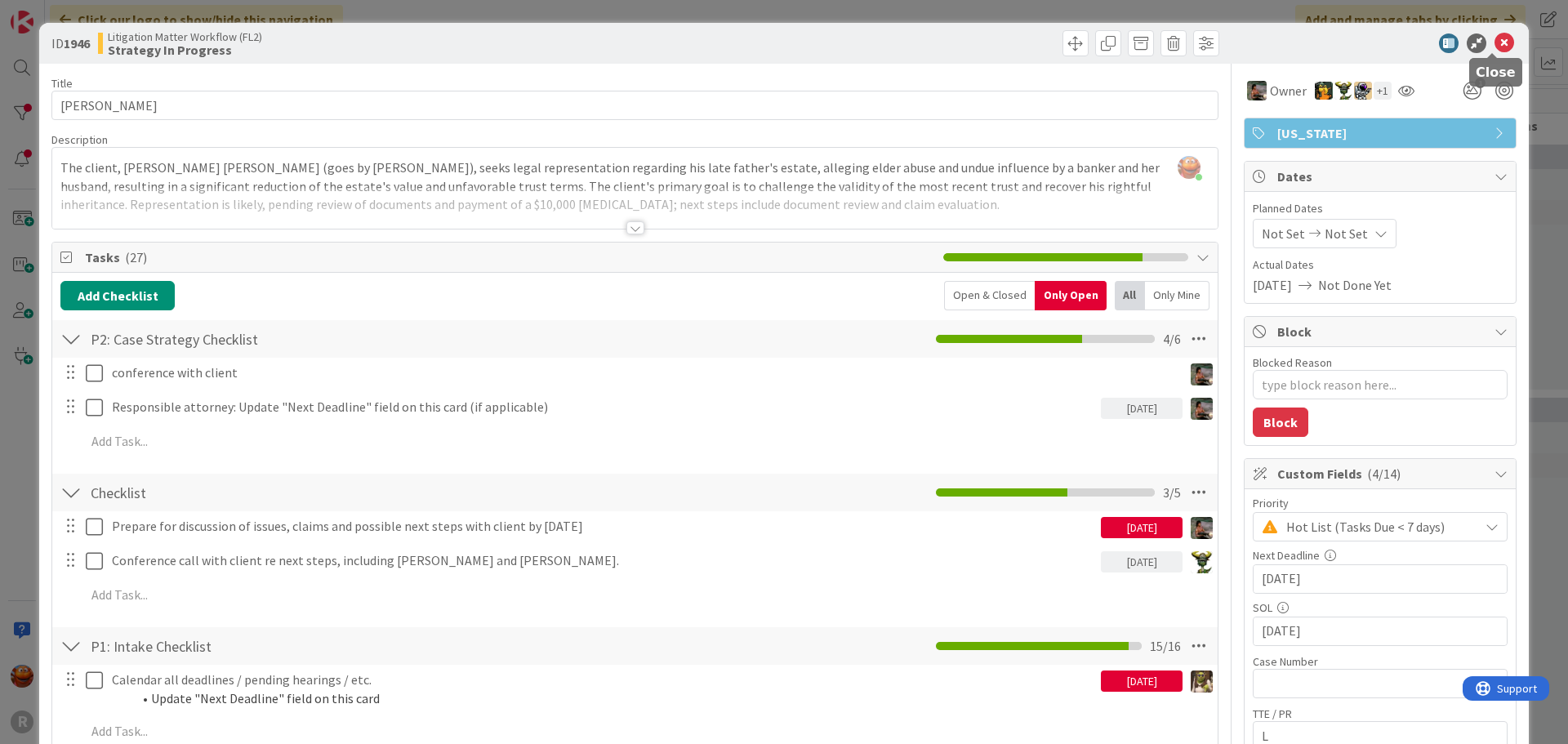
click at [1496, 42] on icon at bounding box center [1504, 43] width 20 height 20
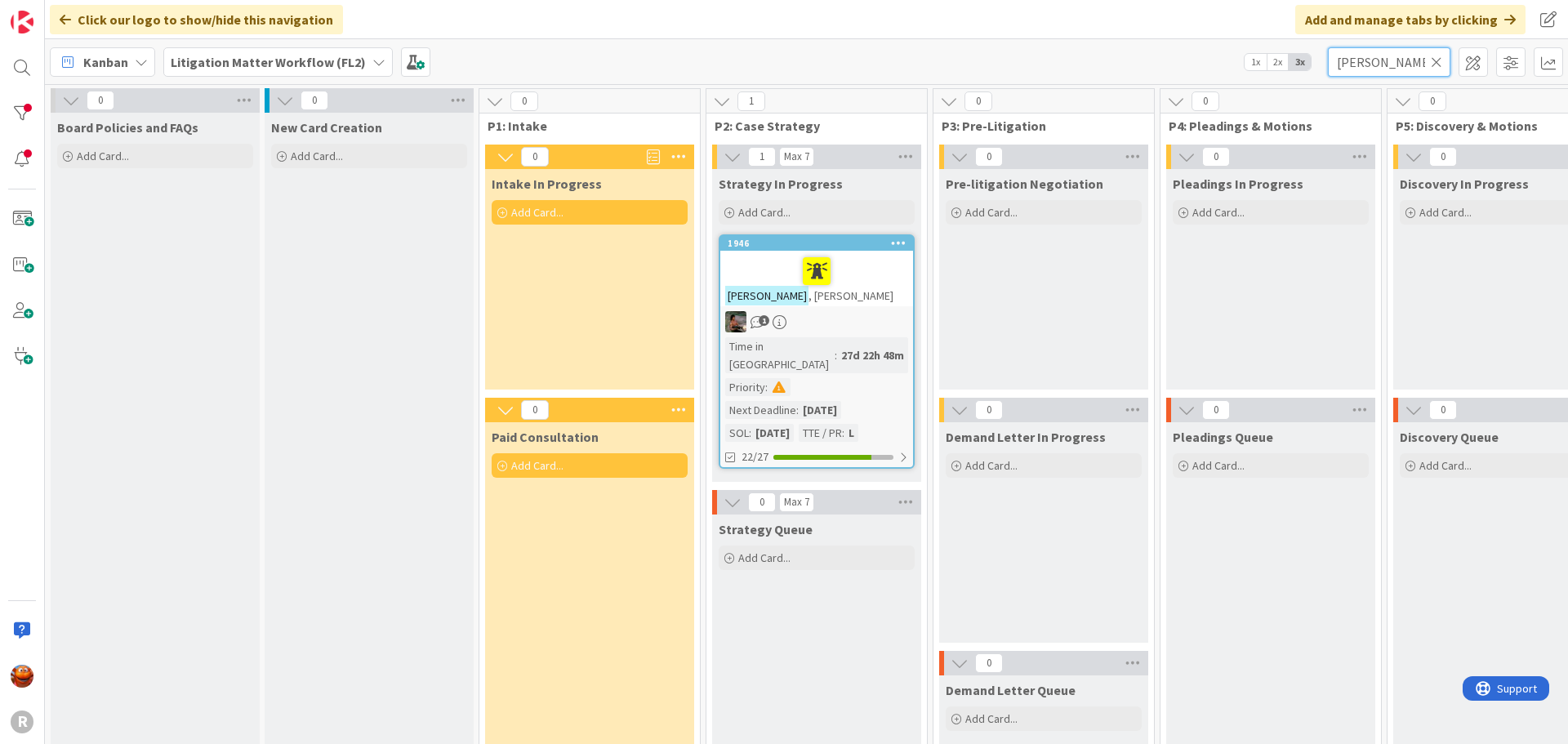
drag, startPoint x: 1417, startPoint y: 58, endPoint x: 1198, endPoint y: 50, distance: 219.1
click at [1198, 50] on div "Kanban Litigation Matter Workflow (FL2) 1x 2x 3x [PERSON_NAME]" at bounding box center [806, 62] width 1523 height 45
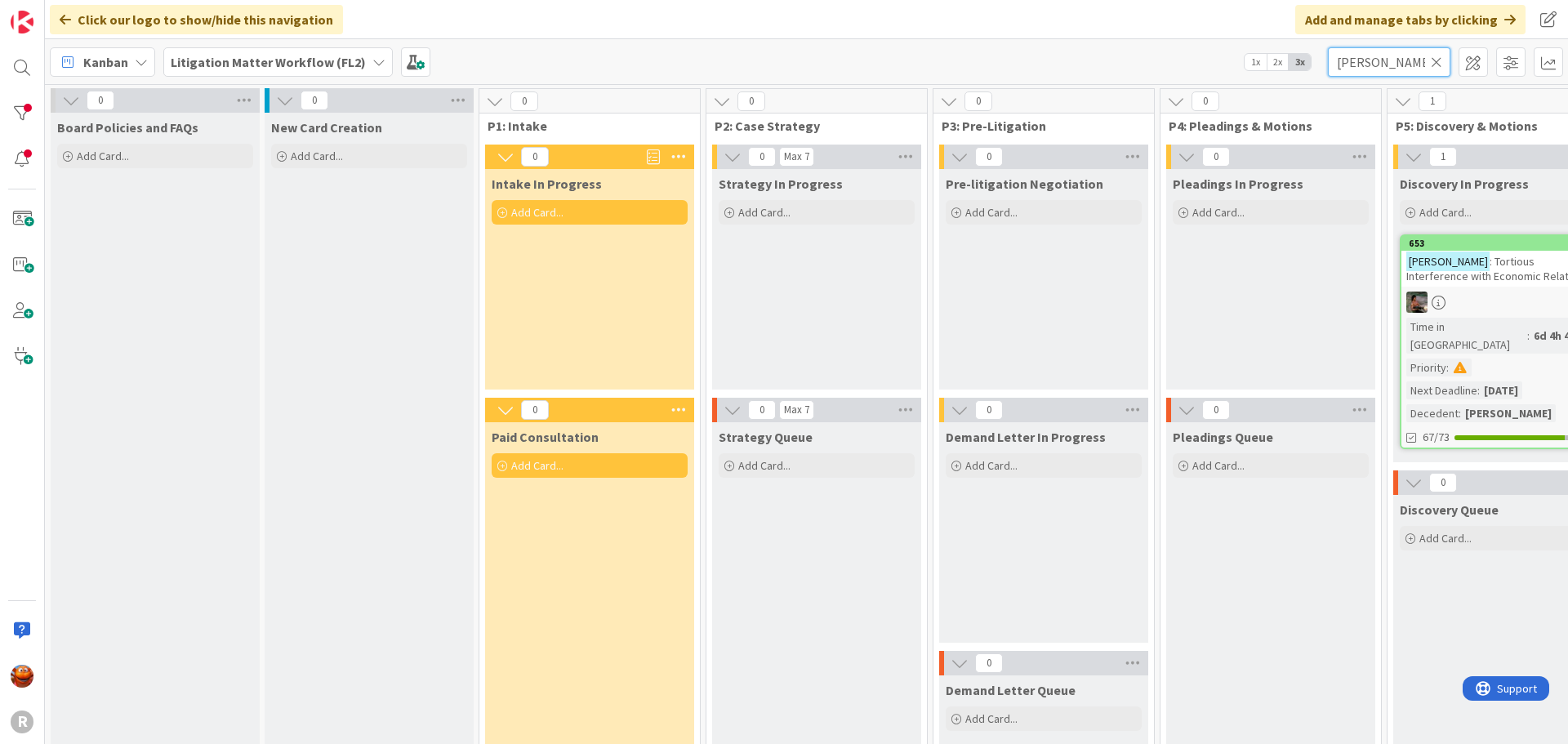
type input "[PERSON_NAME]"
click at [1495, 302] on div at bounding box center [1498, 302] width 193 height 21
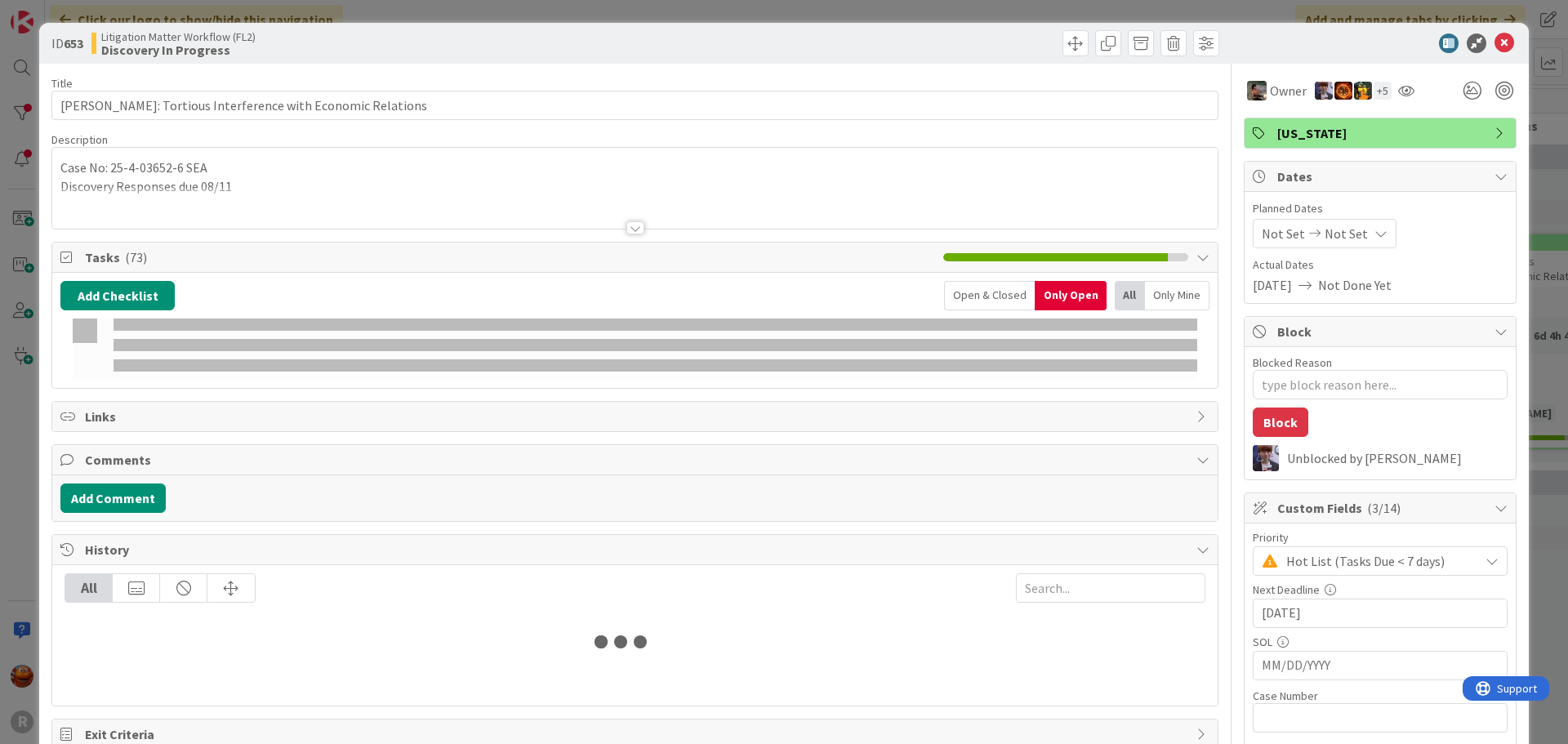
type textarea "x"
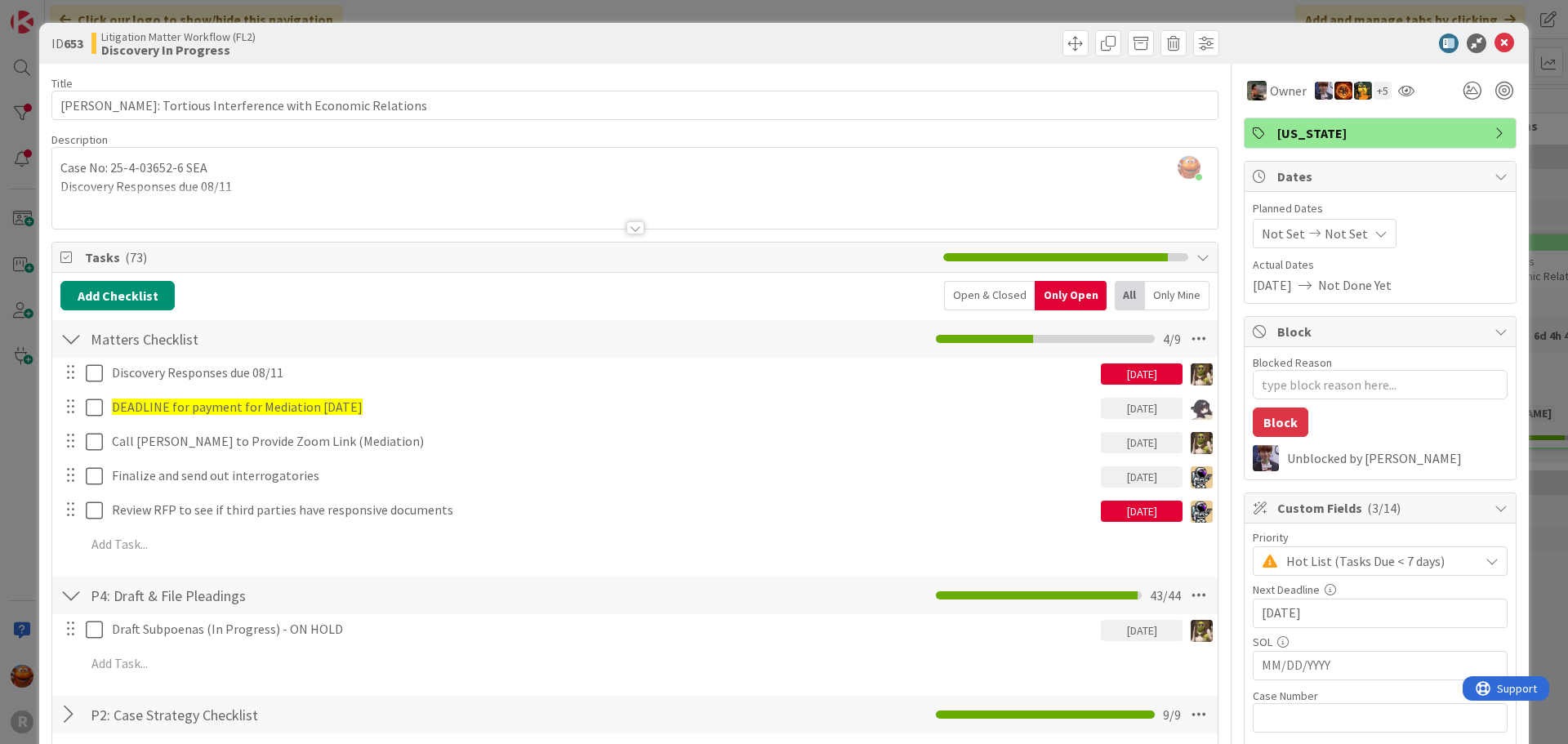
click at [10, 147] on div "ID 653 Litigation Matter Workflow (FL2) Discovery In Progress Title 52 / 128 [P…" at bounding box center [784, 372] width 1568 height 744
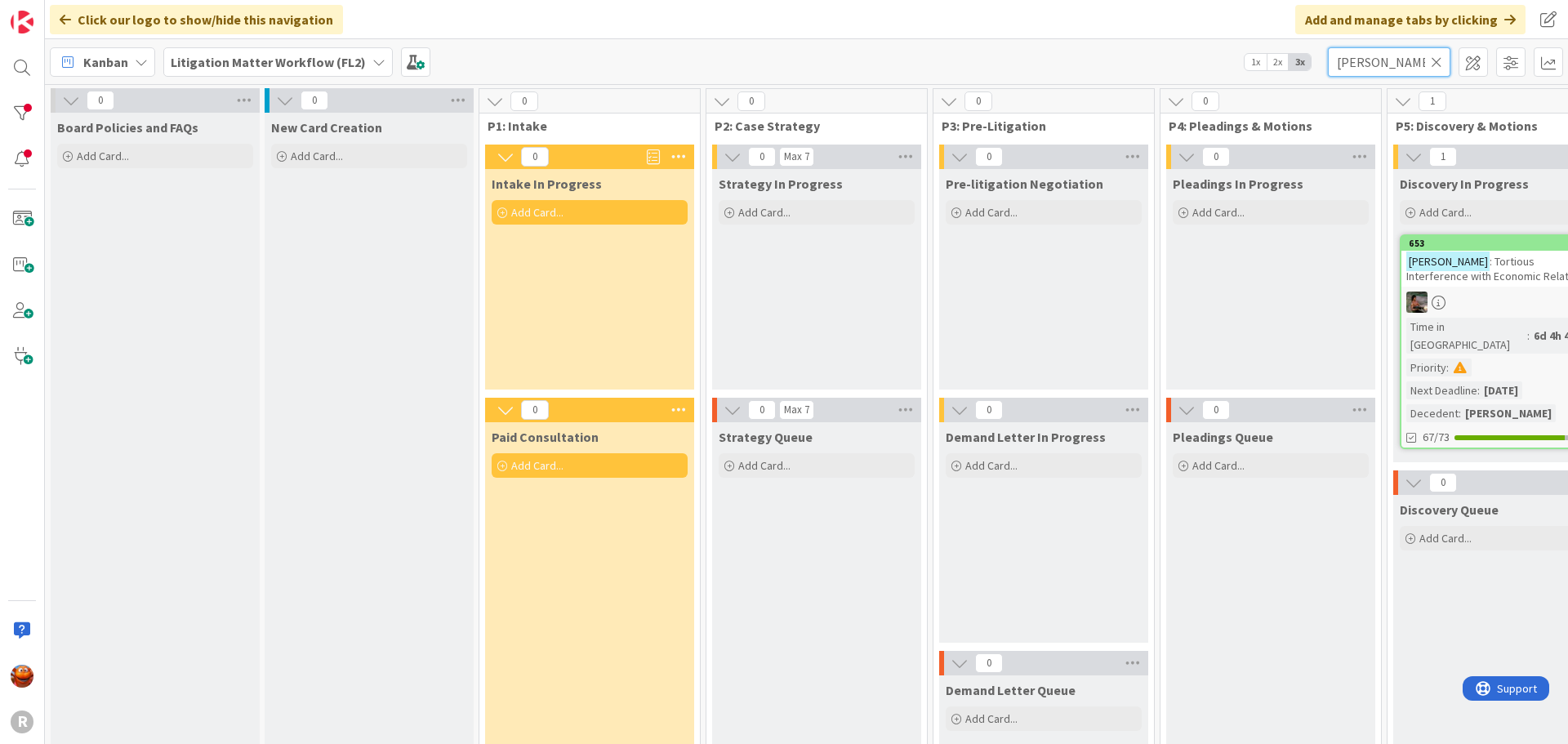
click at [1381, 68] on input "[PERSON_NAME]" at bounding box center [1389, 62] width 123 height 30
type input "[PERSON_NAME]"
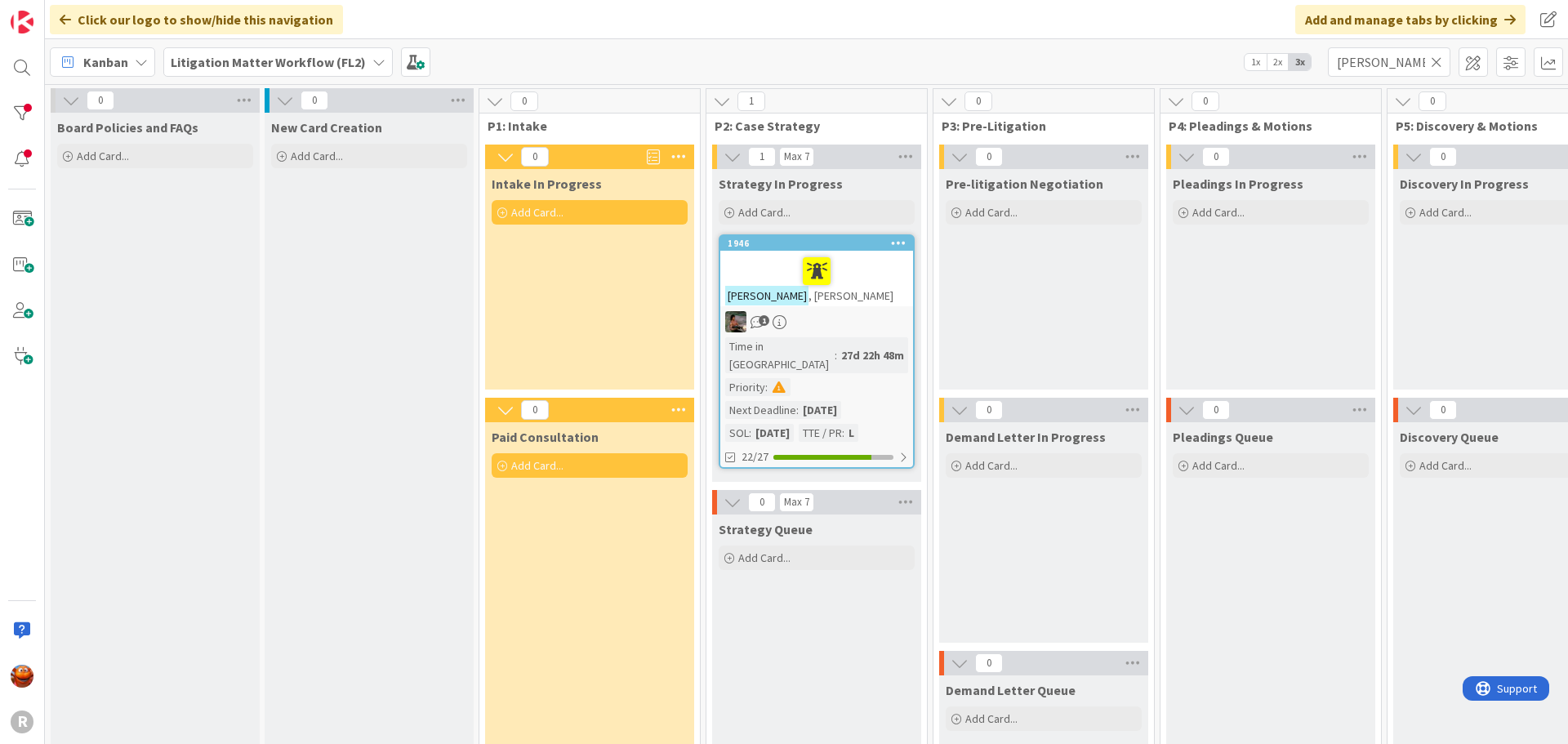
click at [864, 308] on link "1946 [PERSON_NAME] 1 Time in [GEOGRAPHIC_DATA] : 27d 22h 48m Priority : Next De…" at bounding box center [816, 351] width 196 height 234
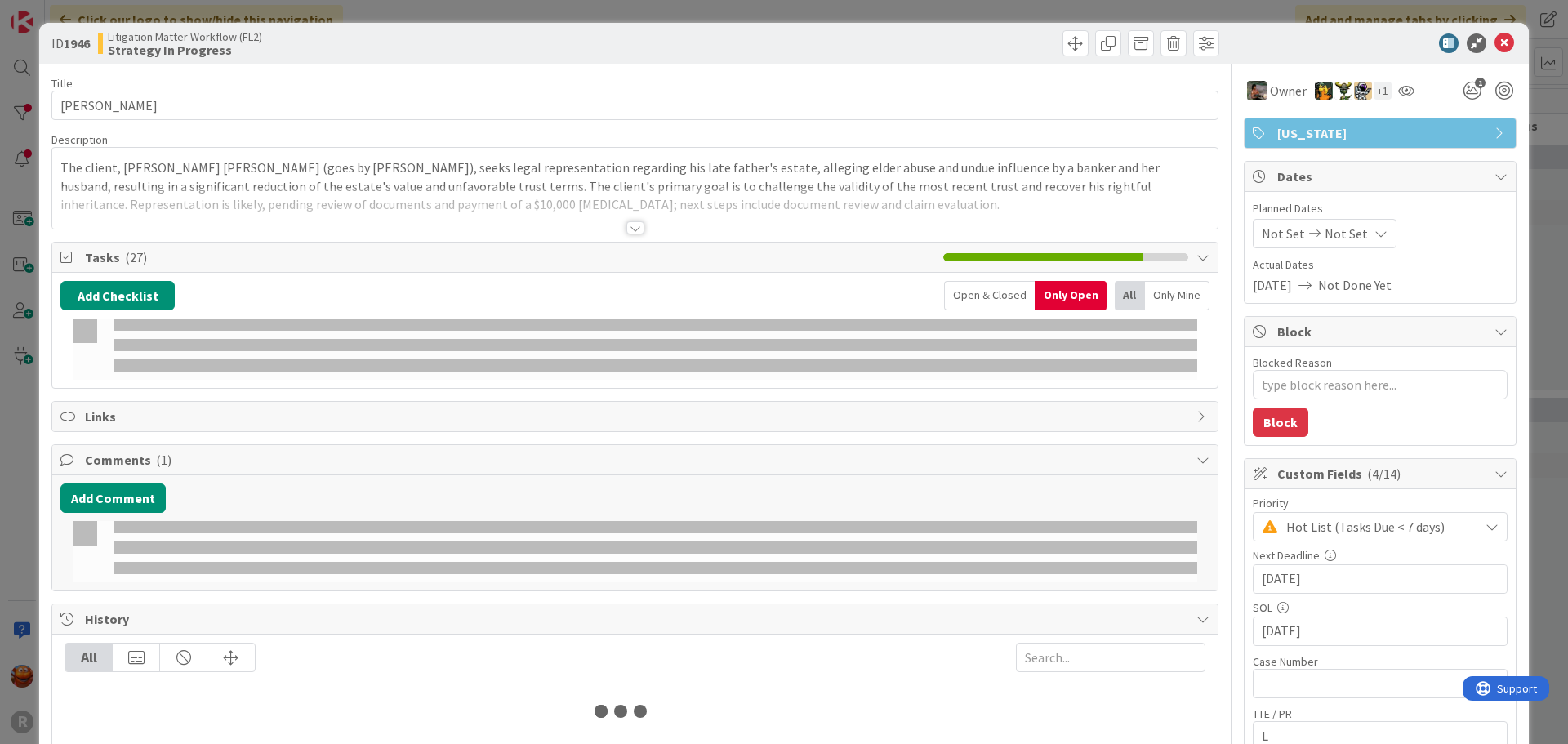
type textarea "x"
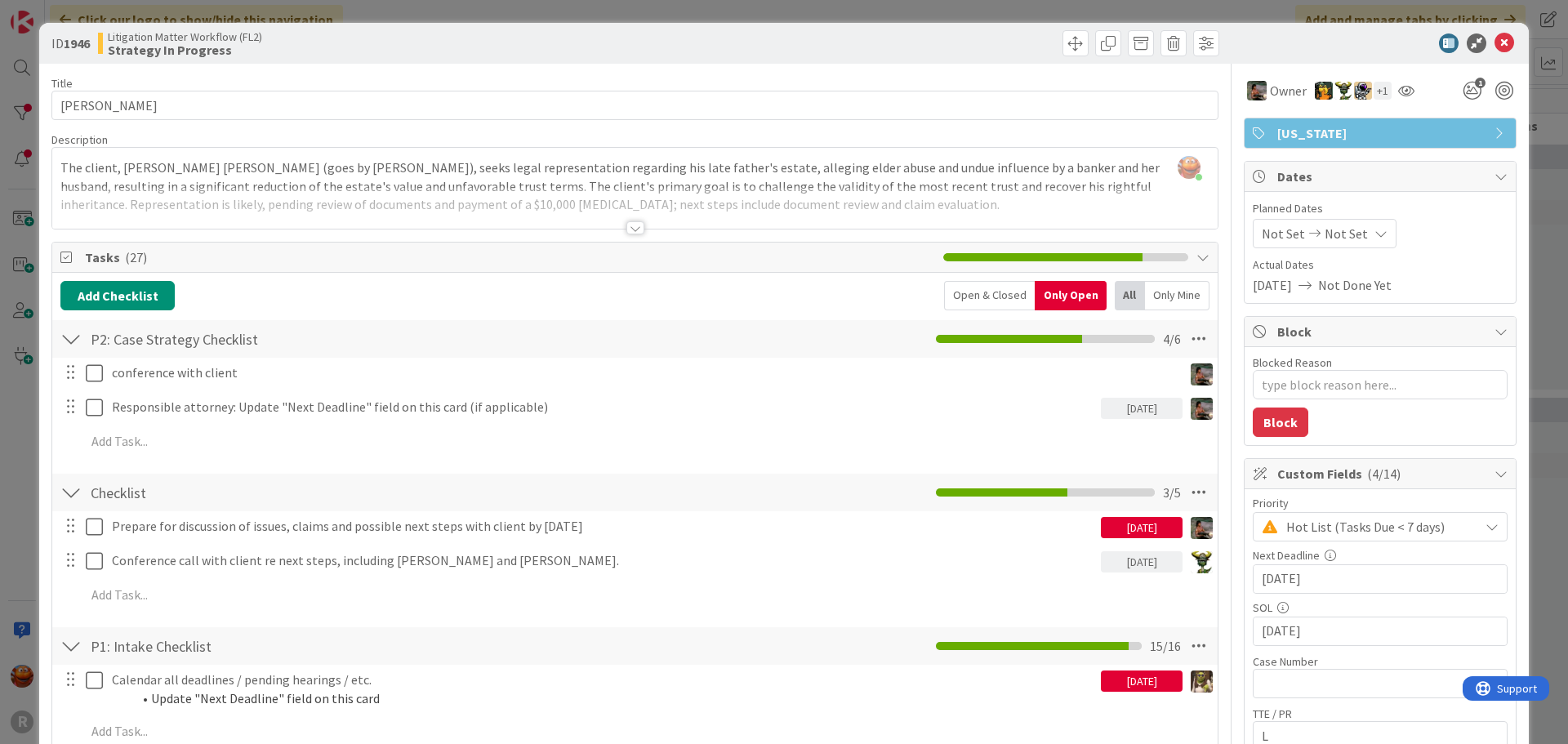
click at [631, 230] on div at bounding box center [635, 227] width 18 height 13
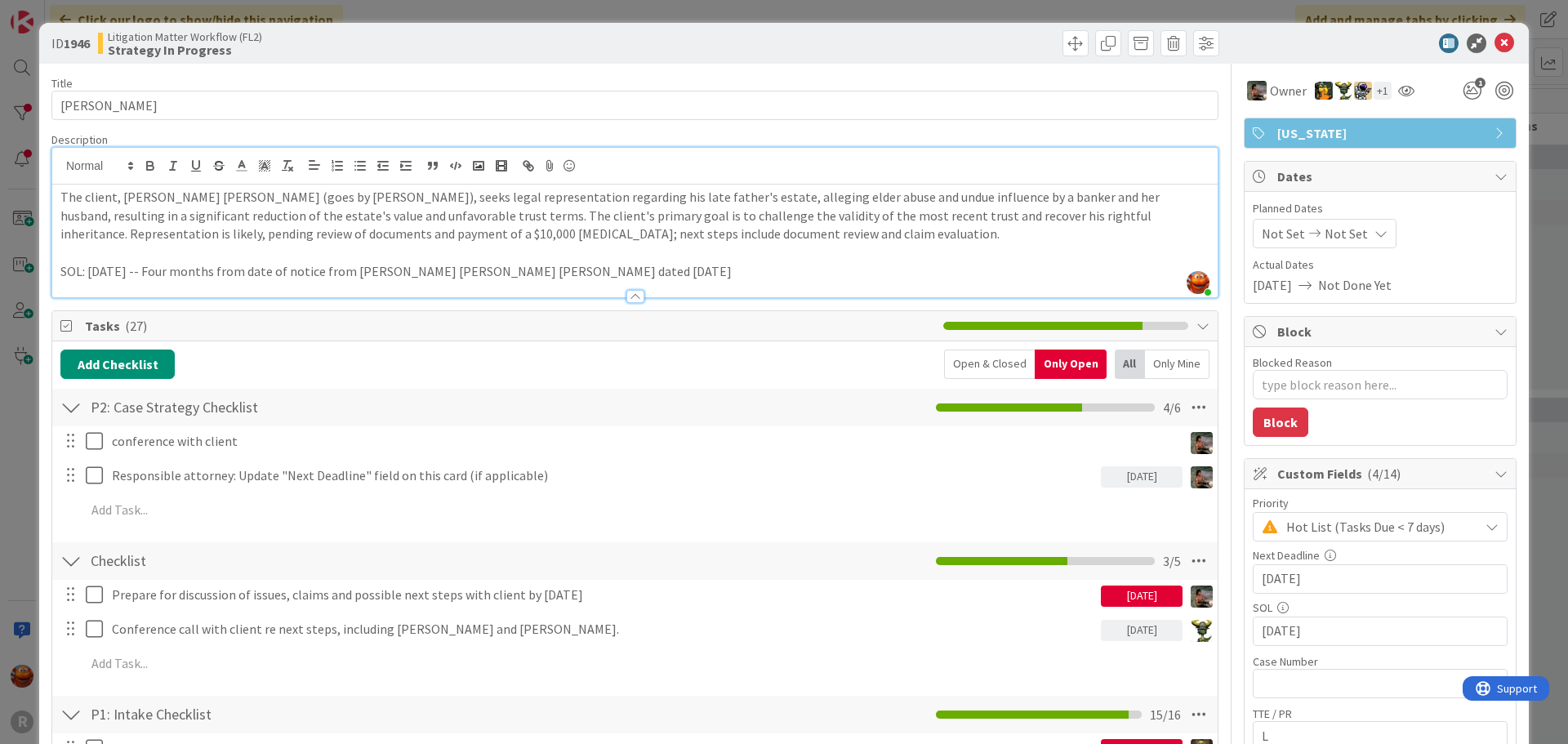
click at [29, 190] on div "ID 1946 Litigation Matter Workflow (FL2) Strategy In Progress Title 15 / 128 [P…" at bounding box center [784, 372] width 1568 height 744
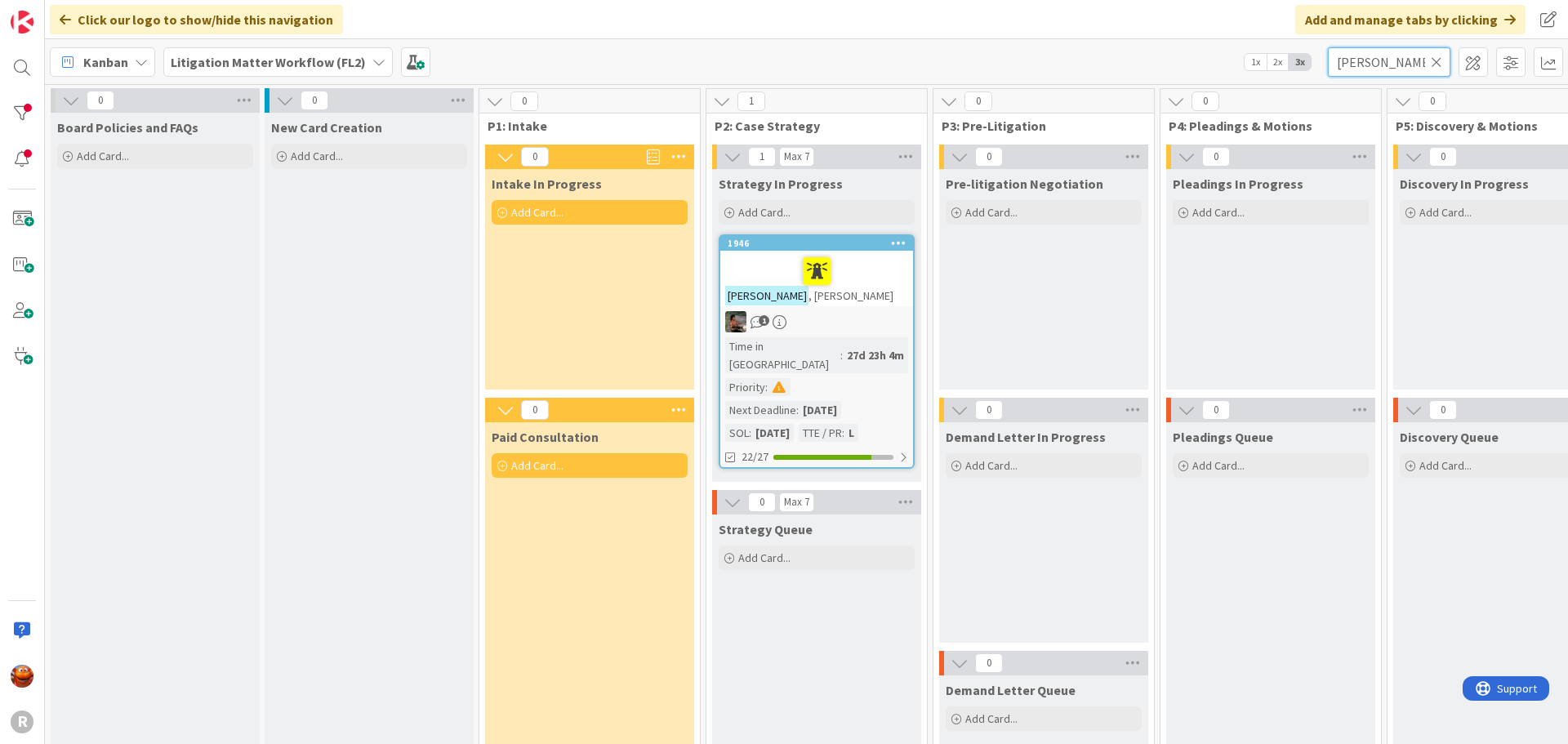
click at [1359, 64] on input "[PERSON_NAME]" at bounding box center [1389, 62] width 123 height 30
type input "lancaster"
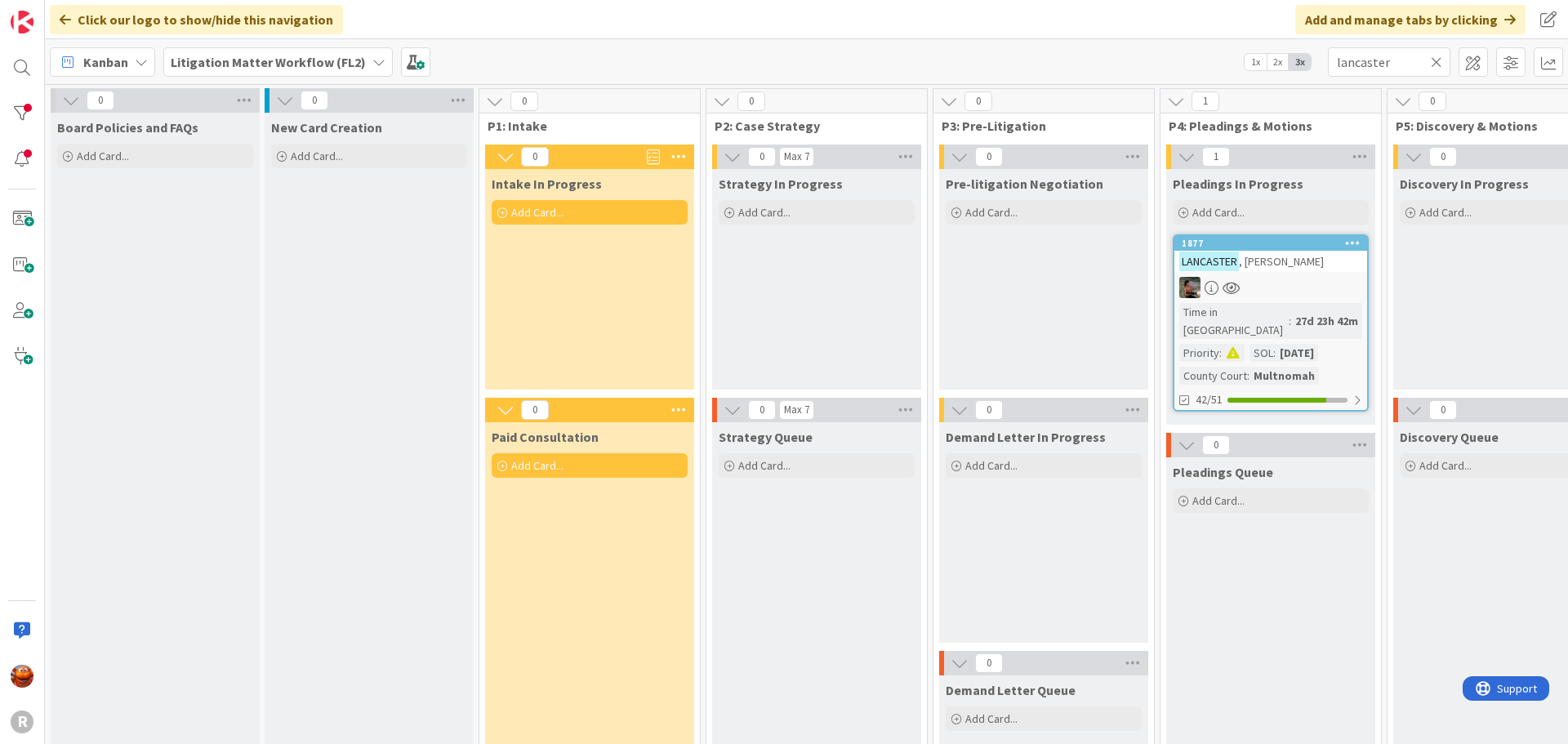
click at [1316, 276] on link "1877 [GEOGRAPHIC_DATA][PERSON_NAME] Time in [GEOGRAPHIC_DATA] : 27d 23h 42m Pri…" at bounding box center [1270, 323] width 196 height 178
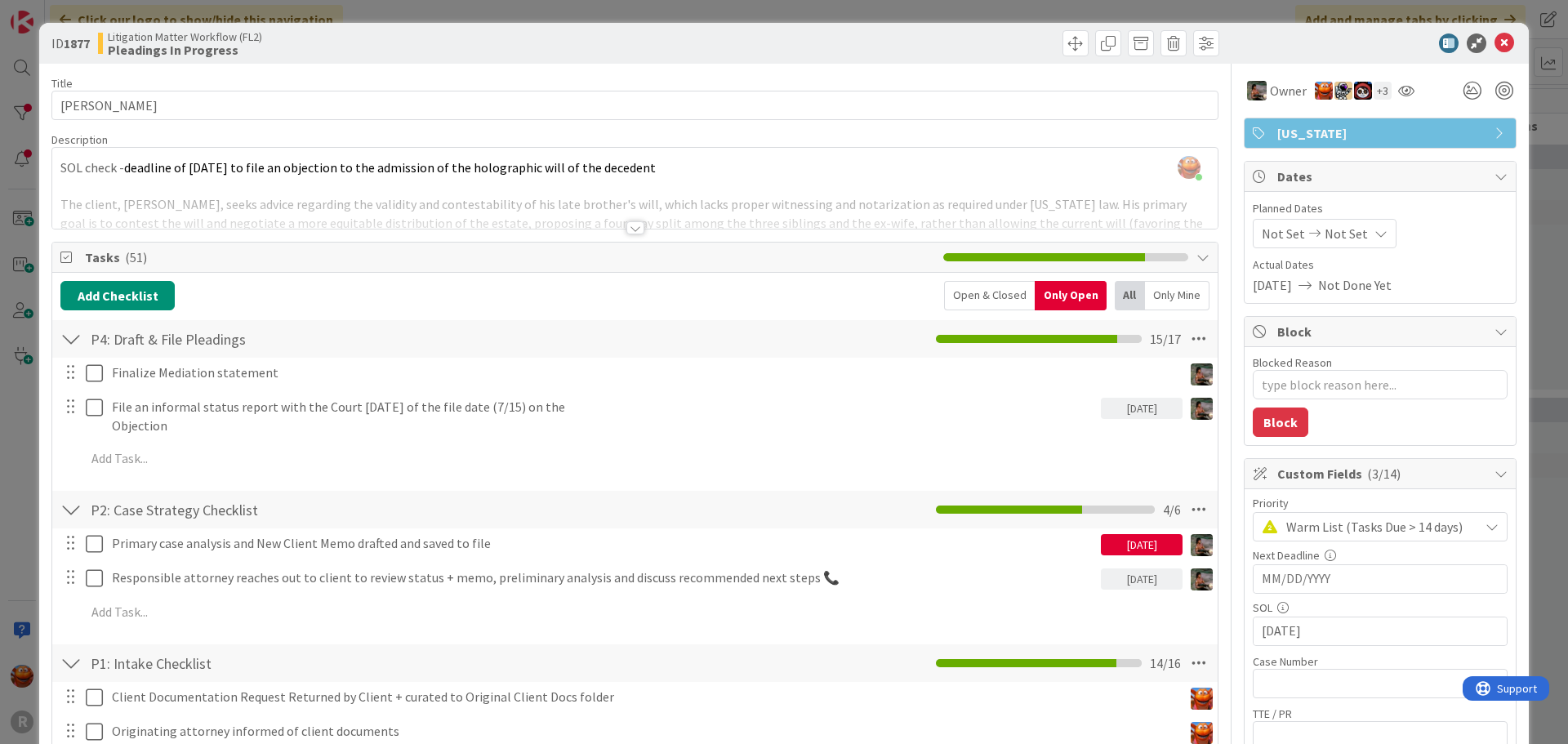
type textarea "x"
click at [1307, 683] on input "text" at bounding box center [1379, 684] width 255 height 30
paste input "25PB04461"
type input "25PB04461"
type textarea "x"
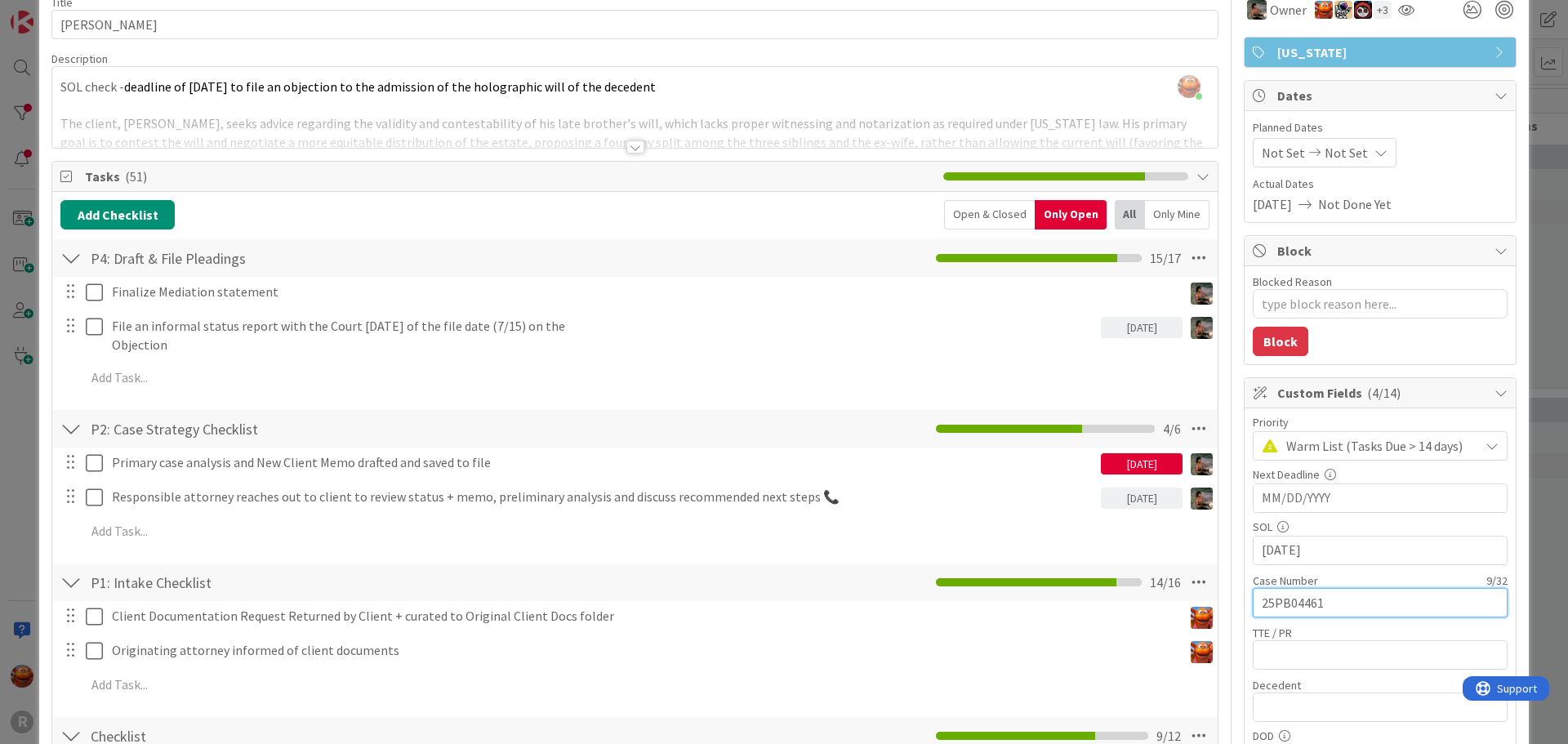
scroll to position [82, 0]
type input "25PB04461"
